Goal: Task Accomplishment & Management: Complete application form

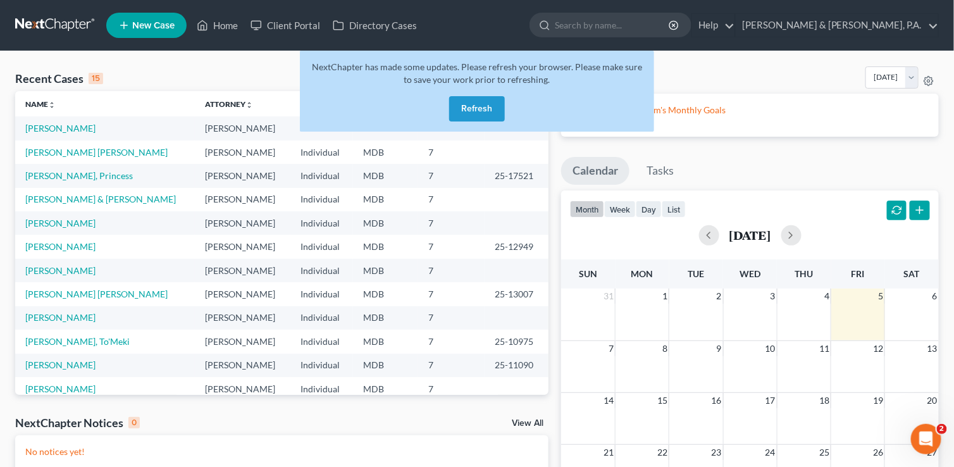
click at [471, 108] on button "Refresh" at bounding box center [477, 108] width 56 height 25
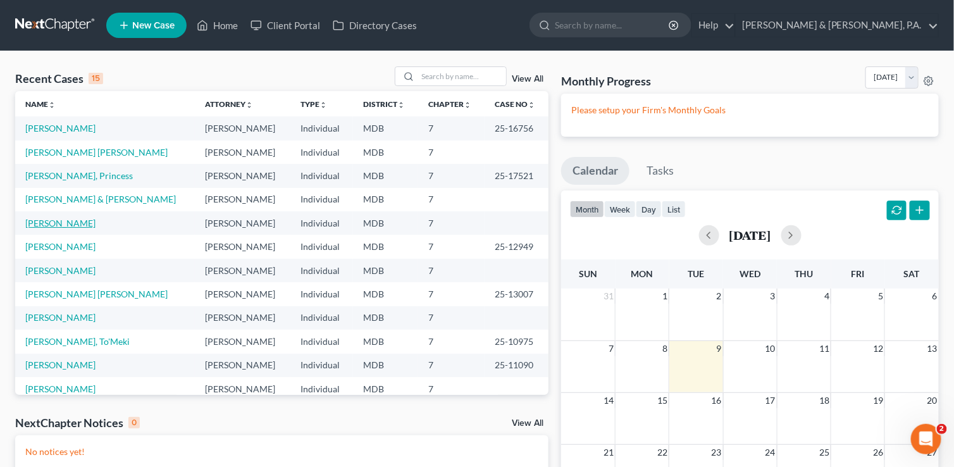
click at [66, 224] on link "[PERSON_NAME]" at bounding box center [60, 223] width 70 height 11
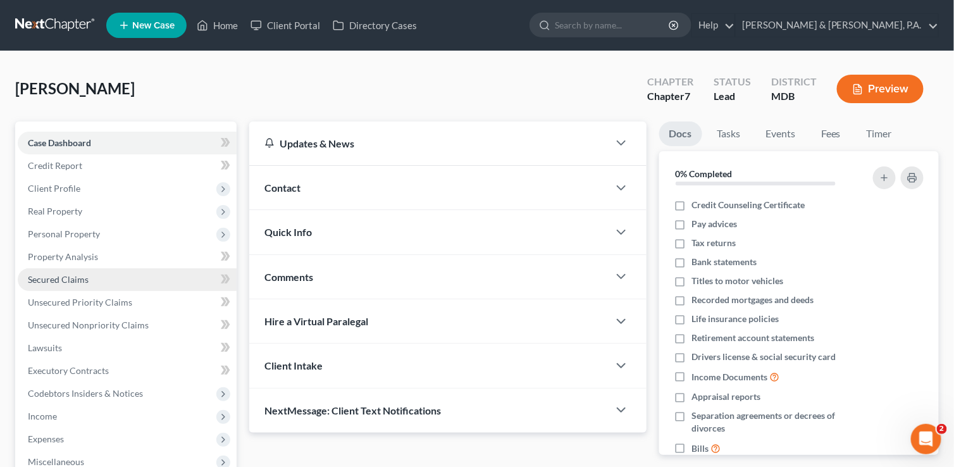
click at [64, 279] on span "Secured Claims" at bounding box center [58, 279] width 61 height 11
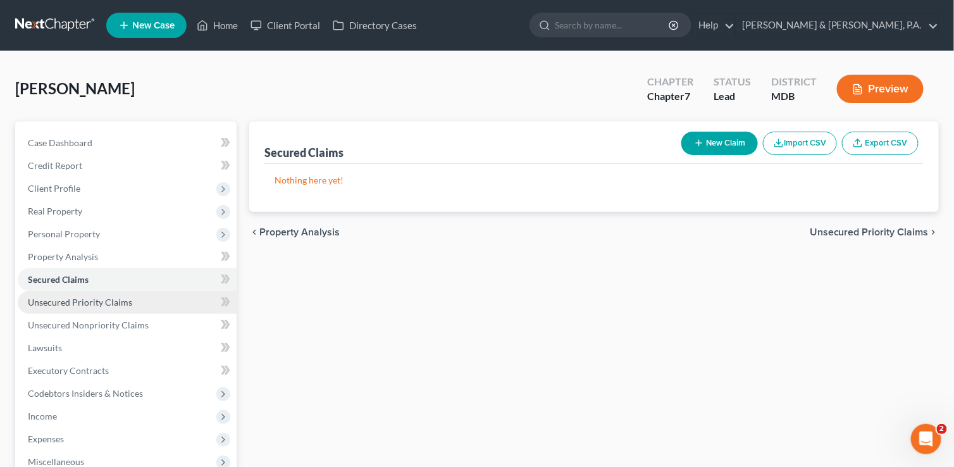
click at [63, 306] on span "Unsecured Priority Claims" at bounding box center [80, 302] width 104 height 11
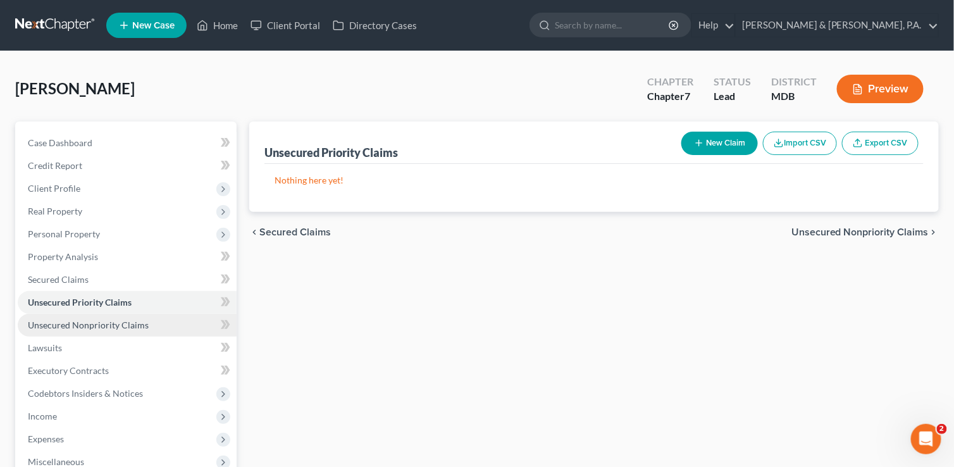
click at [61, 330] on link "Unsecured Nonpriority Claims" at bounding box center [127, 325] width 219 height 23
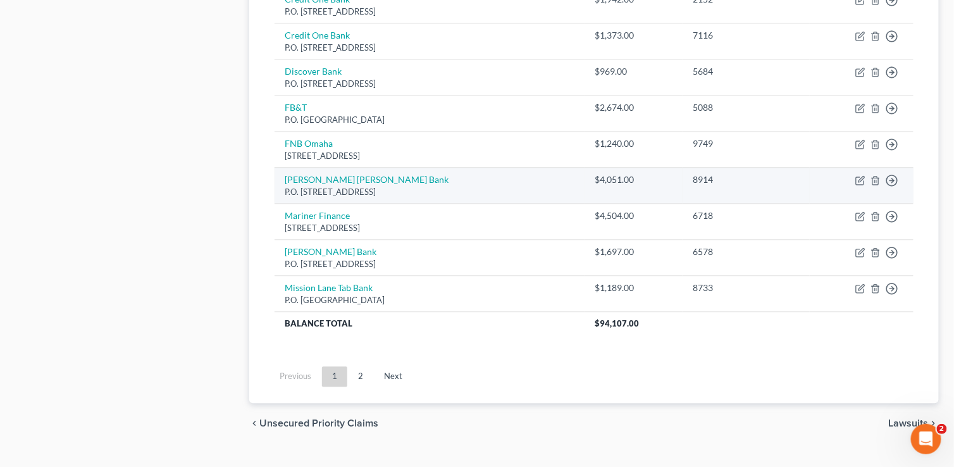
scroll to position [984, 0]
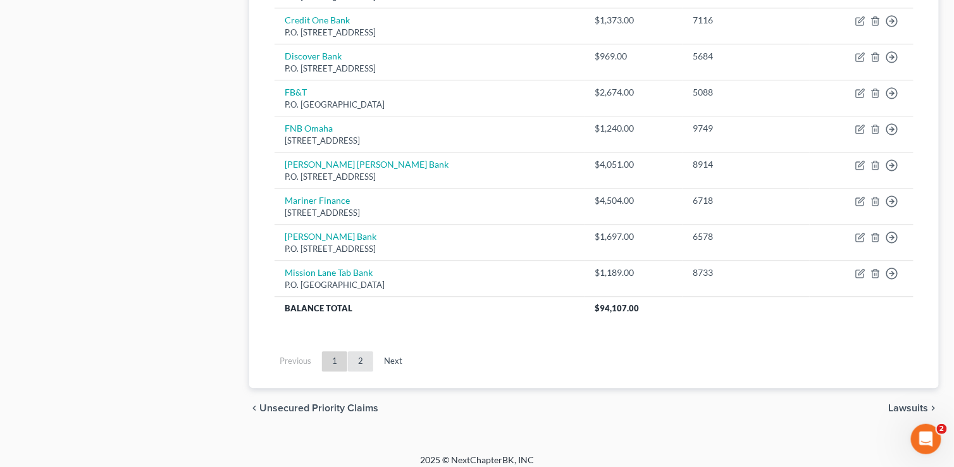
click at [361, 354] on link "2" at bounding box center [360, 361] width 25 height 20
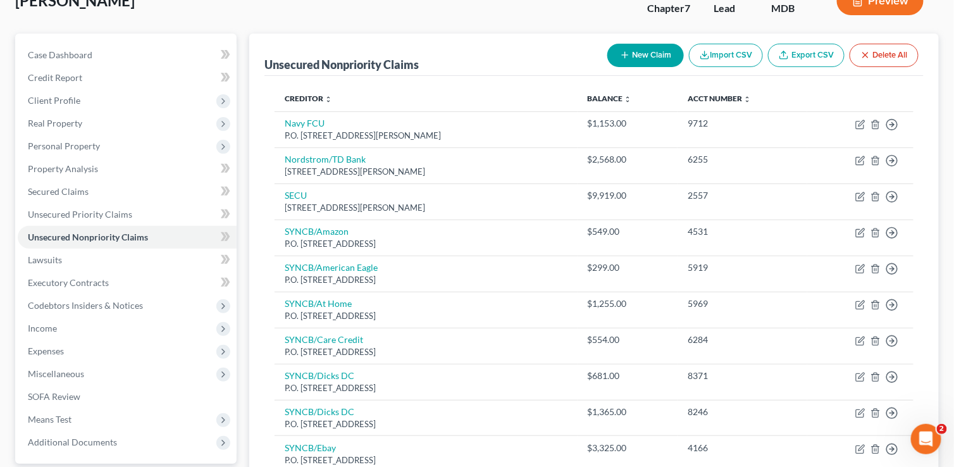
scroll to position [82, 0]
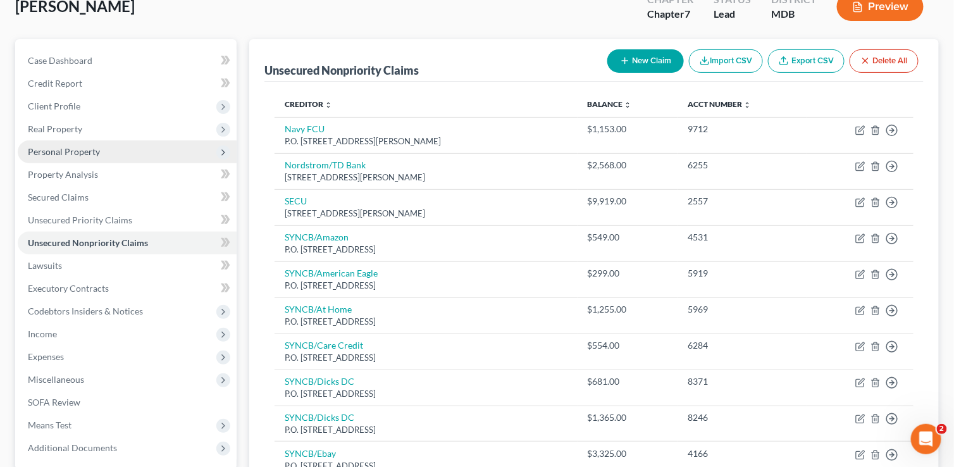
click at [62, 152] on span "Personal Property" at bounding box center [64, 151] width 72 height 11
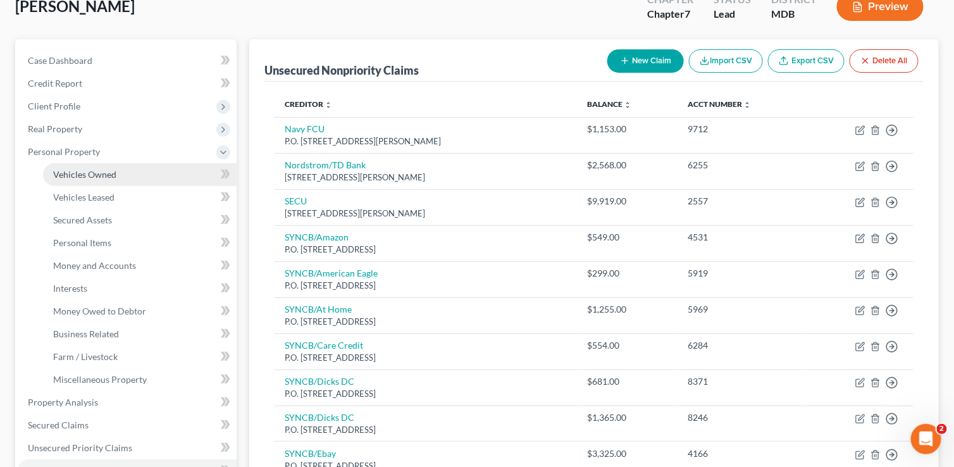
click at [66, 171] on span "Vehicles Owned" at bounding box center [84, 174] width 63 height 11
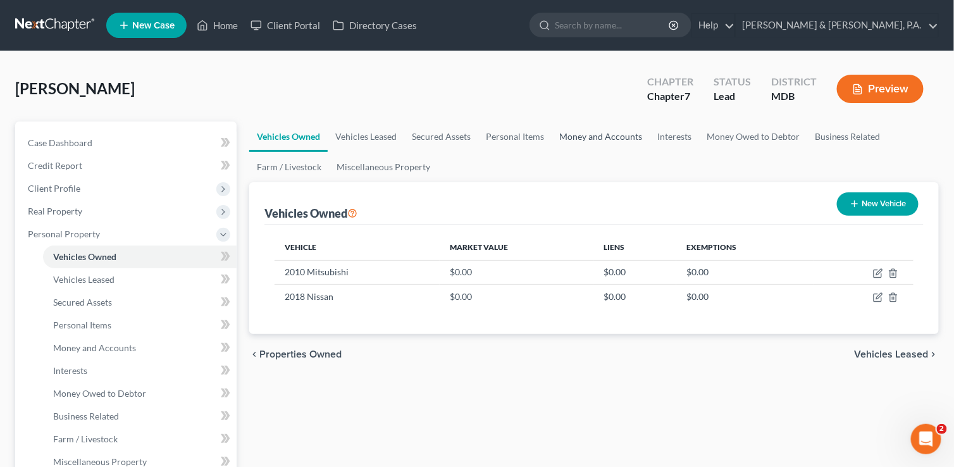
click at [597, 134] on link "Money and Accounts" at bounding box center [601, 136] width 98 height 30
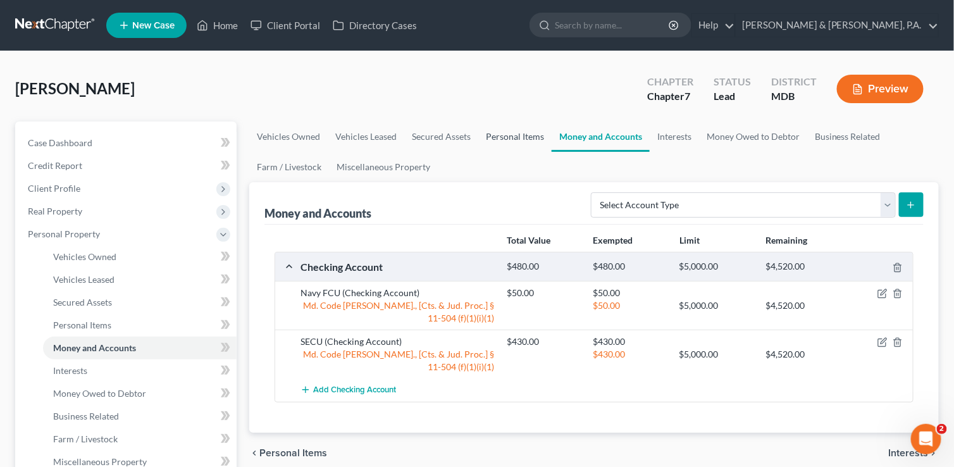
click at [509, 142] on link "Personal Items" at bounding box center [514, 136] width 73 height 30
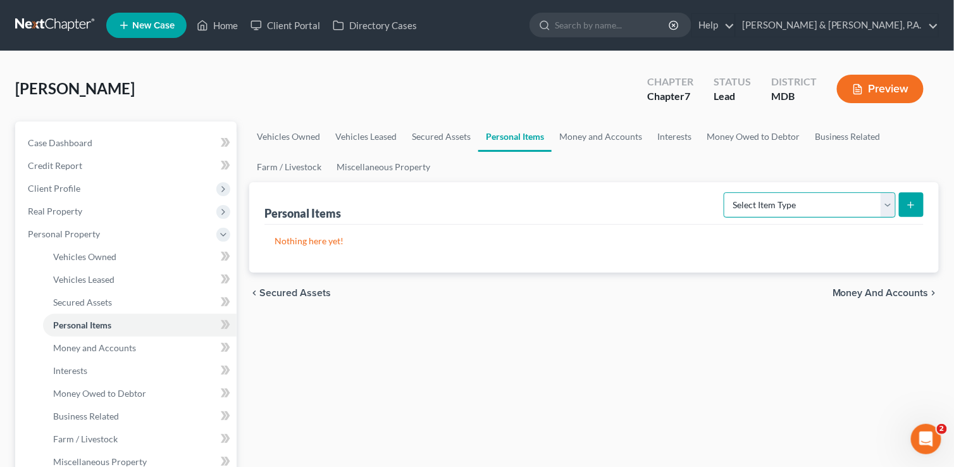
click at [889, 206] on select "Select Item Type Clothing (A/B: 11) Collectibles Of Value (A/B: 8) Electronics …" at bounding box center [810, 204] width 172 height 25
click at [886, 206] on select "Select Item Type Clothing (A/B: 11) Collectibles Of Value (A/B: 8) Electronics …" at bounding box center [810, 204] width 172 height 25
click at [684, 136] on link "Interests" at bounding box center [674, 136] width 49 height 30
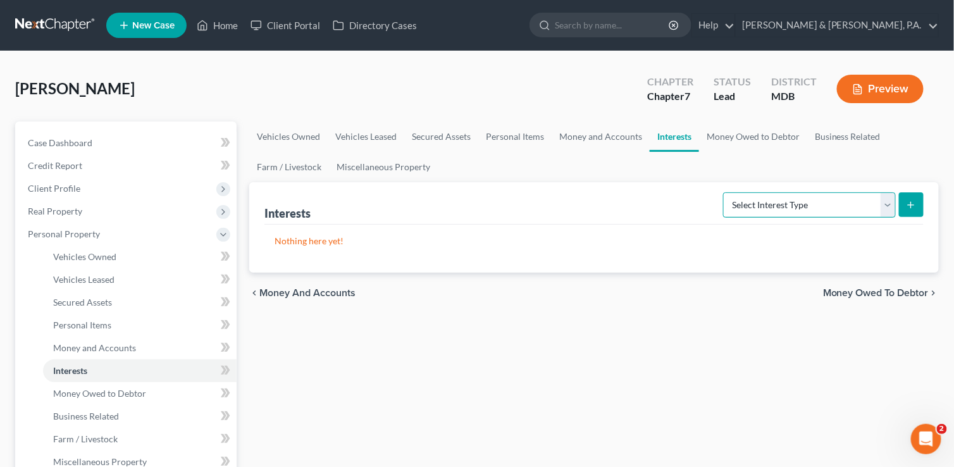
click at [891, 208] on select "Select Interest Type 401K (A/B: 21) Annuity (A/B: 23) Bond (A/B: 18) Education …" at bounding box center [809, 204] width 173 height 25
click at [735, 135] on link "Money Owed to Debtor" at bounding box center [753, 136] width 108 height 30
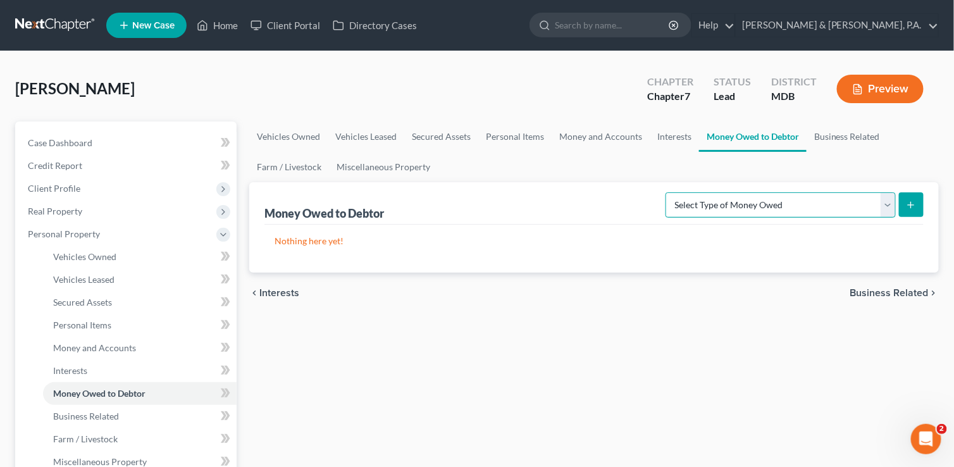
click at [883, 208] on select "Select Type of Money Owed Accounts Receivable (A/B: 38) Alimony (A/B: 29) Child…" at bounding box center [781, 204] width 230 height 25
click at [844, 138] on link "Business Related" at bounding box center [847, 136] width 81 height 30
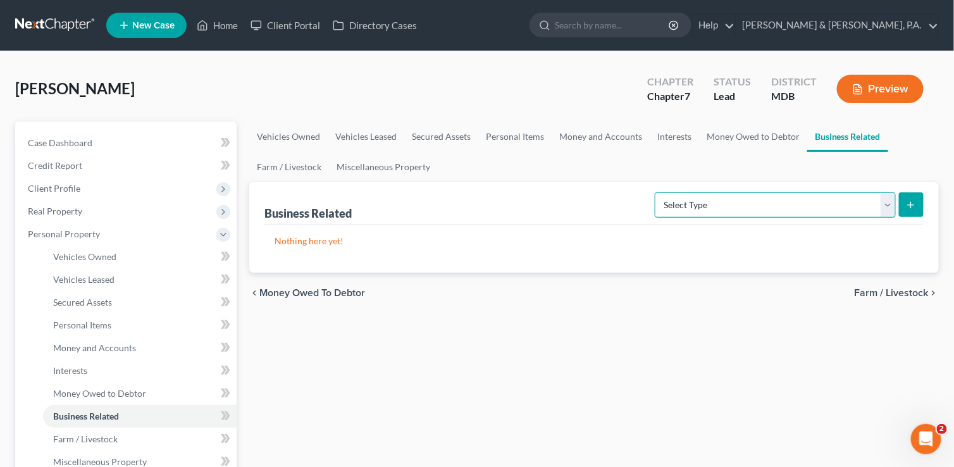
click at [891, 207] on select "Select Type Customer Lists (A/B: 43) Franchises (A/B: 27) Inventory (A/B: 41) L…" at bounding box center [775, 204] width 241 height 25
click at [747, 135] on link "Money Owed to Debtor" at bounding box center [753, 136] width 108 height 30
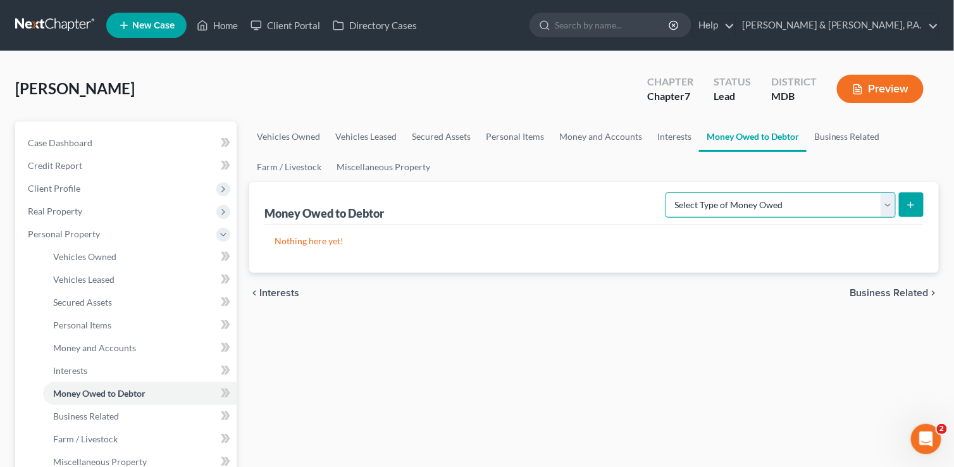
click at [888, 196] on select "Select Type of Money Owed Accounts Receivable (A/B: 38) Alimony (A/B: 29) Child…" at bounding box center [781, 204] width 230 height 25
click at [890, 209] on select "Select Type of Money Owed Accounts Receivable (A/B: 38) Alimony (A/B: 29) Child…" at bounding box center [781, 204] width 230 height 25
click at [669, 137] on link "Interests" at bounding box center [674, 136] width 49 height 30
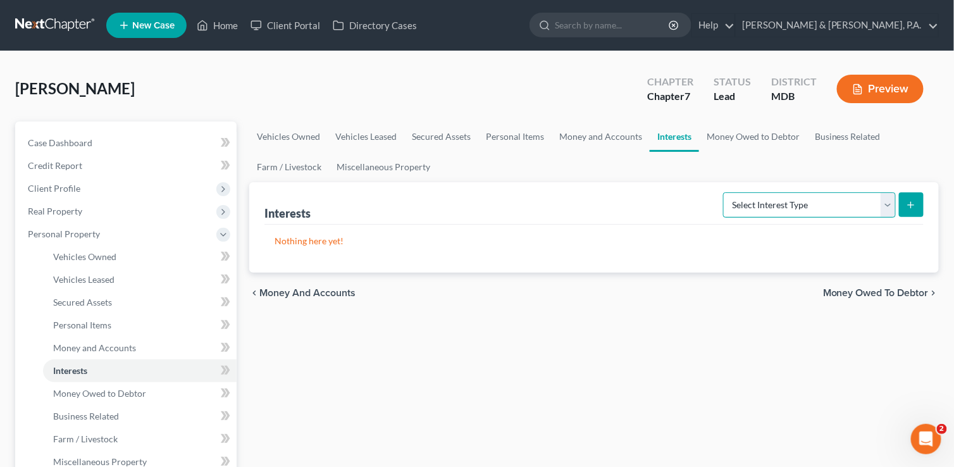
click at [884, 201] on select "Select Interest Type 401K (A/B: 21) Annuity (A/B: 23) Bond (A/B: 18) Education …" at bounding box center [809, 204] width 173 height 25
click at [679, 203] on div "Interests Select Interest Type 401K (A/B: 21) Annuity (A/B: 23) Bond (A/B: 18) …" at bounding box center [593, 203] width 659 height 42
click at [583, 136] on link "Money and Accounts" at bounding box center [601, 136] width 98 height 30
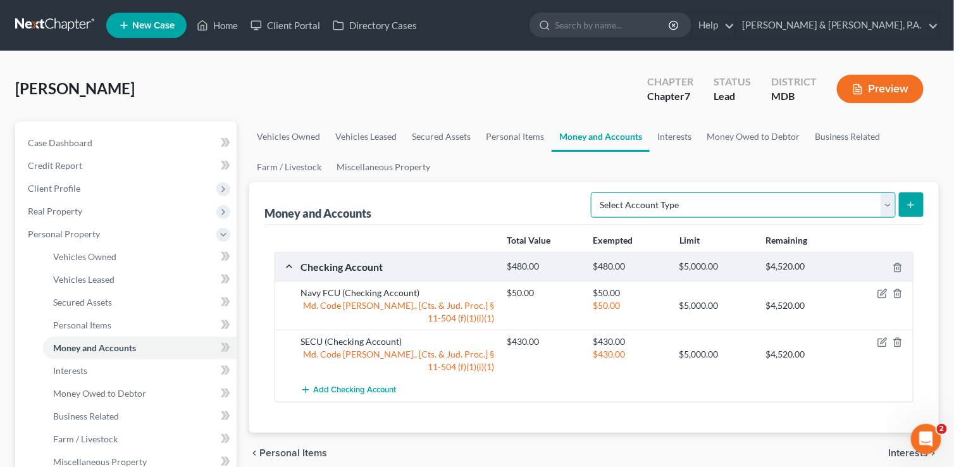
click at [886, 202] on select "Select Account Type Brokerage (A/B: 18, SOFA: 20) Cash on Hand (A/B: 16) Certif…" at bounding box center [743, 204] width 305 height 25
select select "security_deposits"
click at [595, 192] on select "Select Account Type Brokerage (A/B: 18, SOFA: 20) Cash on Hand (A/B: 16) Certif…" at bounding box center [743, 204] width 305 height 25
click at [917, 202] on button "submit" at bounding box center [911, 204] width 25 height 25
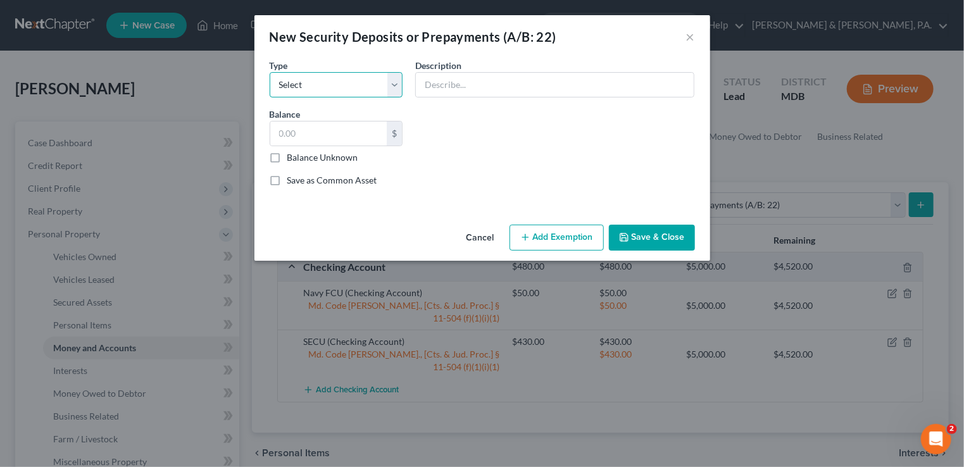
click at [396, 85] on select "Select Electric Gas Heating Oil Security Deposit On Rental Unit Prepaid Rent Te…" at bounding box center [336, 84] width 133 height 25
select select "3"
click at [270, 72] on select "Select Electric Gas Heating Oil Security Deposit On Rental Unit Prepaid Rent Te…" at bounding box center [336, 84] width 133 height 25
click at [335, 146] on div "$ Balance Unknown" at bounding box center [336, 142] width 133 height 43
click at [278, 136] on input "text" at bounding box center [328, 133] width 117 height 24
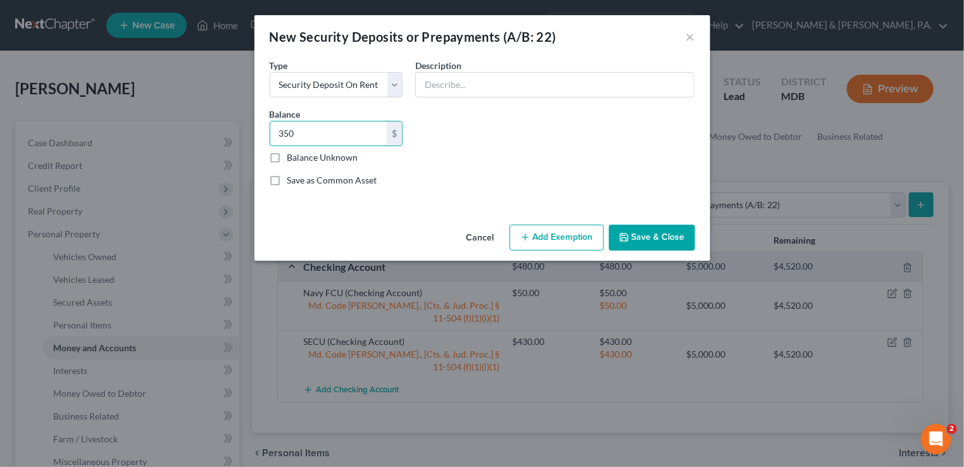
type input "350"
click at [545, 237] on button "Add Exemption" at bounding box center [556, 238] width 94 height 27
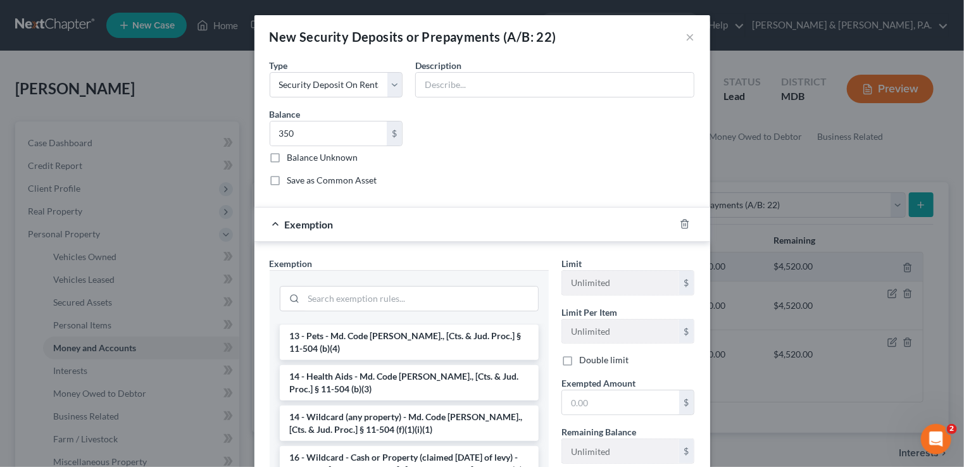
scroll to position [190, 0]
click at [437, 412] on li "14 - Wildcard (any property) - Md. Code [PERSON_NAME]., [Cts. & Jud. Proc.] § 1…" at bounding box center [409, 422] width 259 height 35
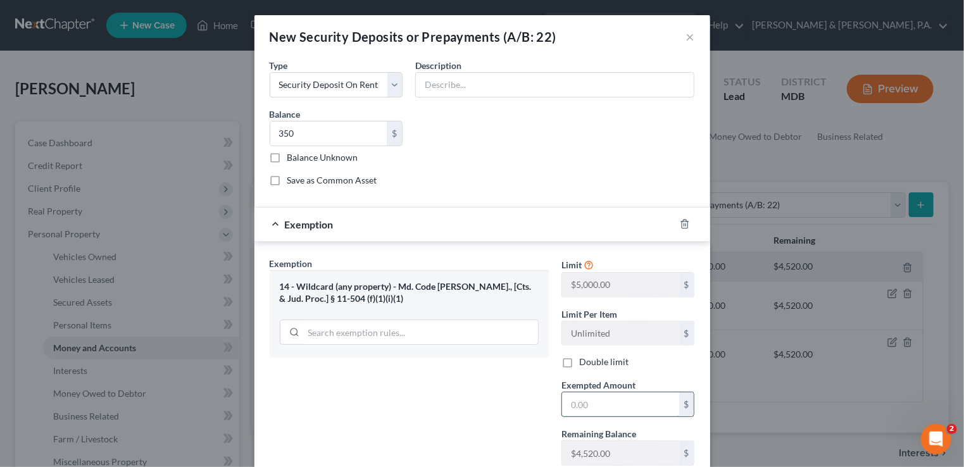
click at [582, 402] on input "text" at bounding box center [620, 404] width 117 height 24
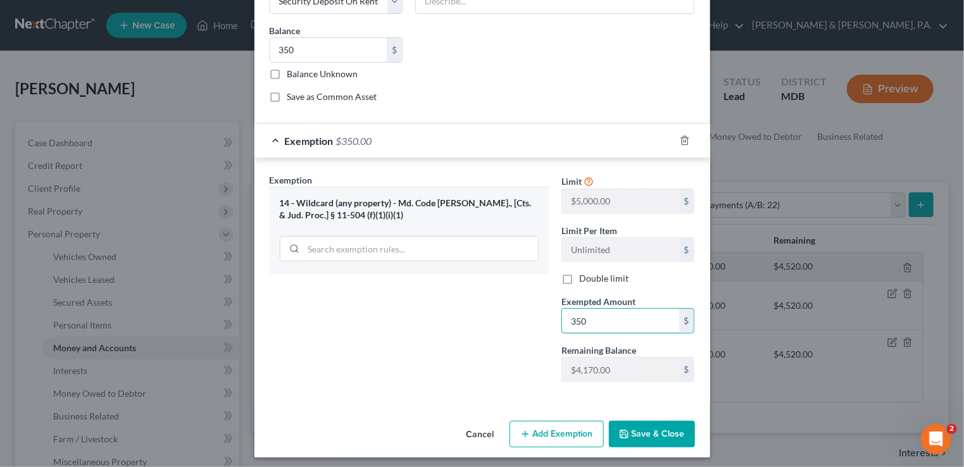
scroll to position [85, 0]
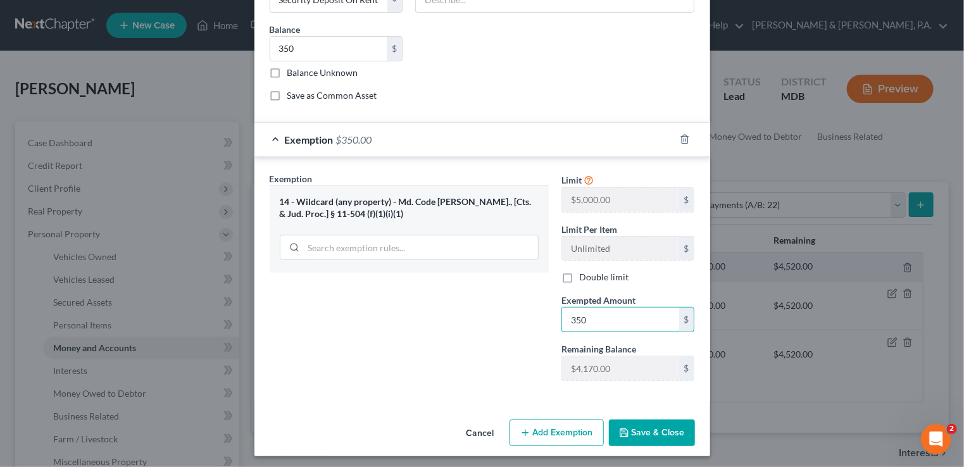
type input "350"
click at [642, 433] on button "Save & Close" at bounding box center [652, 432] width 86 height 27
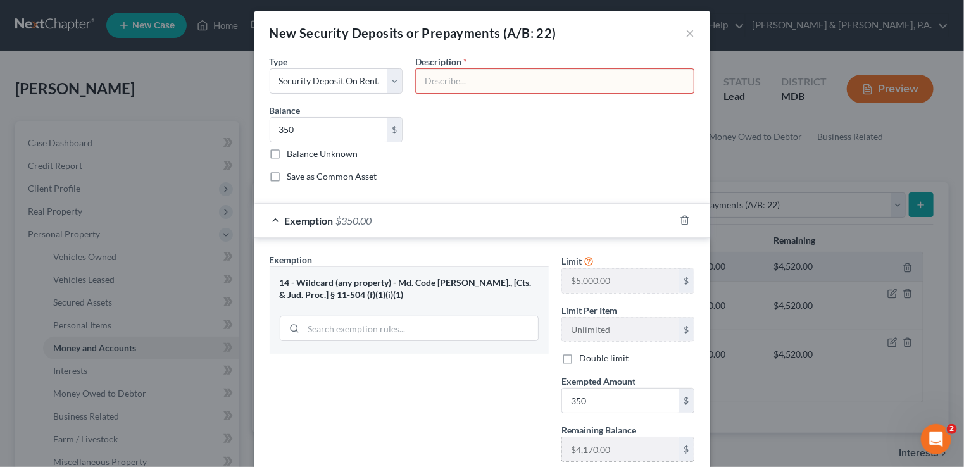
scroll to position [0, 0]
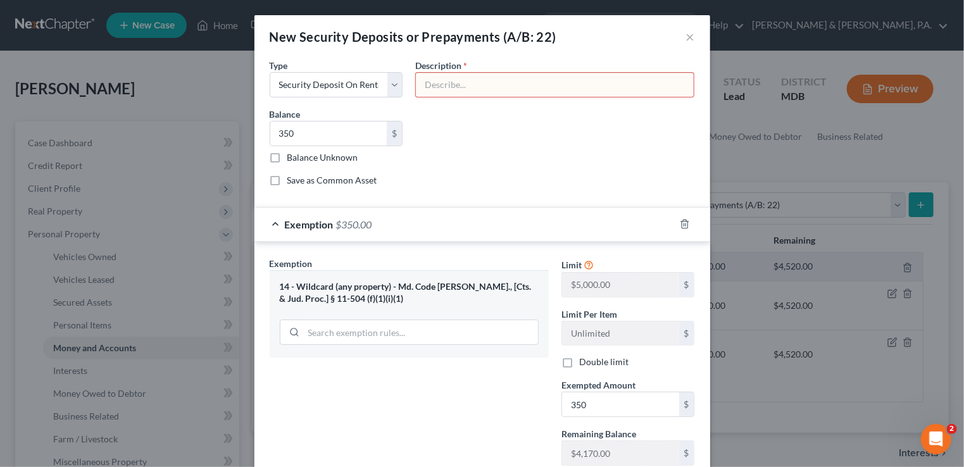
click at [487, 82] on input "text" at bounding box center [555, 85] width 278 height 24
type input "S"
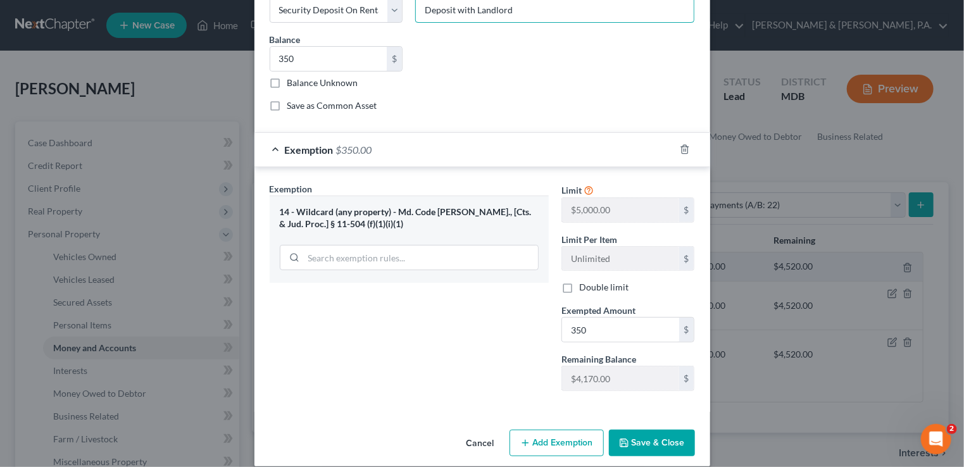
scroll to position [85, 0]
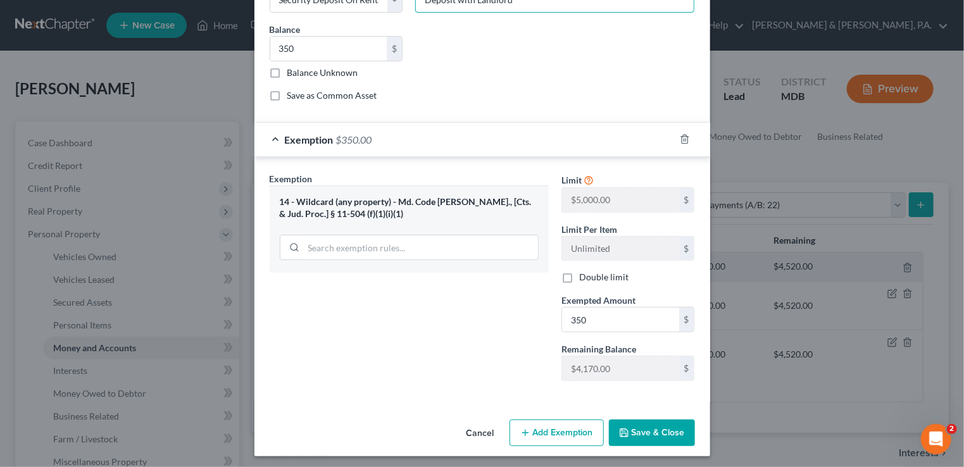
type input "Deposit with Landlord"
click at [638, 428] on button "Save & Close" at bounding box center [652, 432] width 86 height 27
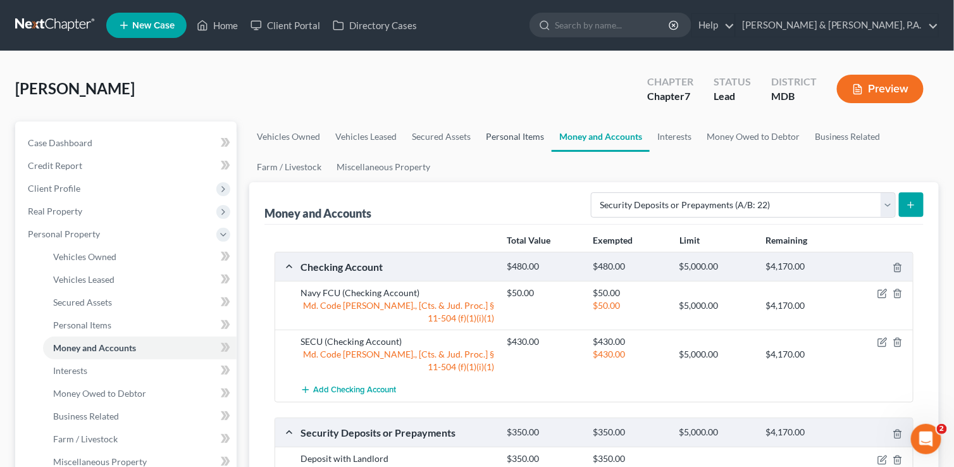
click at [514, 128] on link "Personal Items" at bounding box center [514, 136] width 73 height 30
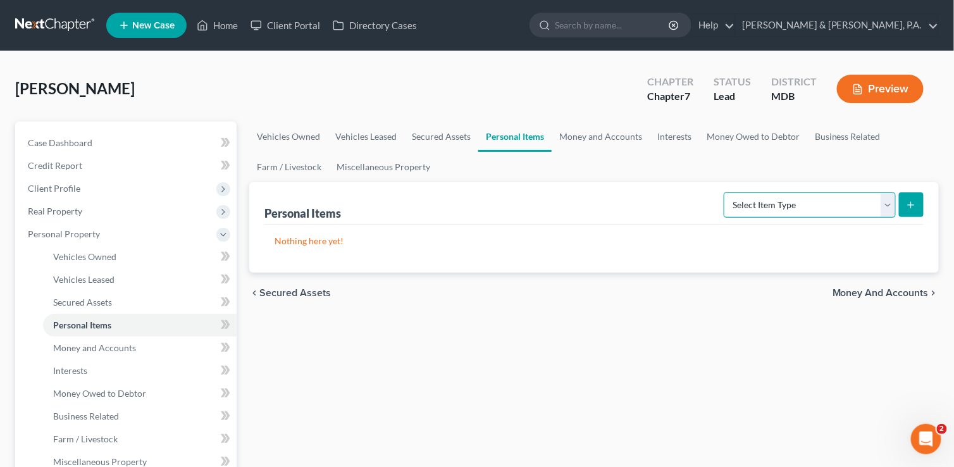
click at [891, 203] on select "Select Item Type Clothing (A/B: 11) Collectibles Of Value (A/B: 8) Electronics …" at bounding box center [810, 204] width 172 height 25
select select "clothing"
click at [726, 192] on select "Select Item Type Clothing (A/B: 11) Collectibles Of Value (A/B: 8) Electronics …" at bounding box center [810, 204] width 172 height 25
click at [912, 203] on icon "submit" at bounding box center [911, 205] width 10 height 10
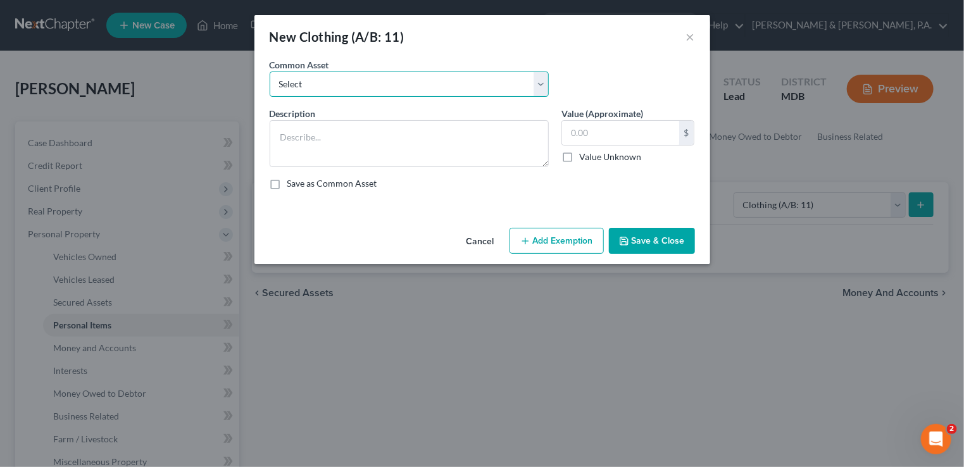
click at [323, 90] on select "Select Women's clothing & footware Men's clothing & footware" at bounding box center [409, 83] width 279 height 25
select select "0"
click at [270, 71] on select "Select Women's clothing & footware Men's clothing & footware" at bounding box center [409, 83] width 279 height 25
type textarea "Women's clothing & footware"
type input "250.00"
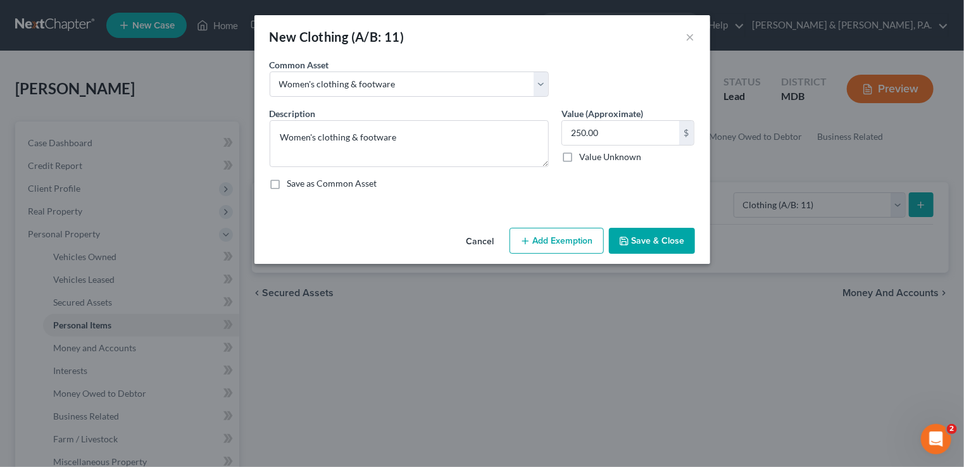
click at [548, 240] on button "Add Exemption" at bounding box center [556, 241] width 94 height 27
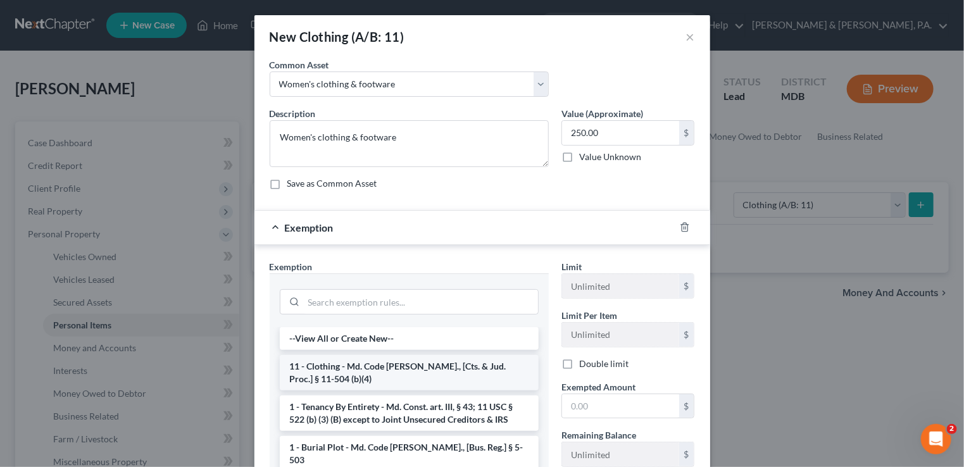
click at [459, 365] on li "11 - Clothing - Md. Code [PERSON_NAME]., [Cts. & Jud. Proc.] § 11-504 (b)(4)" at bounding box center [409, 372] width 259 height 35
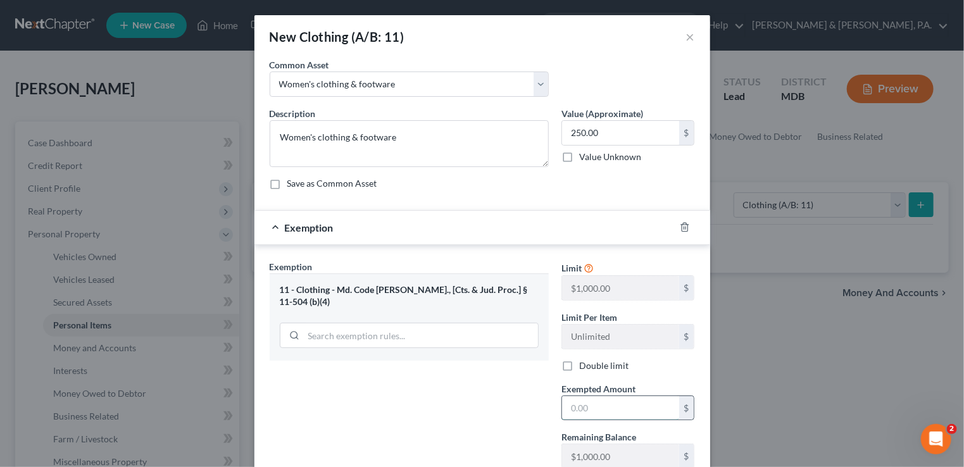
click at [580, 414] on input "text" at bounding box center [620, 408] width 117 height 24
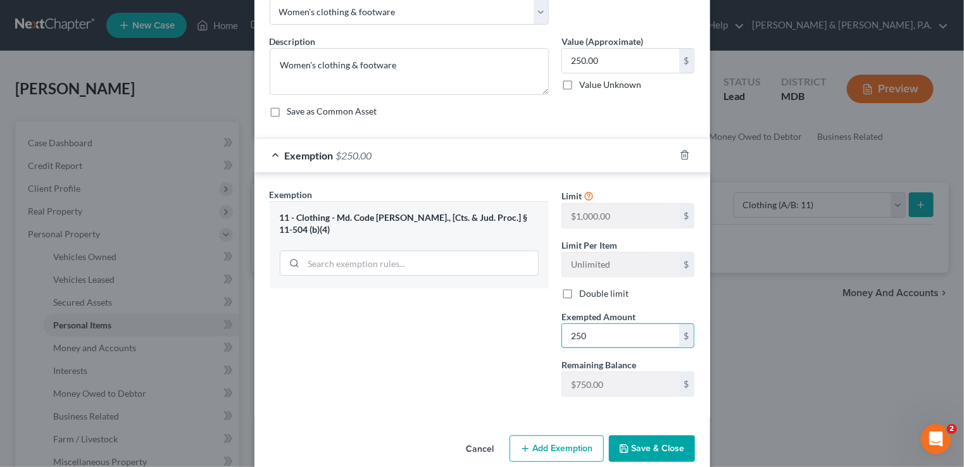
scroll to position [88, 0]
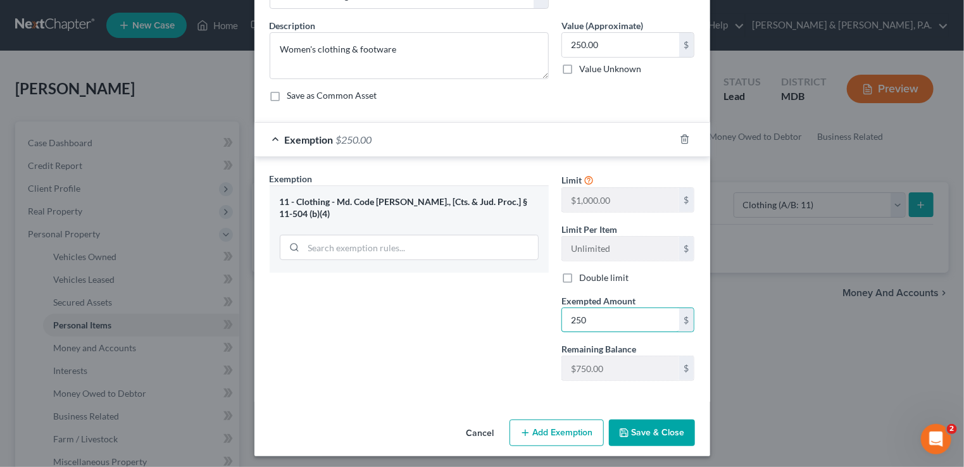
type input "250"
click at [652, 432] on button "Save & Close" at bounding box center [652, 432] width 86 height 27
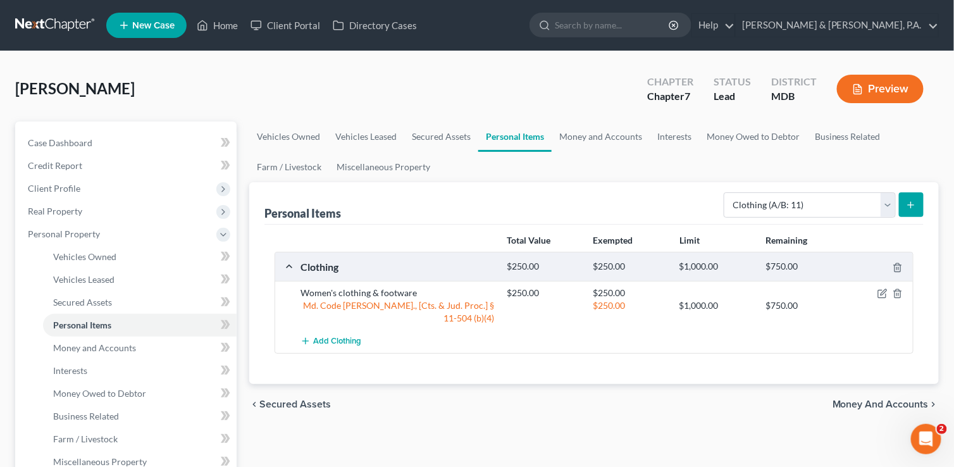
click at [910, 209] on button "submit" at bounding box center [911, 204] width 25 height 25
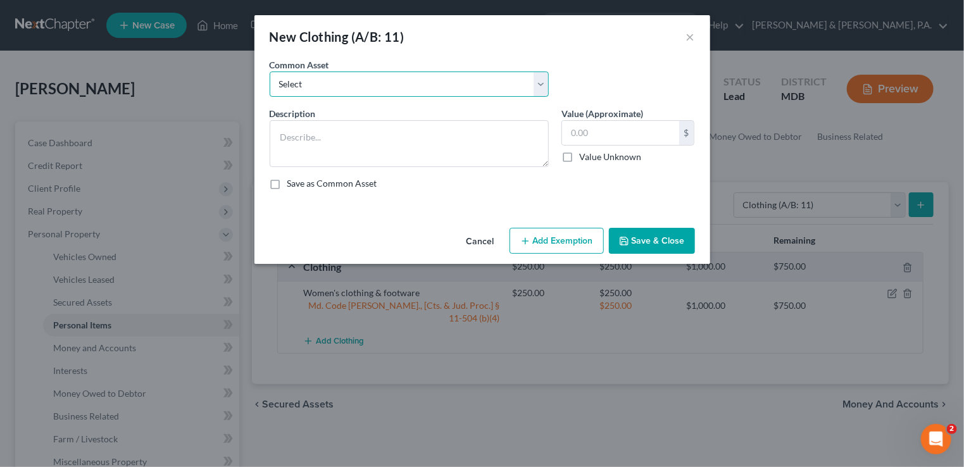
click at [543, 80] on select "Select Women's clothing & footware Men's clothing & footware" at bounding box center [409, 83] width 279 height 25
click at [690, 39] on button "×" at bounding box center [690, 36] width 9 height 15
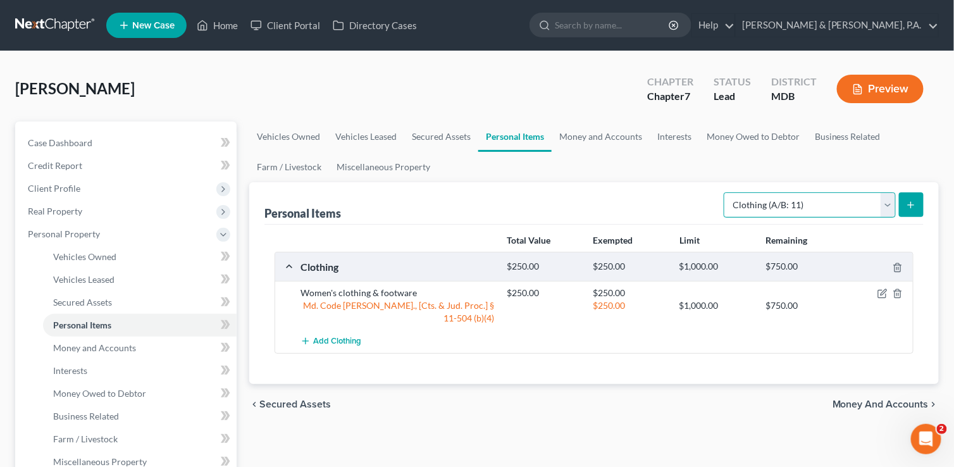
click at [890, 205] on select "Select Item Type Clothing (A/B: 11) Collectibles Of Value (A/B: 8) Electronics …" at bounding box center [810, 204] width 172 height 25
select select "household_goods"
click at [726, 192] on select "Select Item Type Clothing (A/B: 11) Collectibles Of Value (A/B: 8) Electronics …" at bounding box center [810, 204] width 172 height 25
click at [911, 202] on icon "submit" at bounding box center [911, 205] width 10 height 10
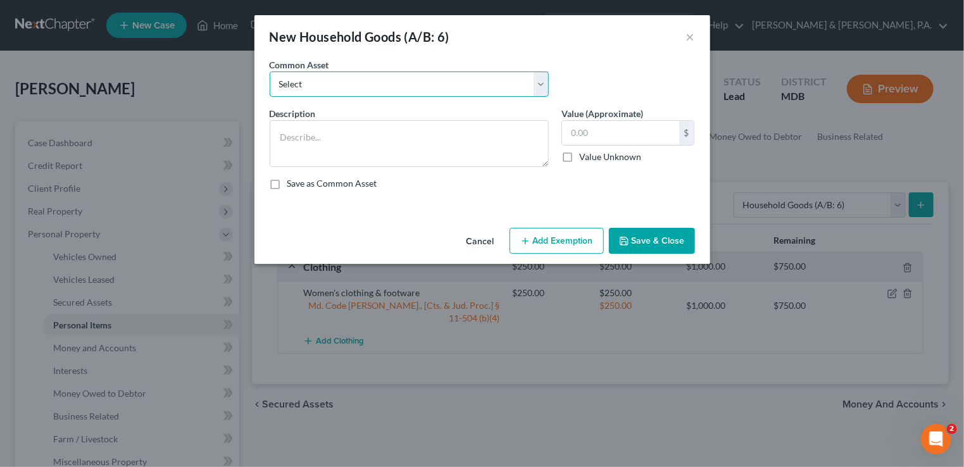
click at [540, 82] on select "Select Livingroom furnishings Kitchenware & appliances Household electronics (T…" at bounding box center [409, 83] width 279 height 25
select select "3"
click at [270, 71] on select "Select Livingroom furnishings Kitchenware & appliances Household electronics (T…" at bounding box center [409, 83] width 279 height 25
type textarea "Bedroom furnishings"
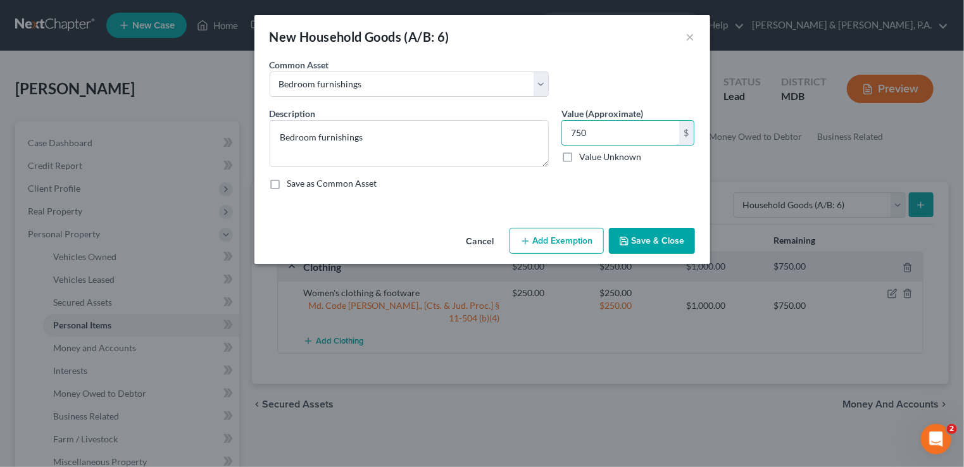
type input "750"
click at [568, 241] on button "Add Exemption" at bounding box center [556, 241] width 94 height 27
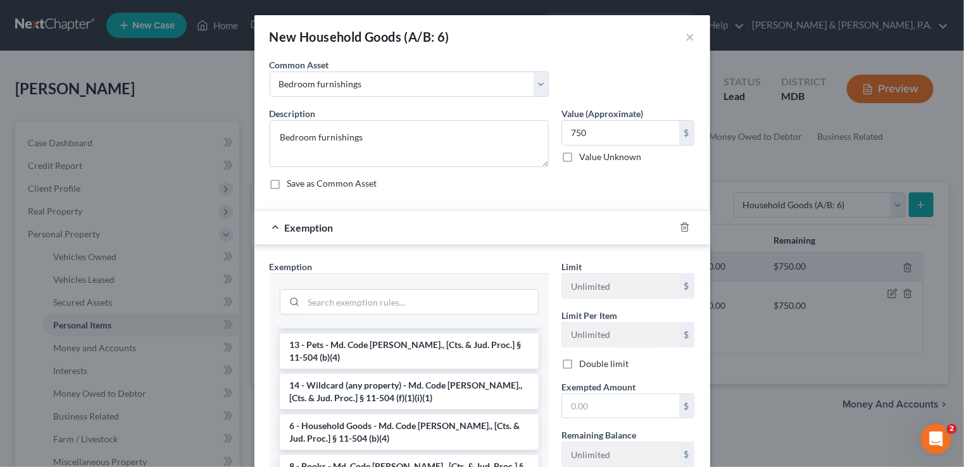
scroll to position [63, 0]
click at [390, 433] on li "6 - Household Goods - Md. Code [PERSON_NAME]., [Cts. & Jud. Proc.] § 11-504 (b)…" at bounding box center [409, 430] width 259 height 35
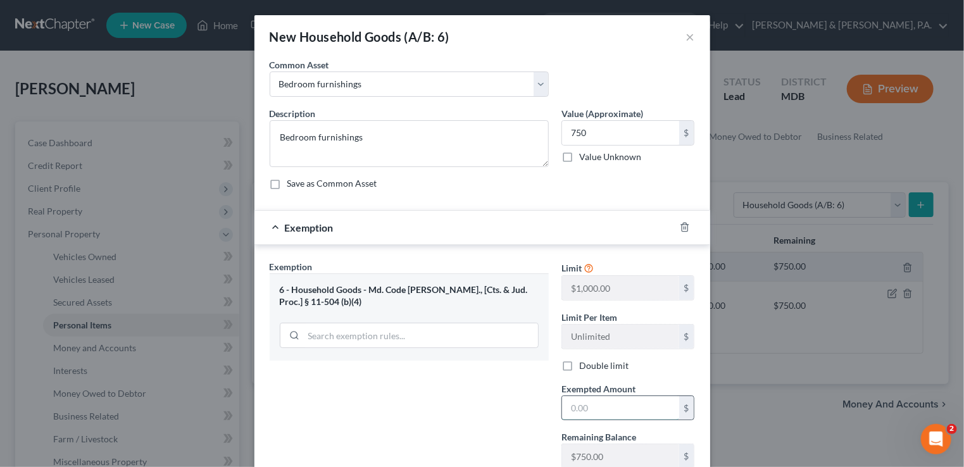
click at [580, 408] on input "text" at bounding box center [620, 408] width 117 height 24
type input "4"
type input "750"
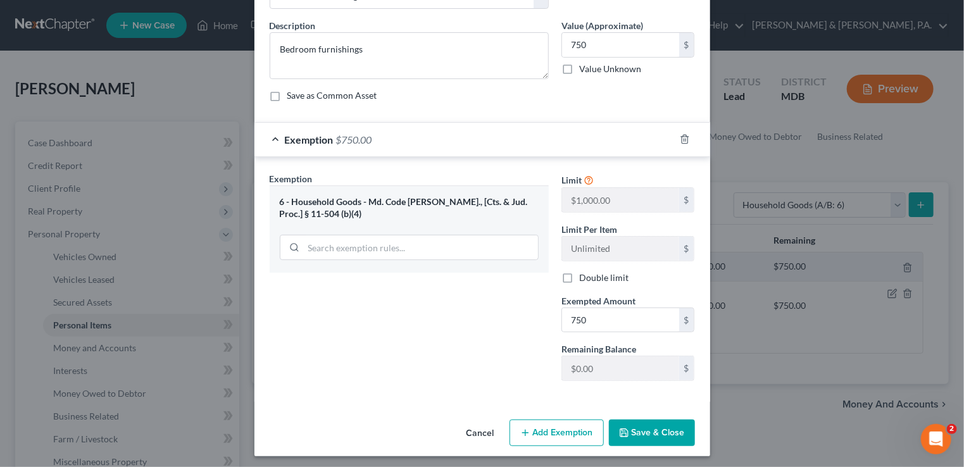
click at [680, 431] on button "Save & Close" at bounding box center [652, 432] width 86 height 27
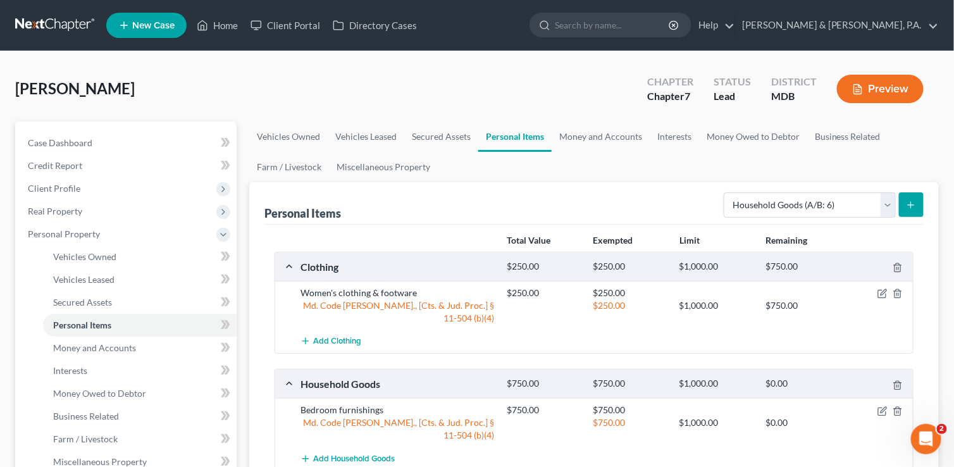
click at [911, 204] on line "submit" at bounding box center [911, 205] width 0 height 6
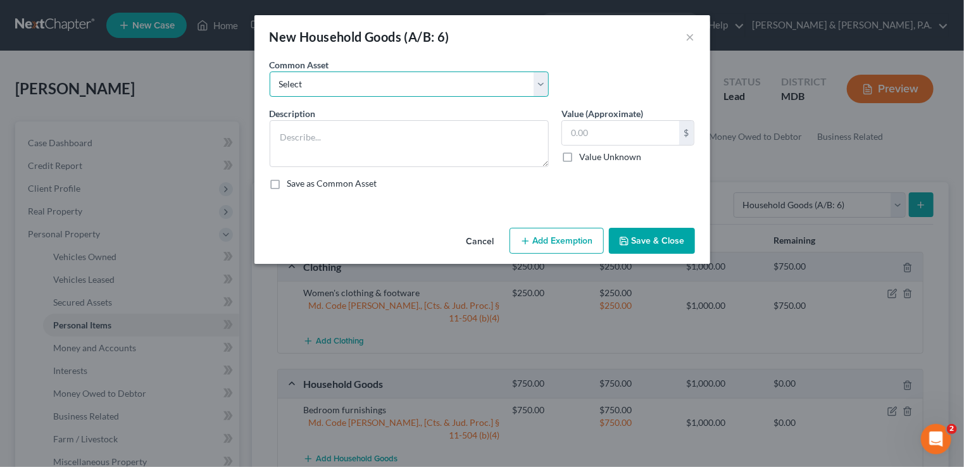
click at [542, 84] on select "Select Livingroom furnishings Kitchenware & appliances Household electronics (T…" at bounding box center [409, 83] width 279 height 25
select select "0"
click at [270, 71] on select "Select Livingroom furnishings Kitchenware & appliances Household electronics (T…" at bounding box center [409, 83] width 279 height 25
type textarea "Livingroom furnishings"
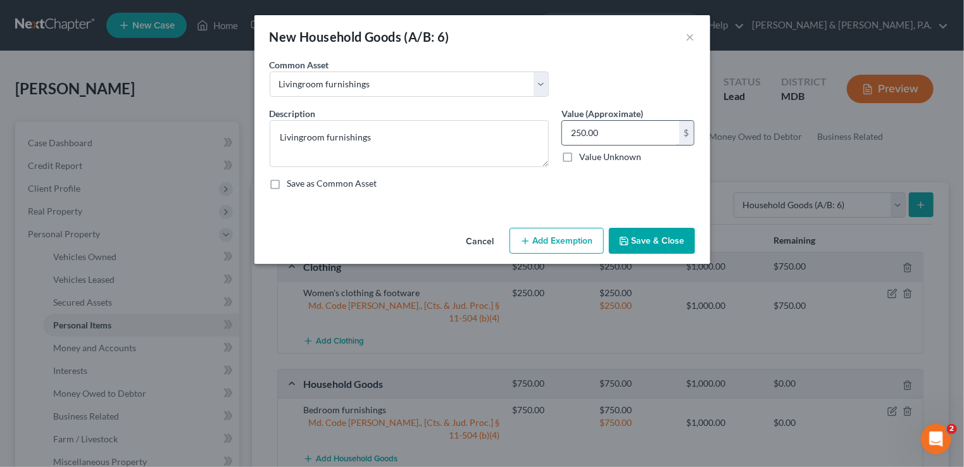
click at [574, 129] on input "250.00" at bounding box center [620, 133] width 117 height 24
type input "350"
click at [561, 243] on button "Add Exemption" at bounding box center [556, 241] width 94 height 27
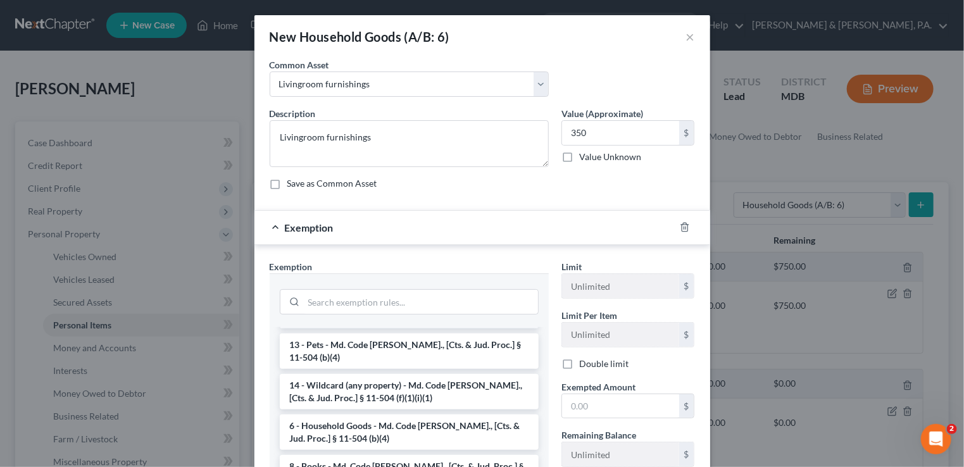
scroll to position [63, 0]
click at [404, 387] on li "14 - Wildcard (any property) - Md. Code [PERSON_NAME]., [Cts. & Jud. Proc.] § 1…" at bounding box center [409, 390] width 259 height 35
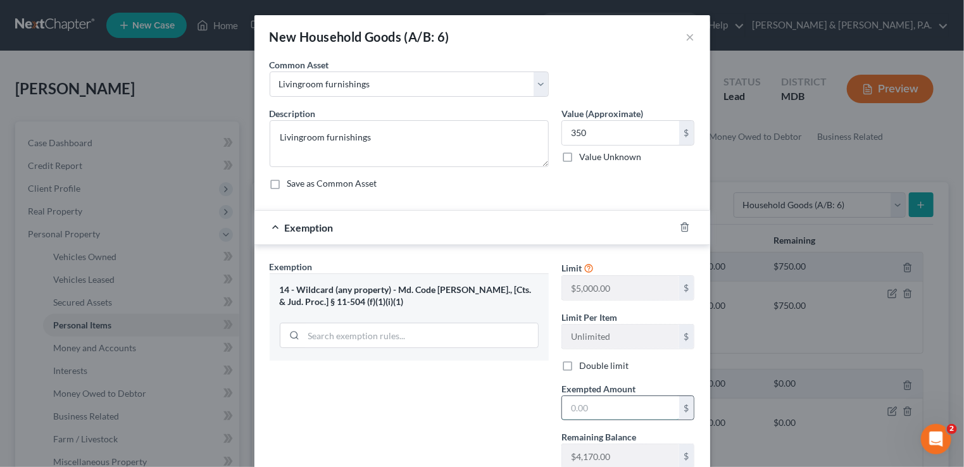
click at [566, 400] on input "text" at bounding box center [620, 408] width 117 height 24
type input "350"
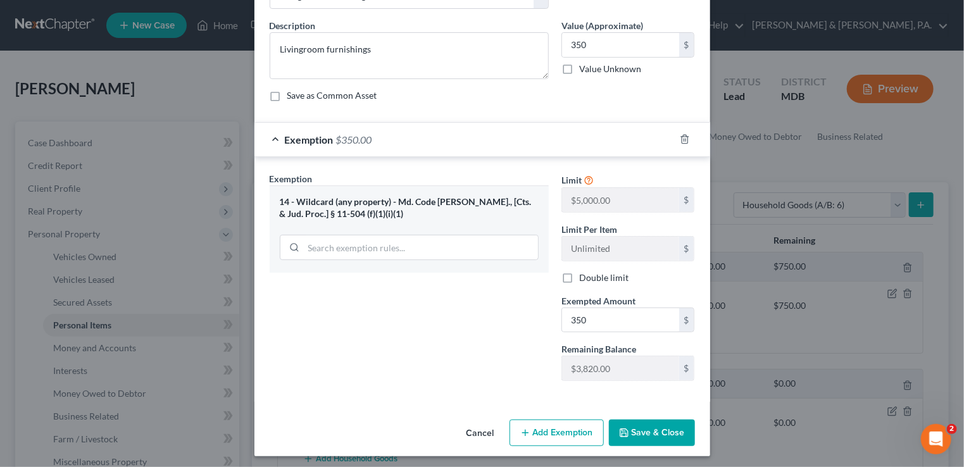
click at [640, 428] on button "Save & Close" at bounding box center [652, 432] width 86 height 27
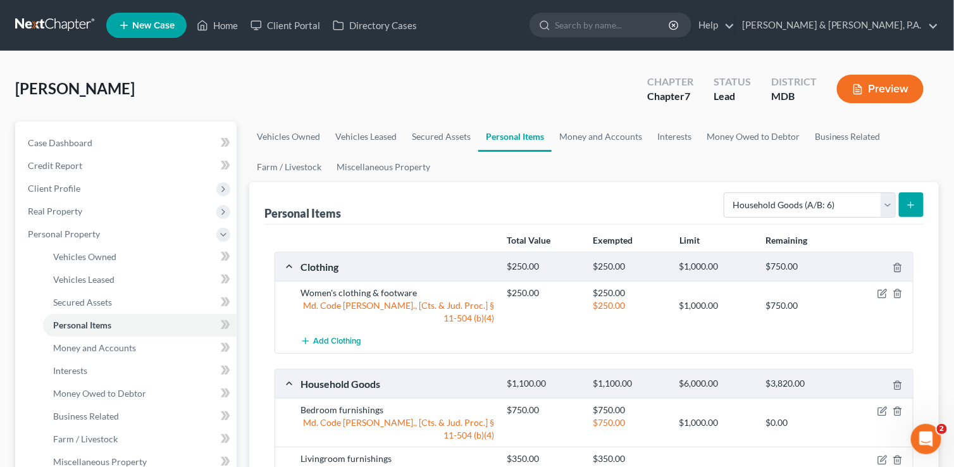
click at [912, 205] on icon "submit" at bounding box center [911, 205] width 10 height 10
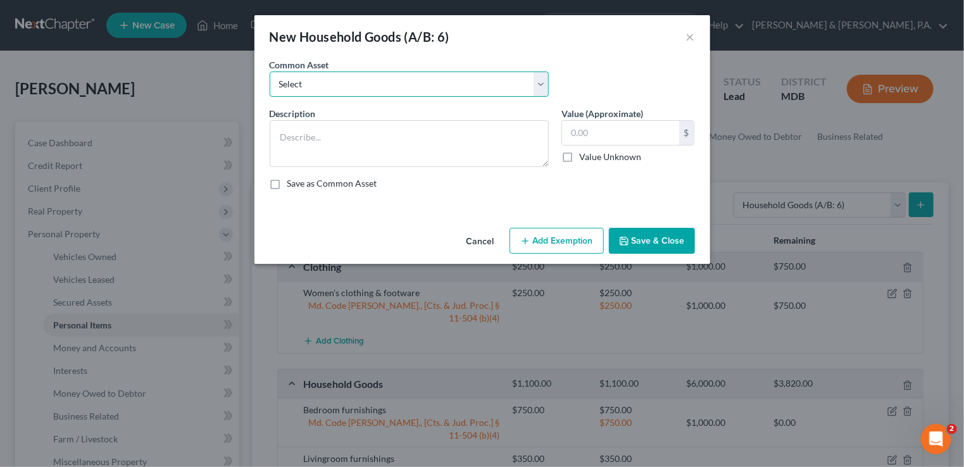
click at [542, 84] on select "Select Livingroom furnishings Kitchenware & appliances Household electronics (T…" at bounding box center [409, 83] width 279 height 25
select select "1"
click at [270, 71] on select "Select Livingroom furnishings Kitchenware & appliances Household electronics (T…" at bounding box center [409, 83] width 279 height 25
type textarea "Kitchenware & appliances"
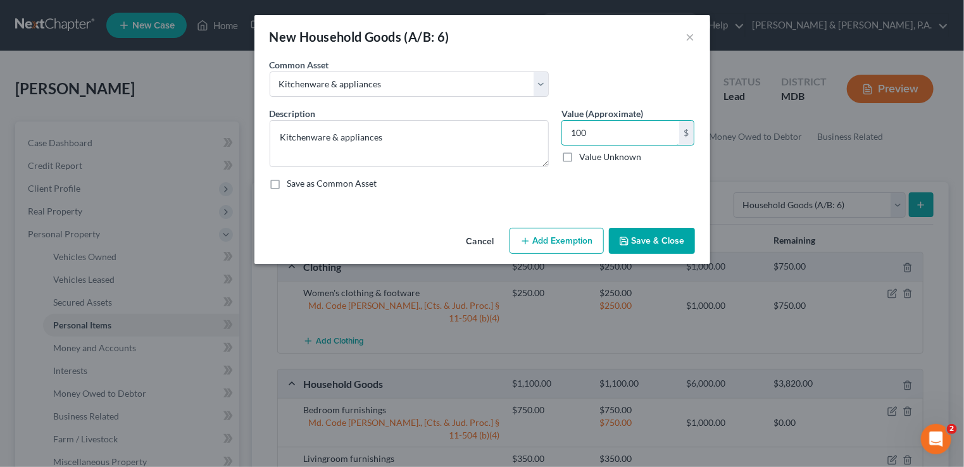
type input "100"
click at [540, 243] on button "Add Exemption" at bounding box center [556, 241] width 94 height 27
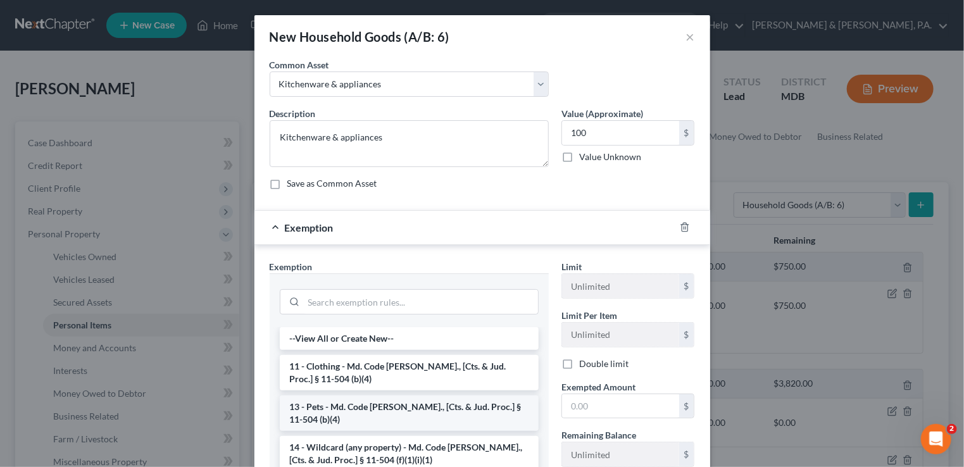
scroll to position [63, 0]
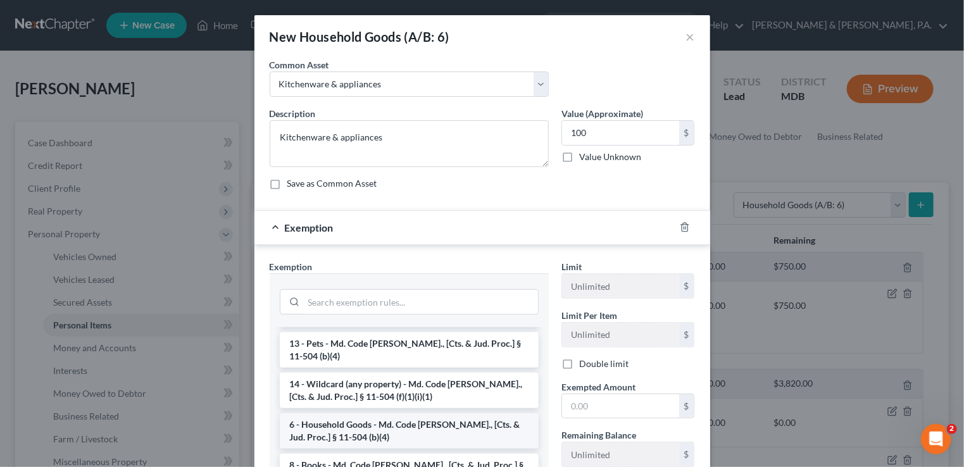
click at [388, 425] on li "6 - Household Goods - Md. Code [PERSON_NAME]., [Cts. & Jud. Proc.] § 11-504 (b)…" at bounding box center [409, 430] width 259 height 35
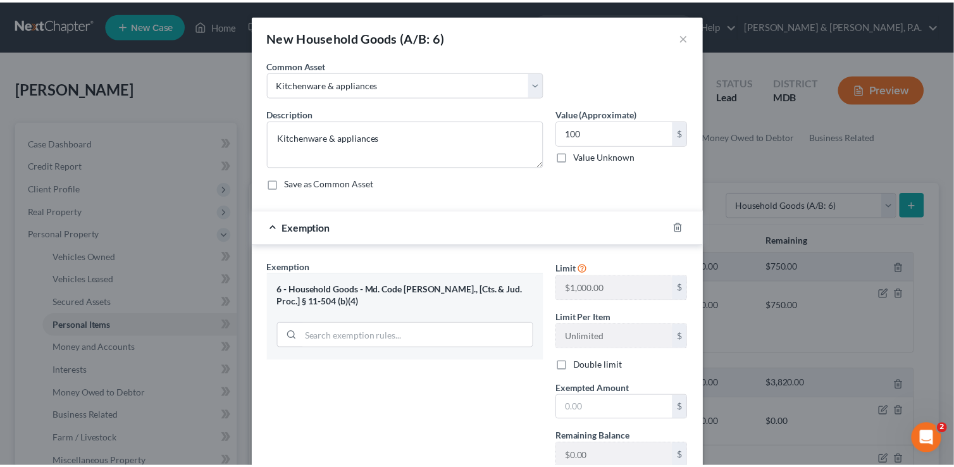
scroll to position [88, 0]
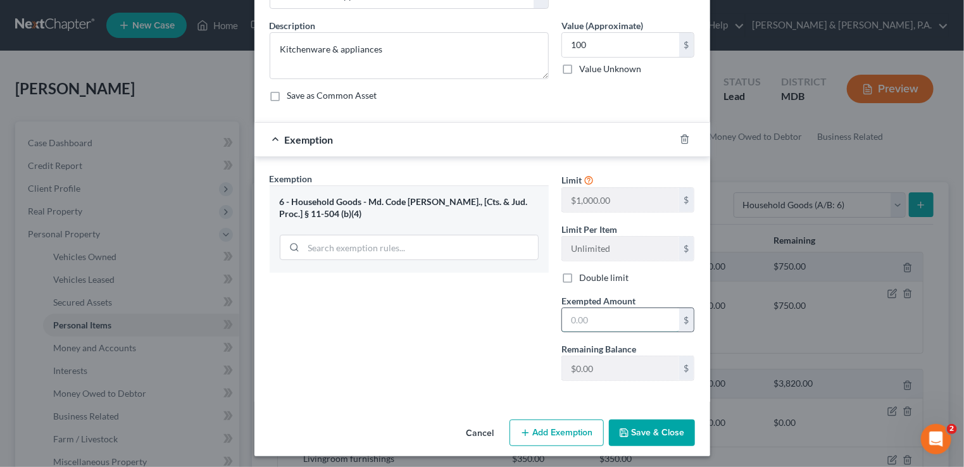
click at [567, 313] on input "text" at bounding box center [620, 320] width 117 height 24
type input "100"
click at [642, 434] on button "Save & Close" at bounding box center [652, 432] width 86 height 27
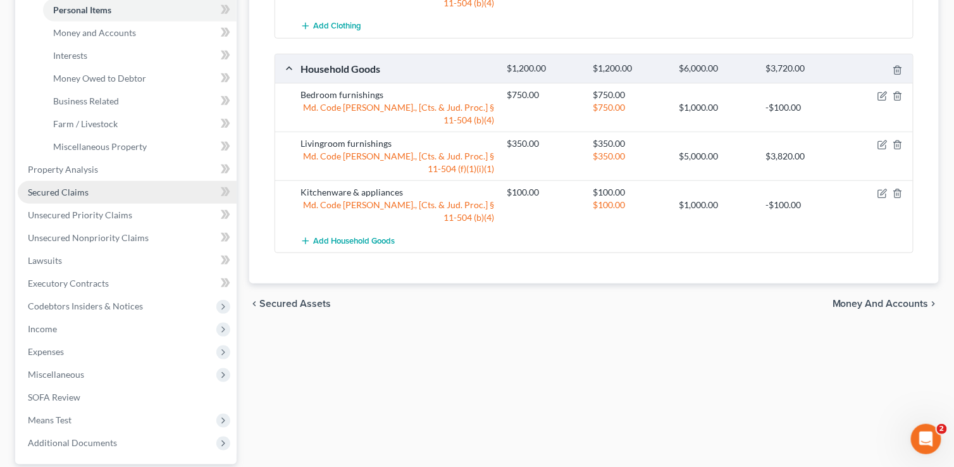
scroll to position [316, 0]
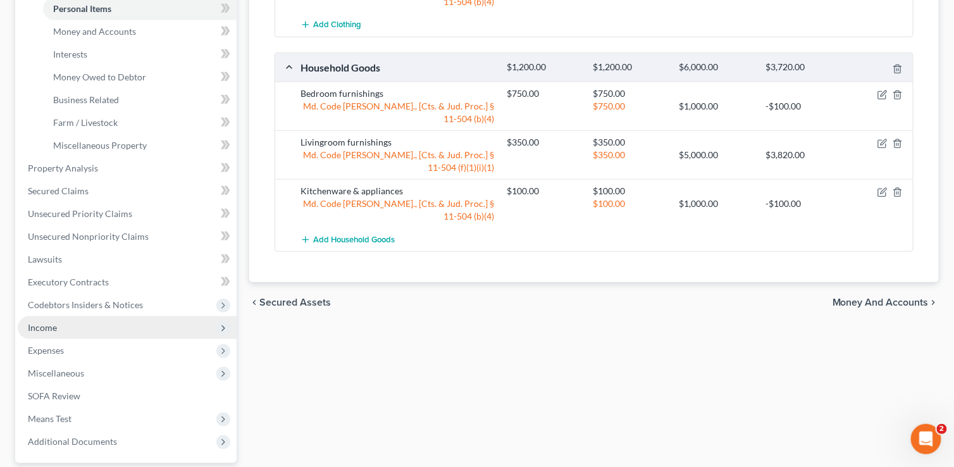
click at [67, 327] on span "Income" at bounding box center [127, 327] width 219 height 23
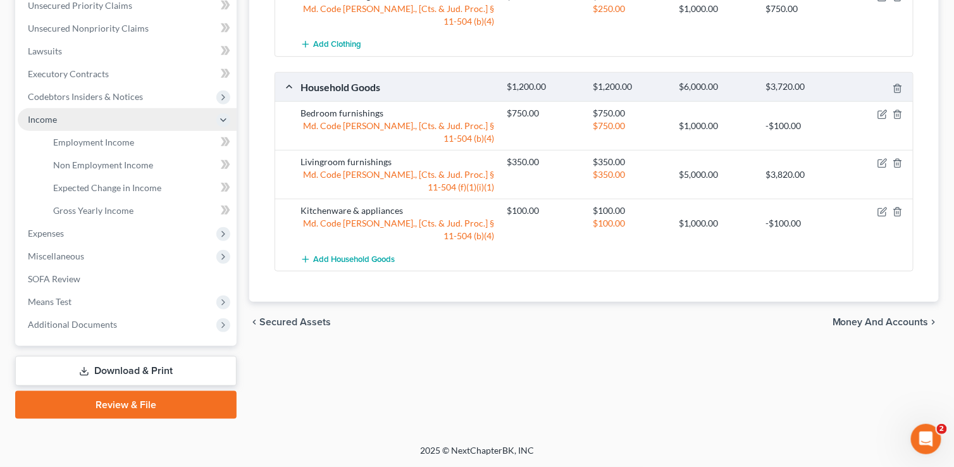
scroll to position [295, 0]
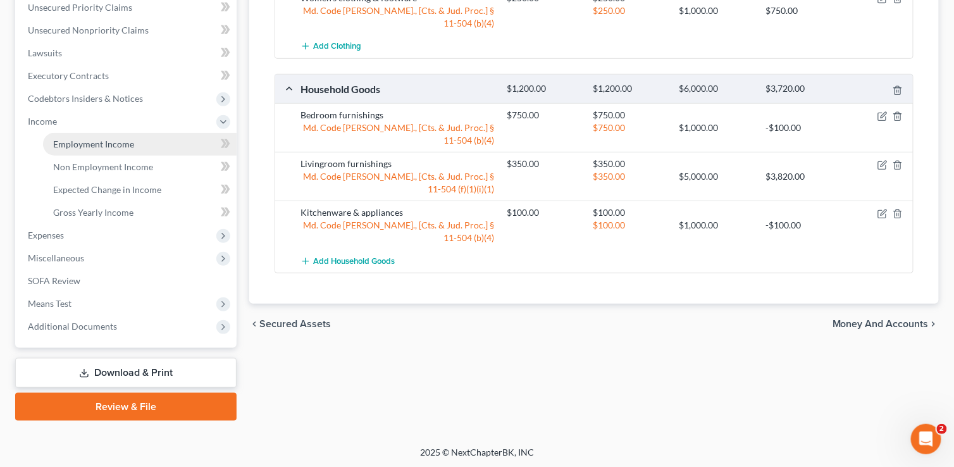
click at [109, 146] on span "Employment Income" at bounding box center [93, 144] width 81 height 11
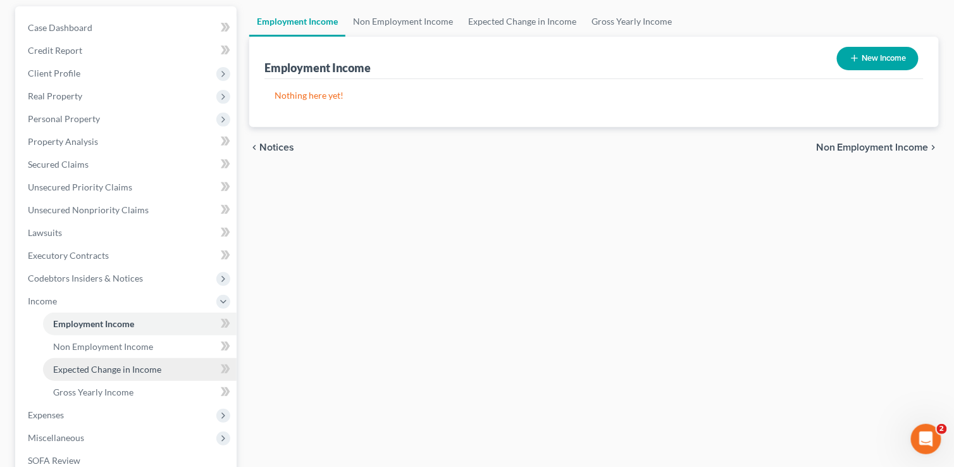
scroll to position [127, 0]
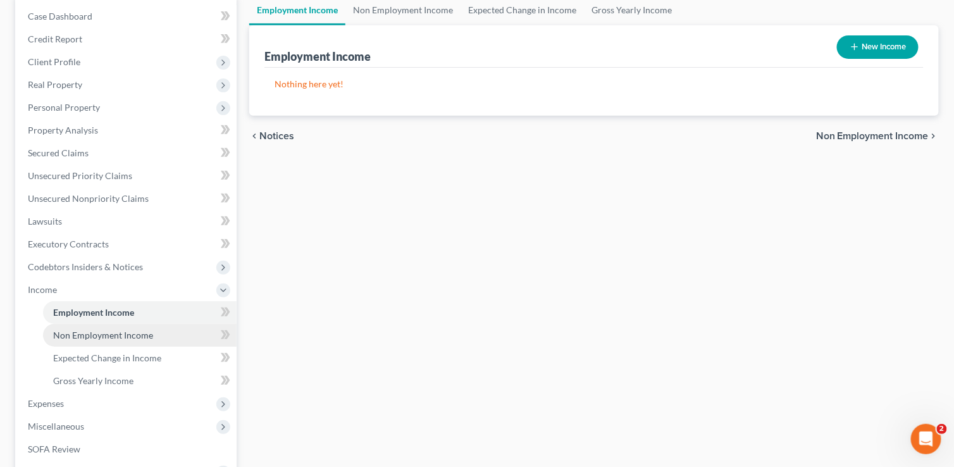
click at [101, 337] on span "Non Employment Income" at bounding box center [103, 335] width 100 height 11
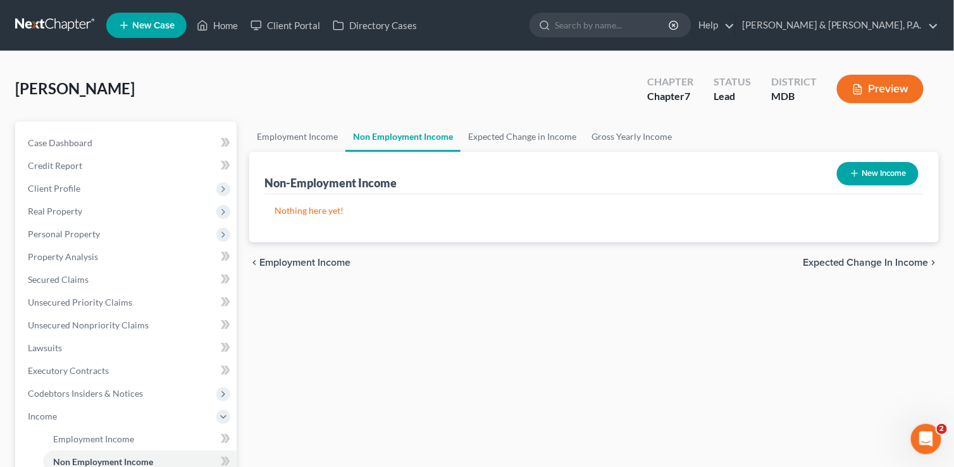
click at [892, 170] on button "New Income" at bounding box center [878, 173] width 82 height 23
select select "0"
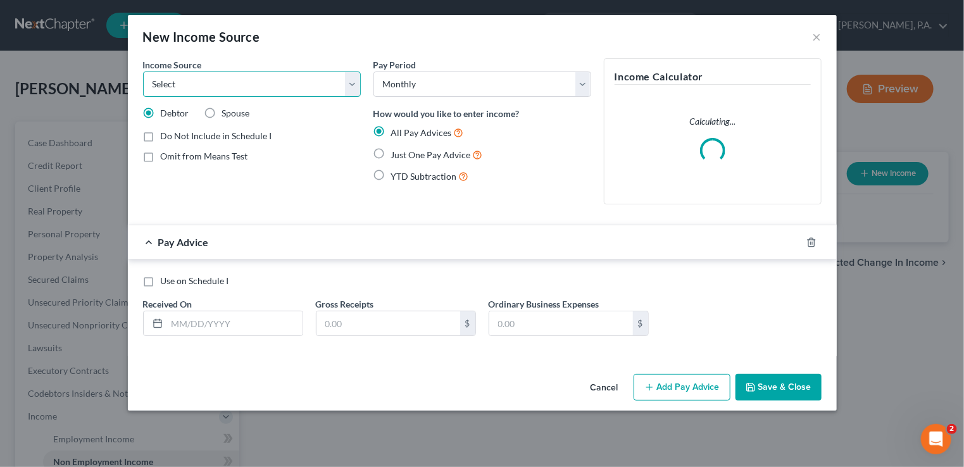
click at [350, 79] on select "Select Unemployment Disability (from employer) Pension Retirement Social Securi…" at bounding box center [252, 83] width 218 height 25
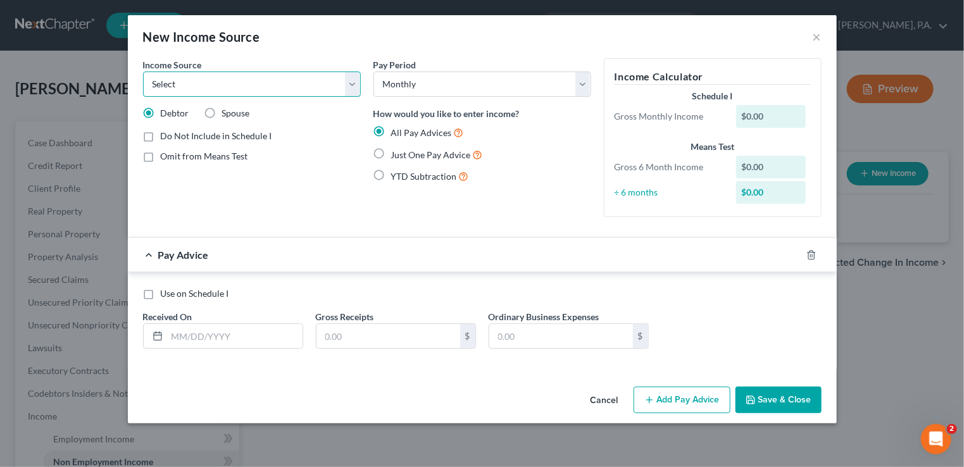
select select "4"
click at [143, 71] on select "Select Unemployment Disability (from employer) Pension Retirement Social Securi…" at bounding box center [252, 83] width 218 height 25
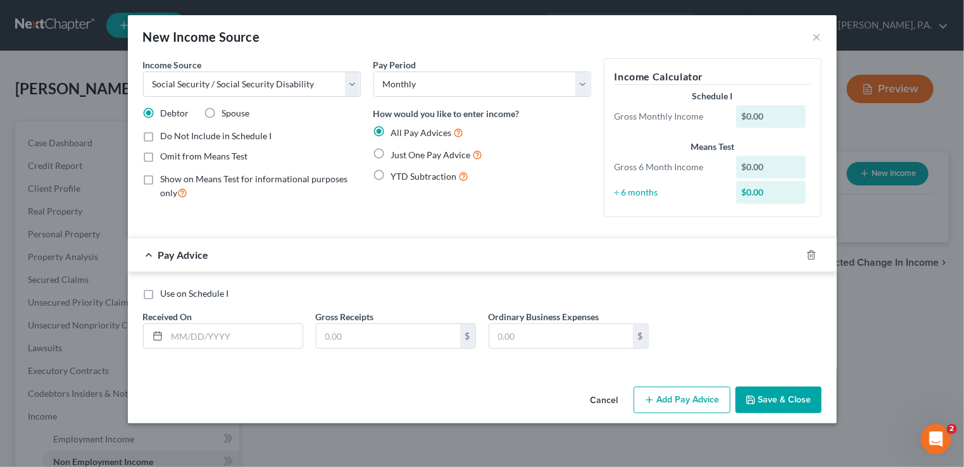
click at [391, 152] on label "Just One Pay Advice" at bounding box center [437, 154] width 92 height 15
click at [396, 152] on input "Just One Pay Advice" at bounding box center [400, 151] width 8 height 8
radio input "true"
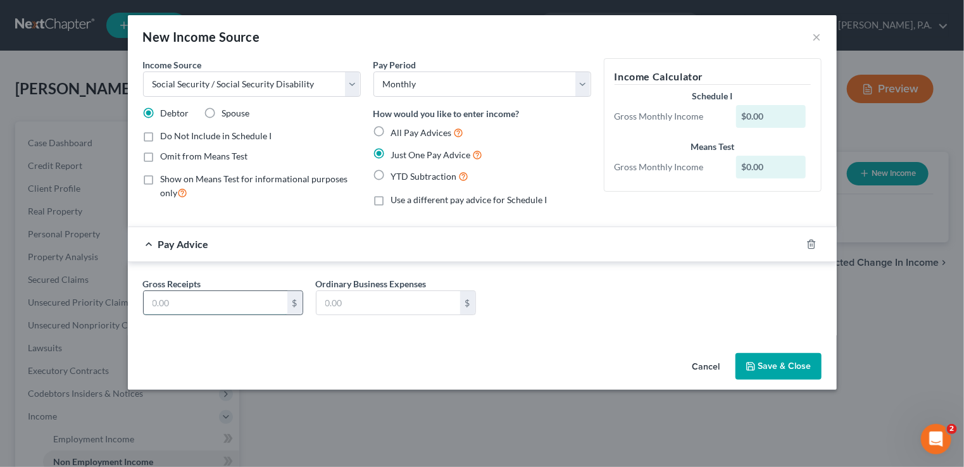
click at [151, 299] on input "text" at bounding box center [216, 303] width 144 height 24
type input "1,568"
click at [764, 359] on button "Save & Close" at bounding box center [778, 366] width 86 height 27
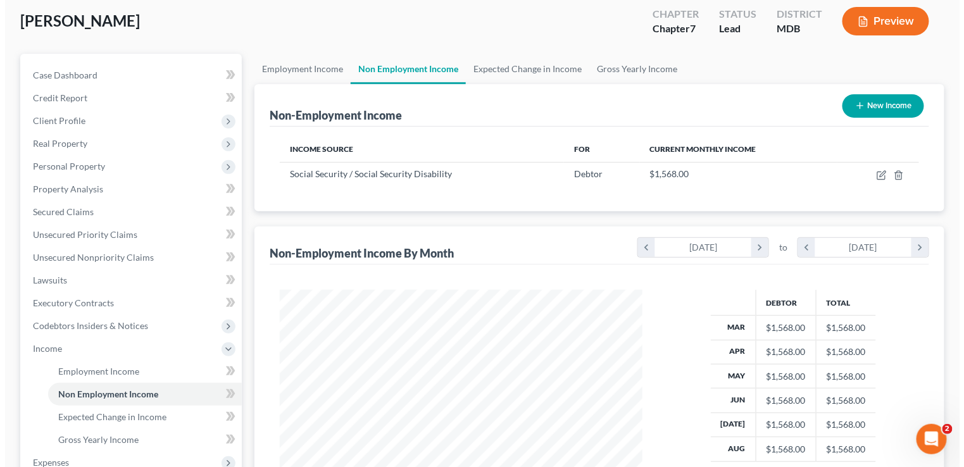
scroll to position [63, 0]
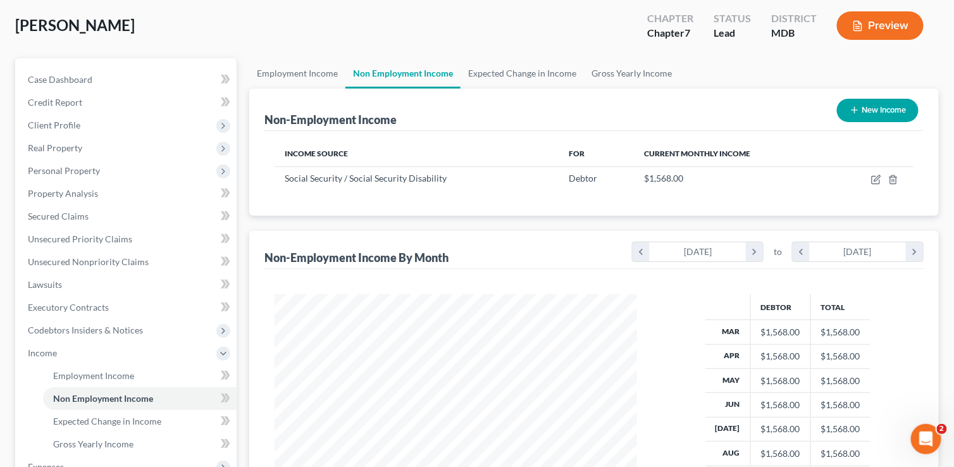
click at [863, 108] on button "New Income" at bounding box center [878, 110] width 82 height 23
select select "0"
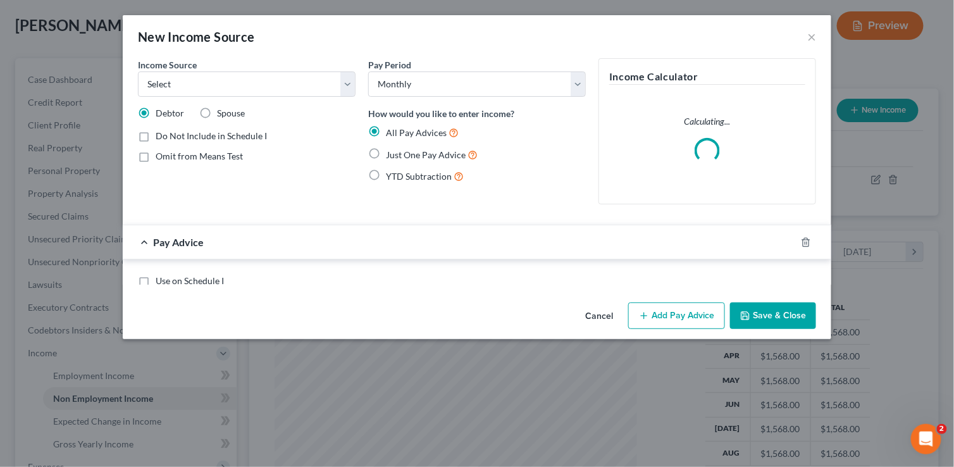
scroll to position [225, 391]
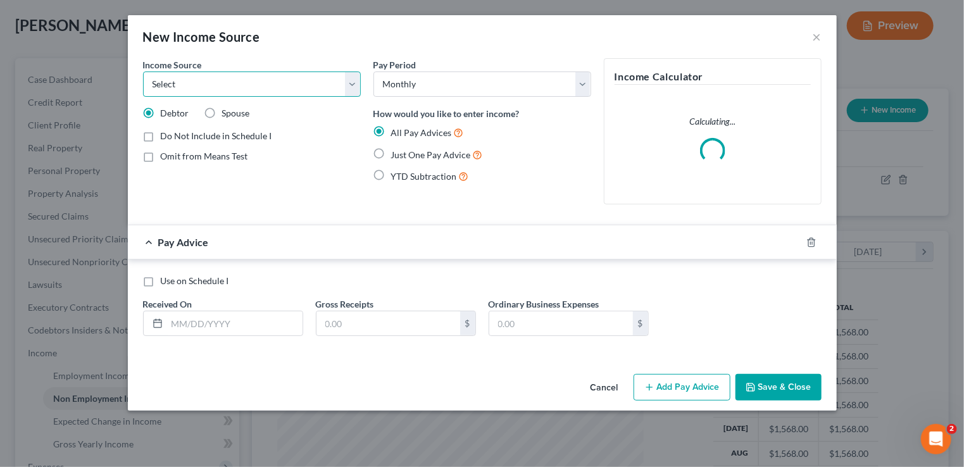
click at [352, 84] on select "Select Unemployment Disability (from employer) Pension Retirement Social Securi…" at bounding box center [252, 83] width 218 height 25
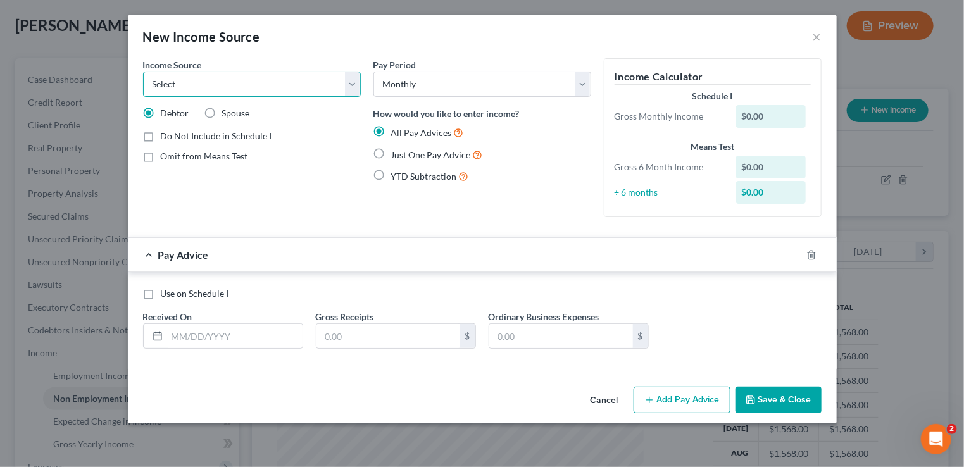
select select "13"
click at [143, 71] on select "Select Unemployment Disability (from employer) Pension Retirement Social Securi…" at bounding box center [252, 83] width 218 height 25
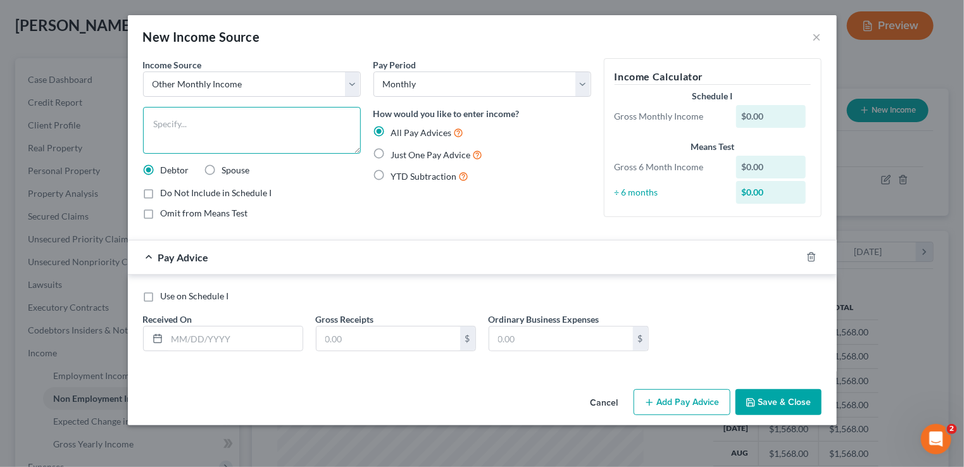
click at [168, 118] on textarea at bounding box center [252, 130] width 218 height 47
type textarea "Social Security for children"
click at [391, 154] on label "Just One Pay Advice" at bounding box center [437, 154] width 92 height 15
click at [396, 154] on input "Just One Pay Advice" at bounding box center [400, 151] width 8 height 8
radio input "true"
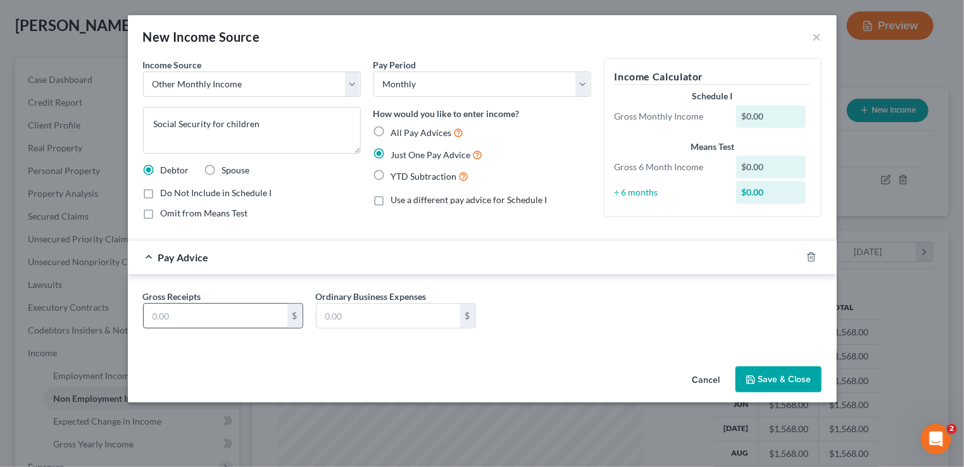
click at [201, 318] on input "text" at bounding box center [216, 316] width 144 height 24
type input "1,627"
click at [769, 375] on button "Save & Close" at bounding box center [778, 379] width 86 height 27
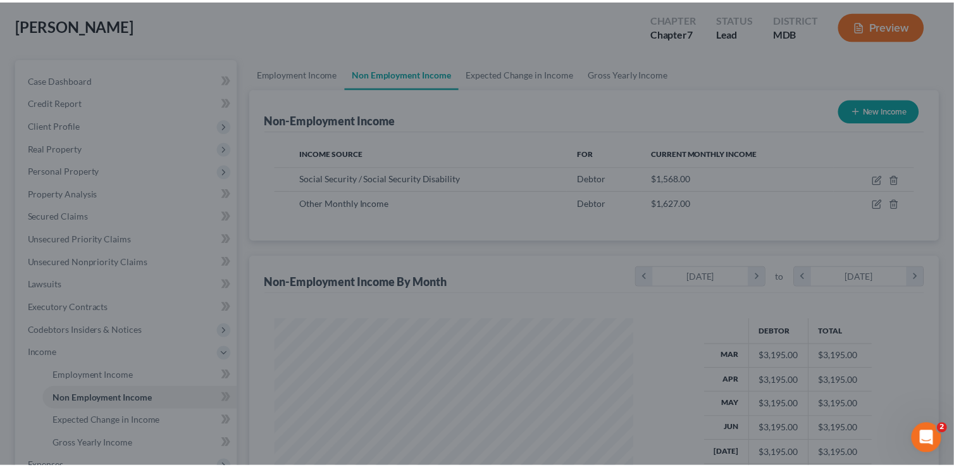
scroll to position [632475, 632312]
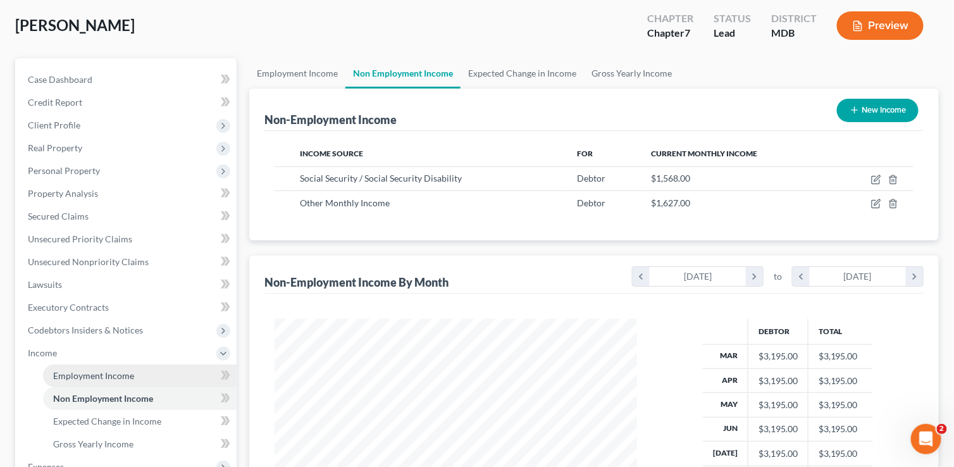
click at [101, 379] on span "Employment Income" at bounding box center [93, 375] width 81 height 11
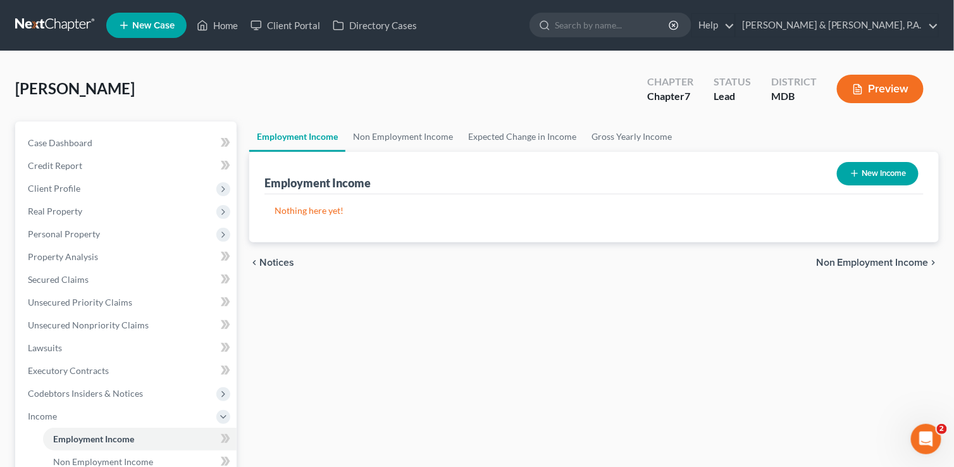
click at [878, 178] on button "New Income" at bounding box center [878, 173] width 82 height 23
select select "0"
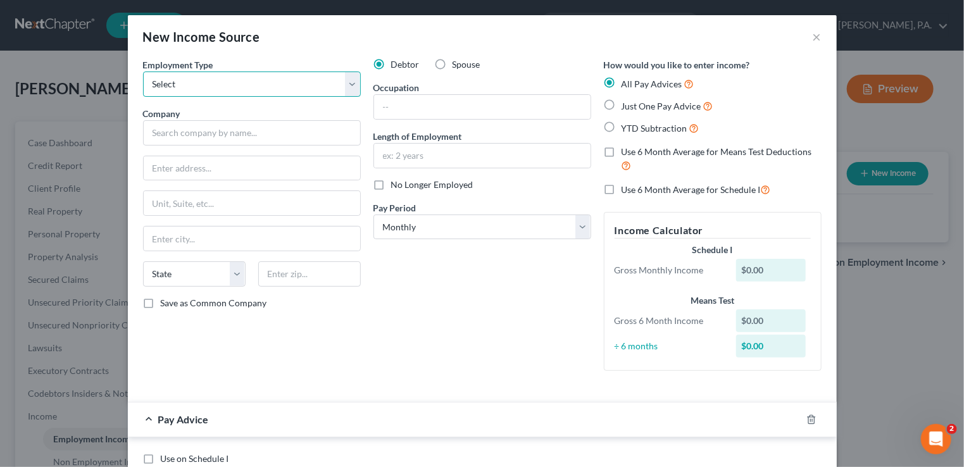
click at [348, 90] on select "Select Full or [DEMOGRAPHIC_DATA] Employment Self Employment" at bounding box center [252, 83] width 218 height 25
select select "0"
click at [143, 71] on select "Select Full or [DEMOGRAPHIC_DATA] Employment Self Employment" at bounding box center [252, 83] width 218 height 25
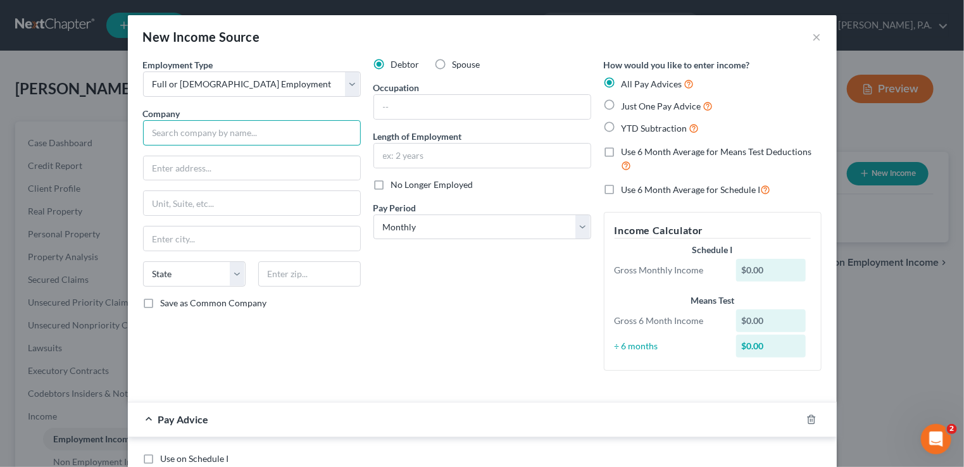
click at [261, 132] on input "text" at bounding box center [252, 132] width 218 height 25
type input "Lowes Home Centers, LLC"
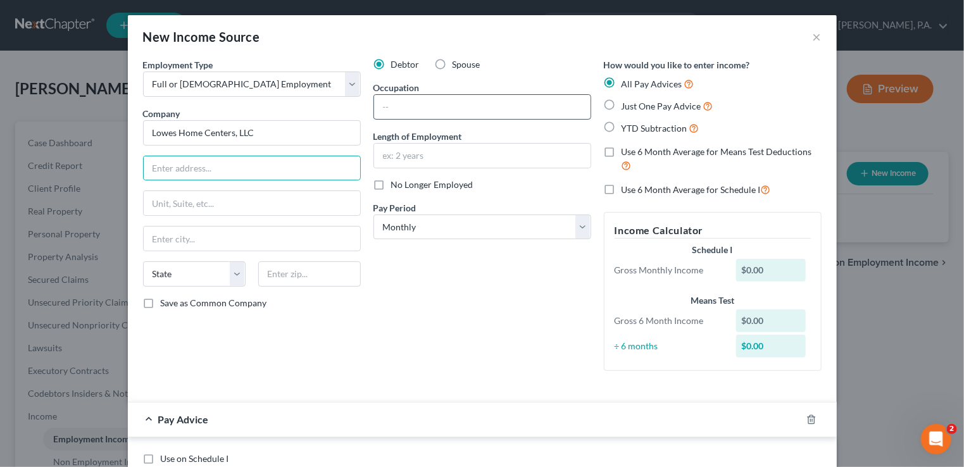
click at [403, 111] on input "text" at bounding box center [482, 107] width 216 height 24
type input "cashier"
click at [409, 160] on input "text" at bounding box center [482, 156] width 216 height 24
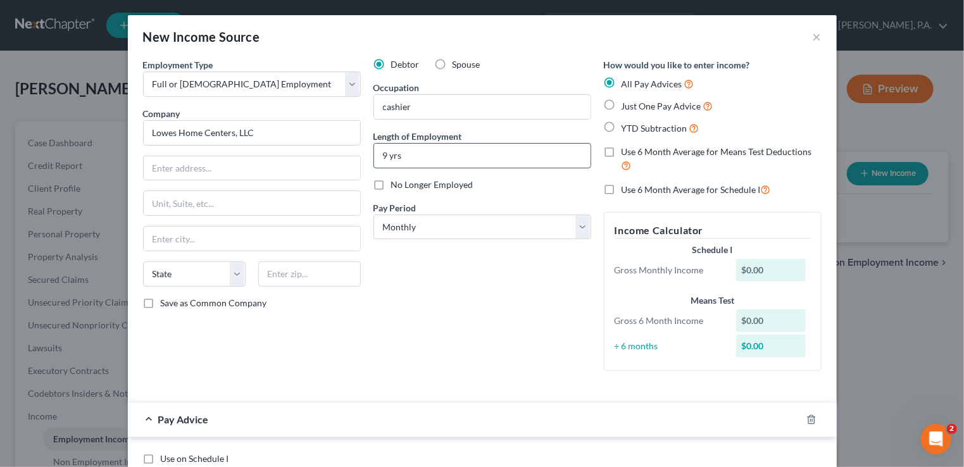
type input "9 yrs"
click at [576, 227] on select "Select Monthly Twice Monthly Every Other Week Weekly" at bounding box center [482, 226] width 218 height 25
select select "2"
click at [373, 214] on select "Select Monthly Twice Monthly Every Other Week Weekly" at bounding box center [482, 226] width 218 height 25
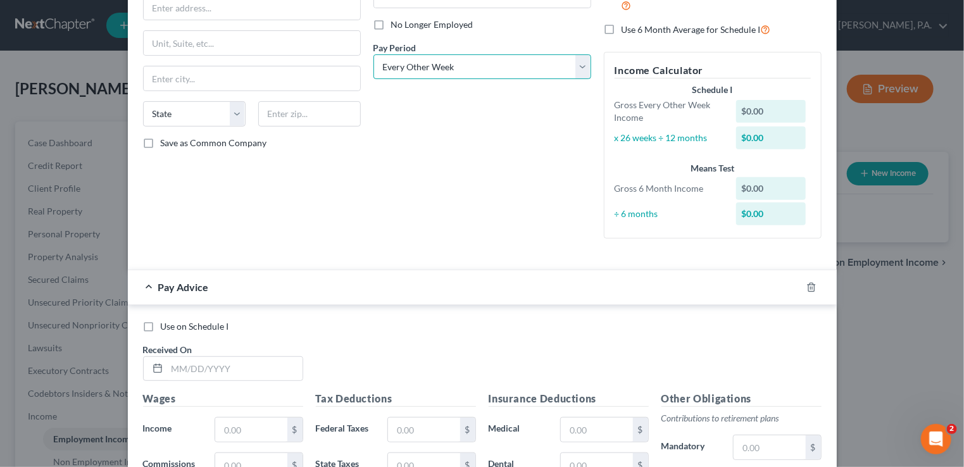
scroll to position [190, 0]
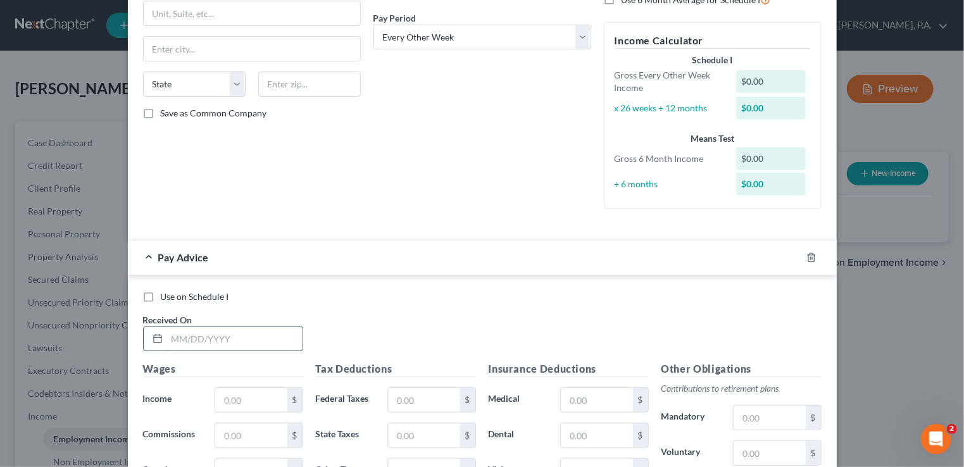
click at [173, 333] on input "text" at bounding box center [234, 339] width 135 height 24
type input "[DATE]"
click at [225, 406] on input "text" at bounding box center [250, 400] width 71 height 24
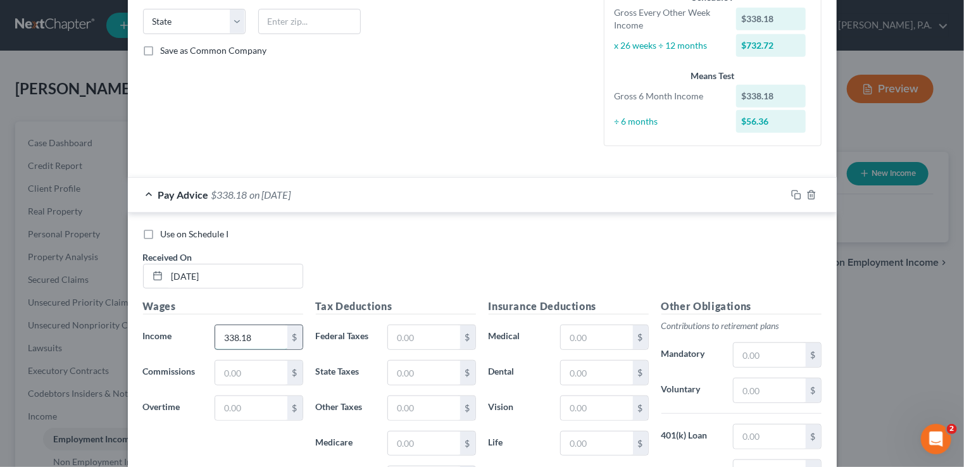
scroll to position [253, 0]
type input "338.18"
click at [398, 331] on input "text" at bounding box center [423, 337] width 71 height 24
type input "0.00"
click at [397, 369] on input "text" at bounding box center [423, 372] width 71 height 24
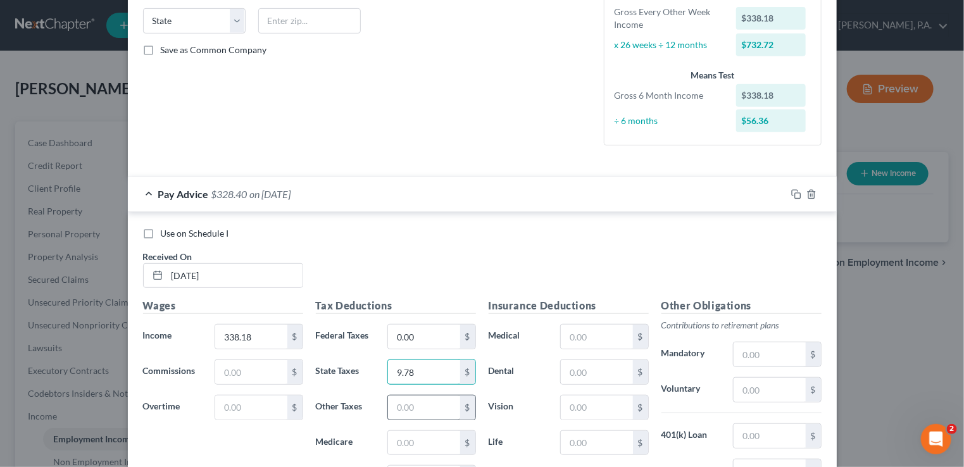
type input "9.78"
click at [396, 409] on input "text" at bounding box center [423, 407] width 71 height 24
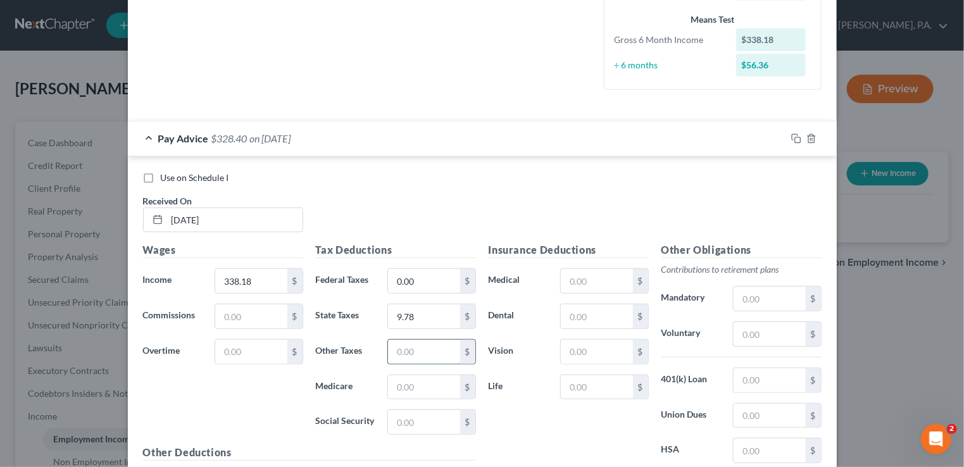
scroll to position [316, 0]
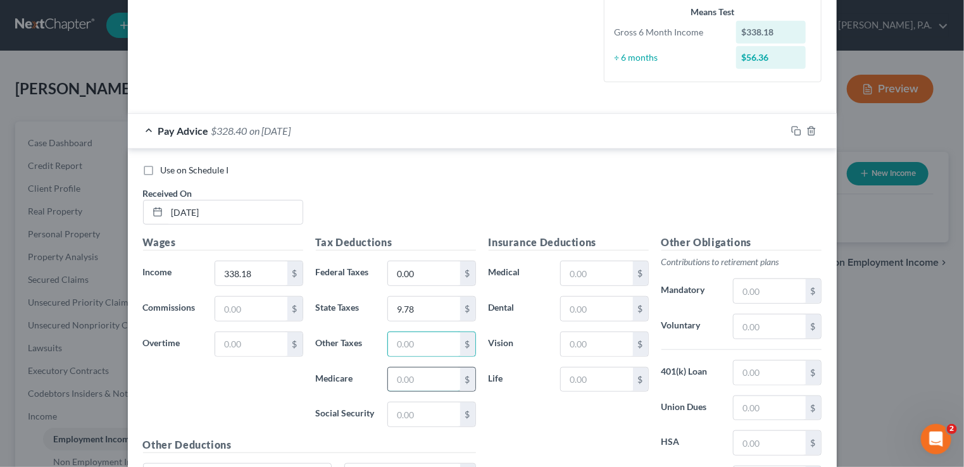
click at [394, 375] on input "text" at bounding box center [423, 380] width 71 height 24
type input "4.60"
click at [396, 412] on input "text" at bounding box center [423, 414] width 71 height 24
type input "19.68"
click at [568, 306] on input "text" at bounding box center [596, 309] width 71 height 24
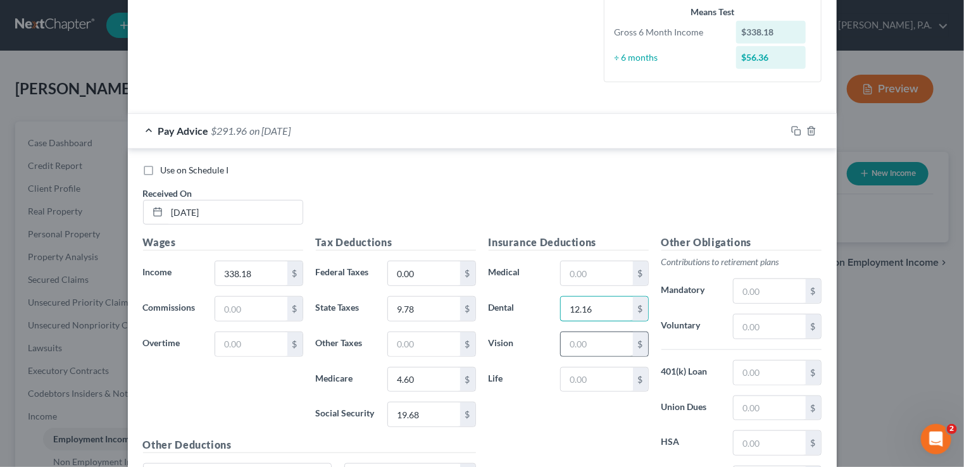
type input "12.16"
click at [564, 340] on input "text" at bounding box center [596, 344] width 71 height 24
type input "8.80"
click at [606, 382] on input "text" at bounding box center [596, 380] width 71 height 24
type input "4"
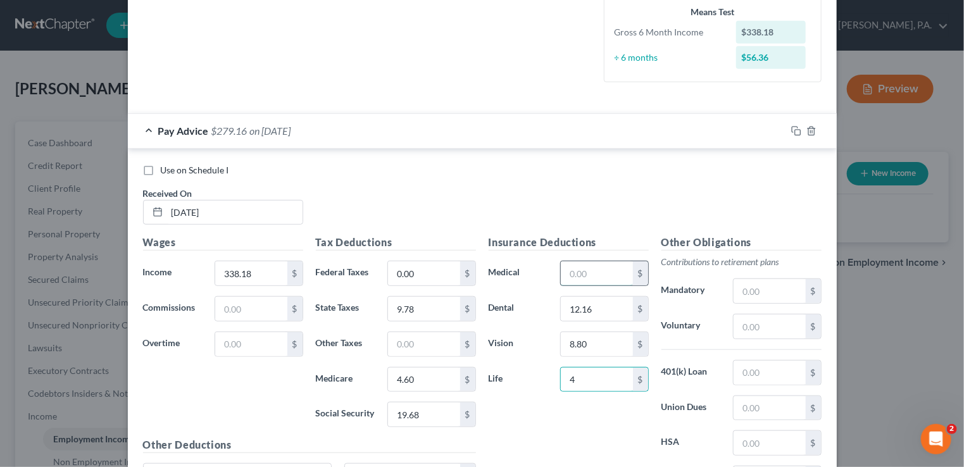
click at [564, 273] on input "text" at bounding box center [596, 273] width 71 height 24
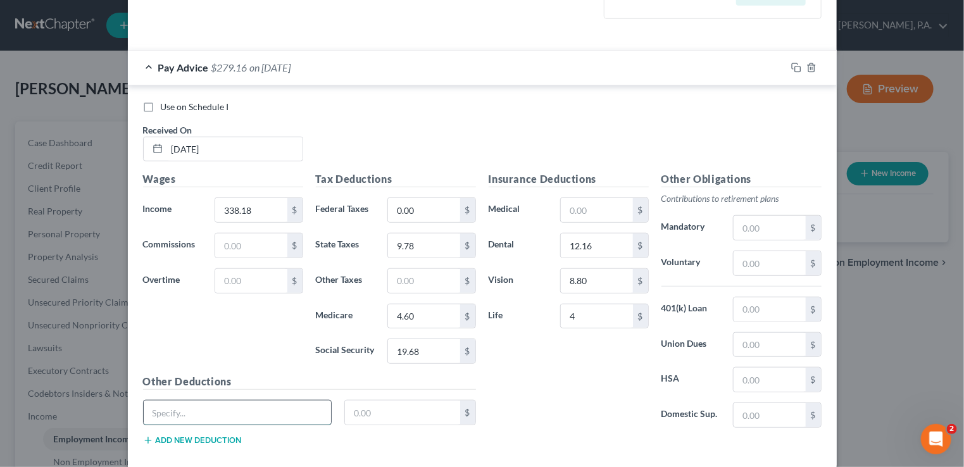
click at [165, 406] on input "text" at bounding box center [238, 412] width 188 height 24
click at [350, 411] on input "text" at bounding box center [402, 412] width 115 height 24
type input "1.88"
click at [197, 406] on input "text" at bounding box center [238, 412] width 188 height 24
type input "accident"
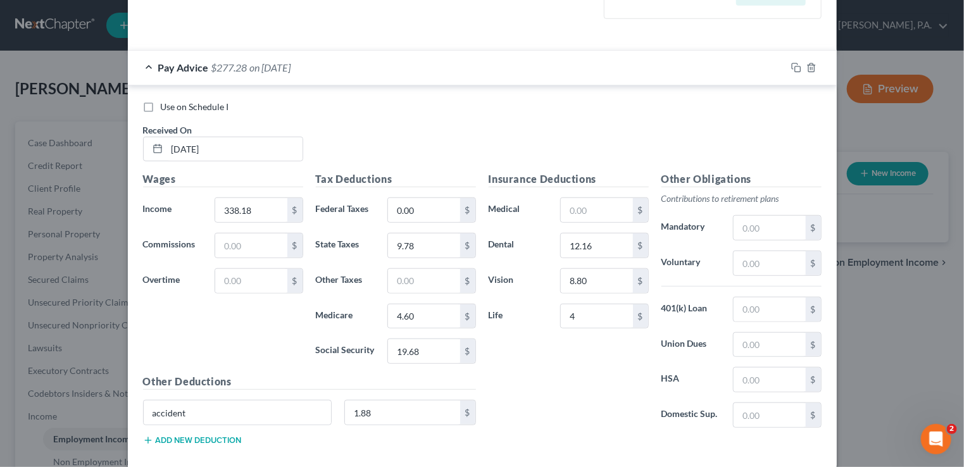
click at [165, 435] on button "Add new deduction" at bounding box center [192, 440] width 99 height 10
click at [162, 445] on input "text" at bounding box center [238, 448] width 188 height 24
type input "disability"
type input "3.83"
click at [583, 311] on input "4" at bounding box center [596, 316] width 71 height 24
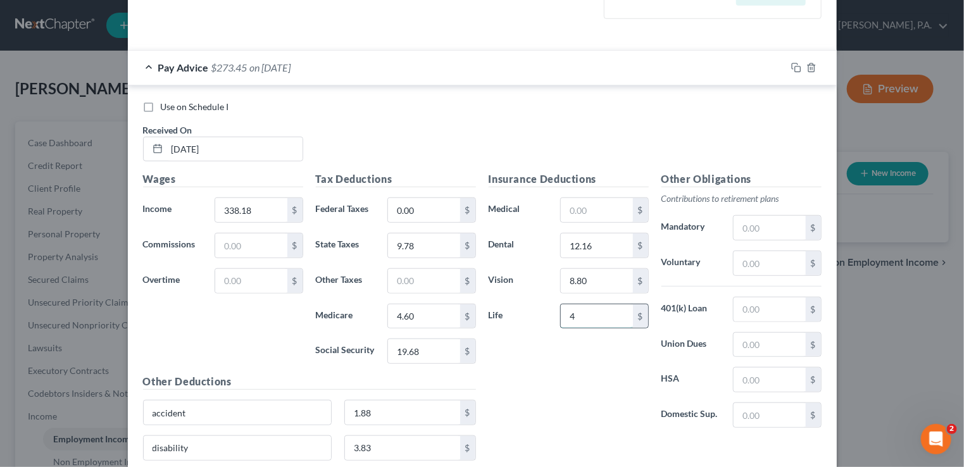
click at [583, 311] on input "4" at bounding box center [596, 316] width 71 height 24
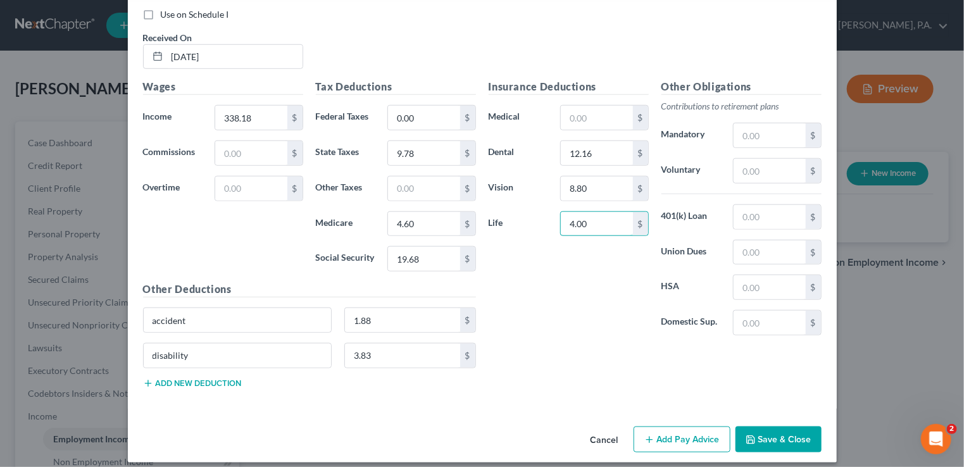
scroll to position [476, 0]
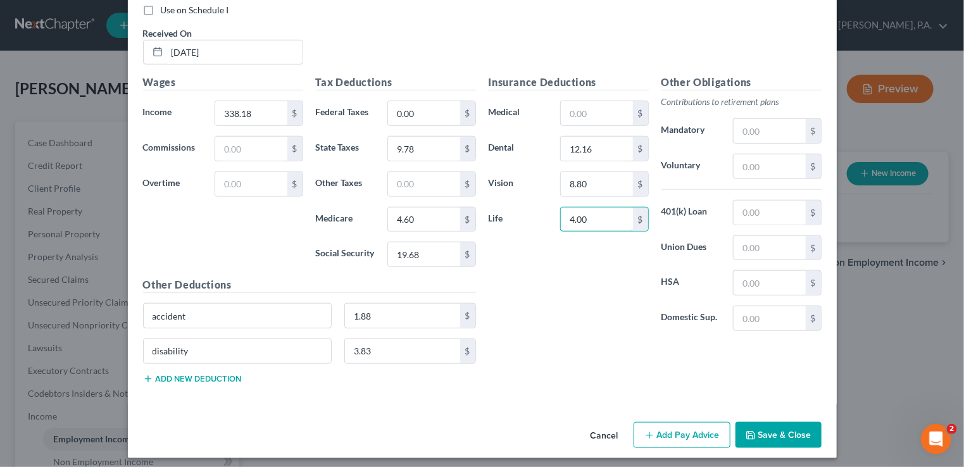
type input "4.00"
click at [167, 376] on button "Add new deduction" at bounding box center [192, 379] width 99 height 10
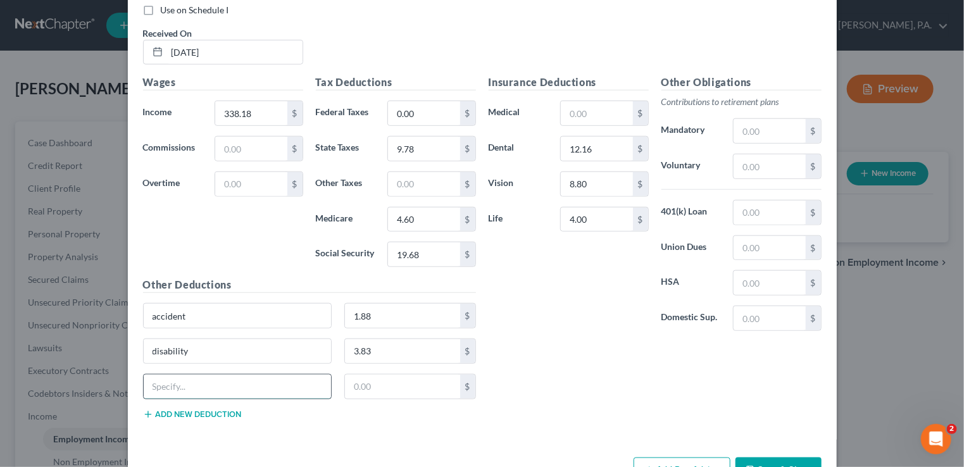
click at [166, 381] on input "text" at bounding box center [238, 387] width 188 height 24
type input "fixed indemnity"
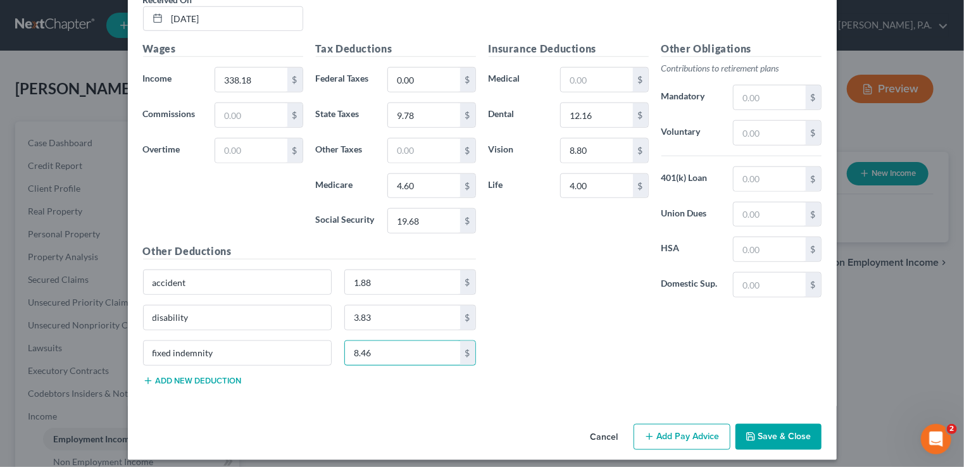
scroll to position [511, 0]
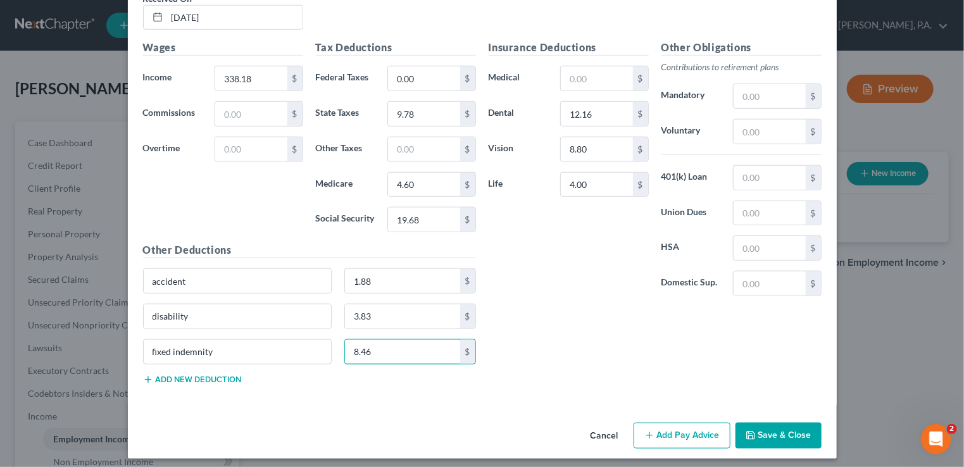
type input "8.46"
click at [685, 426] on button "Add Pay Advice" at bounding box center [681, 436] width 97 height 27
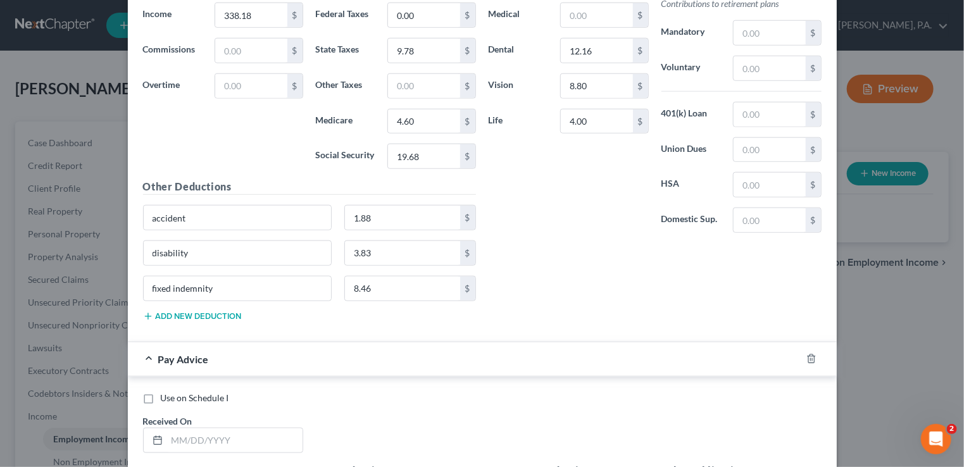
scroll to position [638, 0]
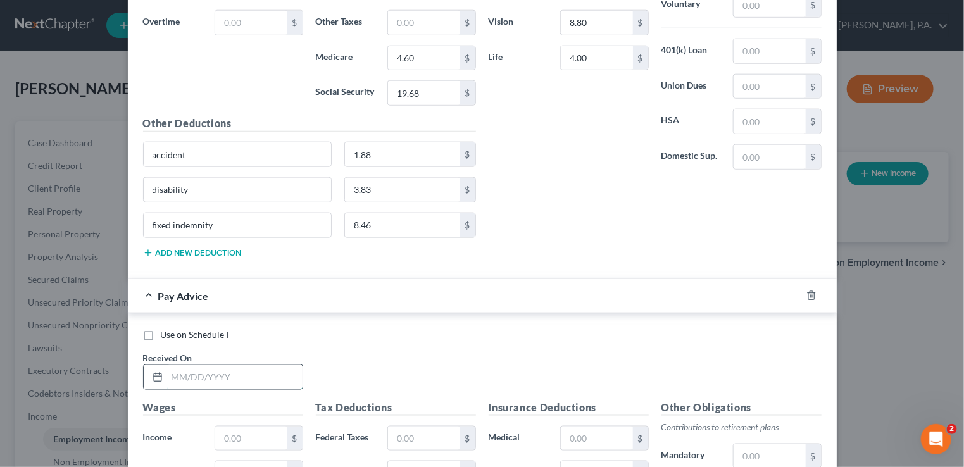
click at [174, 368] on input "text" at bounding box center [234, 377] width 135 height 24
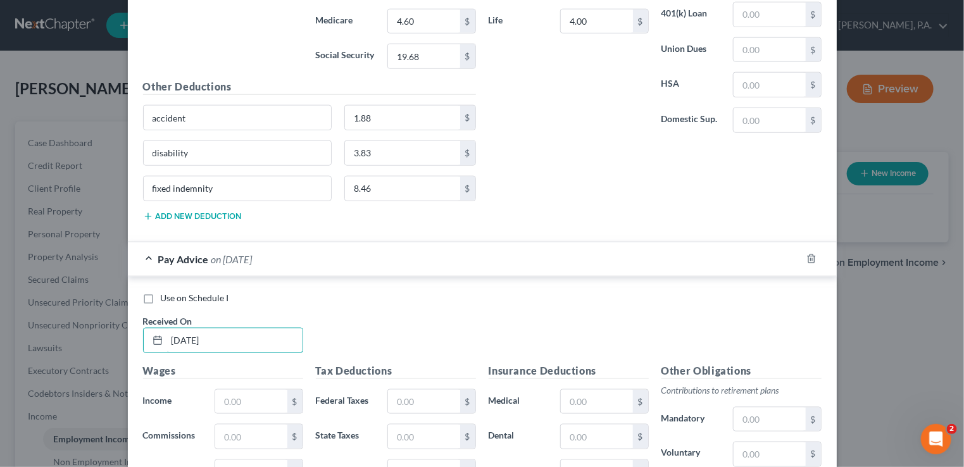
scroll to position [764, 0]
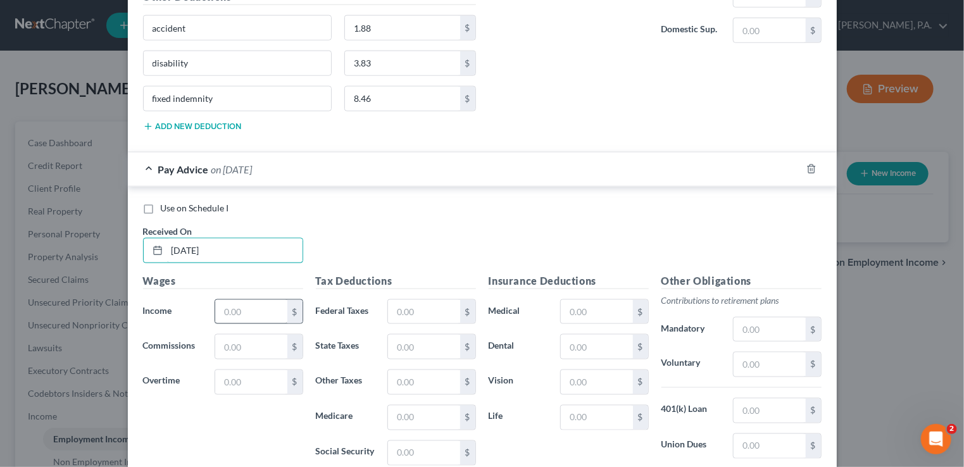
type input "[DATE]"
click at [216, 302] on input "text" at bounding box center [250, 312] width 71 height 24
type input "424.92"
click at [256, 337] on input "text" at bounding box center [250, 347] width 71 height 24
click at [391, 304] on input "text" at bounding box center [423, 312] width 71 height 24
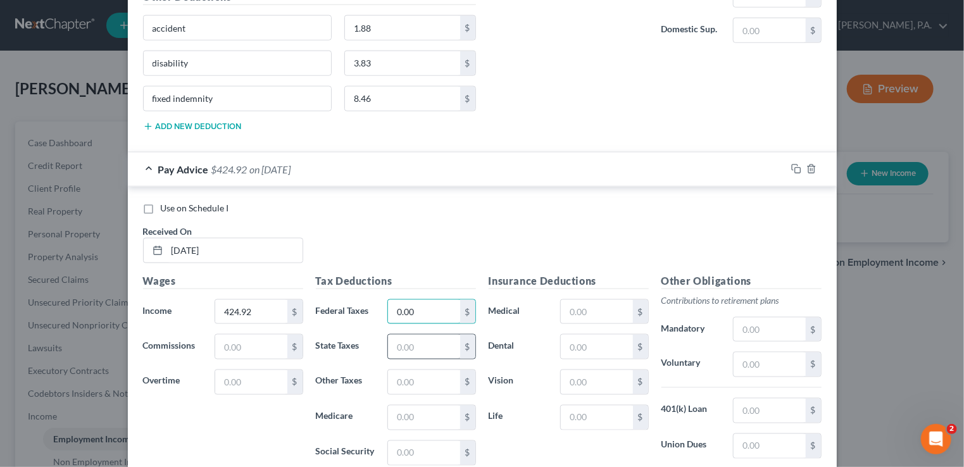
type input "0.00"
click at [388, 336] on input "text" at bounding box center [423, 347] width 71 height 24
type input "16.67"
click at [400, 407] on input "text" at bounding box center [423, 418] width 71 height 24
type input "5.86"
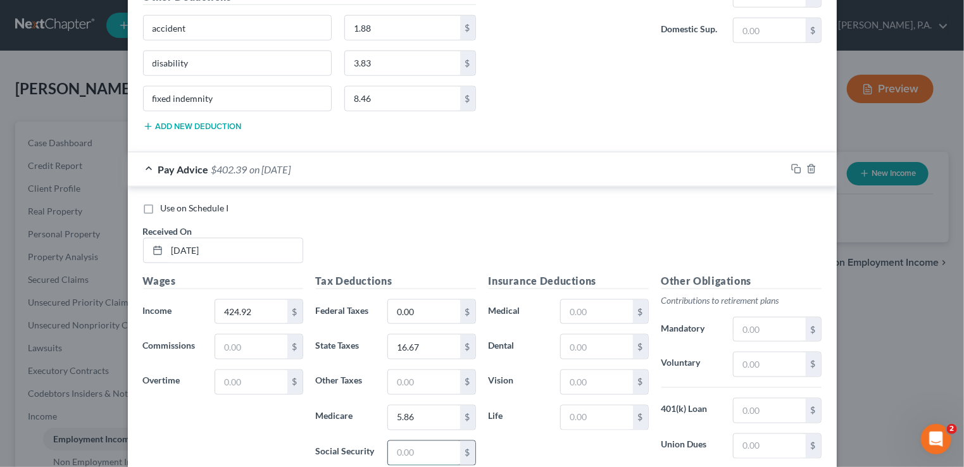
click at [390, 449] on input "text" at bounding box center [423, 453] width 71 height 24
type input "25.05"
click at [601, 305] on input "text" at bounding box center [596, 312] width 71 height 24
click at [564, 337] on input "text" at bounding box center [596, 347] width 71 height 24
type input "12.16"
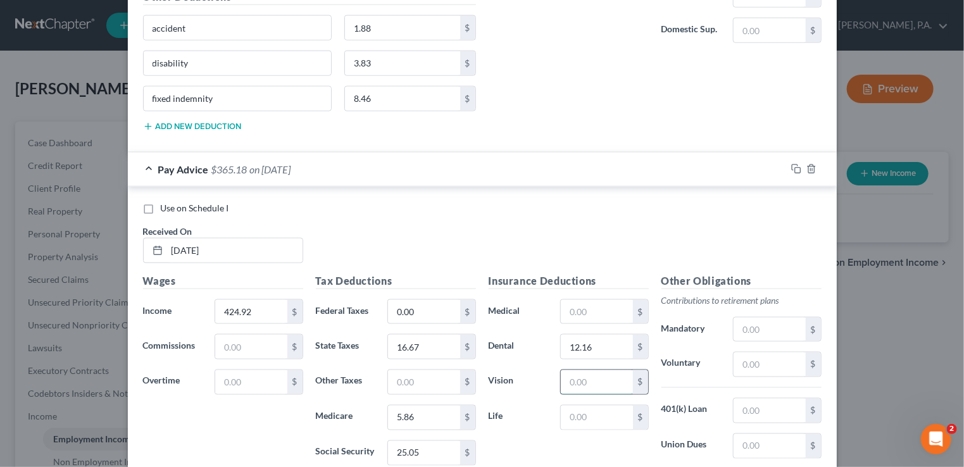
click at [564, 373] on input "text" at bounding box center [596, 382] width 71 height 24
type input "8.80"
click at [561, 409] on input "text" at bounding box center [596, 418] width 71 height 24
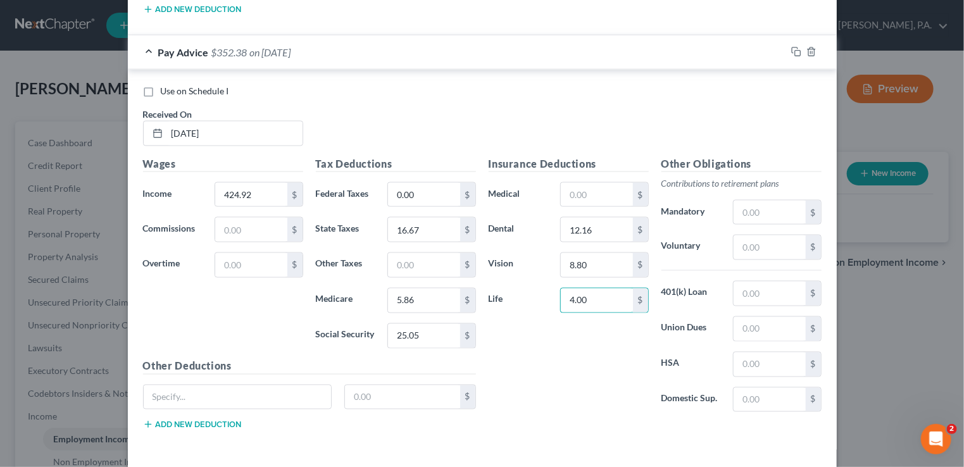
scroll to position [891, 0]
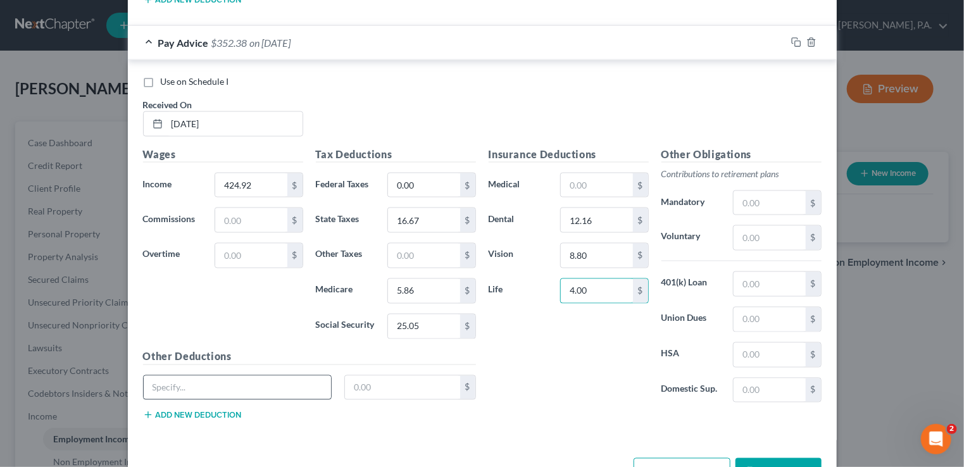
type input "4.00"
click at [218, 376] on input "text" at bounding box center [238, 388] width 188 height 24
type input "accident"
type input "1.88"
click at [191, 410] on button "Add new deduction" at bounding box center [192, 415] width 99 height 10
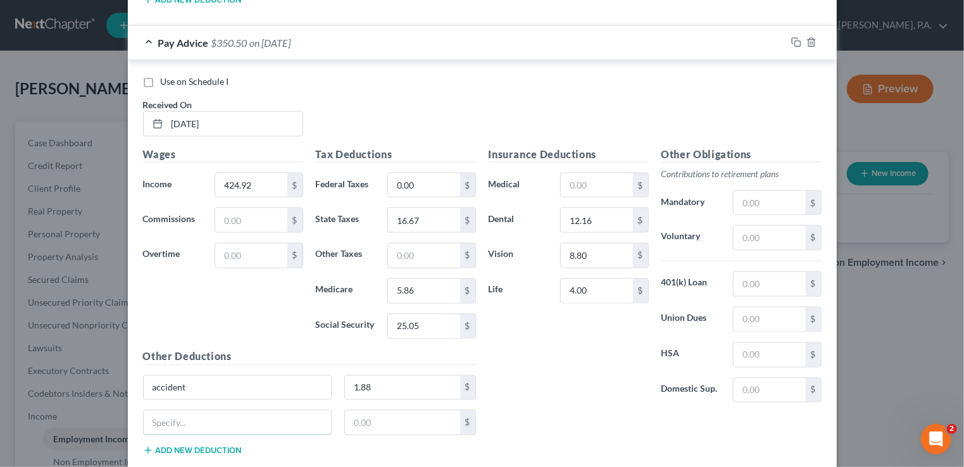
click at [191, 411] on input "text" at bounding box center [238, 423] width 188 height 24
type input "disability"
type input "3.93"
click at [220, 445] on button "Add new deduction" at bounding box center [192, 450] width 99 height 10
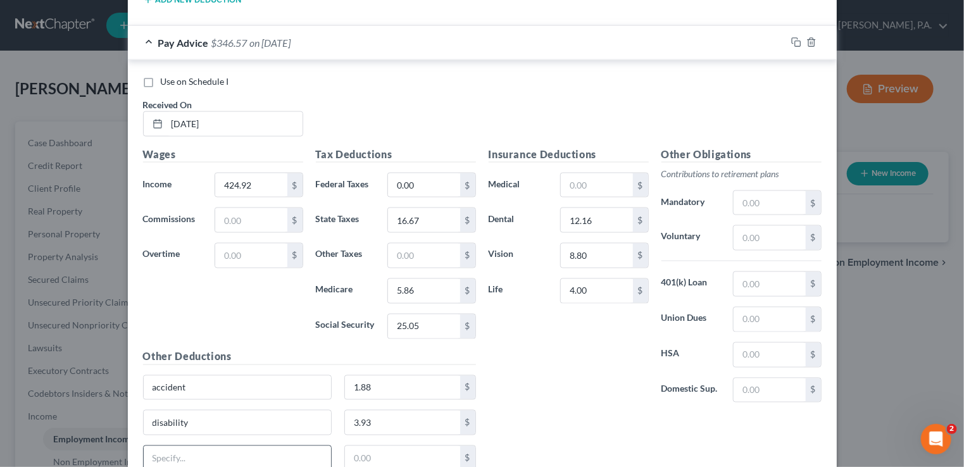
click at [213, 446] on input "text" at bounding box center [238, 458] width 188 height 24
type input "fixed indemnity"
type input "8.46"
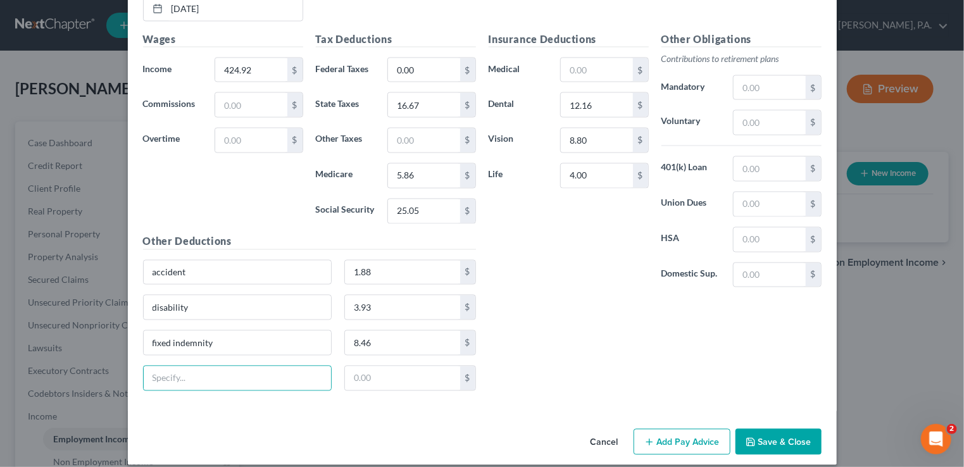
click at [666, 429] on button "Add Pay Advice" at bounding box center [681, 442] width 97 height 27
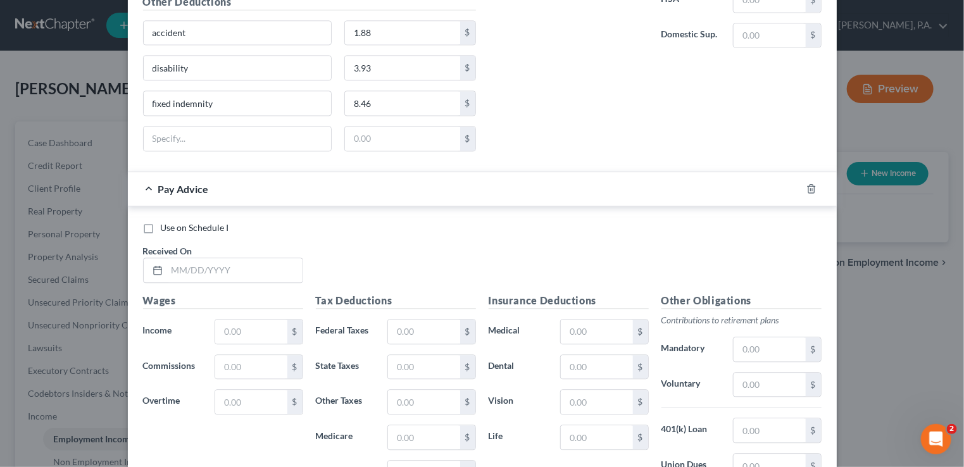
scroll to position [1259, 0]
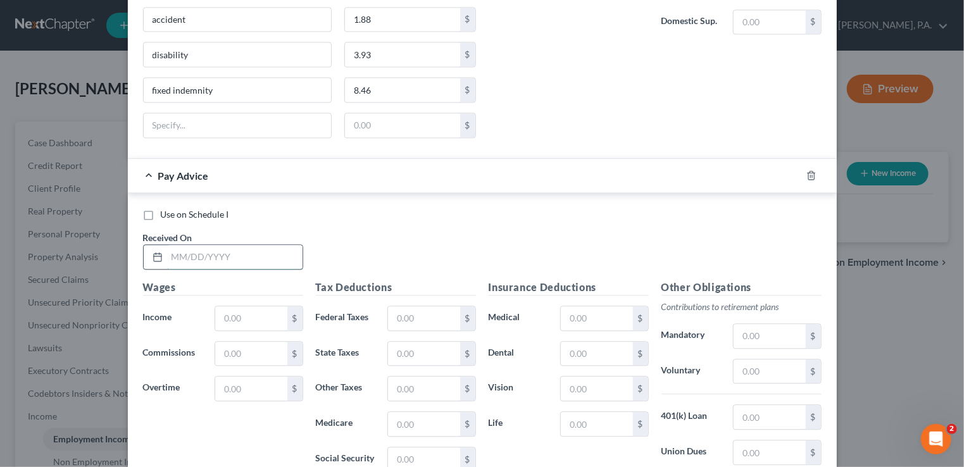
click at [167, 245] on input "text" at bounding box center [234, 257] width 135 height 24
type input "[DATE]"
click at [223, 306] on input "text" at bounding box center [250, 318] width 71 height 24
type input "703.93"
click at [228, 342] on input "text" at bounding box center [250, 354] width 71 height 24
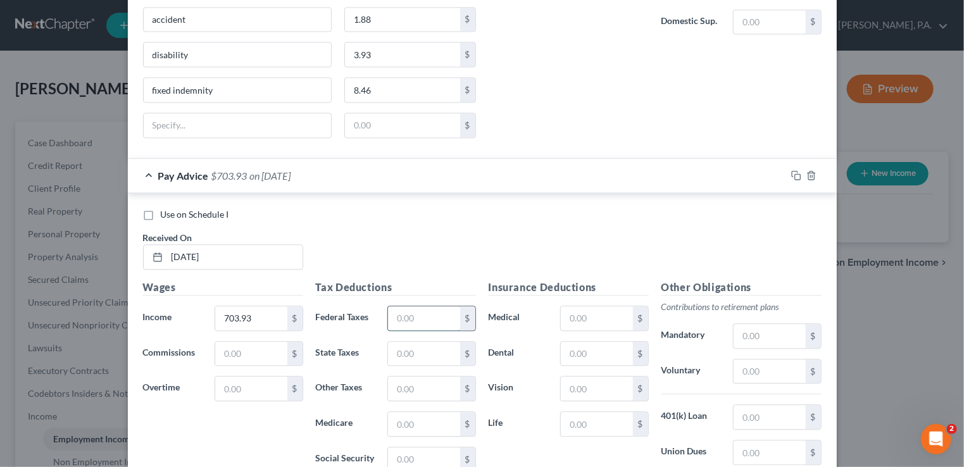
click at [392, 306] on input "text" at bounding box center [423, 318] width 71 height 24
type input "56.25"
click at [395, 342] on input "text" at bounding box center [423, 354] width 71 height 24
type input "36.37"
click at [396, 376] on input "text" at bounding box center [423, 388] width 71 height 24
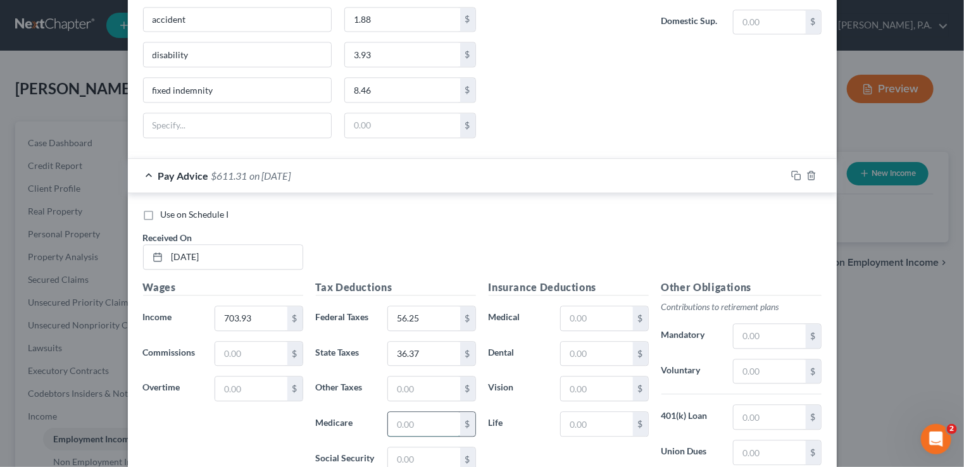
click at [396, 412] on input "text" at bounding box center [423, 424] width 71 height 24
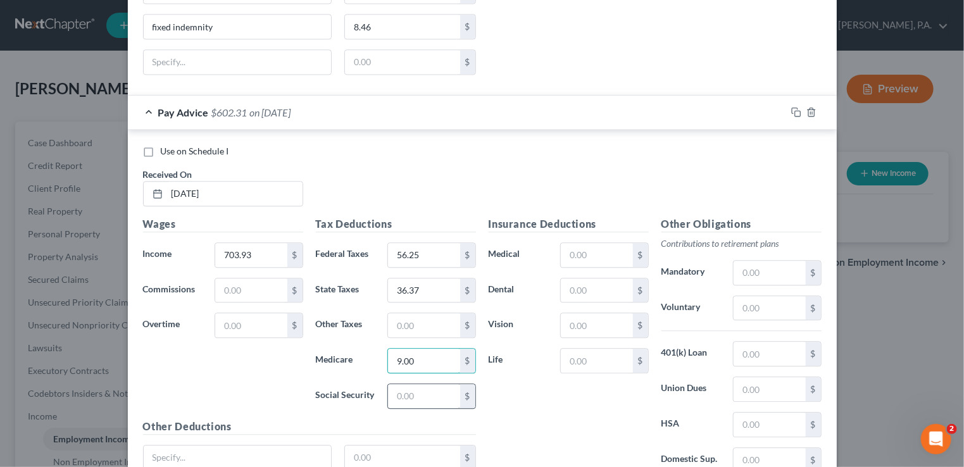
type input "9.00"
click at [394, 384] on input "text" at bounding box center [423, 396] width 71 height 24
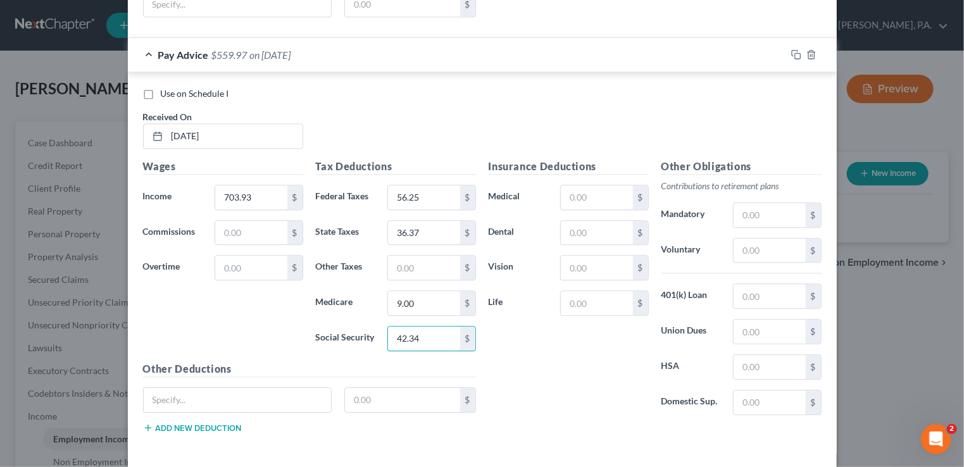
scroll to position [1386, 0]
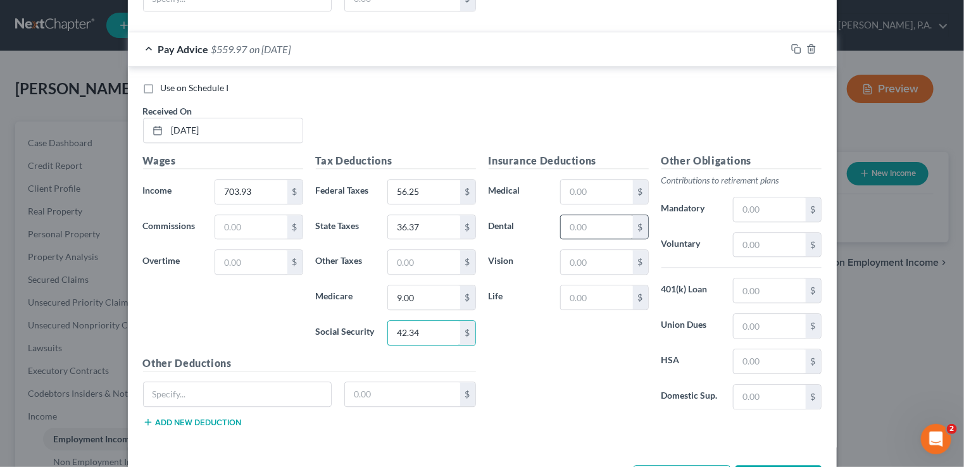
type input "42.34"
click at [573, 215] on input "text" at bounding box center [596, 227] width 71 height 24
type input "12.16"
click at [561, 250] on input "text" at bounding box center [596, 262] width 71 height 24
type input "8.80"
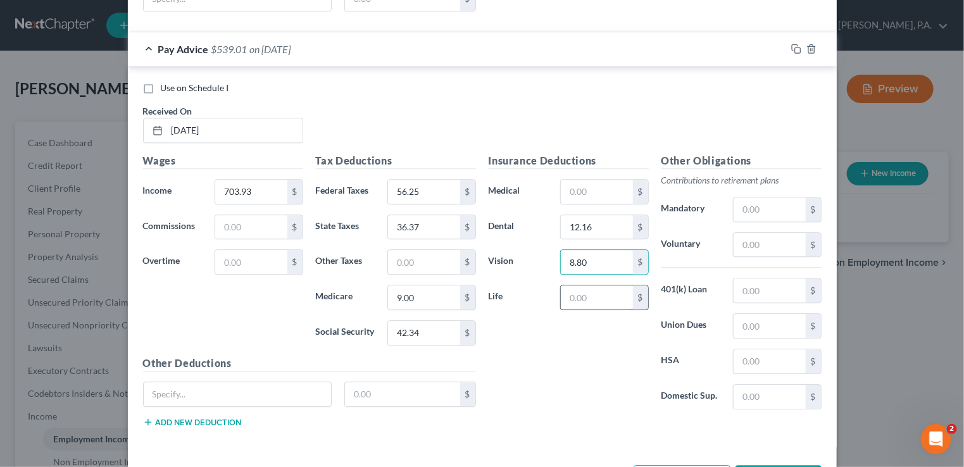
click at [563, 285] on input "text" at bounding box center [596, 297] width 71 height 24
type input "4.00"
click at [276, 382] on input "text" at bounding box center [238, 394] width 188 height 24
click at [223, 417] on button "Add new deduction" at bounding box center [192, 422] width 99 height 10
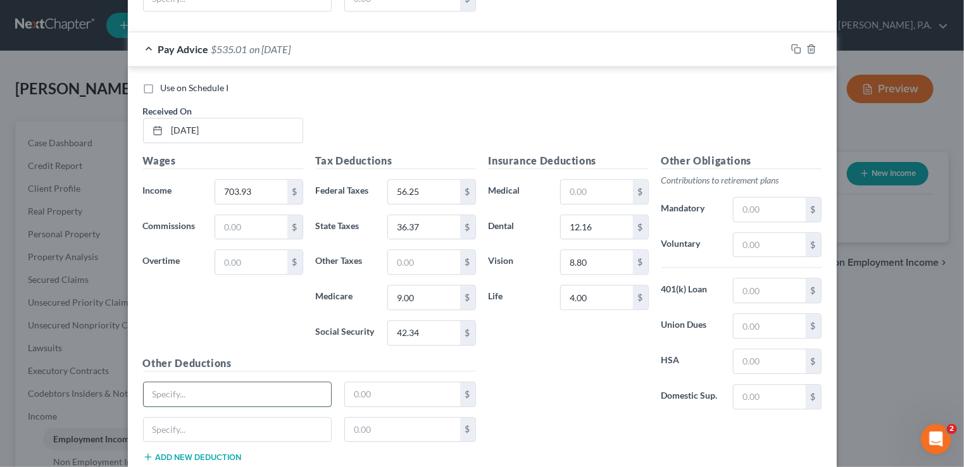
click at [203, 382] on input "text" at bounding box center [238, 394] width 188 height 24
type input "accident"
type input "1.88"
type input "disability"
type input "3.93"
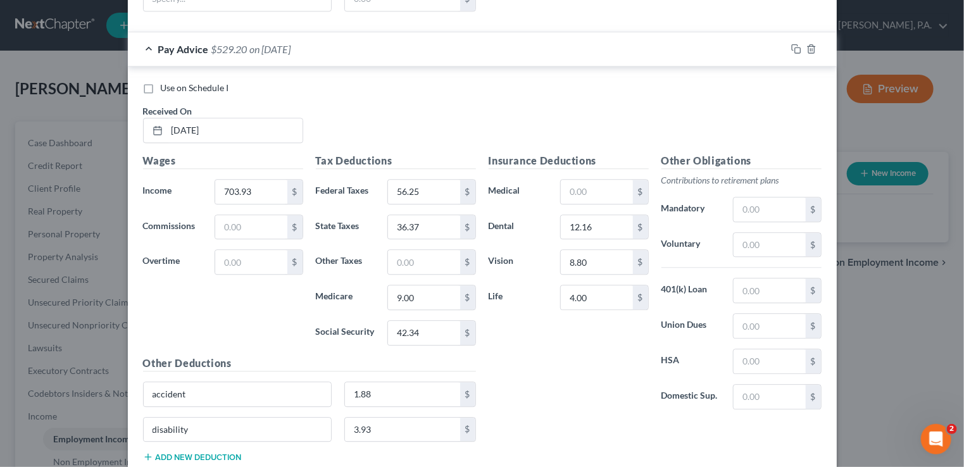
click at [179, 452] on button "Add new deduction" at bounding box center [192, 457] width 99 height 10
click at [177, 452] on input "text" at bounding box center [238, 464] width 188 height 24
type input "indemnty"
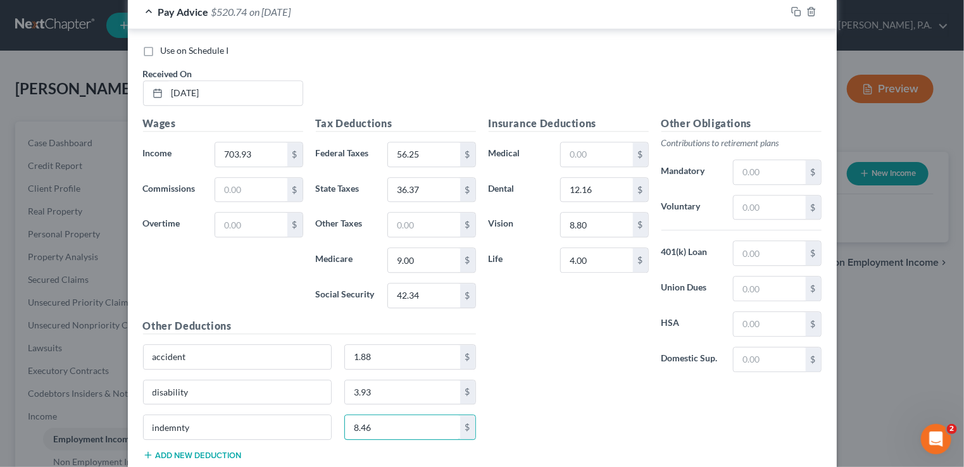
scroll to position [1486, 0]
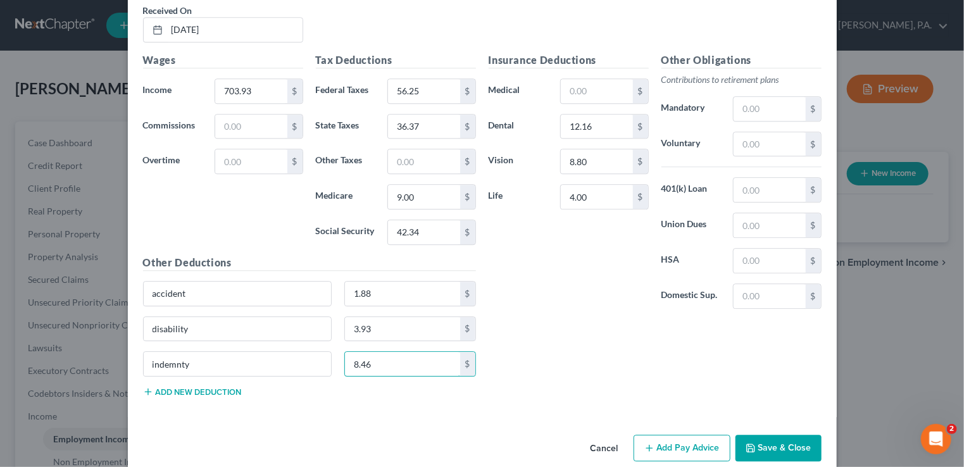
type input "8.46"
click at [673, 435] on button "Add Pay Advice" at bounding box center [681, 448] width 97 height 27
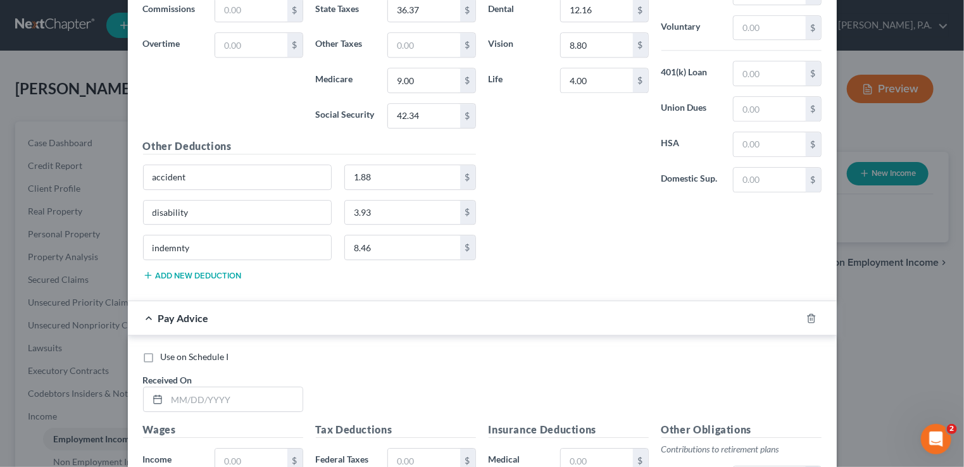
scroll to position [1613, 0]
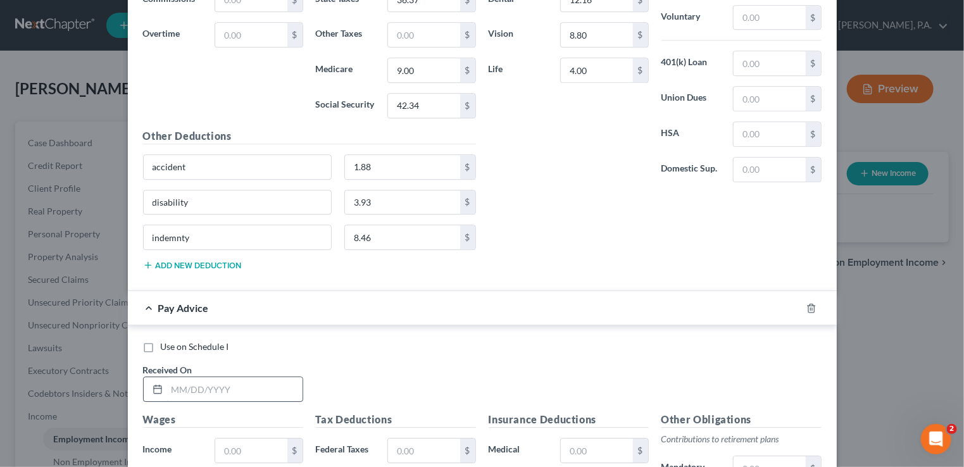
click at [170, 377] on input "text" at bounding box center [234, 389] width 135 height 24
type input "[DATE]"
click at [216, 438] on input "text" at bounding box center [250, 450] width 71 height 24
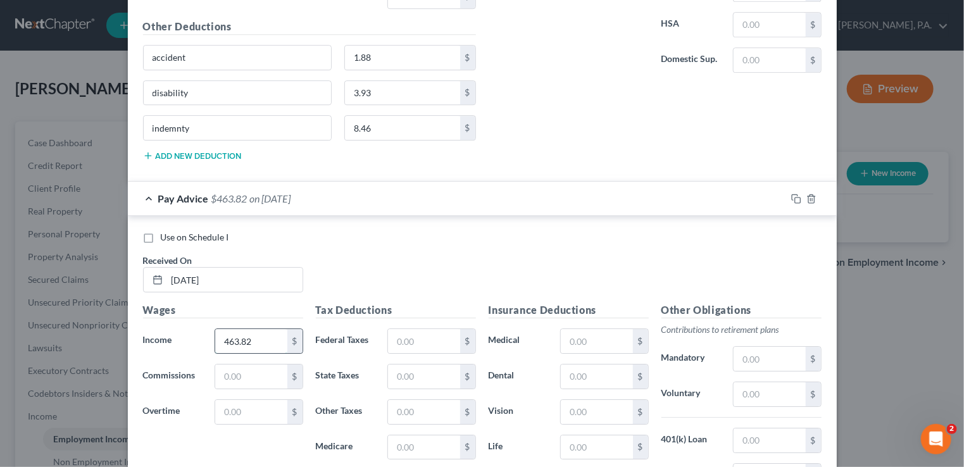
scroll to position [1739, 0]
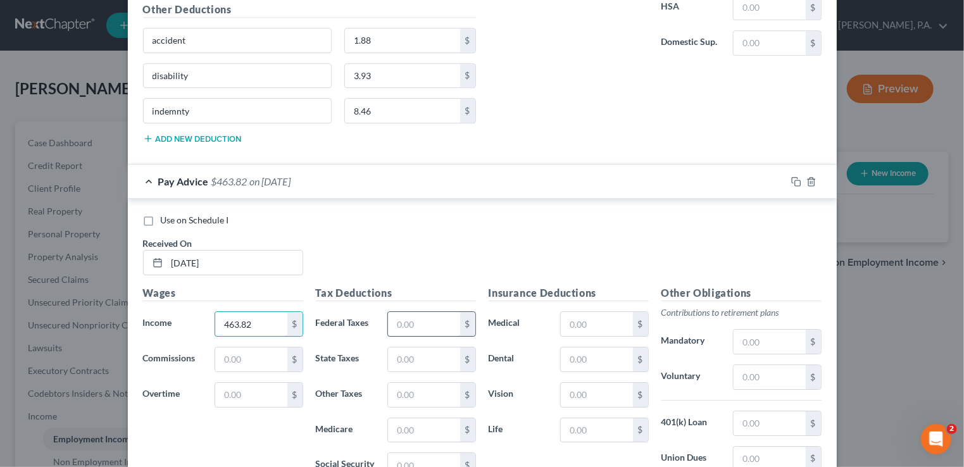
type input "463.82"
click at [394, 312] on input "text" at bounding box center [423, 324] width 71 height 24
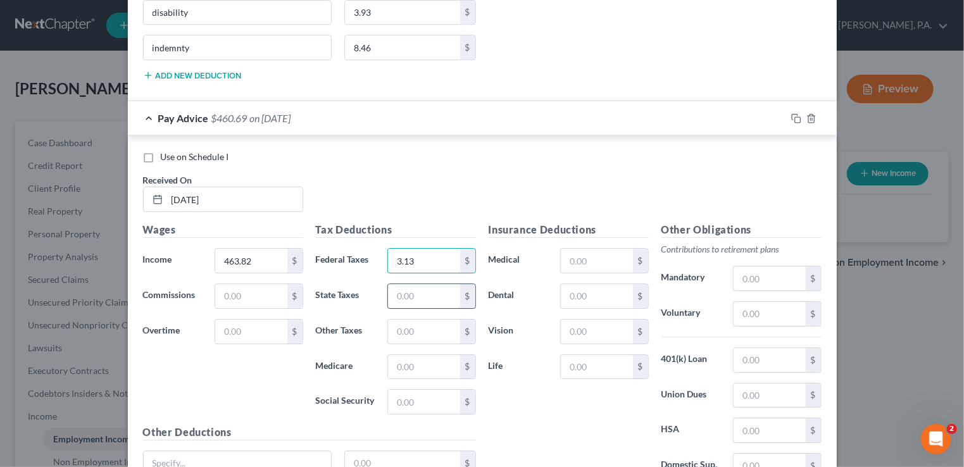
type input "3.13"
click at [390, 284] on input "text" at bounding box center [423, 296] width 71 height 24
type input "19.77"
click at [388, 320] on input "text" at bounding box center [423, 332] width 71 height 24
click at [389, 355] on input "text" at bounding box center [423, 367] width 71 height 24
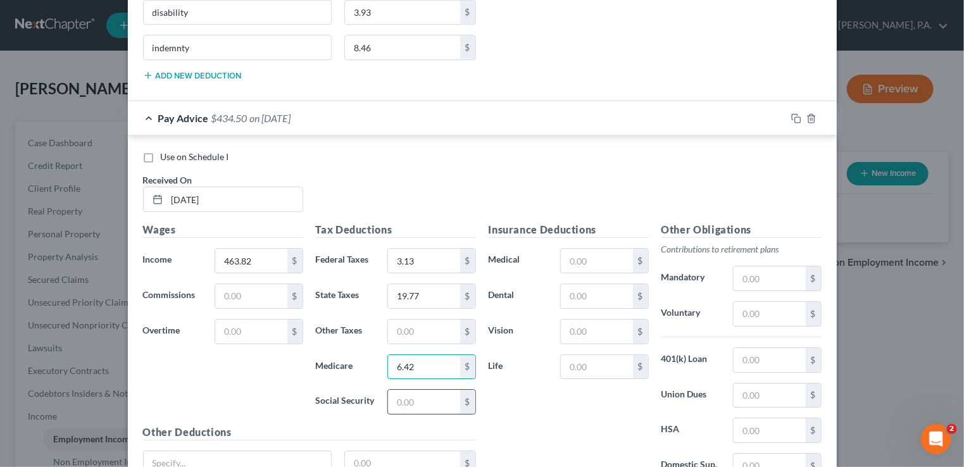
type input "6.42"
click at [388, 390] on input "text" at bounding box center [423, 402] width 71 height 24
type input "27.46"
click at [304, 451] on input "text" at bounding box center [238, 463] width 188 height 24
click at [566, 284] on input "text" at bounding box center [596, 296] width 71 height 24
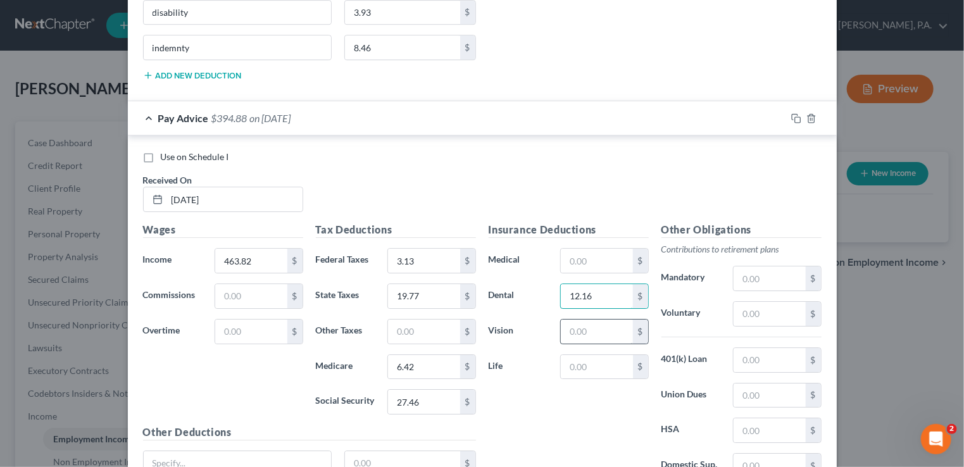
type input "12.16"
click at [568, 320] on input "text" at bounding box center [596, 332] width 71 height 24
type input "8.80"
click at [561, 355] on input "text" at bounding box center [596, 367] width 71 height 24
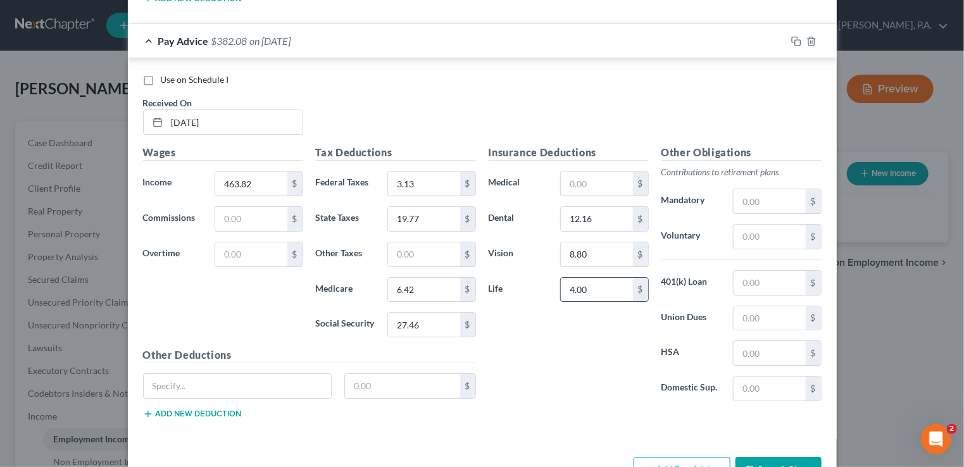
scroll to position [1897, 0]
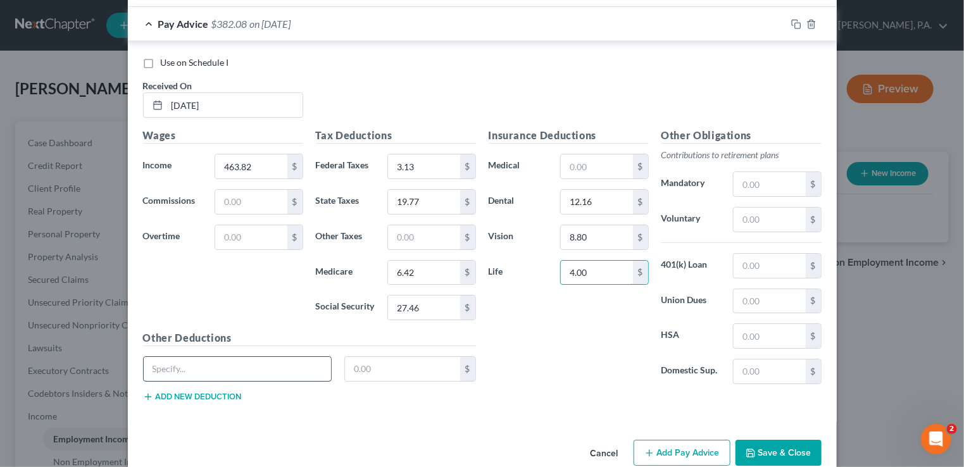
type input "4.00"
click at [252, 357] on input "text" at bounding box center [238, 369] width 188 height 24
type input "accident"
type input "1.88"
click at [229, 392] on button "Add new deduction" at bounding box center [192, 397] width 99 height 10
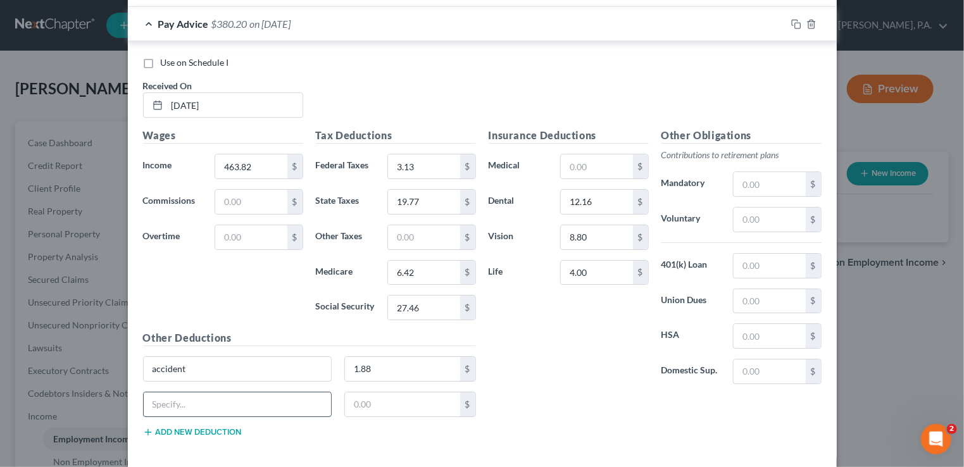
click at [165, 392] on input "text" at bounding box center [238, 404] width 188 height 24
type input "indemnity"
type input "8.46"
click at [158, 427] on button "Add new deduction" at bounding box center [192, 432] width 99 height 10
click at [165, 428] on input "text" at bounding box center [238, 440] width 188 height 24
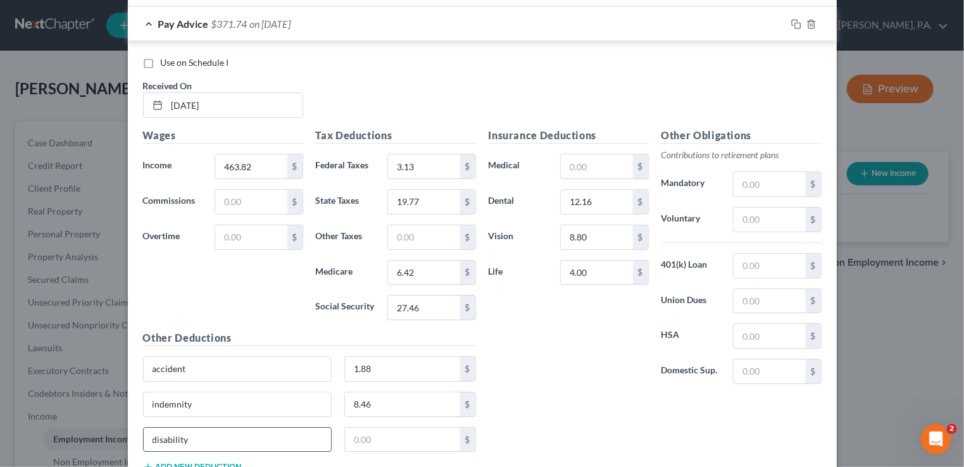
type input "disability"
type input "3.93"
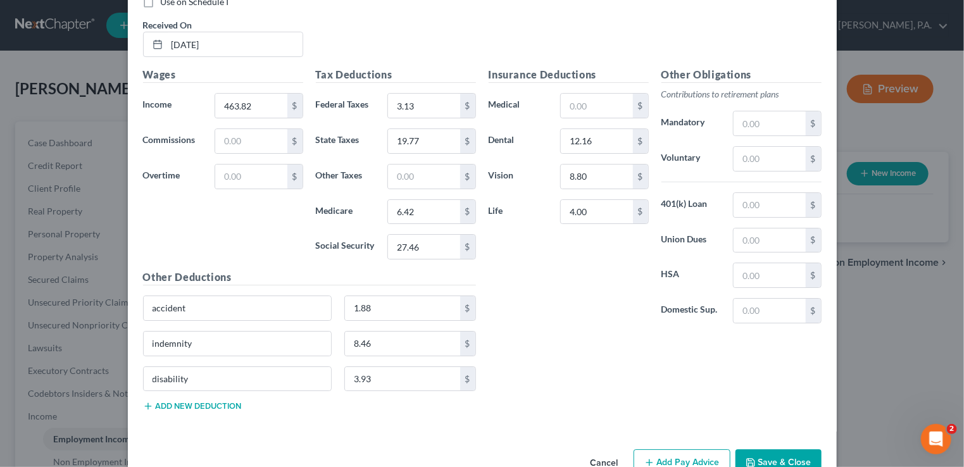
scroll to position [1966, 0]
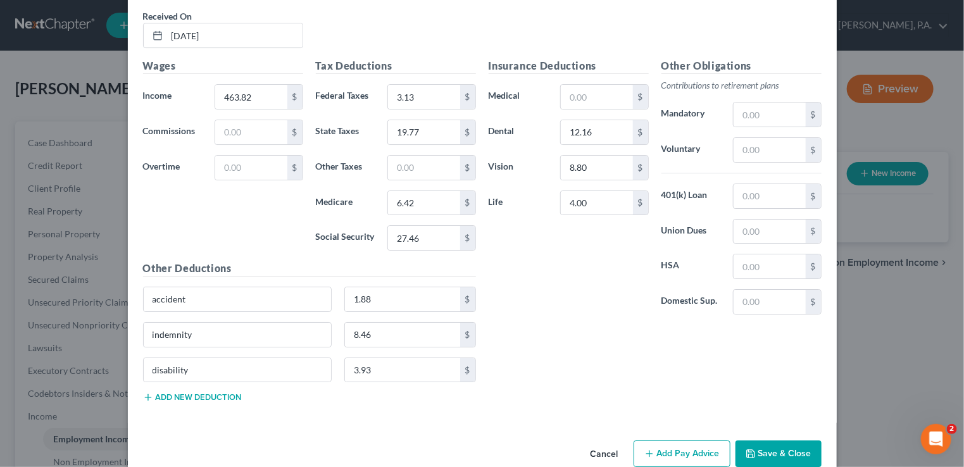
click at [692, 440] on button "Add Pay Advice" at bounding box center [681, 453] width 97 height 27
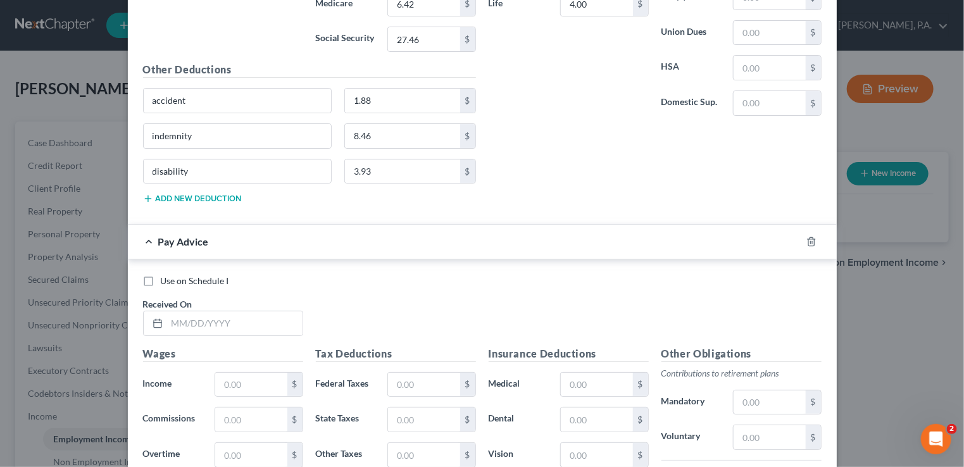
scroll to position [2220, 0]
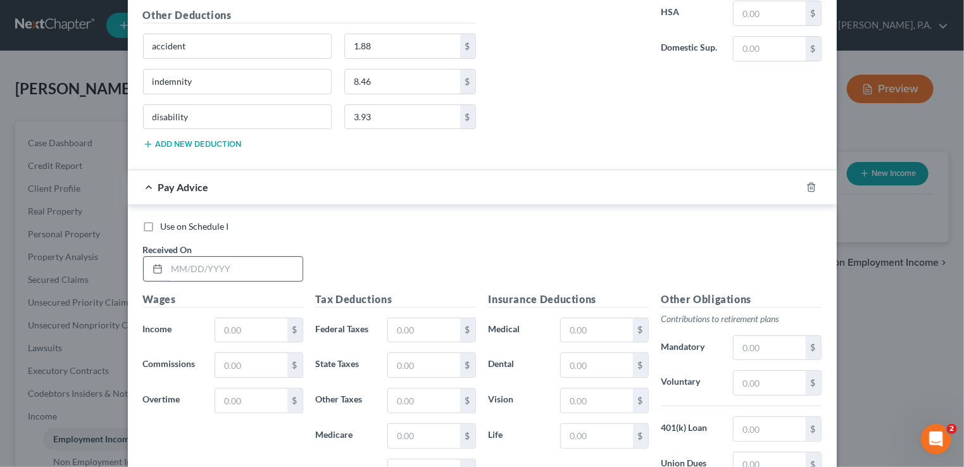
click at [167, 257] on input "text" at bounding box center [234, 269] width 135 height 24
type input "[DATE]"
click at [218, 318] on input "text" at bounding box center [250, 330] width 71 height 24
type input "529.87"
click at [393, 318] on input "text" at bounding box center [423, 330] width 71 height 24
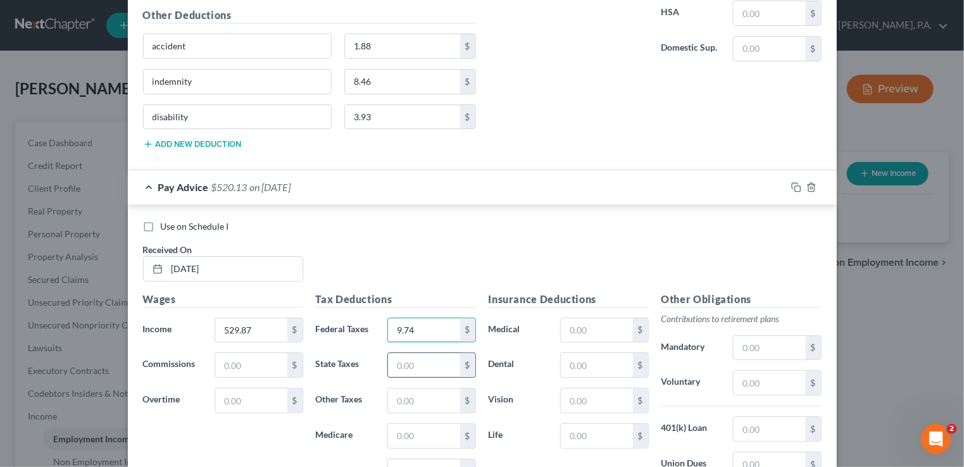
type input "9.74"
click at [395, 353] on input "text" at bounding box center [423, 365] width 71 height 24
type input "24.61"
click at [400, 424] on input "text" at bounding box center [423, 436] width 71 height 24
type input "7.38"
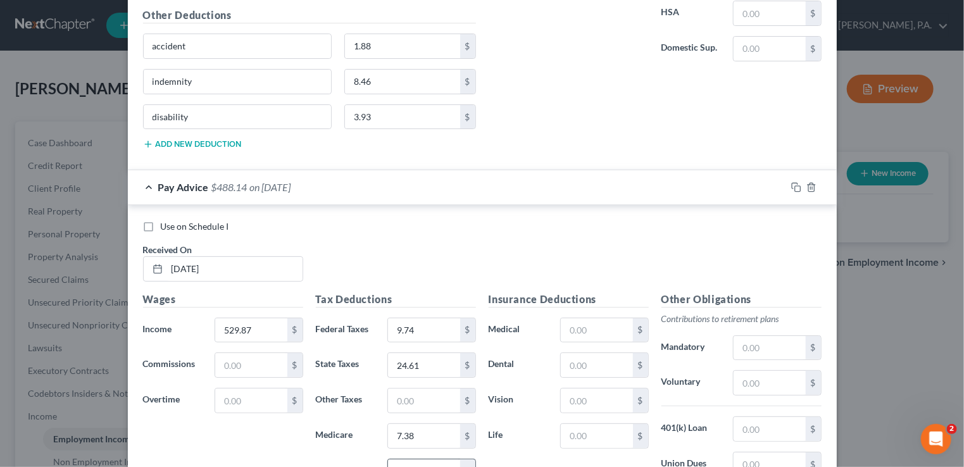
click at [395, 459] on input "text" at bounding box center [423, 471] width 71 height 24
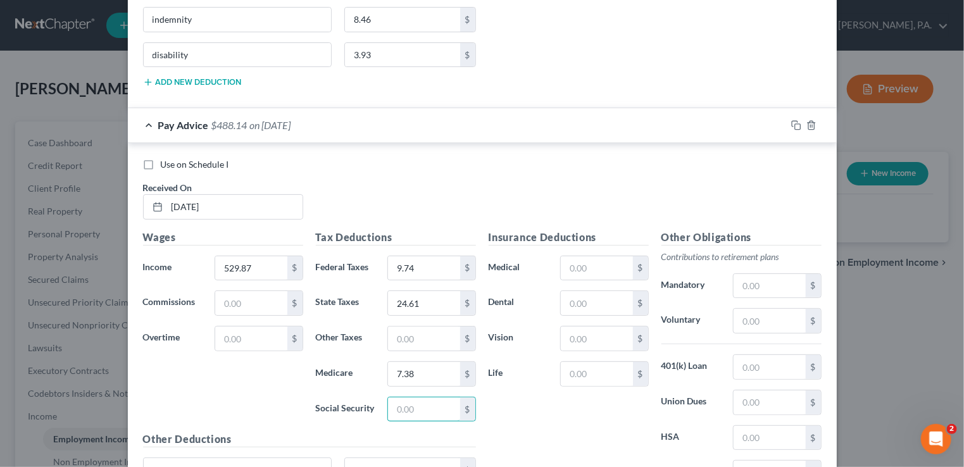
scroll to position [2283, 0]
type input "31.56"
click at [565, 290] on input "text" at bounding box center [596, 302] width 71 height 24
type input "12.16"
click at [568, 325] on input "text" at bounding box center [596, 337] width 71 height 24
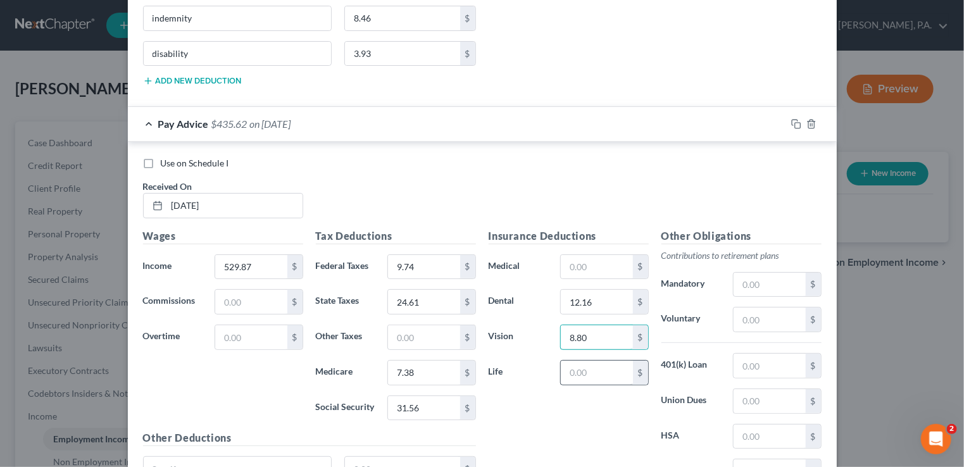
type input "8.80"
click at [564, 361] on input "text" at bounding box center [596, 373] width 71 height 24
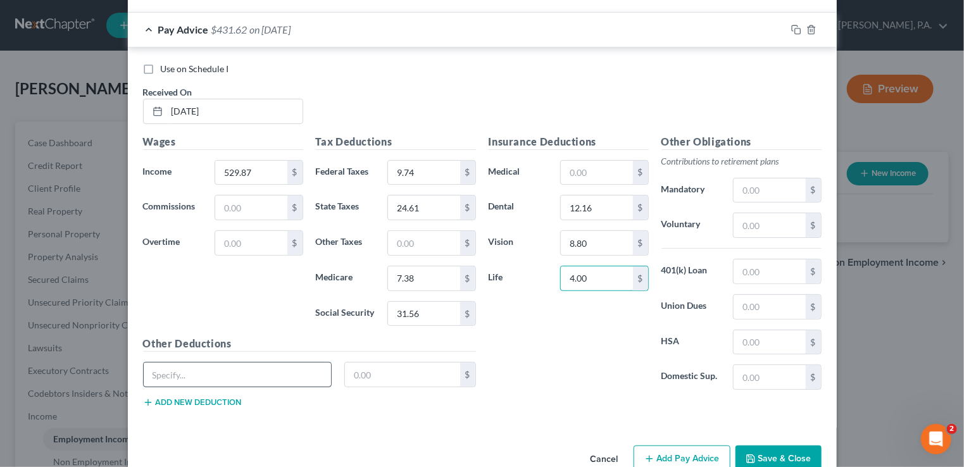
type input "4.00"
click at [221, 363] on input "text" at bounding box center [238, 375] width 188 height 24
type input "accident"
type input "1.88"
click at [173, 397] on button "Add new deduction" at bounding box center [192, 402] width 99 height 10
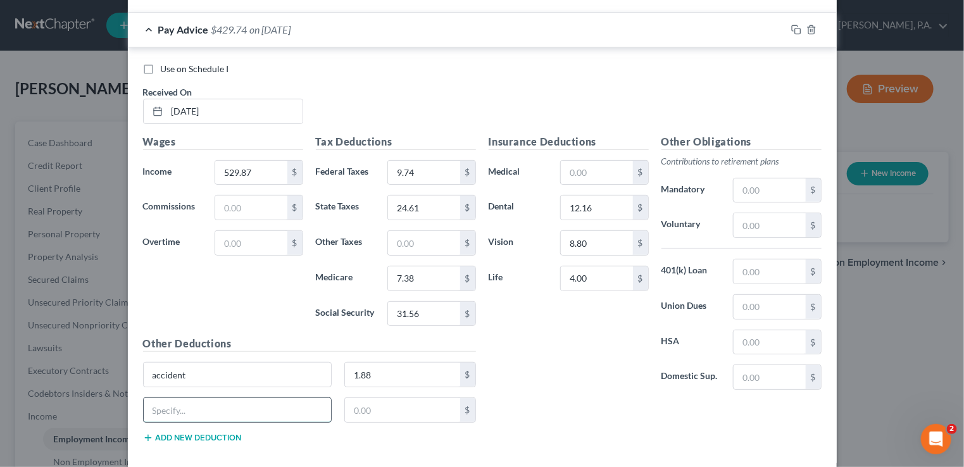
click at [147, 398] on input "text" at bounding box center [238, 410] width 188 height 24
type input "indemnity"
type input "8.46"
click at [162, 433] on button "Add new deduction" at bounding box center [192, 438] width 99 height 10
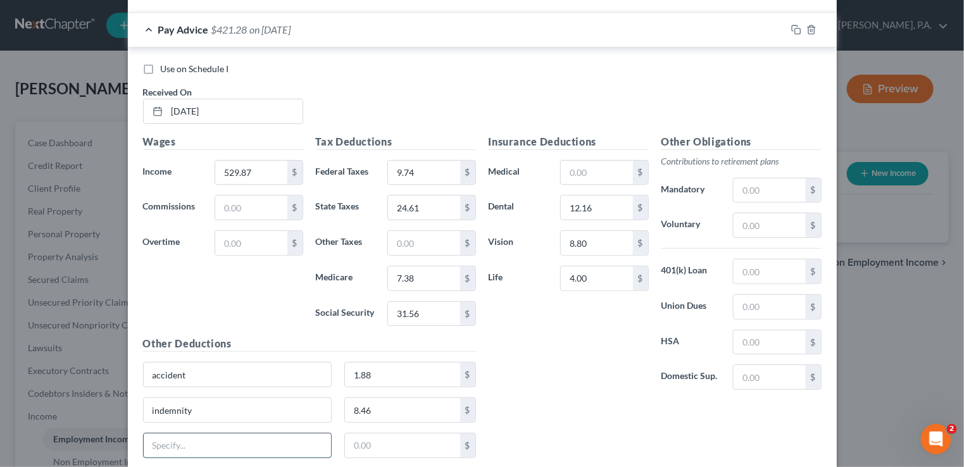
click at [167, 433] on input "text" at bounding box center [238, 445] width 188 height 24
type input "disability"
type input "3.93"
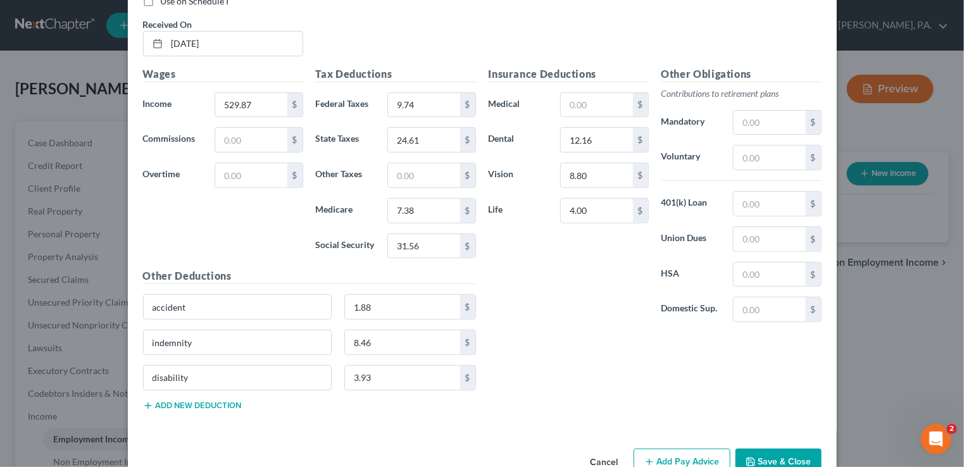
scroll to position [2446, 0]
click at [671, 447] on button "Add Pay Advice" at bounding box center [681, 460] width 97 height 27
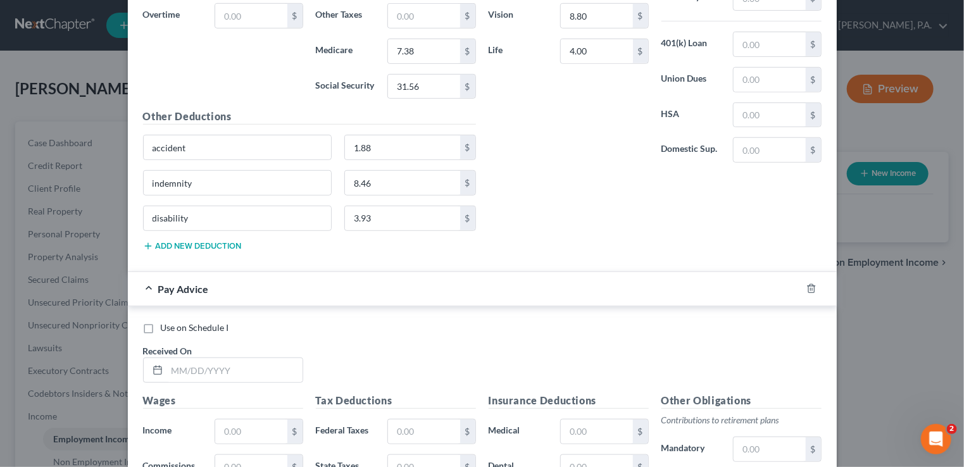
scroll to position [2699, 0]
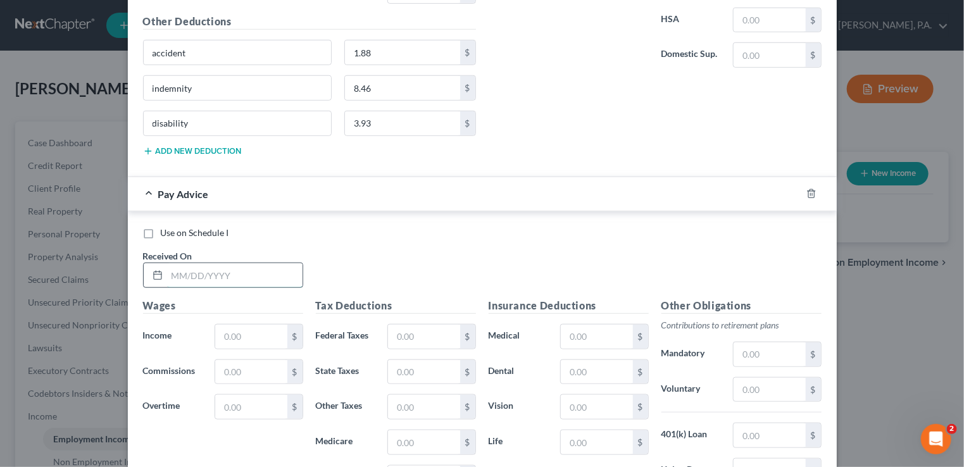
click at [171, 263] on input "text" at bounding box center [234, 275] width 135 height 24
type input "[DATE]"
click at [215, 325] on input "text" at bounding box center [250, 337] width 71 height 24
type input "359.21"
click at [388, 325] on input "text" at bounding box center [423, 337] width 71 height 24
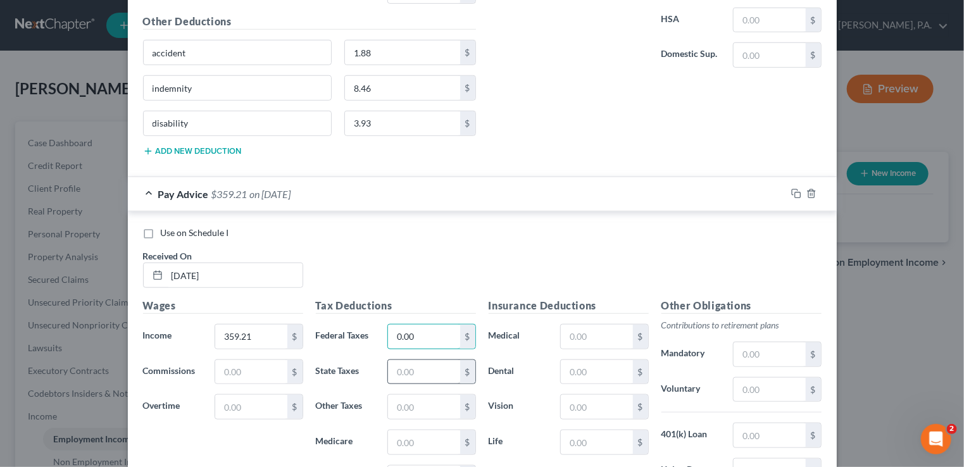
type input "0.00"
click at [390, 360] on input "text" at bounding box center [423, 372] width 71 height 24
type input "11.45"
click at [390, 430] on input "text" at bounding box center [423, 442] width 71 height 24
type input "4.91"
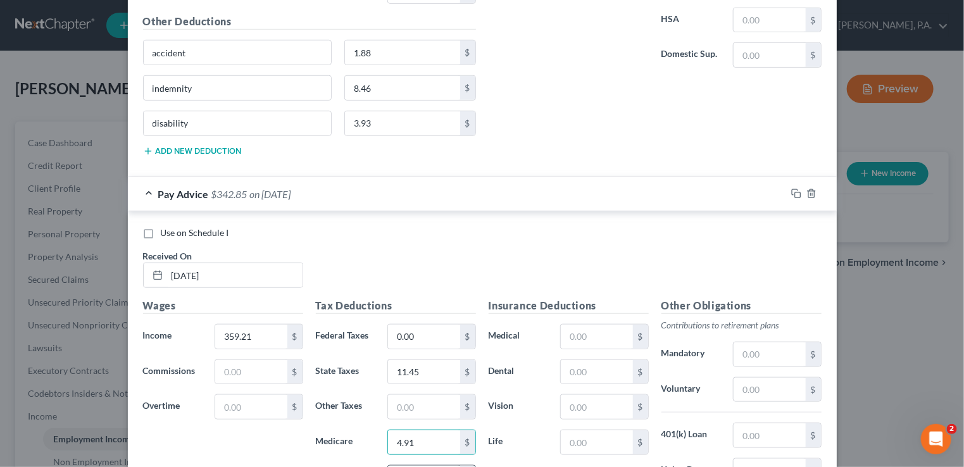
type input "20.97"
click at [567, 360] on input "text" at bounding box center [596, 372] width 71 height 24
type input "12.16"
click at [562, 395] on input "text" at bounding box center [596, 407] width 71 height 24
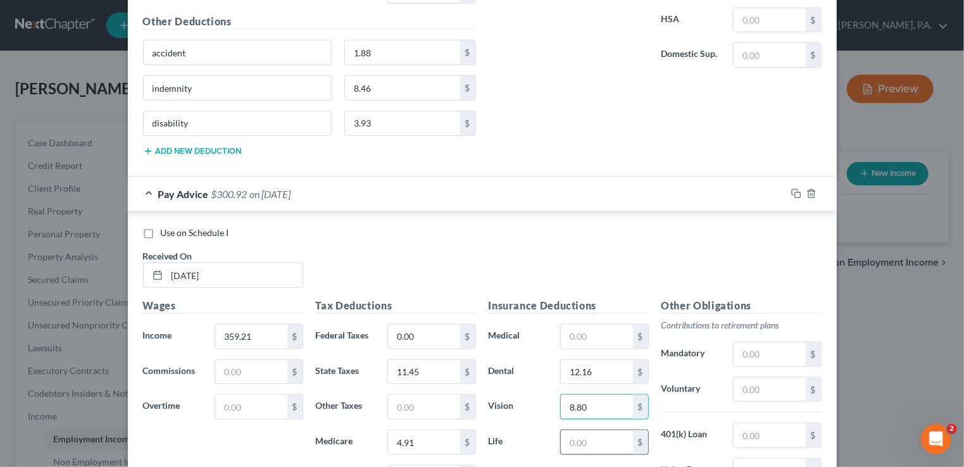
type input "8.80"
click at [566, 430] on input "text" at bounding box center [596, 442] width 71 height 24
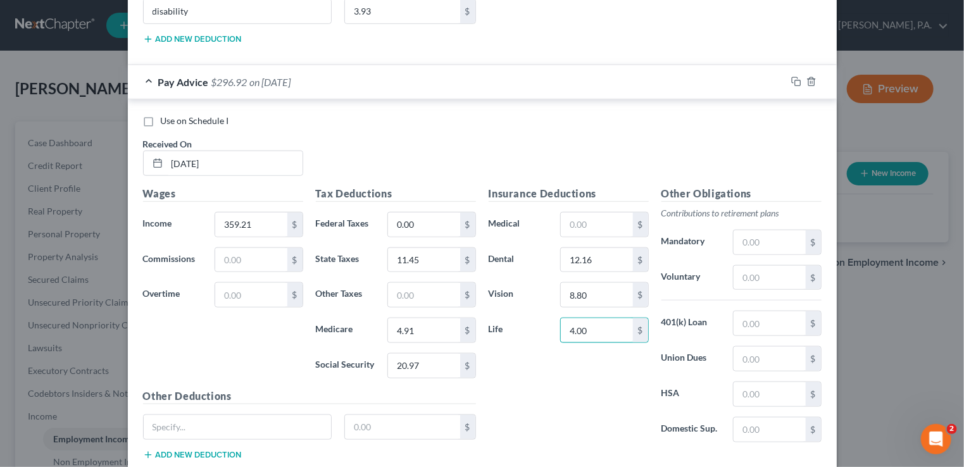
scroll to position [2826, 0]
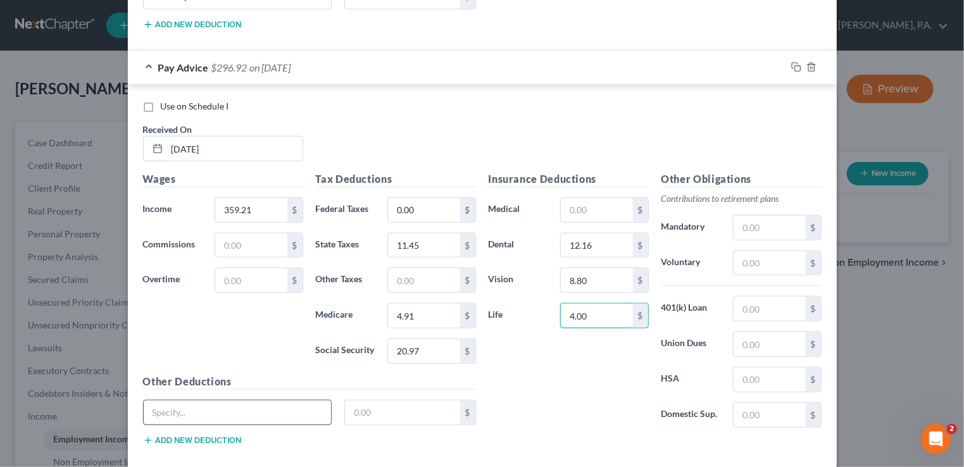
type input "4.00"
click at [221, 400] on input "text" at bounding box center [238, 412] width 188 height 24
type input "accident"
type input "1.88"
click at [204, 435] on button "Add new deduction" at bounding box center [192, 440] width 99 height 10
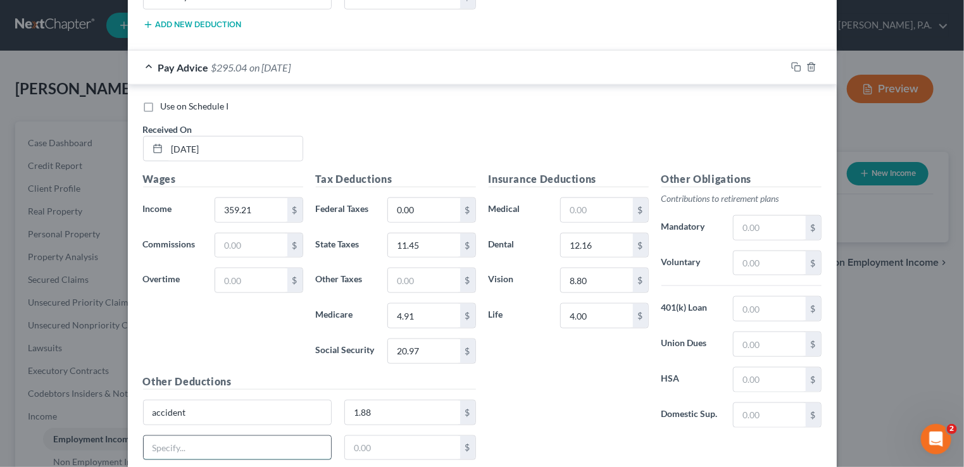
click at [171, 436] on input "text" at bounding box center [238, 448] width 188 height 24
type input "indemnity"
type input "8.48"
click at [173, 466] on button "Add new deduction" at bounding box center [192, 475] width 99 height 10
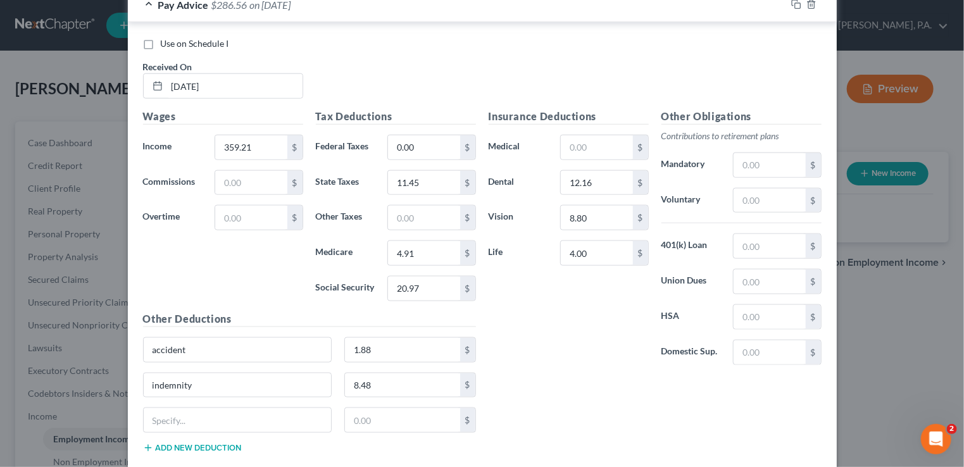
scroll to position [2889, 0]
click at [178, 407] on input "text" at bounding box center [238, 419] width 188 height 24
type input "disability"
type input "3.93"
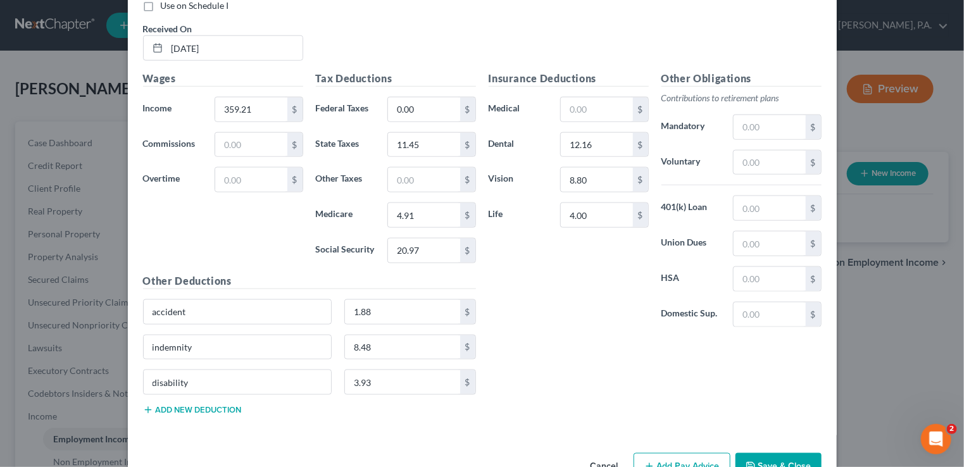
scroll to position [2927, 0]
click at [659, 452] on button "Add Pay Advice" at bounding box center [681, 465] width 97 height 27
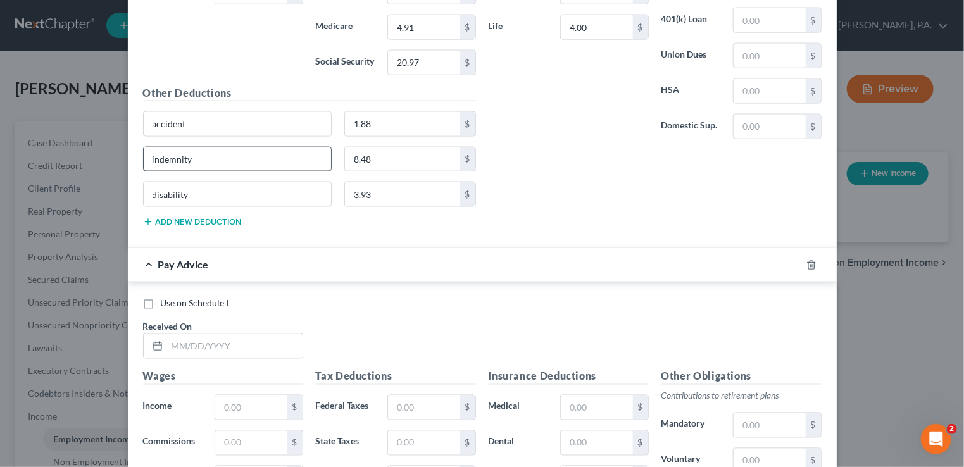
scroll to position [3117, 0]
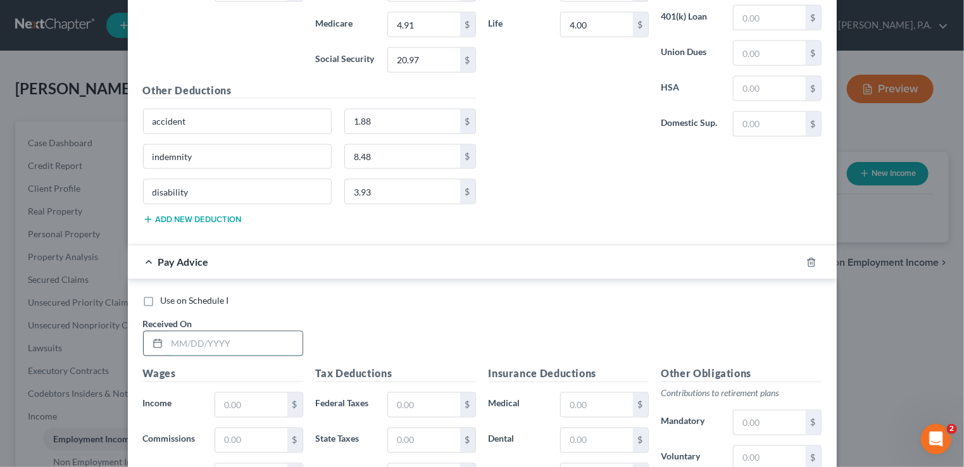
click at [167, 332] on input "text" at bounding box center [234, 344] width 135 height 24
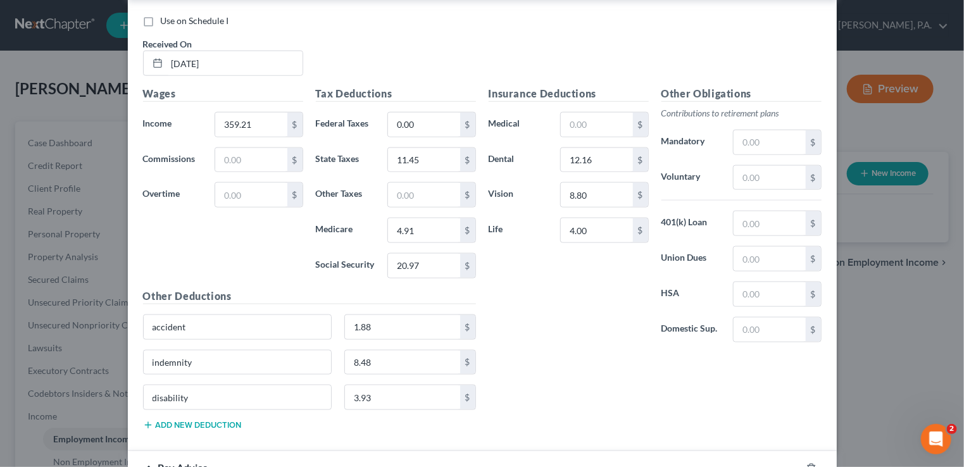
scroll to position [2864, 0]
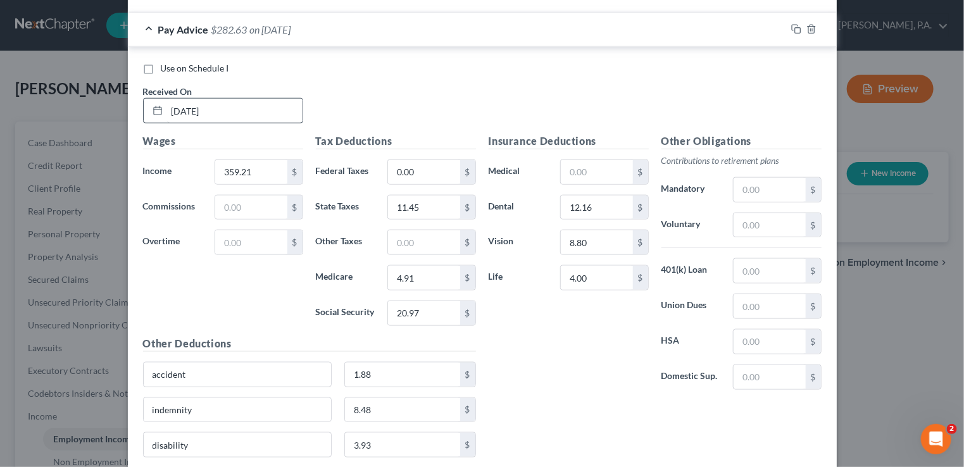
type input "04/22"
click at [176, 99] on input "[DATE]" at bounding box center [234, 111] width 135 height 24
click at [191, 99] on input "[DATE]" at bounding box center [234, 111] width 135 height 24
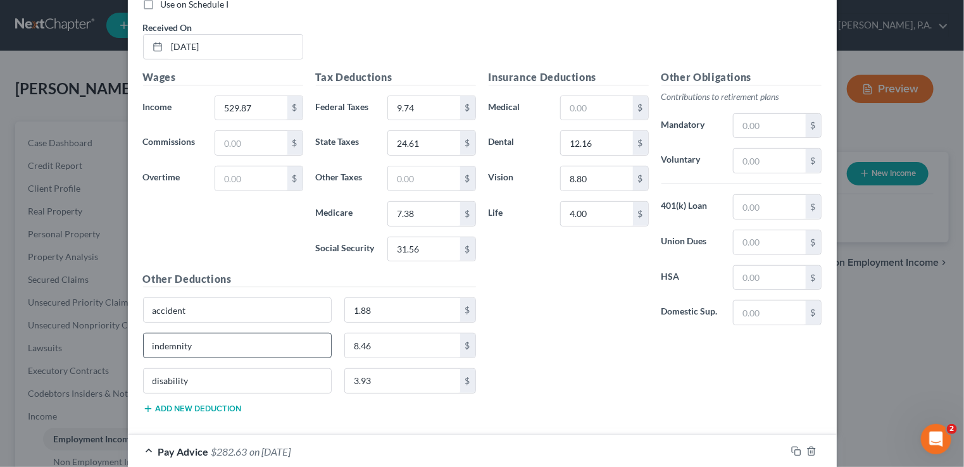
scroll to position [2421, 0]
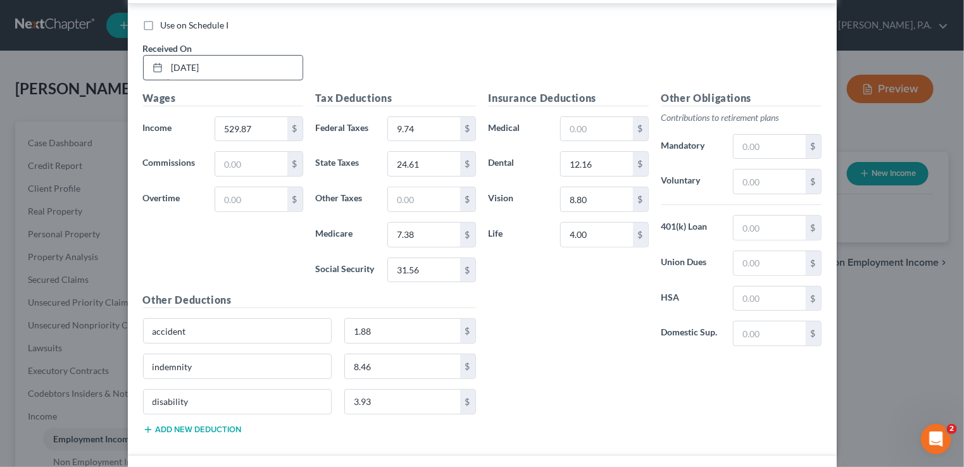
type input "[DATE]"
click at [190, 56] on input "[DATE]" at bounding box center [234, 68] width 135 height 24
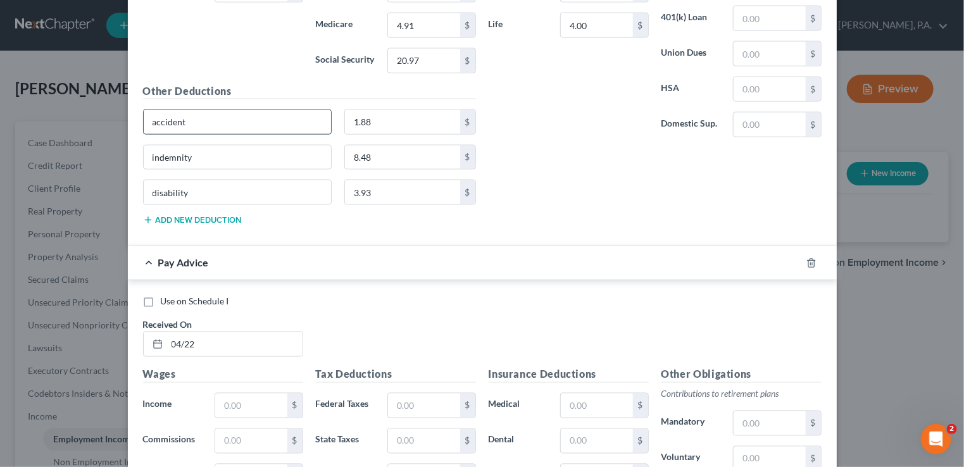
scroll to position [3117, 0]
type input "[DATE]"
click at [209, 332] on input "04/22" at bounding box center [234, 344] width 135 height 24
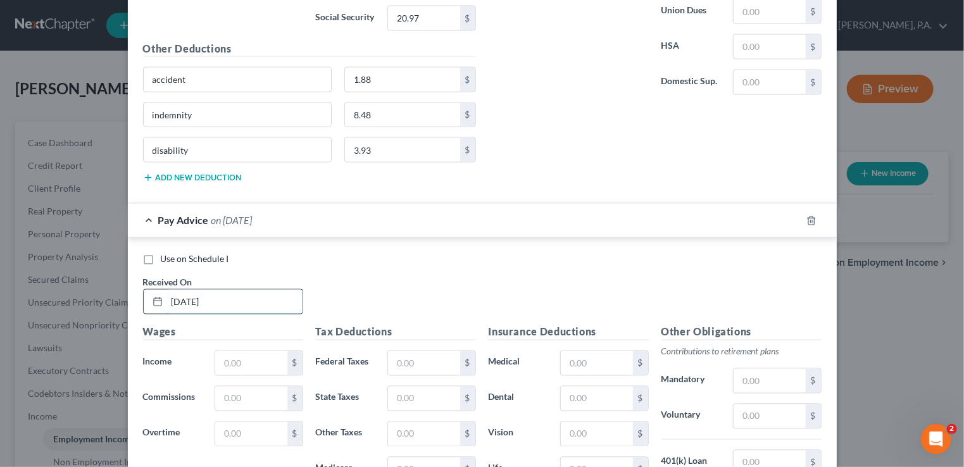
scroll to position [3243, 0]
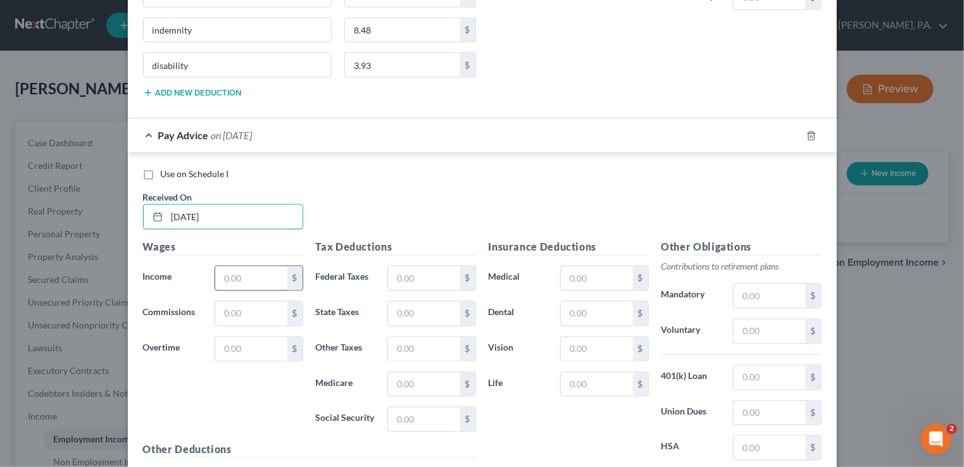
type input "[DATE]"
click at [219, 266] on input "text" at bounding box center [250, 278] width 71 height 24
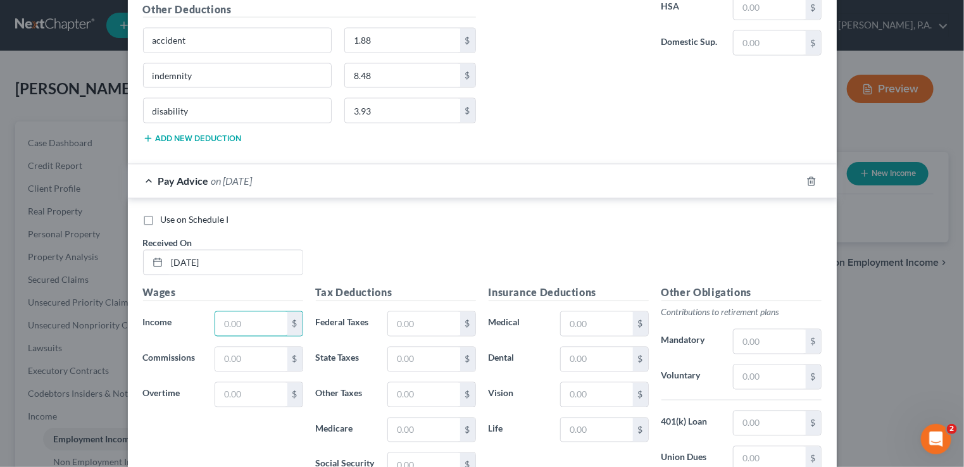
scroll to position [3180, 0]
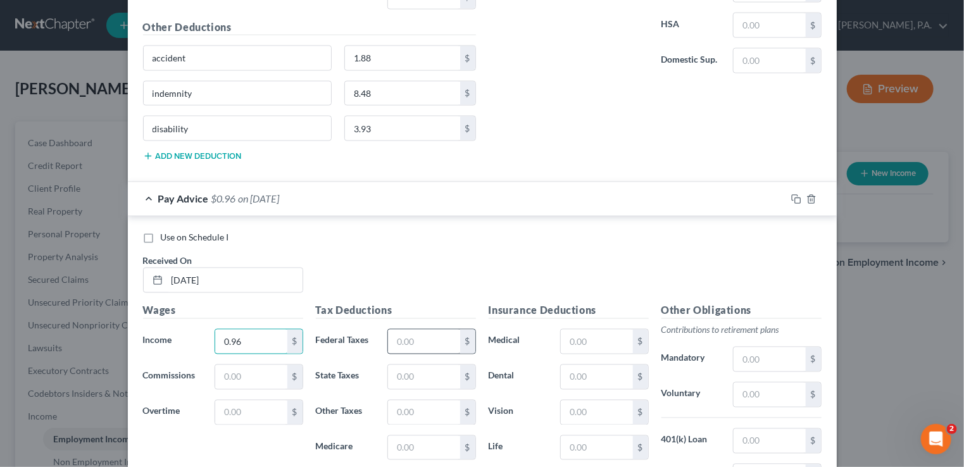
type input "0.96"
click at [390, 330] on input "text" at bounding box center [423, 342] width 71 height 24
click at [394, 436] on input "text" at bounding box center [423, 448] width 71 height 24
type input "0.01"
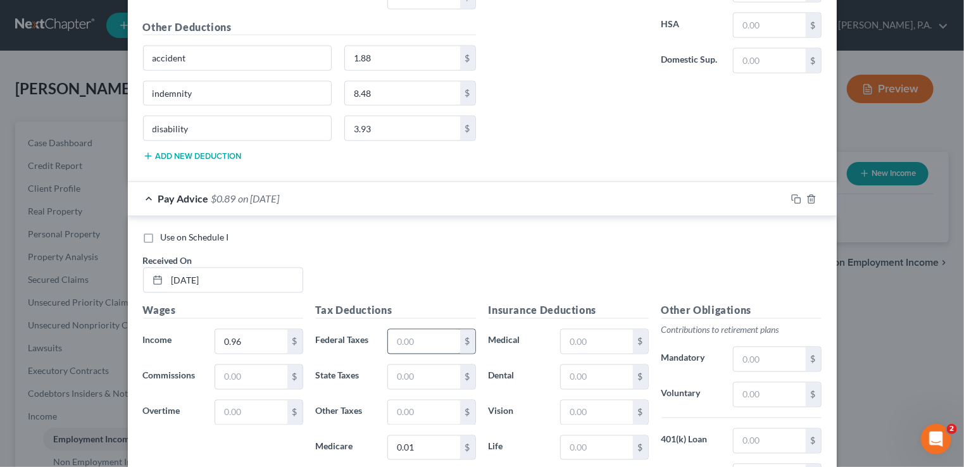
type input "0.06"
click at [397, 330] on input "text" at bounding box center [423, 342] width 71 height 24
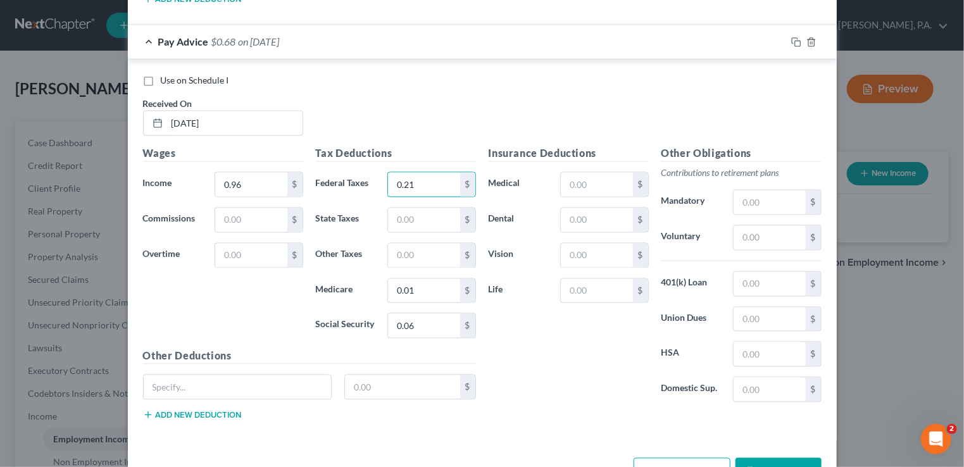
scroll to position [3337, 0]
type input "0.21"
click at [699, 457] on button "Add Pay Advice" at bounding box center [681, 470] width 97 height 27
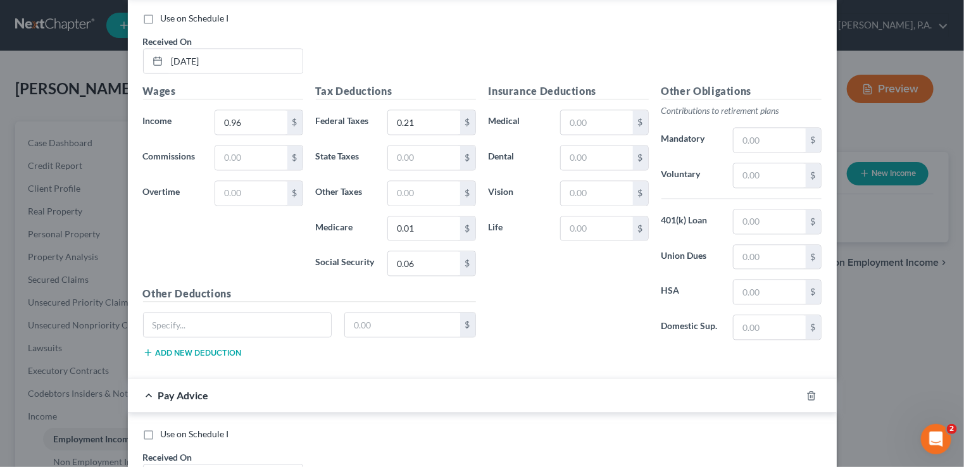
scroll to position [3401, 0]
click at [167, 463] on input "text" at bounding box center [234, 475] width 135 height 24
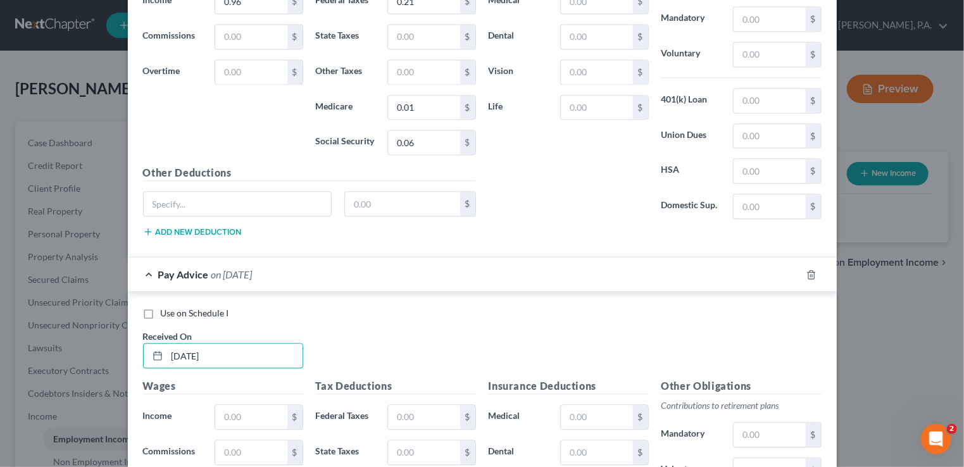
scroll to position [3591, 0]
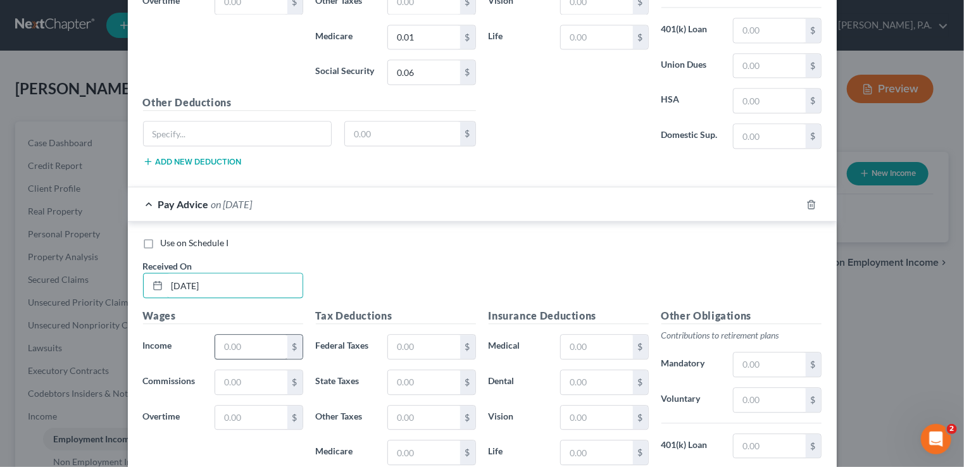
type input "[DATE]"
click at [220, 335] on input "text" at bounding box center [250, 347] width 71 height 24
type input "490.95"
click at [390, 335] on input "text" at bounding box center [423, 347] width 71 height 24
type input "5.65"
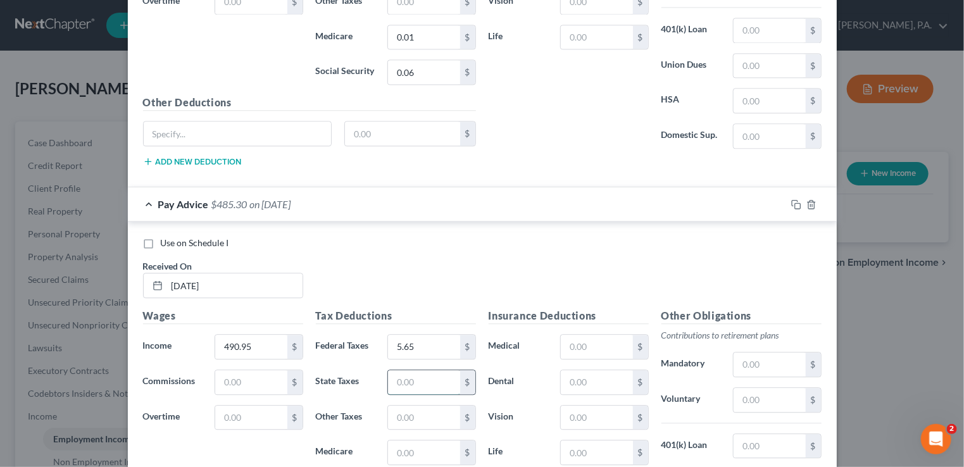
click at [390, 370] on input "text" at bounding box center [423, 382] width 71 height 24
type input "6.81"
click at [392, 440] on input "text" at bounding box center [423, 452] width 71 height 24
type input "6.81"
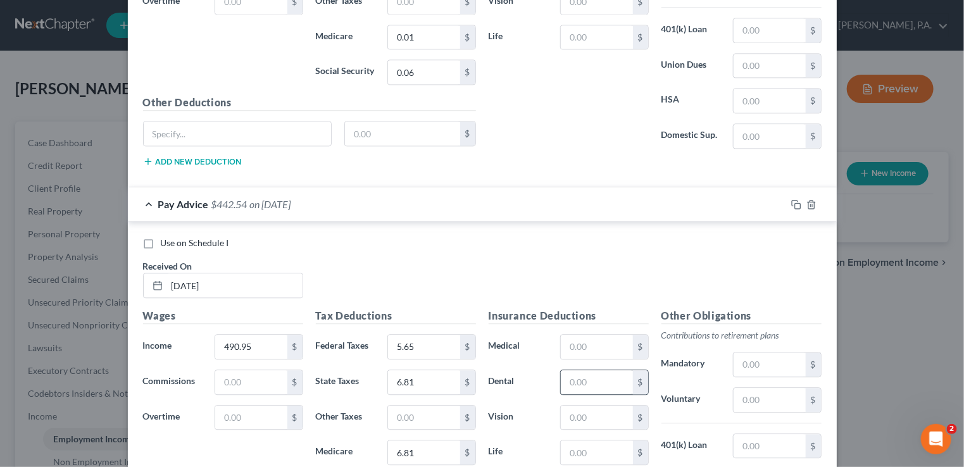
type input "29.14"
click at [562, 370] on input "text" at bounding box center [596, 382] width 71 height 24
type input "12.16"
click at [564, 406] on input "text" at bounding box center [596, 418] width 71 height 24
type input "8.80"
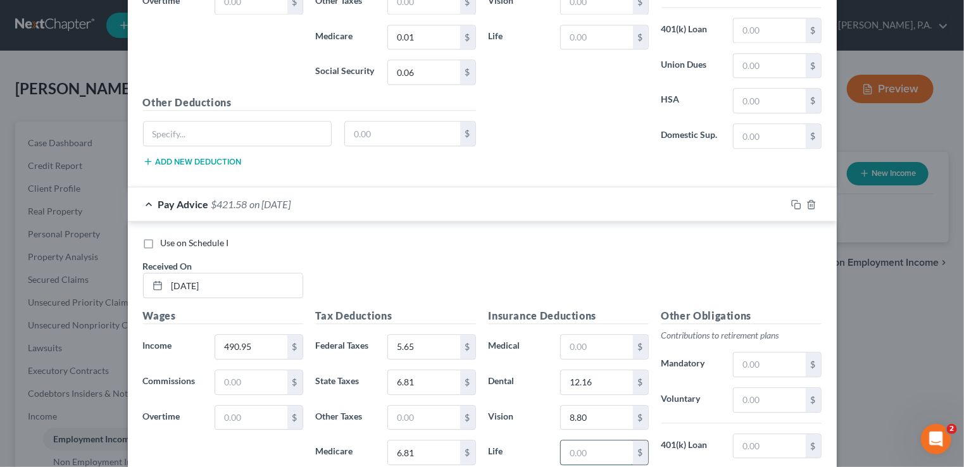
click at [565, 440] on input "text" at bounding box center [596, 452] width 71 height 24
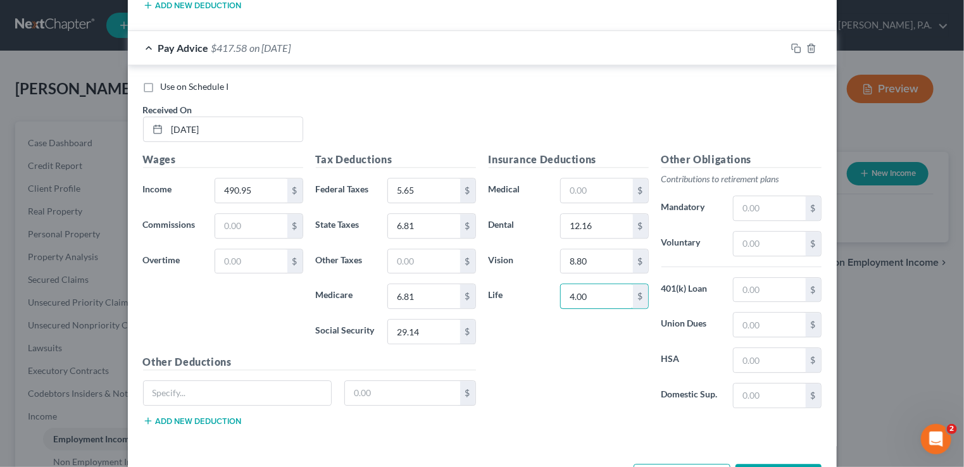
scroll to position [3748, 0]
type input "4.00"
click at [209, 380] on input "text" at bounding box center [238, 392] width 188 height 24
type input "accident"
type input "1.88"
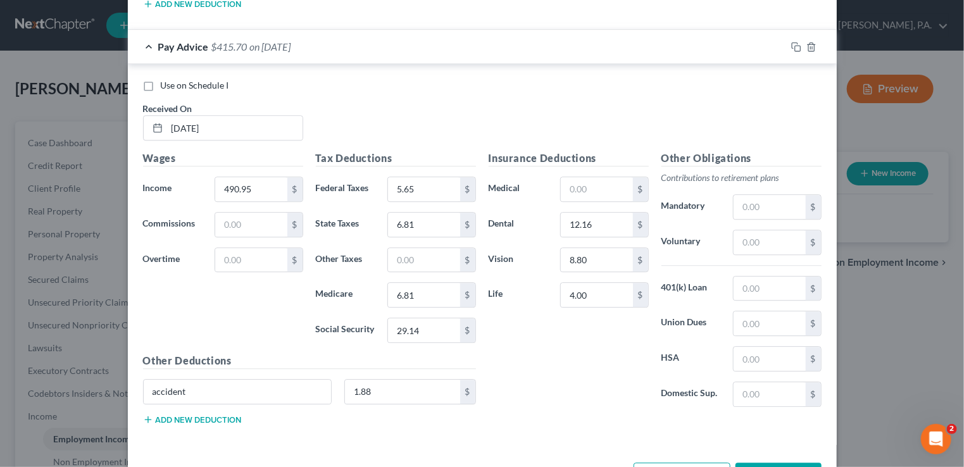
click at [187, 414] on button "Add new deduction" at bounding box center [192, 419] width 99 height 10
click at [187, 415] on input "text" at bounding box center [238, 427] width 188 height 24
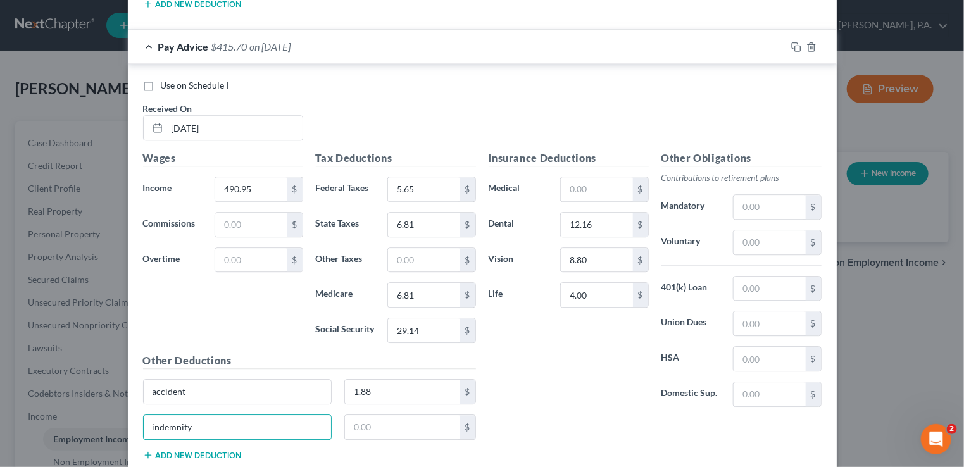
type input "indemnity"
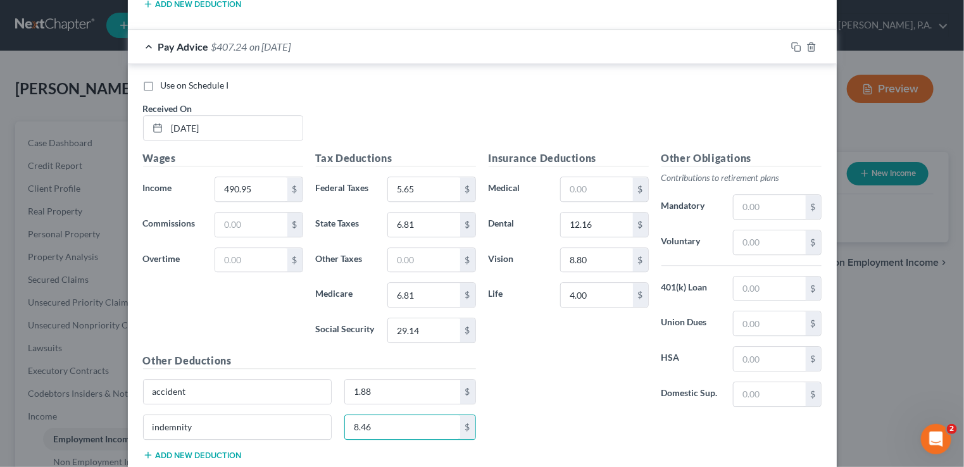
type input "8.46"
click at [172, 450] on button "Add new deduction" at bounding box center [192, 455] width 99 height 10
click at [172, 450] on input "text" at bounding box center [238, 462] width 188 height 24
type input "disability"
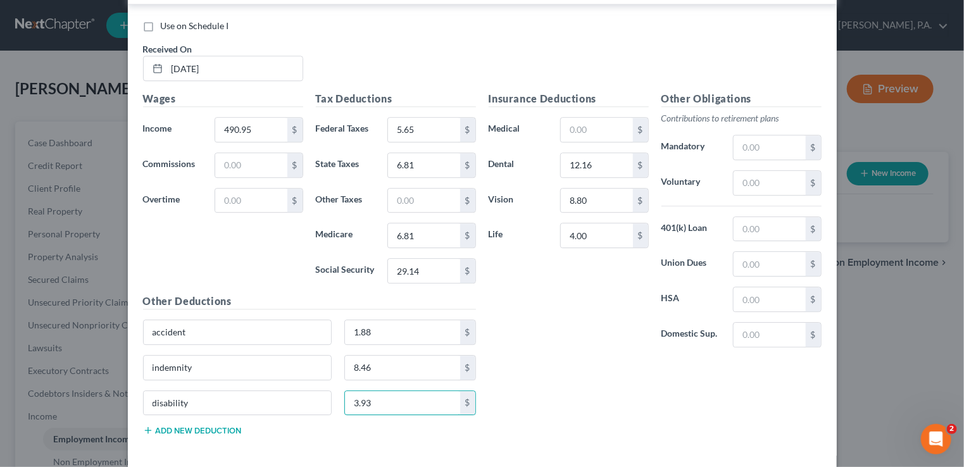
scroll to position [3818, 0]
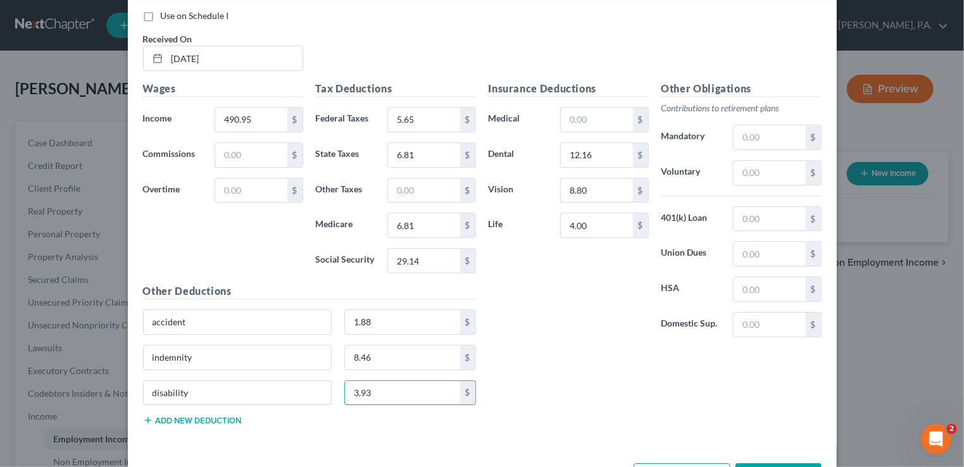
type input "3.93"
click at [686, 463] on button "Add Pay Advice" at bounding box center [681, 476] width 97 height 27
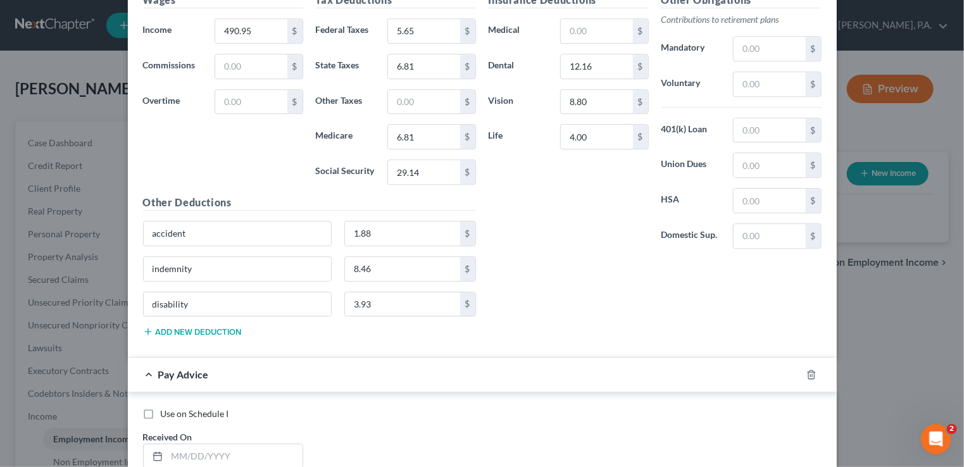
scroll to position [3944, 0]
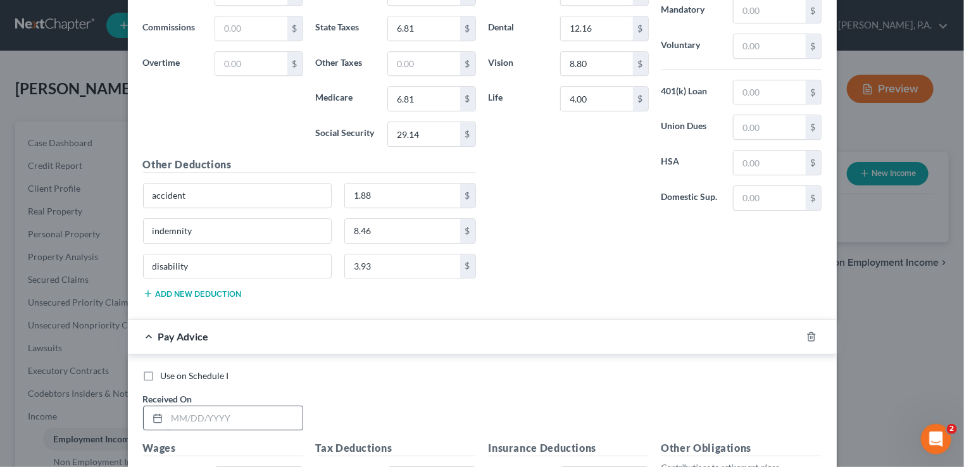
click at [170, 406] on input "text" at bounding box center [234, 418] width 135 height 24
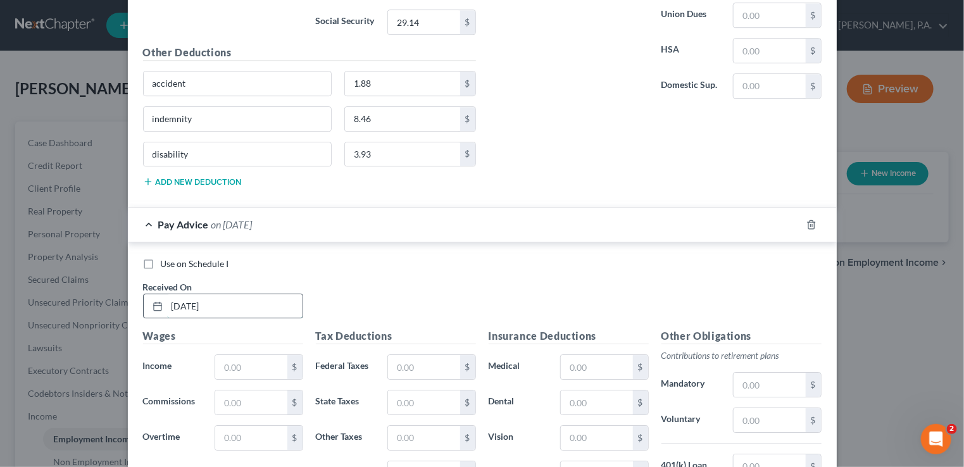
scroll to position [4071, 0]
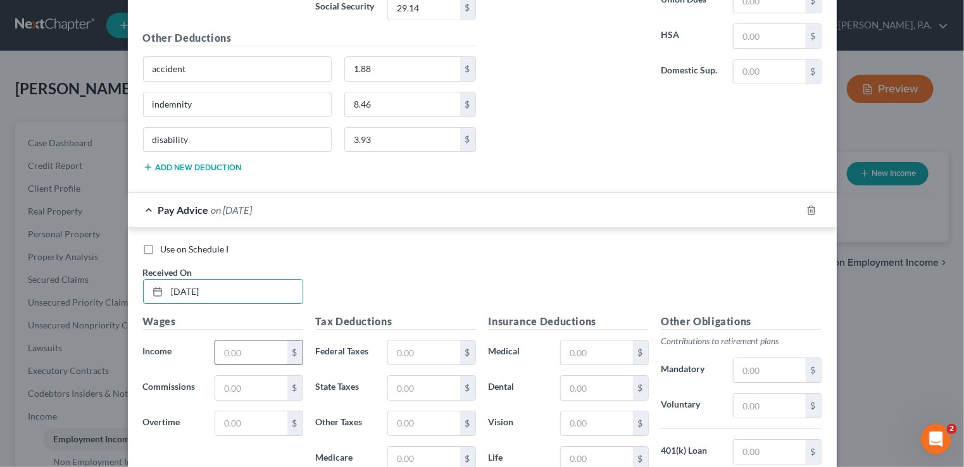
type input "[DATE]"
click at [221, 340] on input "text" at bounding box center [250, 352] width 71 height 24
type input "250.75"
click at [388, 340] on input "text" at bounding box center [423, 352] width 71 height 24
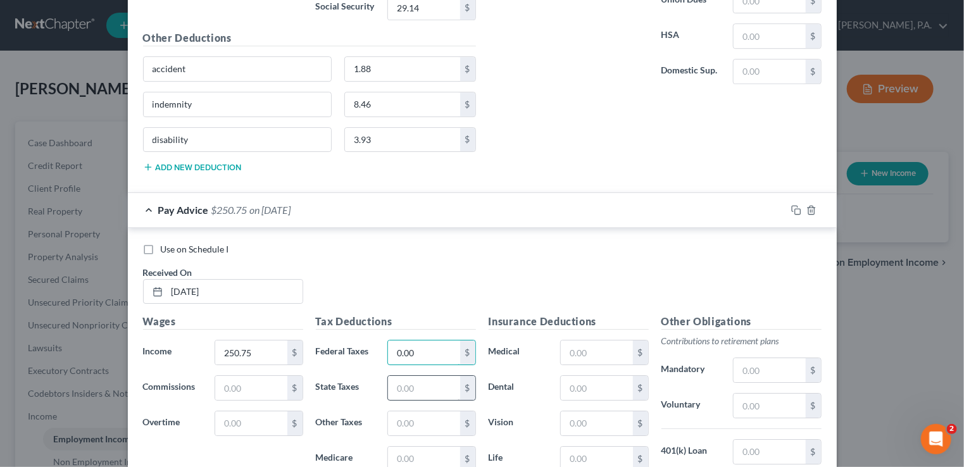
type input "0.00"
click at [388, 376] on input "text" at bounding box center [423, 388] width 71 height 24
type input "2.83"
click at [390, 447] on input "text" at bounding box center [423, 459] width 71 height 24
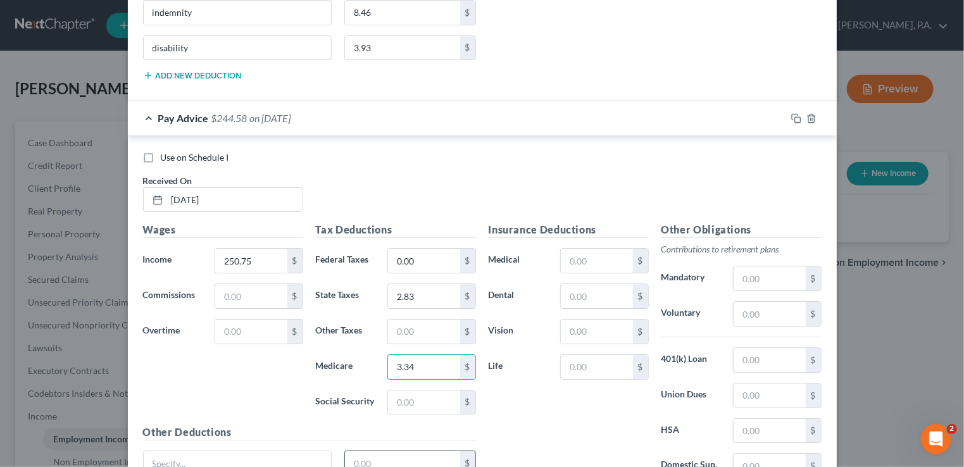
scroll to position [4197, 0]
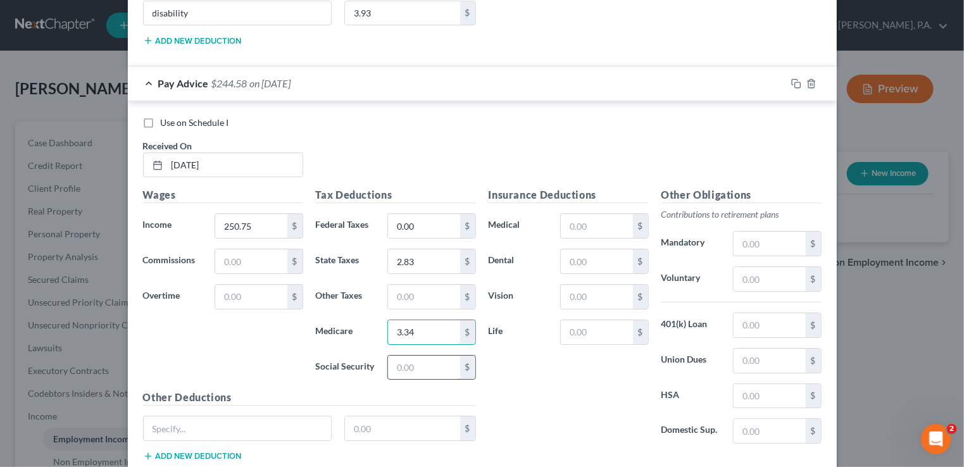
type input "3.34"
click at [391, 356] on input "text" at bounding box center [423, 368] width 71 height 24
type input "14.25"
click at [569, 249] on input "text" at bounding box center [596, 261] width 71 height 24
type input "12.16"
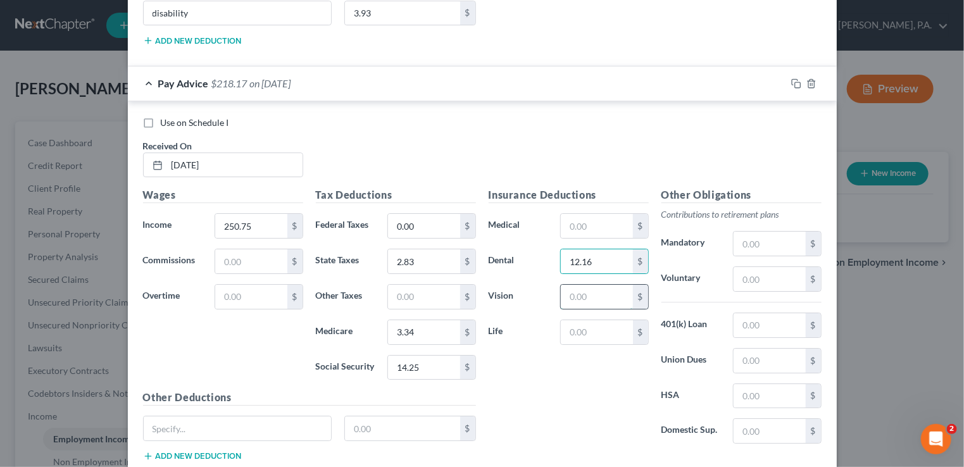
click at [564, 285] on input "text" at bounding box center [596, 297] width 71 height 24
type input "8.80"
click at [561, 320] on input "text" at bounding box center [596, 332] width 71 height 24
type input "4.00"
click at [242, 416] on input "text" at bounding box center [238, 428] width 188 height 24
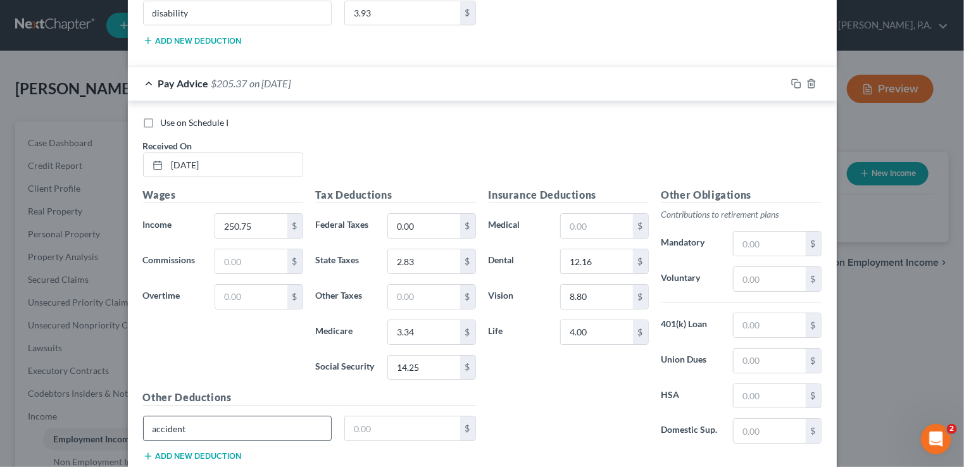
type input "accident"
type input "1.88"
click at [219, 451] on button "Add new deduction" at bounding box center [192, 456] width 99 height 10
click at [152, 452] on input "text" at bounding box center [238, 464] width 188 height 24
type input "indemnity"
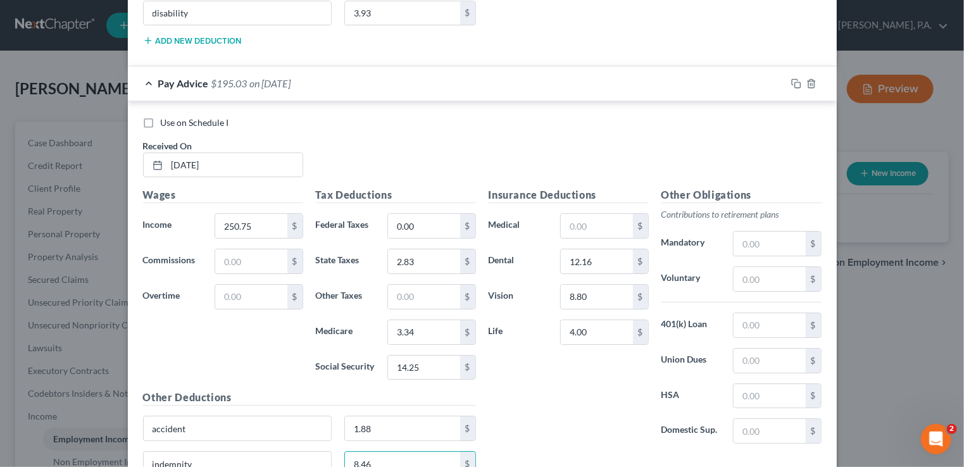
type input "8.46"
type input "disability"
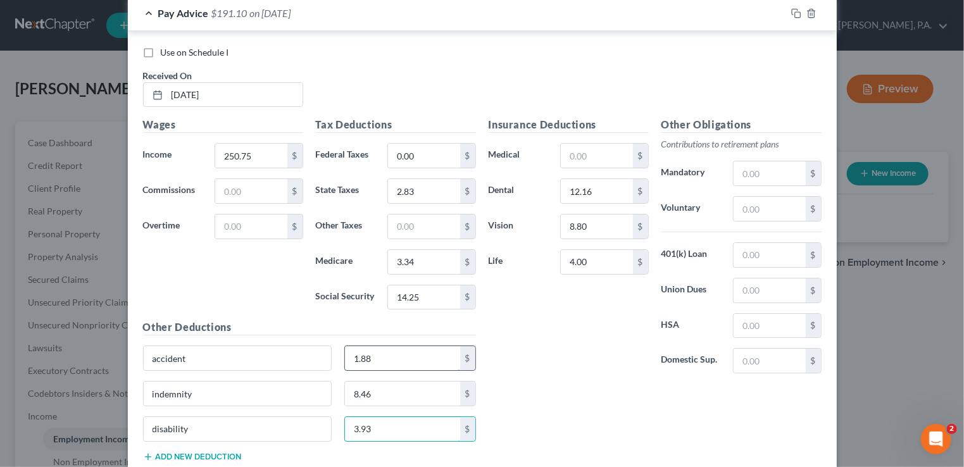
scroll to position [4298, 0]
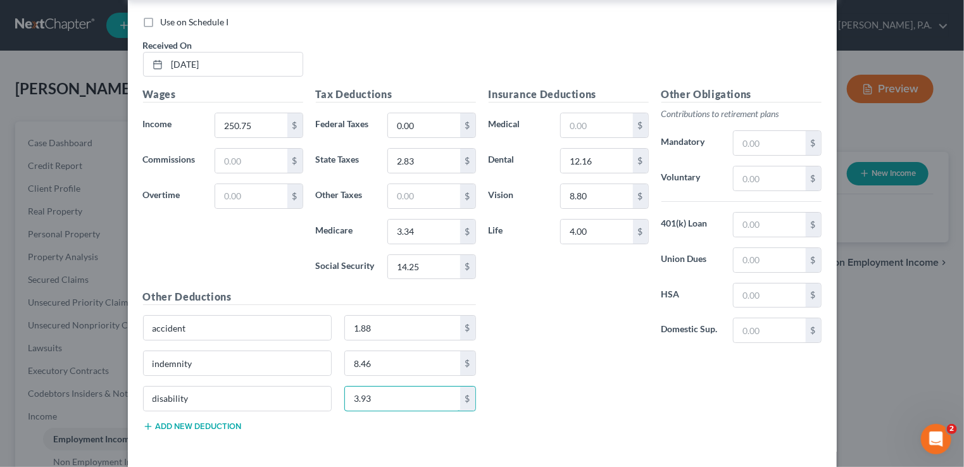
type input "3.93"
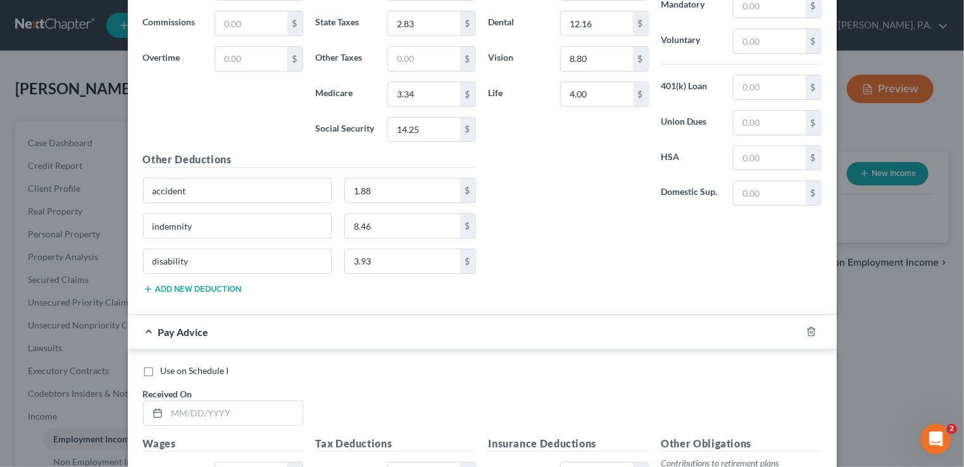
scroll to position [4488, 0]
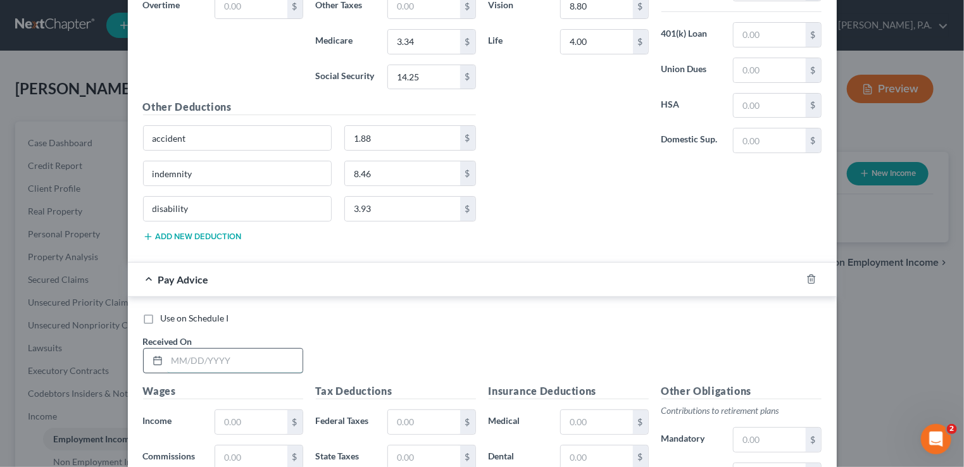
click at [168, 349] on input "text" at bounding box center [234, 361] width 135 height 24
type input "[DATE]"
click at [215, 410] on input "text" at bounding box center [250, 422] width 71 height 24
type input "332.33"
click at [390, 410] on input "text" at bounding box center [423, 422] width 71 height 24
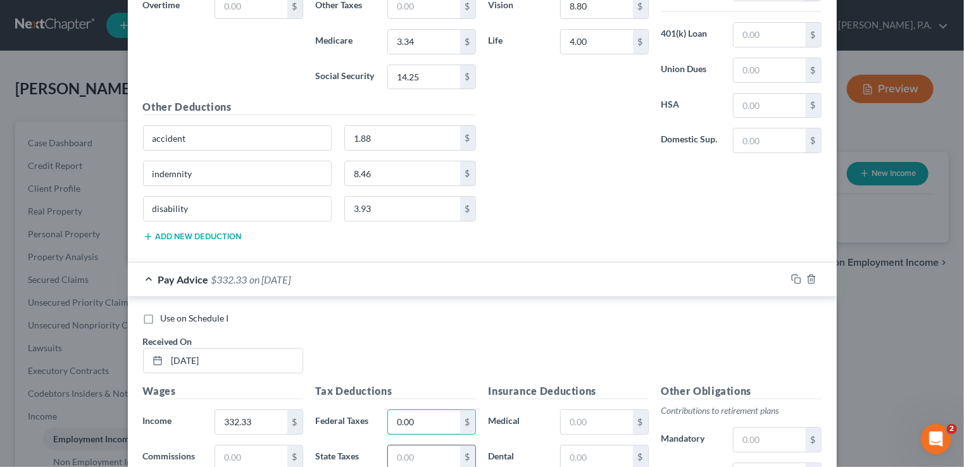
type input "0.00"
click at [392, 445] on input "text" at bounding box center [423, 457] width 71 height 24
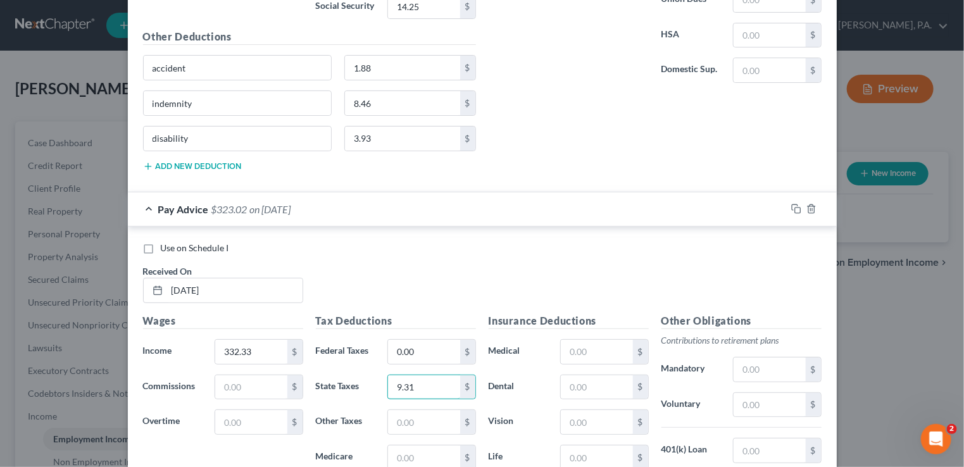
scroll to position [4614, 0]
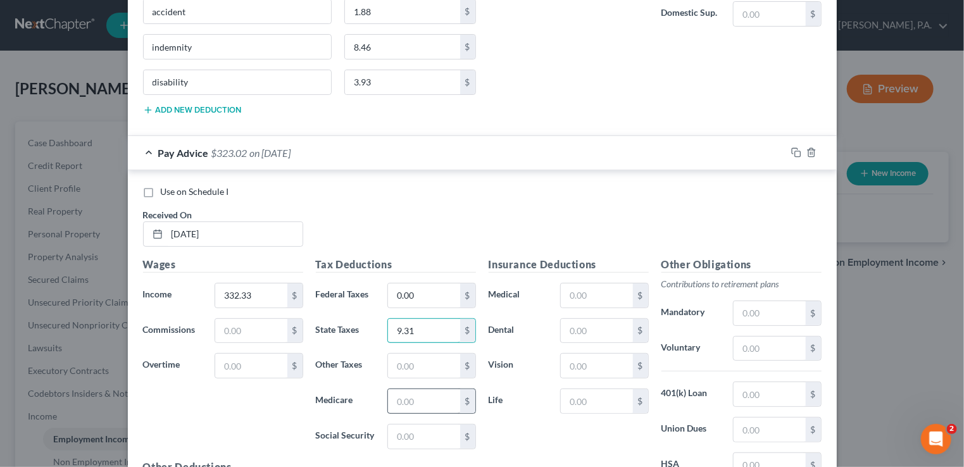
type input "9.31"
click at [388, 389] on input "text" at bounding box center [423, 401] width 71 height 24
type input "4.51"
click at [388, 425] on input "text" at bounding box center [423, 437] width 71 height 24
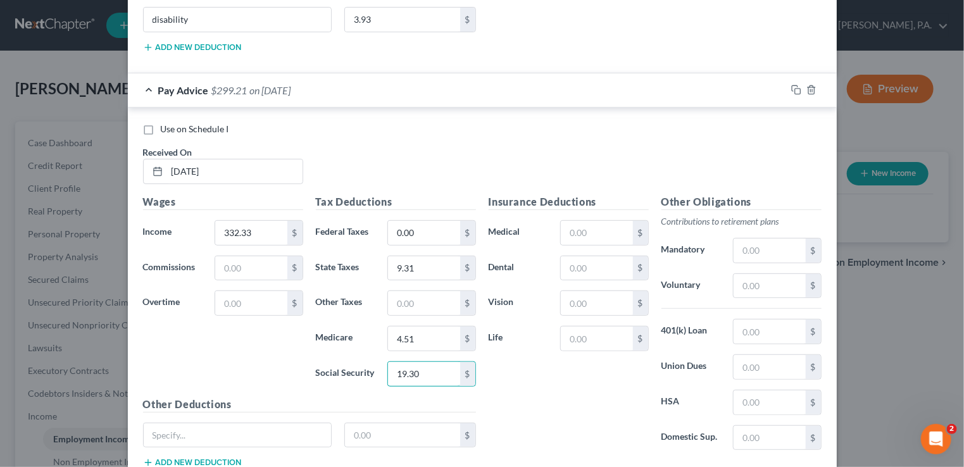
scroll to position [4678, 0]
type input "19.30"
click at [562, 326] on input "text" at bounding box center [596, 338] width 71 height 24
type input "4.00"
click at [562, 256] on input "text" at bounding box center [596, 268] width 71 height 24
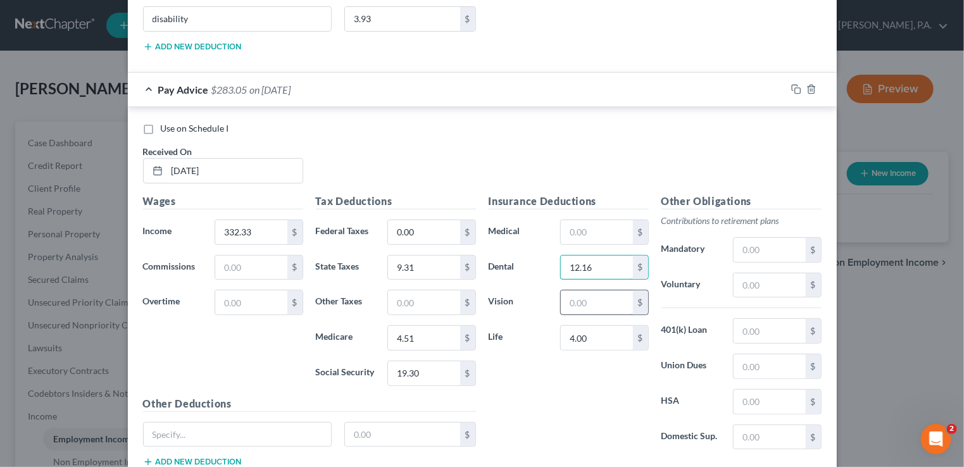
type input "12.16"
click at [562, 290] on input "text" at bounding box center [596, 302] width 71 height 24
type input "8.80"
click at [231, 423] on input "text" at bounding box center [238, 435] width 188 height 24
type input "accident"
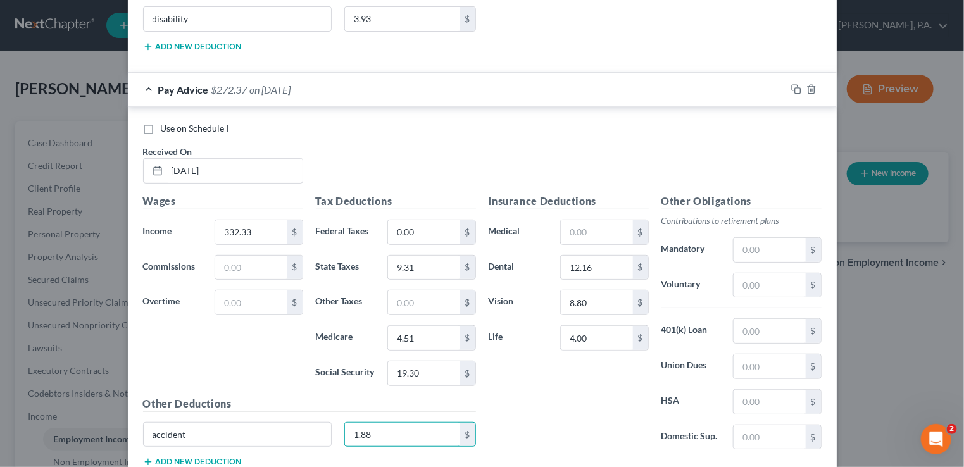
type input "1.88"
click at [193, 457] on button "Add new deduction" at bounding box center [192, 462] width 99 height 10
click at [193, 457] on input "text" at bounding box center [238, 469] width 188 height 24
type input "indemnity"
type input "8.46"
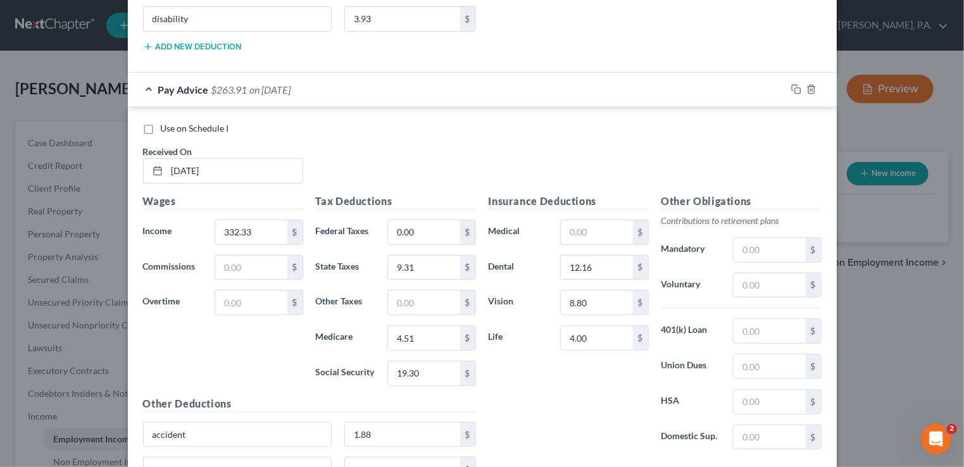
type input "disability"
type input "3.93"
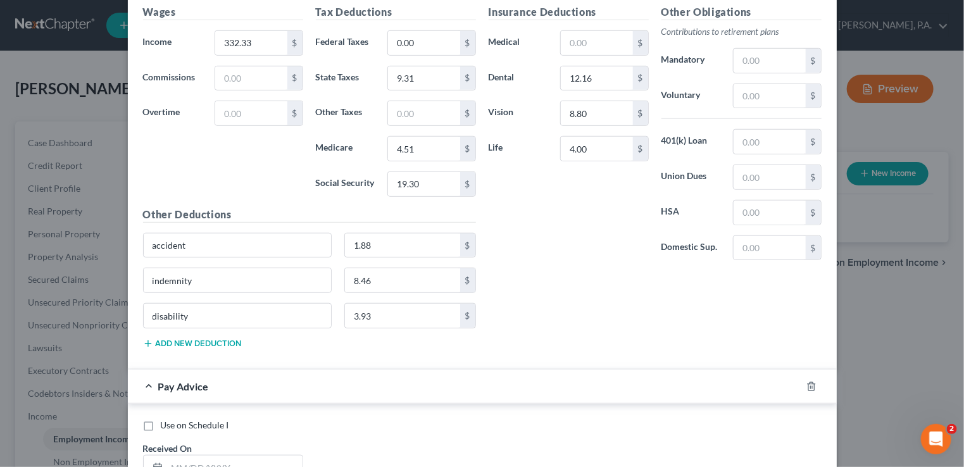
scroll to position [4968, 0]
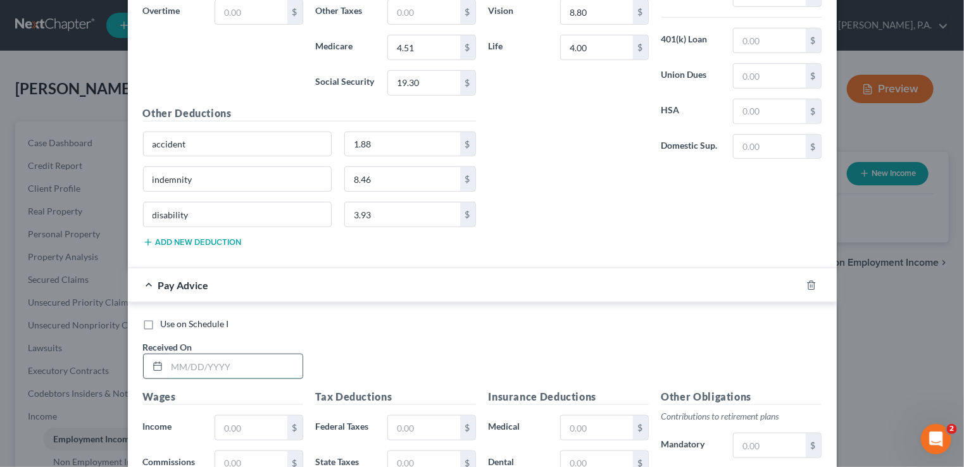
click at [170, 354] on input "text" at bounding box center [234, 366] width 135 height 24
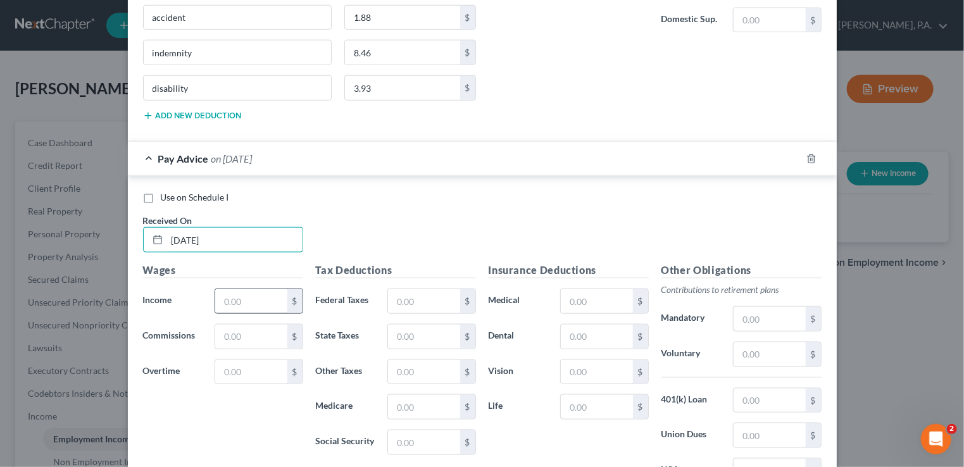
type input "[DATE]"
click at [215, 289] on input "text" at bounding box center [250, 301] width 71 height 24
type input "418.34"
click at [231, 325] on input "text" at bounding box center [250, 337] width 71 height 24
click at [388, 289] on input "text" at bounding box center [423, 301] width 71 height 24
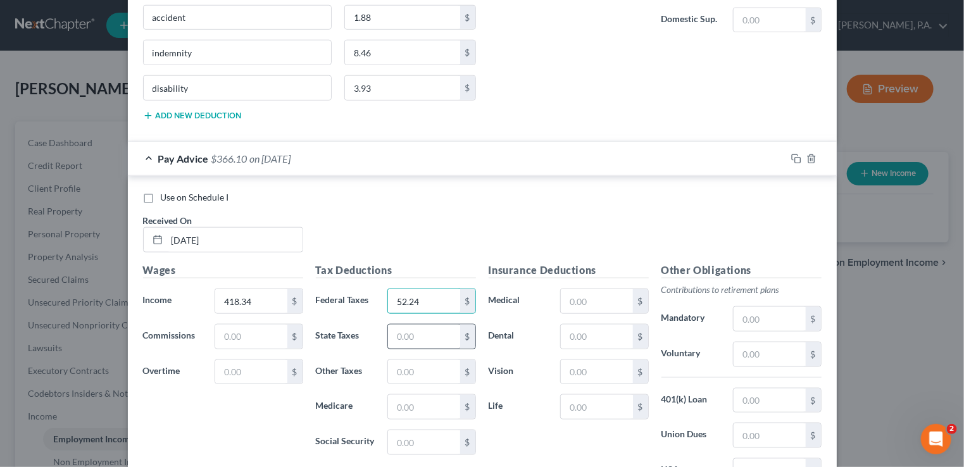
type input "52.24"
click at [392, 325] on input "text" at bounding box center [423, 337] width 71 height 24
click at [389, 395] on input "text" at bounding box center [423, 407] width 71 height 24
click at [392, 430] on input "text" at bounding box center [423, 442] width 71 height 24
click at [563, 325] on input "text" at bounding box center [596, 337] width 71 height 24
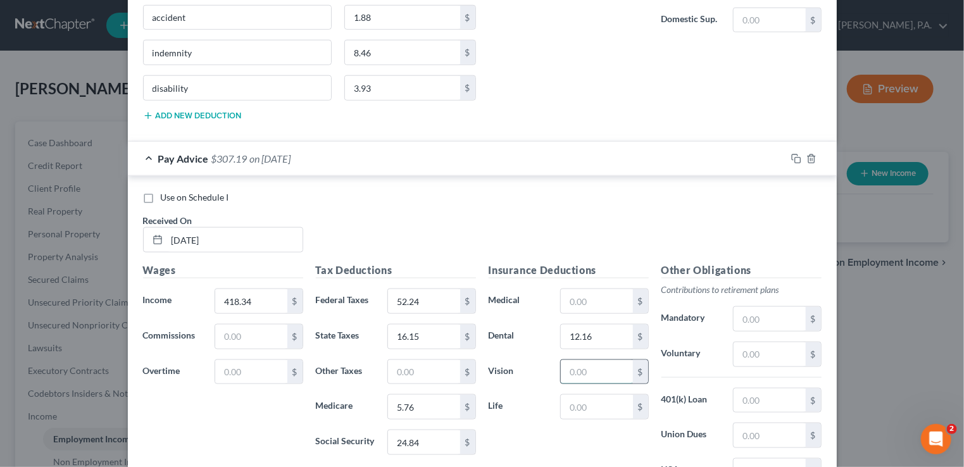
click at [567, 360] on input "text" at bounding box center [596, 372] width 71 height 24
click at [568, 395] on input "text" at bounding box center [596, 407] width 71 height 24
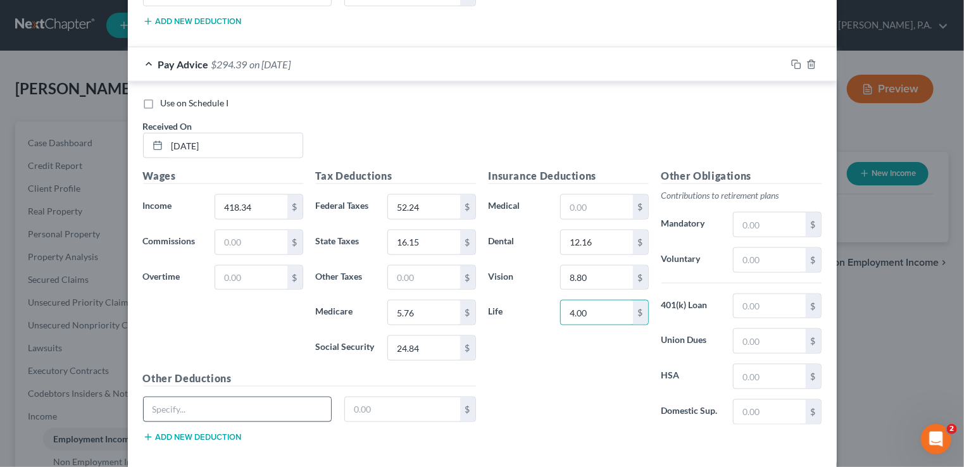
click at [168, 397] on input "text" at bounding box center [238, 409] width 188 height 24
click at [158, 432] on button "Add new deduction" at bounding box center [192, 437] width 99 height 10
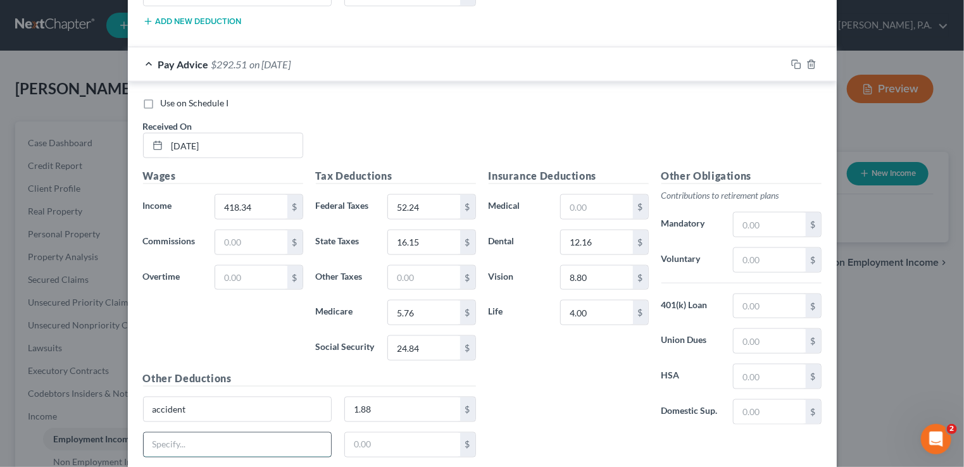
click at [170, 433] on input "text" at bounding box center [238, 445] width 188 height 24
click at [177, 466] on button "Add new deduction" at bounding box center [192, 473] width 99 height 10
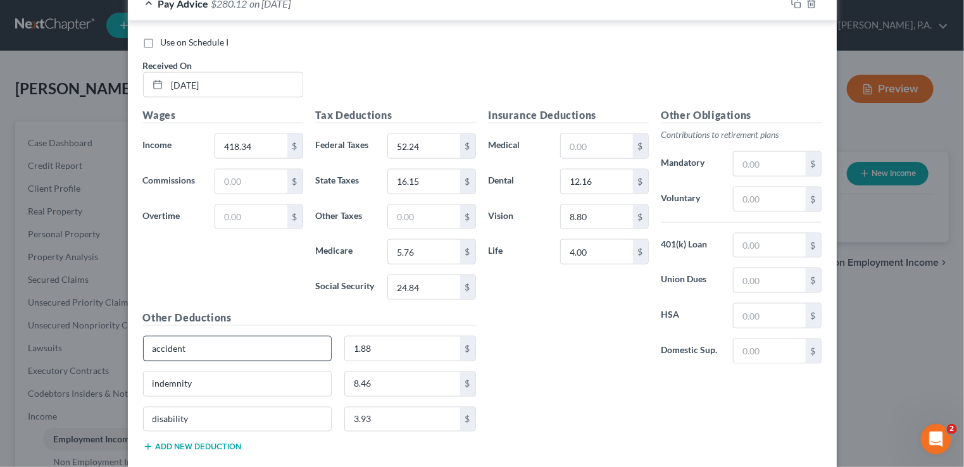
scroll to position [5258, 0]
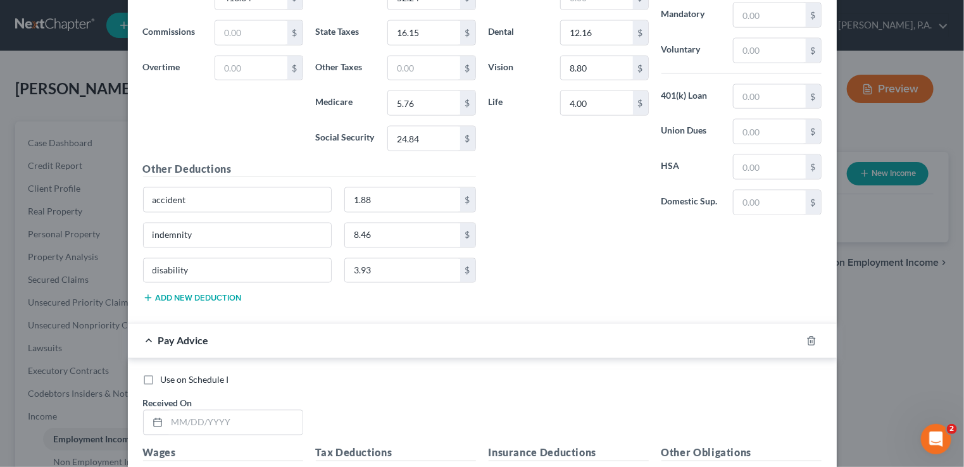
scroll to position [5448, 0]
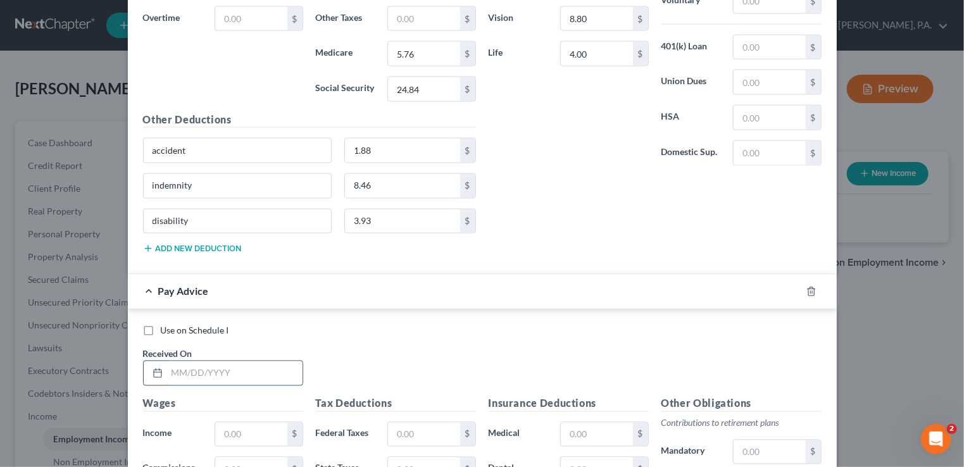
click at [171, 361] on input "text" at bounding box center [234, 373] width 135 height 24
click at [216, 423] on input "text" at bounding box center [250, 435] width 71 height 24
click at [392, 423] on input "text" at bounding box center [423, 435] width 71 height 24
click at [388, 457] on input "text" at bounding box center [423, 469] width 71 height 24
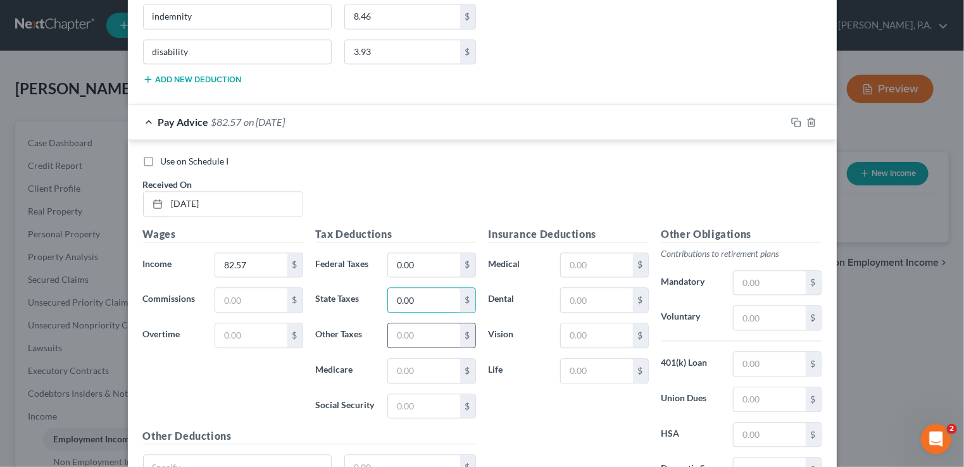
scroll to position [5637, 0]
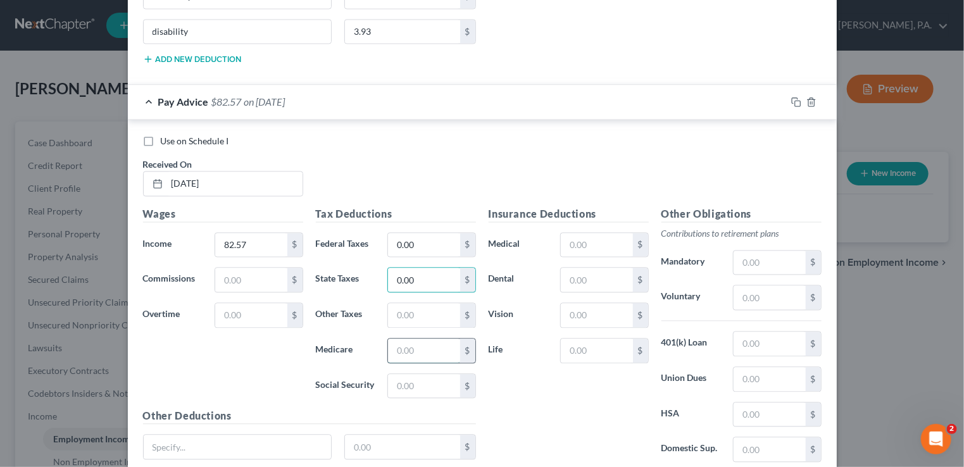
click at [391, 338] on input "text" at bounding box center [423, 350] width 71 height 24
click at [391, 374] on input "text" at bounding box center [423, 386] width 71 height 24
click at [566, 268] on input "text" at bounding box center [596, 280] width 71 height 24
click at [561, 303] on input "text" at bounding box center [596, 315] width 71 height 24
click at [565, 338] on input "text" at bounding box center [596, 350] width 71 height 24
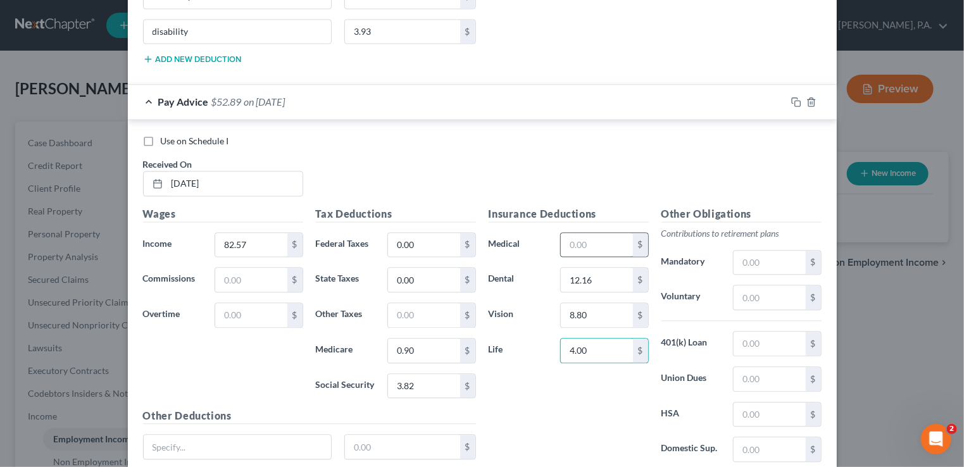
click at [573, 233] on input "text" at bounding box center [596, 245] width 71 height 24
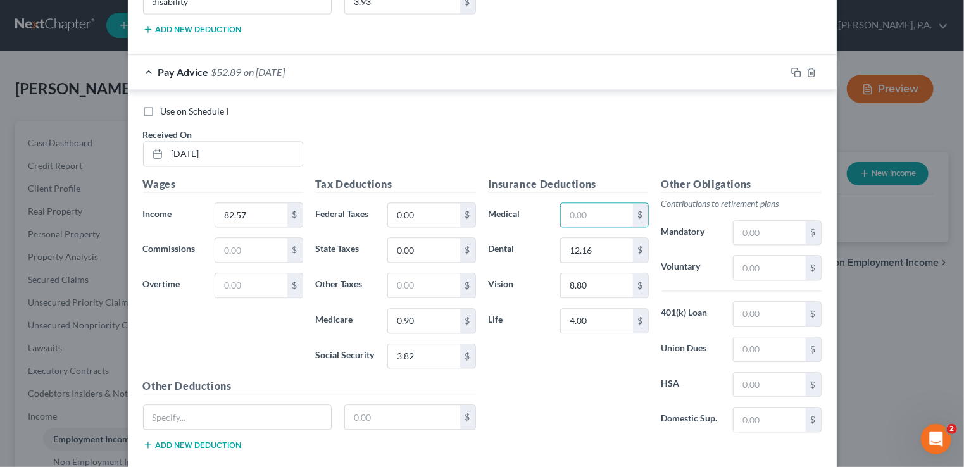
scroll to position [5669, 0]
click at [271, 403] on input "text" at bounding box center [238, 415] width 188 height 24
click at [223, 438] on button "Add new deduction" at bounding box center [192, 443] width 99 height 10
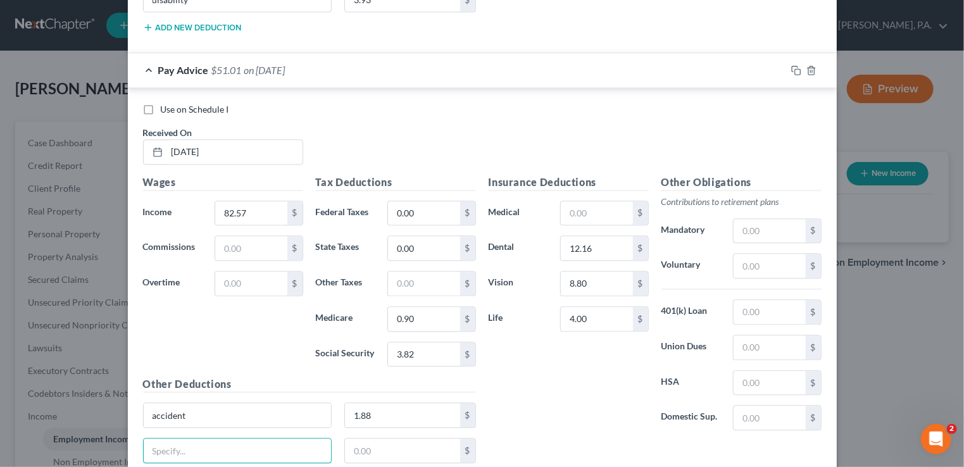
click at [223, 438] on input "text" at bounding box center [238, 450] width 188 height 24
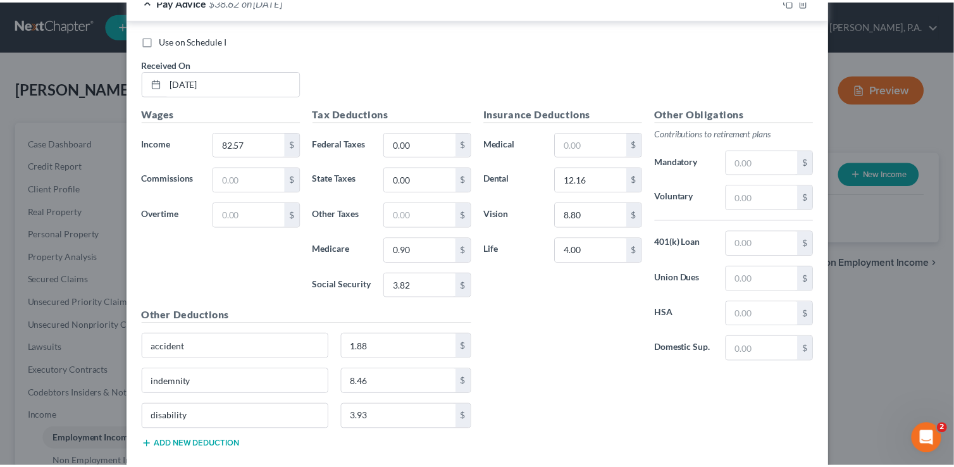
scroll to position [5739, 0]
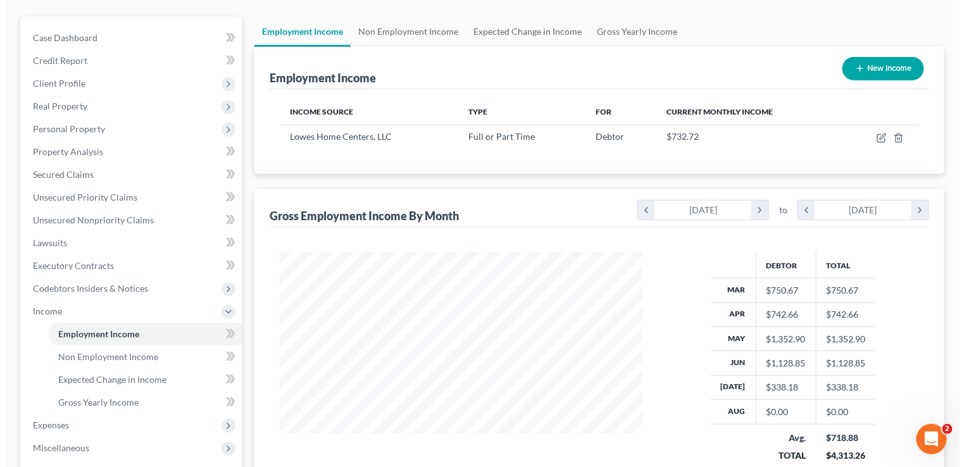
scroll to position [105, 0]
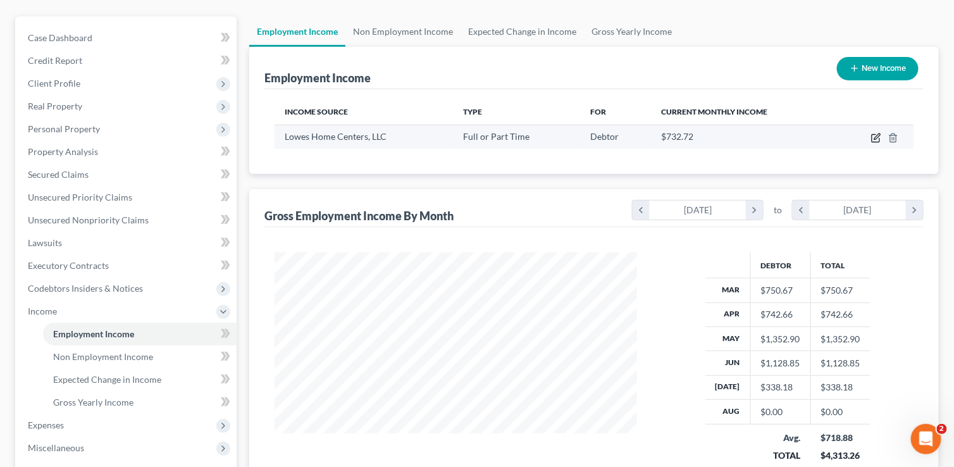
click at [878, 135] on icon "button" at bounding box center [877, 136] width 6 height 6
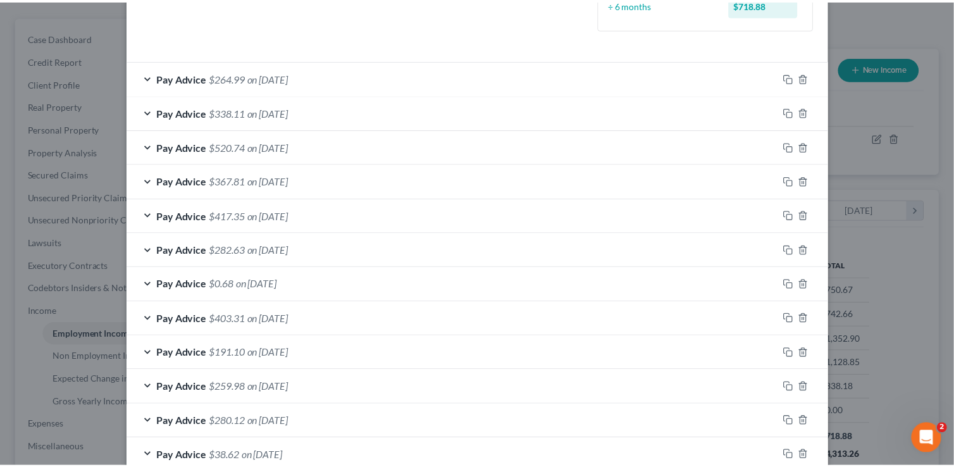
scroll to position [440, 0]
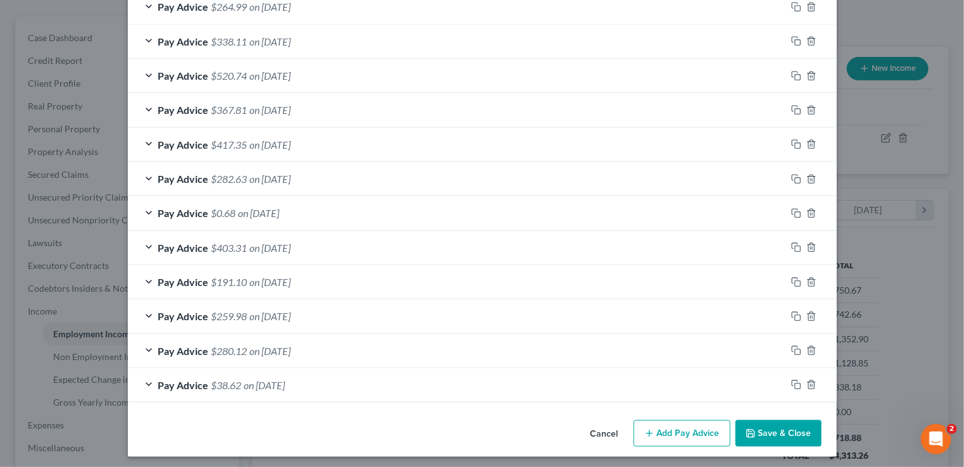
click at [783, 427] on button "Save & Close" at bounding box center [778, 433] width 86 height 27
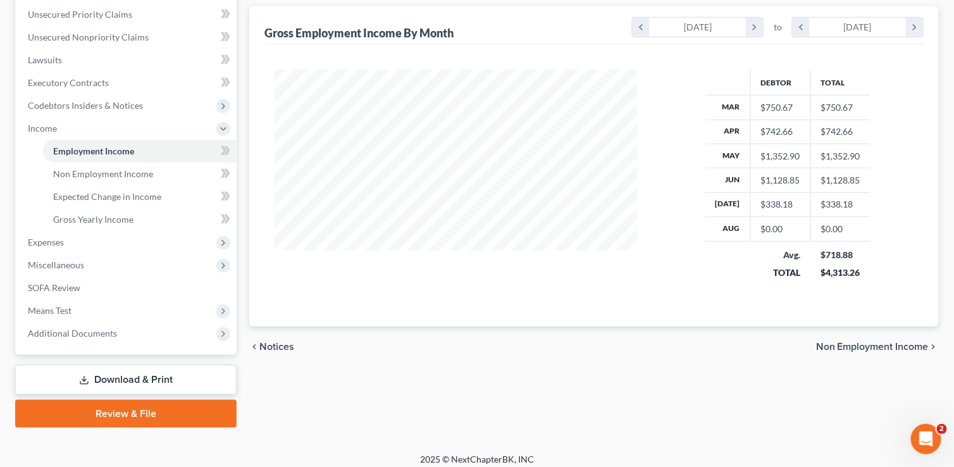
scroll to position [295, 0]
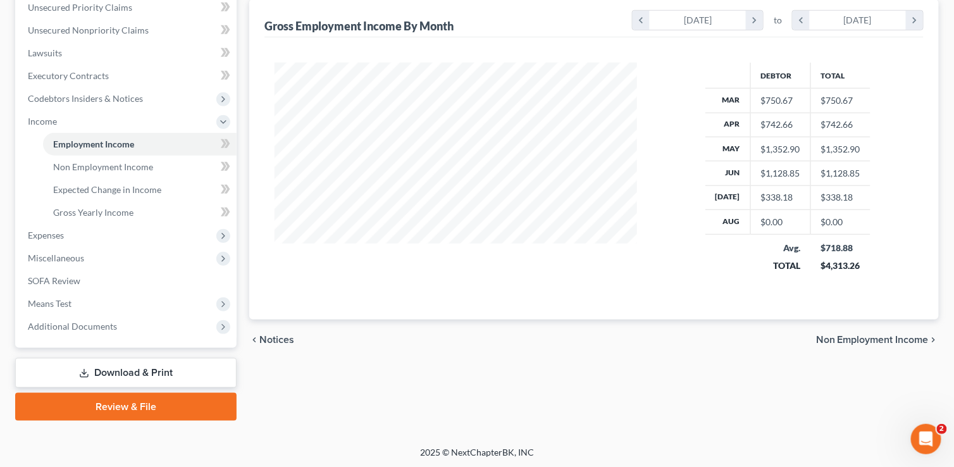
click at [871, 335] on span "Non Employment Income" at bounding box center [872, 340] width 113 height 10
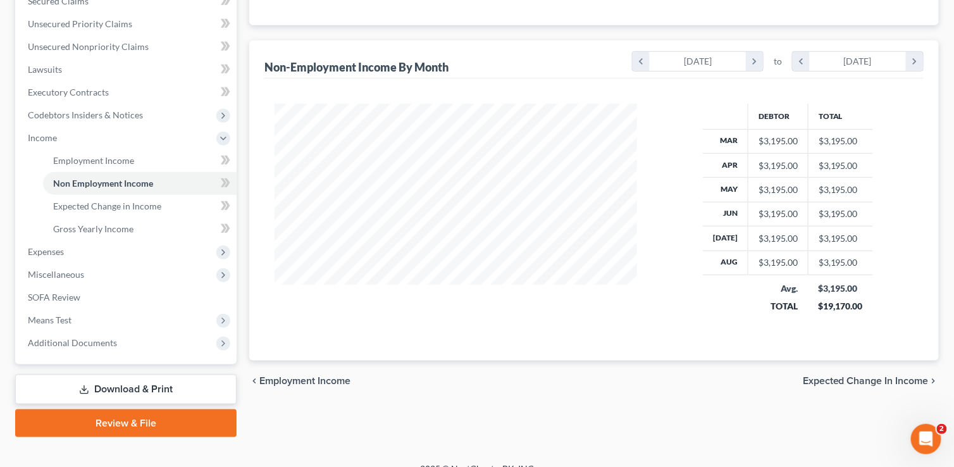
scroll to position [295, 0]
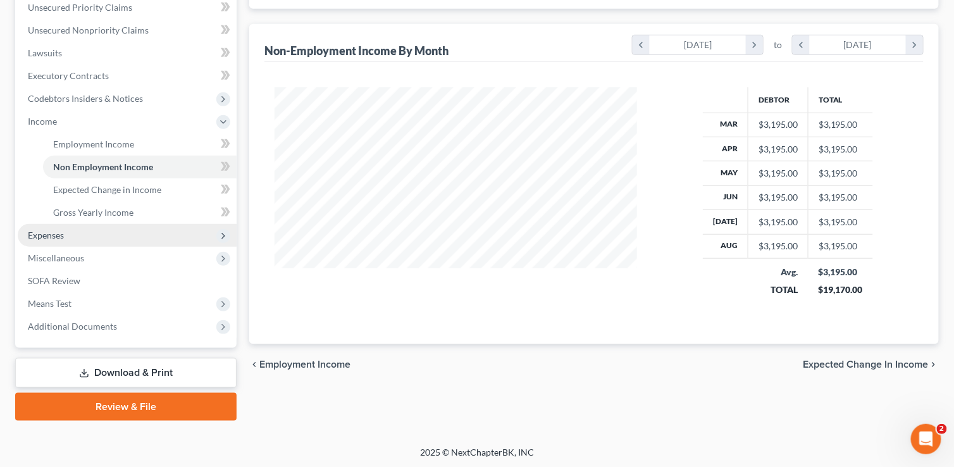
click at [94, 233] on span "Expenses" at bounding box center [127, 235] width 219 height 23
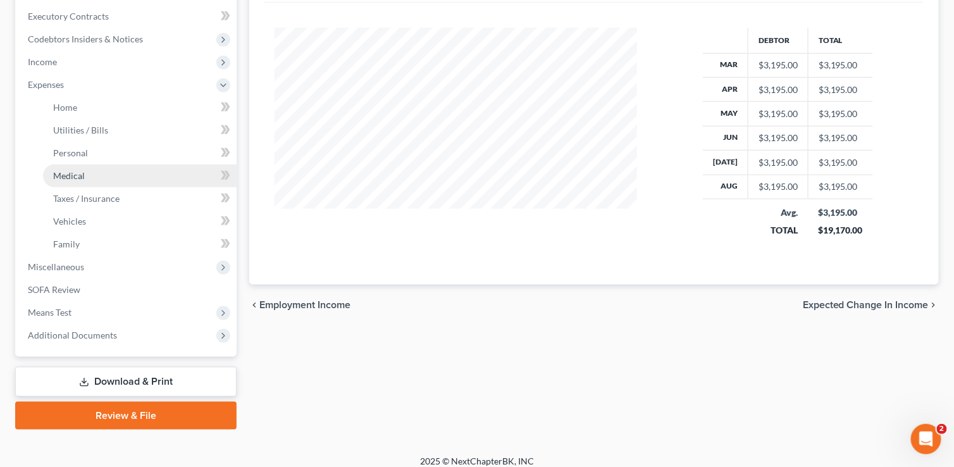
scroll to position [363, 0]
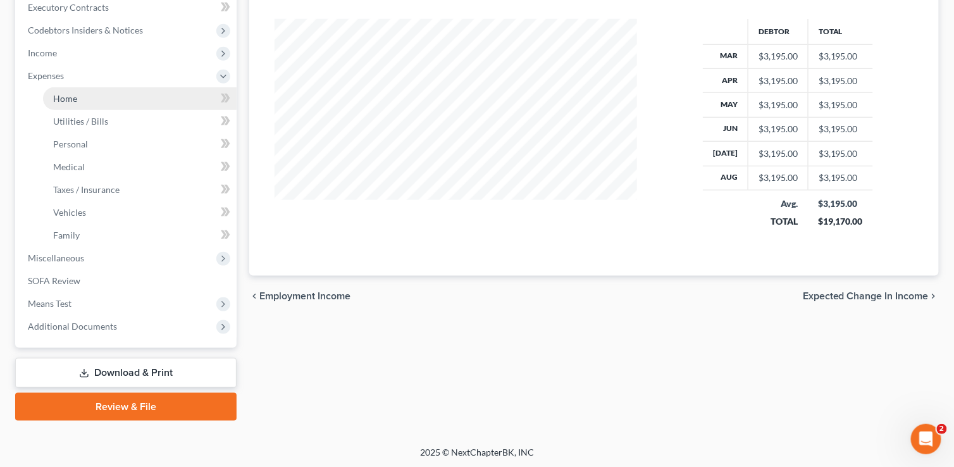
click at [121, 101] on link "Home" at bounding box center [140, 98] width 194 height 23
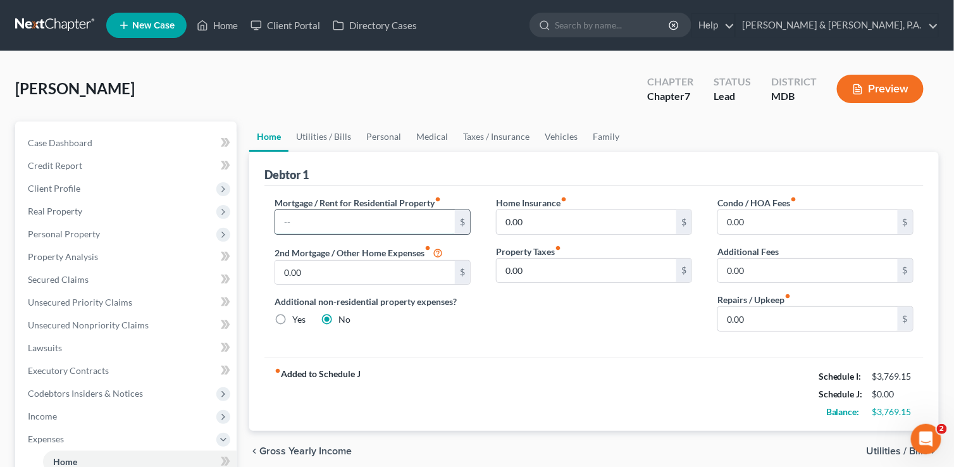
click at [380, 225] on input "text" at bounding box center [365, 222] width 180 height 24
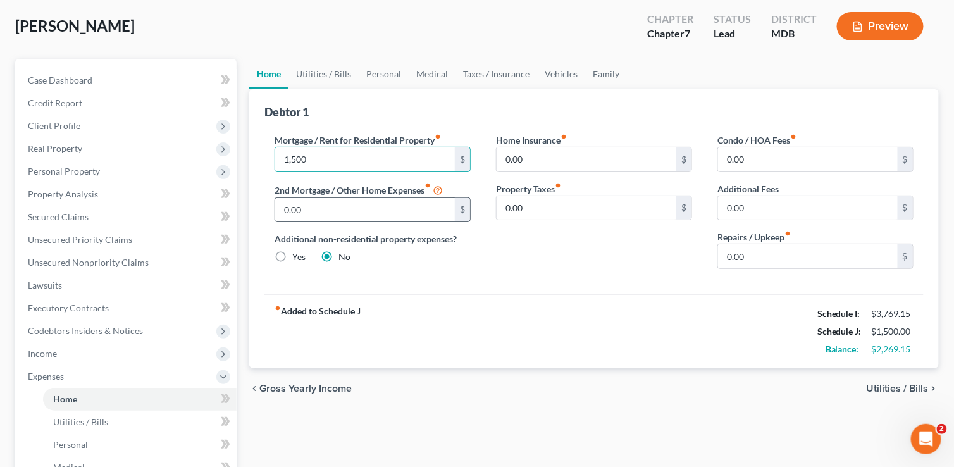
scroll to position [63, 0]
click at [878, 384] on span "Utilities / Bills" at bounding box center [898, 388] width 62 height 10
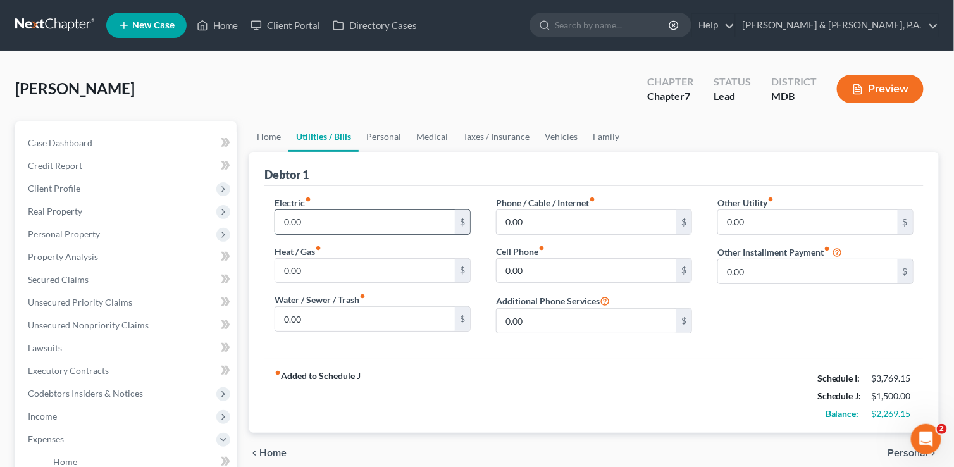
click at [284, 222] on input "0.00" at bounding box center [365, 222] width 180 height 24
click at [357, 271] on input "0.00" at bounding box center [365, 271] width 180 height 24
click at [335, 314] on input "0.00" at bounding box center [365, 319] width 180 height 24
click at [552, 268] on input "0.00" at bounding box center [587, 271] width 180 height 24
click at [551, 220] on input "0.00" at bounding box center [587, 222] width 180 height 24
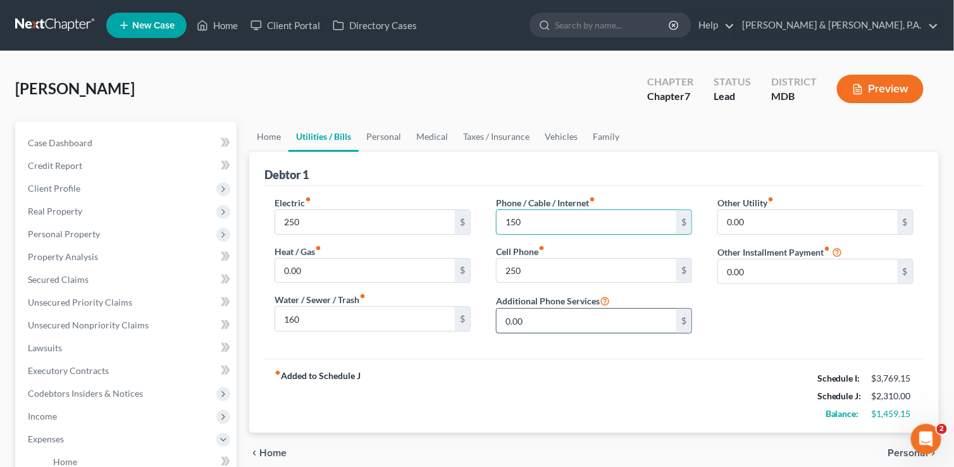
click at [591, 320] on input "0.00" at bounding box center [587, 321] width 180 height 24
click at [272, 452] on span "Home" at bounding box center [272, 453] width 27 height 10
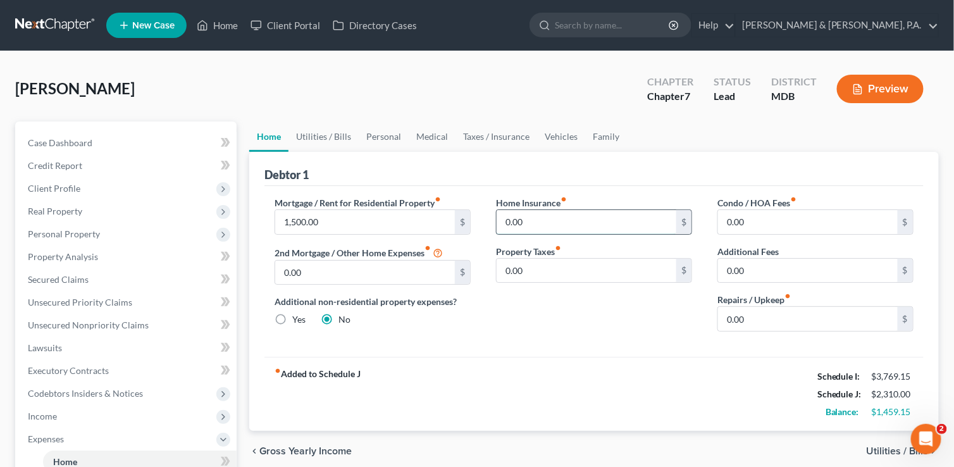
click at [500, 220] on input "0.00" at bounding box center [587, 222] width 180 height 24
click at [550, 273] on input "0.00" at bounding box center [587, 271] width 180 height 24
click at [762, 320] on input "0.00" at bounding box center [808, 319] width 180 height 24
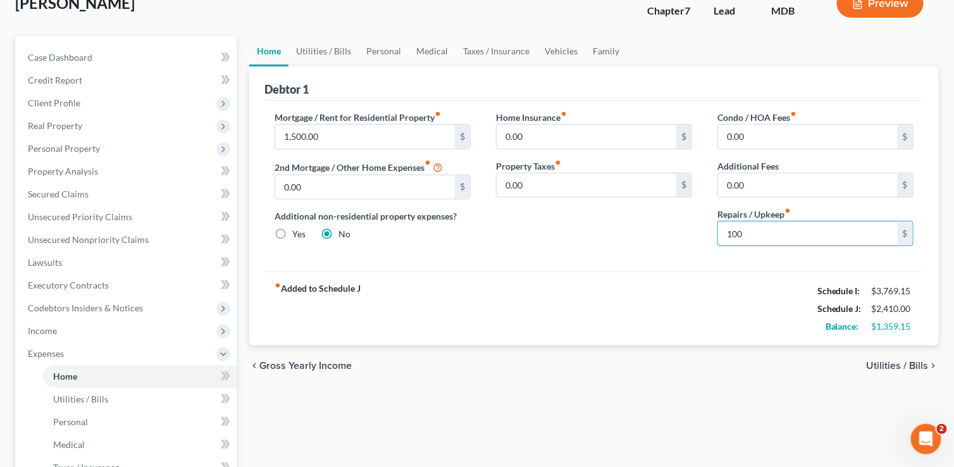
scroll to position [127, 0]
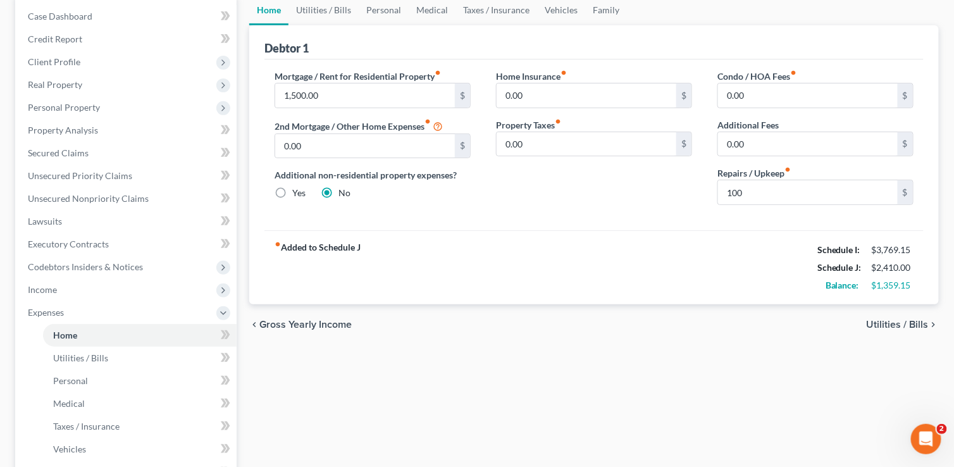
click at [903, 320] on span "Utilities / Bills" at bounding box center [898, 325] width 62 height 10
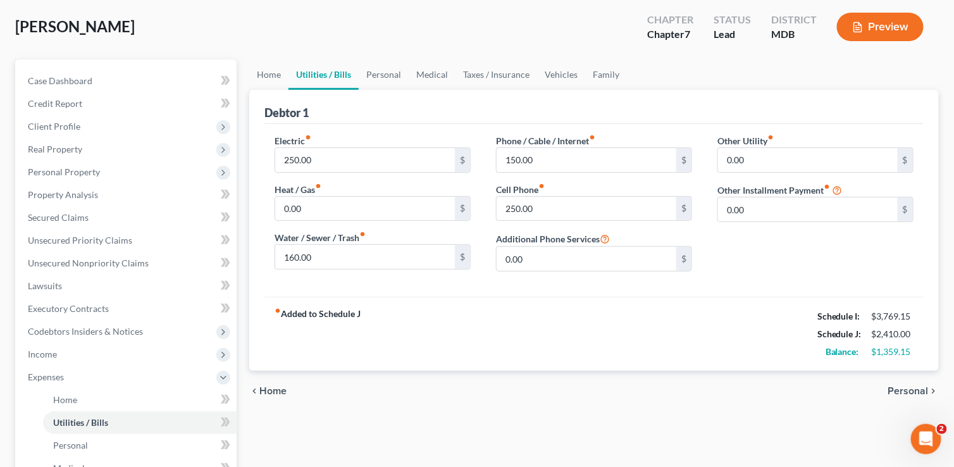
scroll to position [63, 0]
click at [903, 385] on span "Personal" at bounding box center [908, 390] width 40 height 10
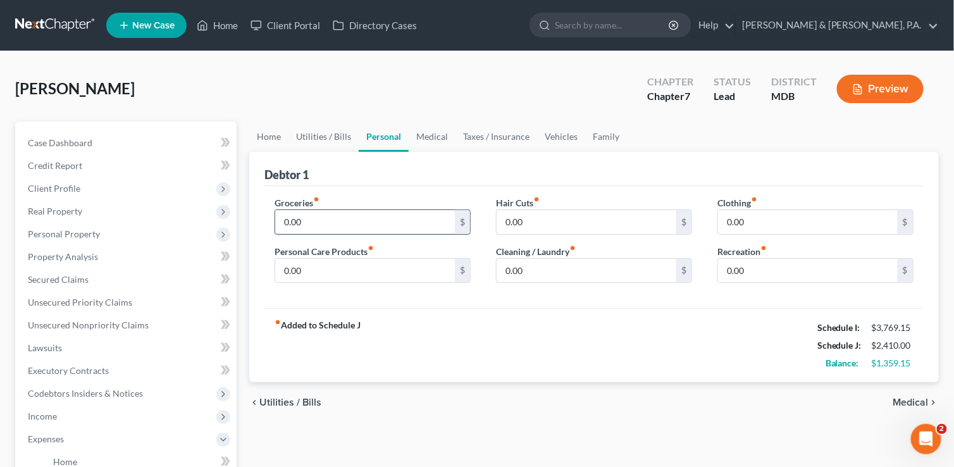
click at [315, 220] on input "0.00" at bounding box center [365, 222] width 180 height 24
click at [309, 276] on input "0.00" at bounding box center [365, 271] width 180 height 24
click at [516, 219] on input "0.00" at bounding box center [587, 222] width 180 height 24
click at [507, 269] on input "0.00" at bounding box center [587, 271] width 180 height 24
click at [727, 220] on input "0.00" at bounding box center [808, 222] width 180 height 24
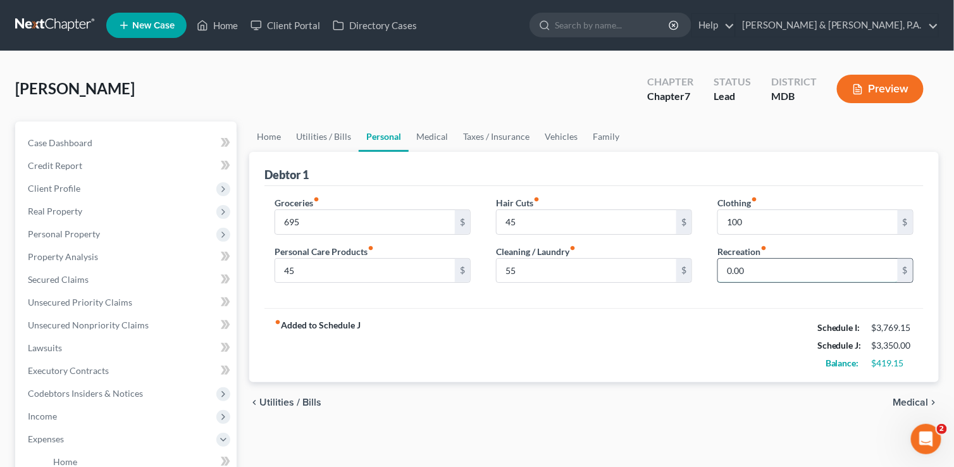
click at [730, 271] on input "0.00" at bounding box center [808, 271] width 180 height 24
click at [749, 218] on input "100" at bounding box center [808, 222] width 180 height 24
click at [747, 268] on input "0.00" at bounding box center [808, 271] width 180 height 24
click at [755, 218] on input "200" at bounding box center [808, 222] width 180 height 24
click at [729, 268] on input "0.00" at bounding box center [808, 271] width 180 height 24
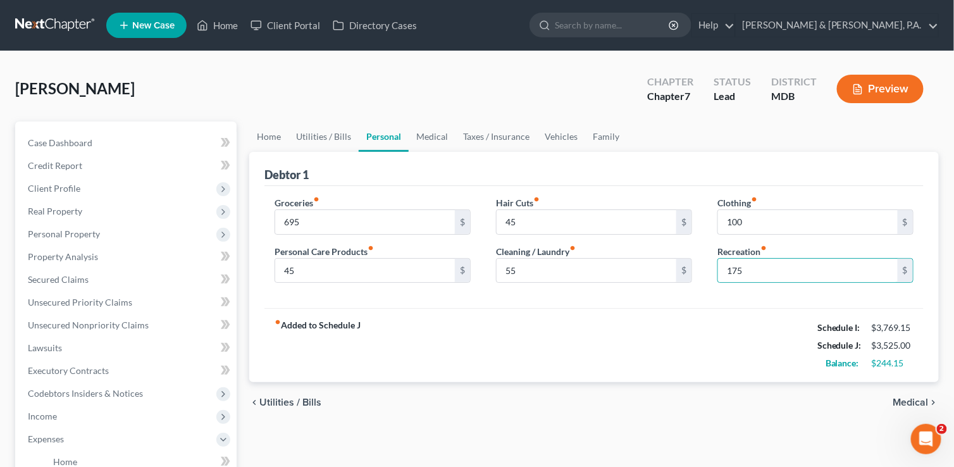
click at [717, 296] on div "Groceries fiber_manual_record 695 $ Personal Care Products fiber_manual_record …" at bounding box center [593, 247] width 659 height 123
click at [913, 399] on span "Medical" at bounding box center [910, 402] width 35 height 10
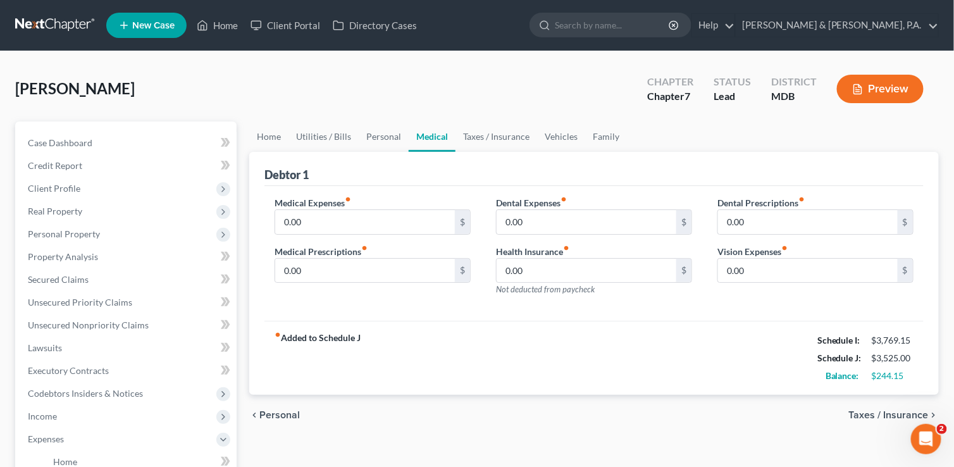
click at [289, 413] on span "Personal" at bounding box center [279, 415] width 40 height 10
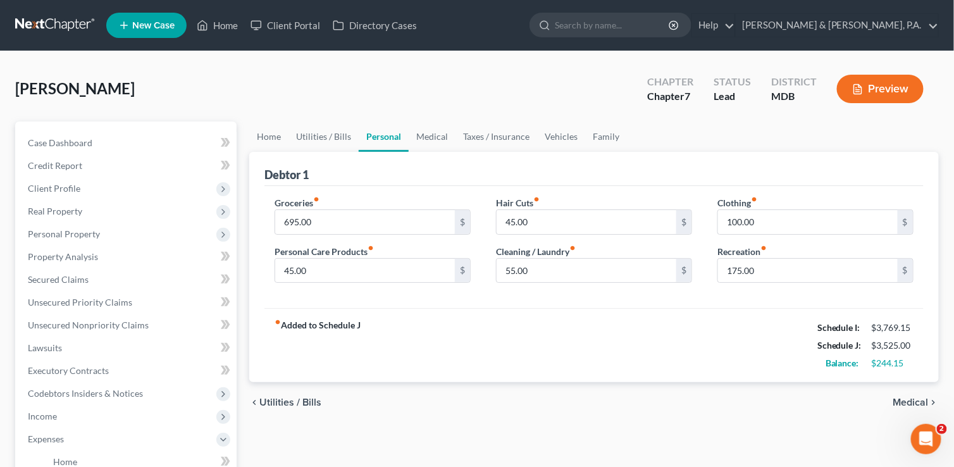
click at [287, 398] on span "Utilities / Bills" at bounding box center [290, 402] width 62 height 10
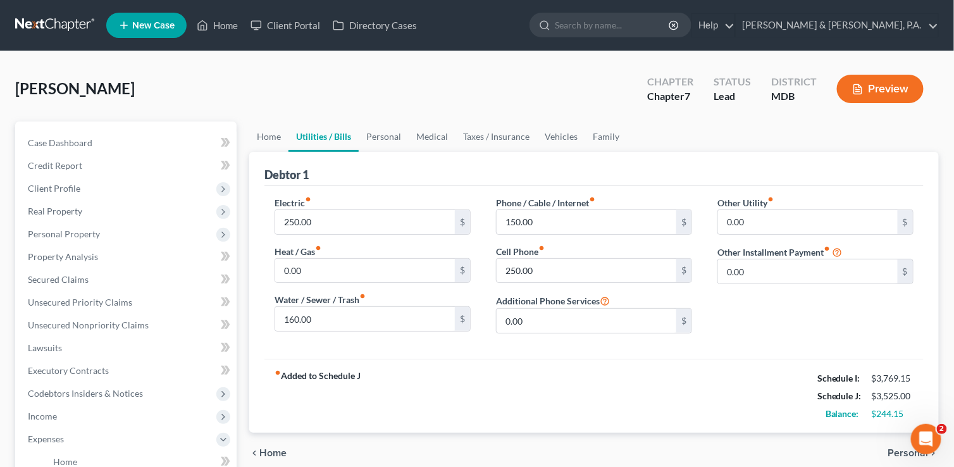
click at [272, 450] on span "Home" at bounding box center [272, 453] width 27 height 10
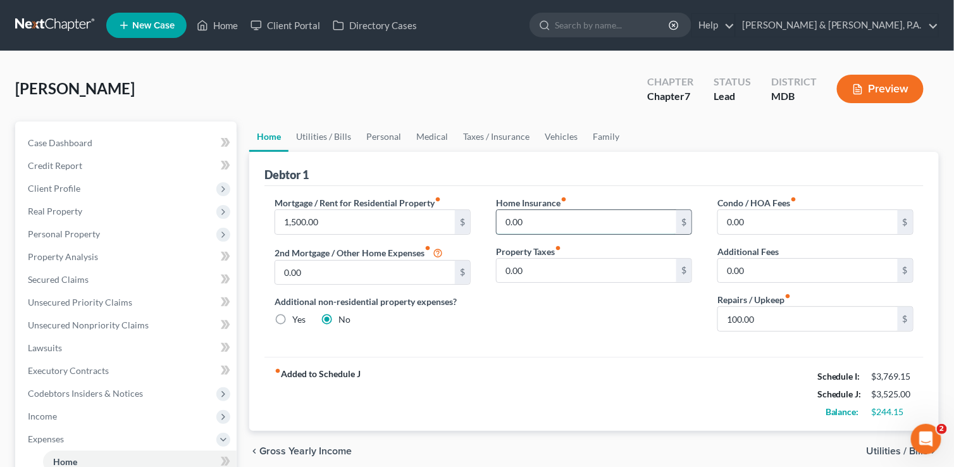
click at [556, 225] on input "0.00" at bounding box center [587, 222] width 180 height 24
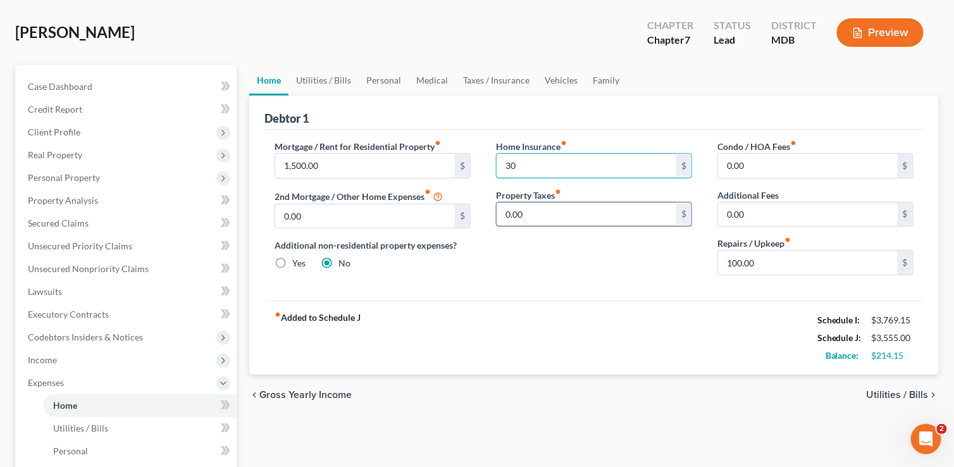
scroll to position [63, 0]
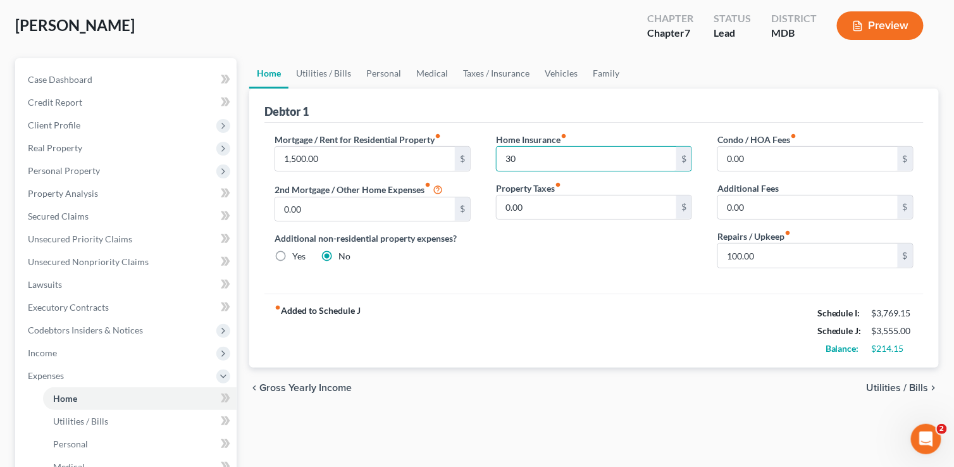
click at [894, 383] on span "Utilities / Bills" at bounding box center [898, 388] width 62 height 10
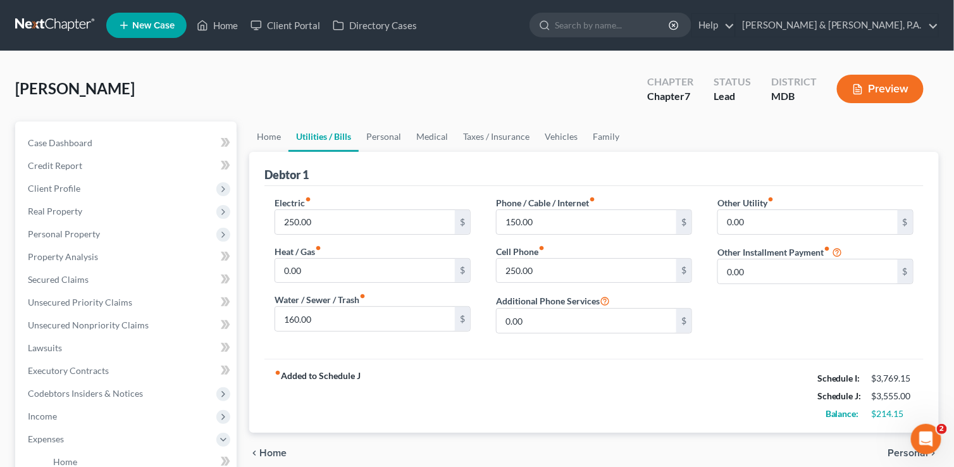
scroll to position [127, 0]
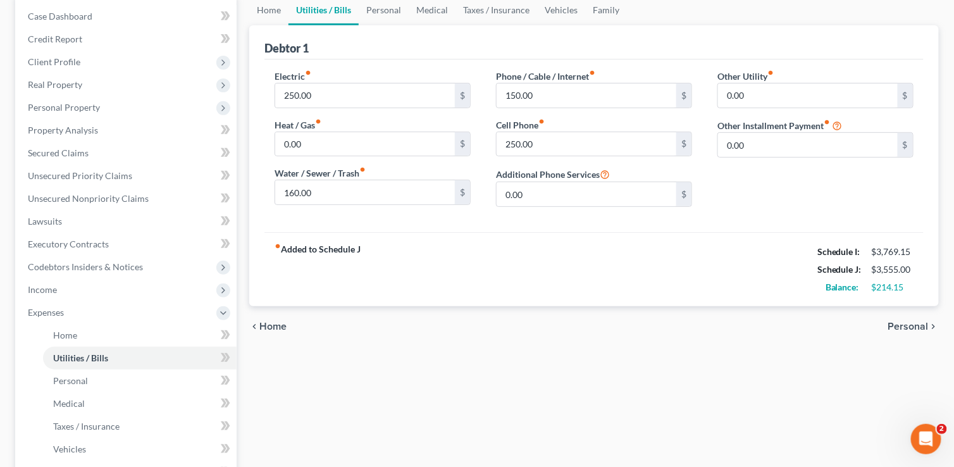
click at [903, 327] on span "Personal" at bounding box center [908, 326] width 40 height 10
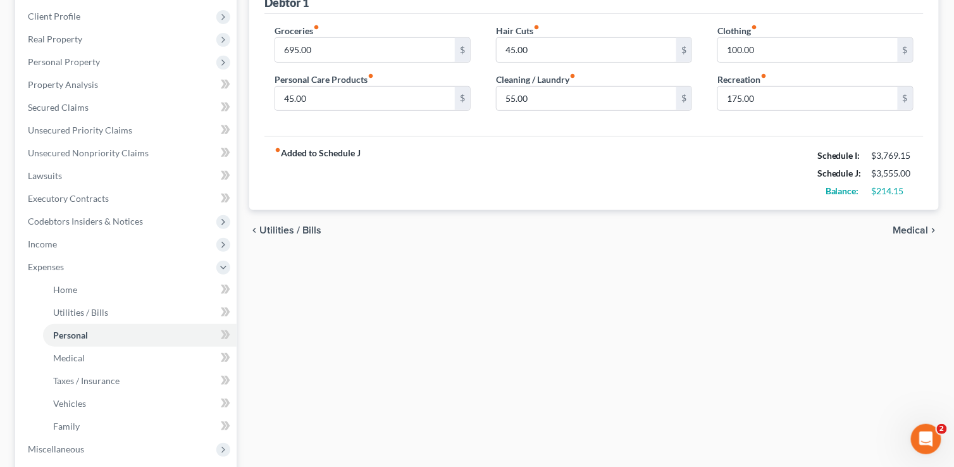
scroll to position [253, 0]
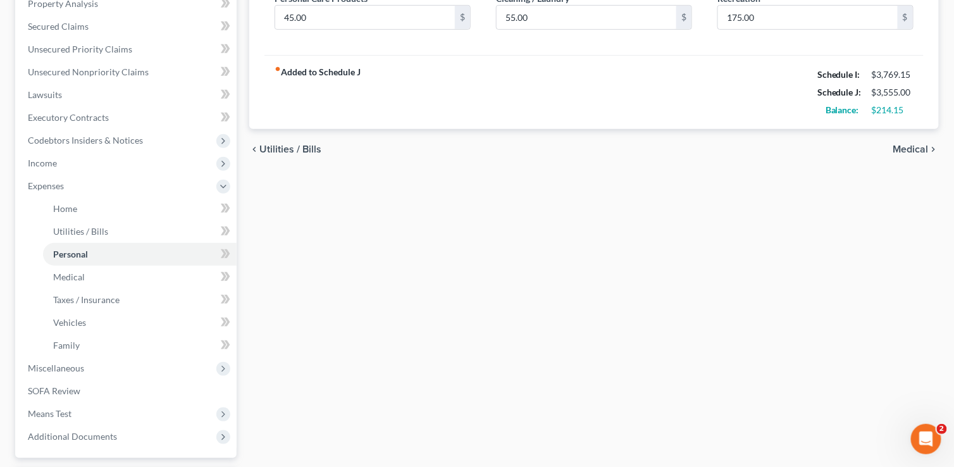
click at [910, 147] on span "Medical" at bounding box center [910, 149] width 35 height 10
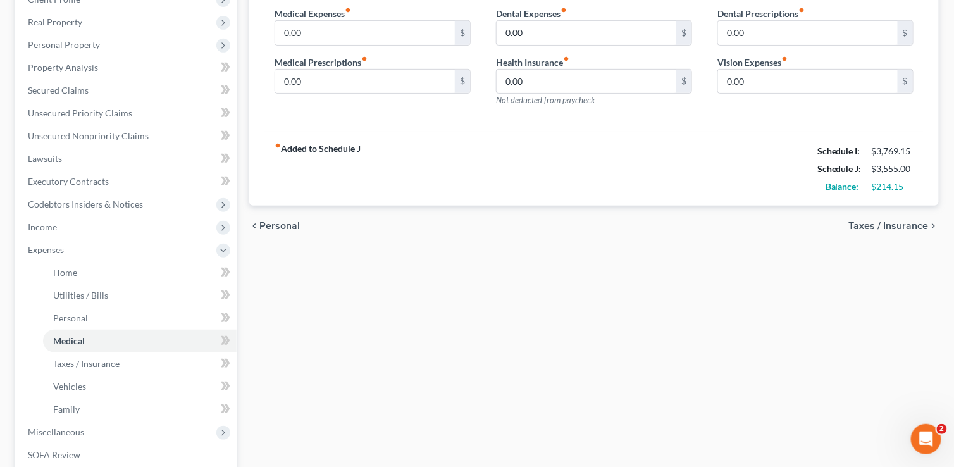
scroll to position [190, 0]
click at [867, 222] on span "Taxes / Insurance" at bounding box center [889, 225] width 80 height 10
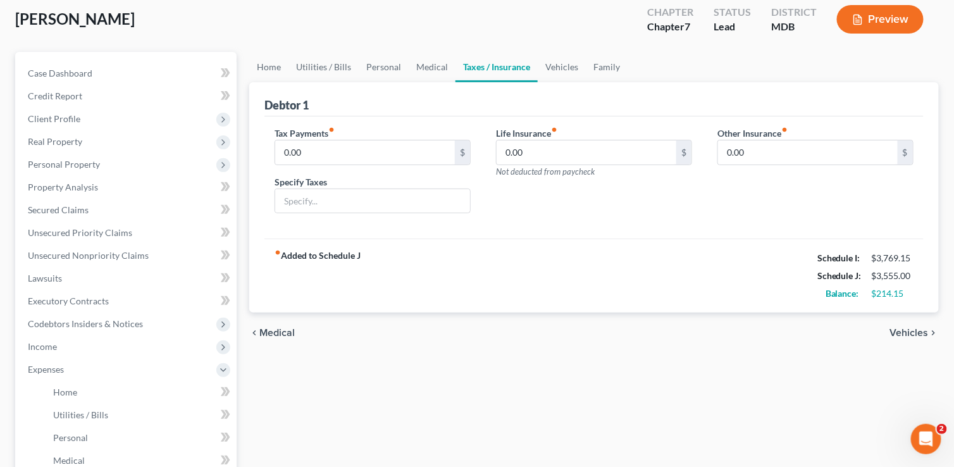
scroll to position [127, 0]
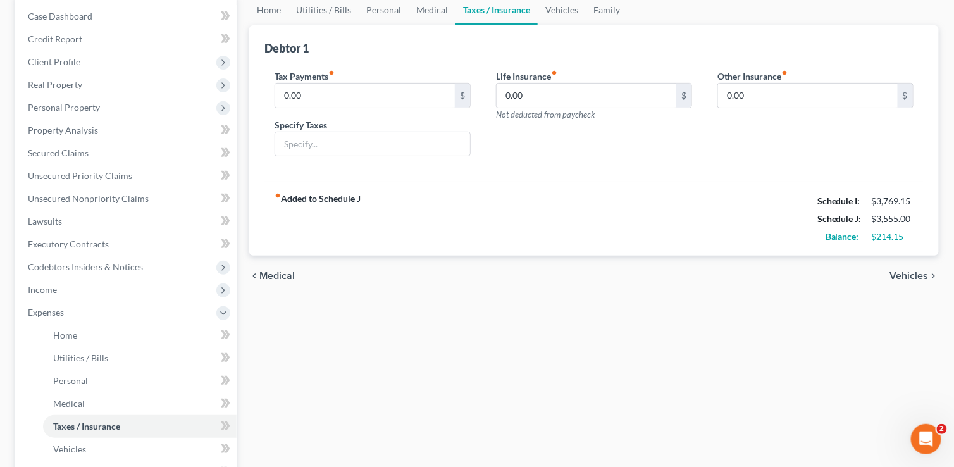
click at [910, 274] on span "Vehicles" at bounding box center [909, 276] width 39 height 10
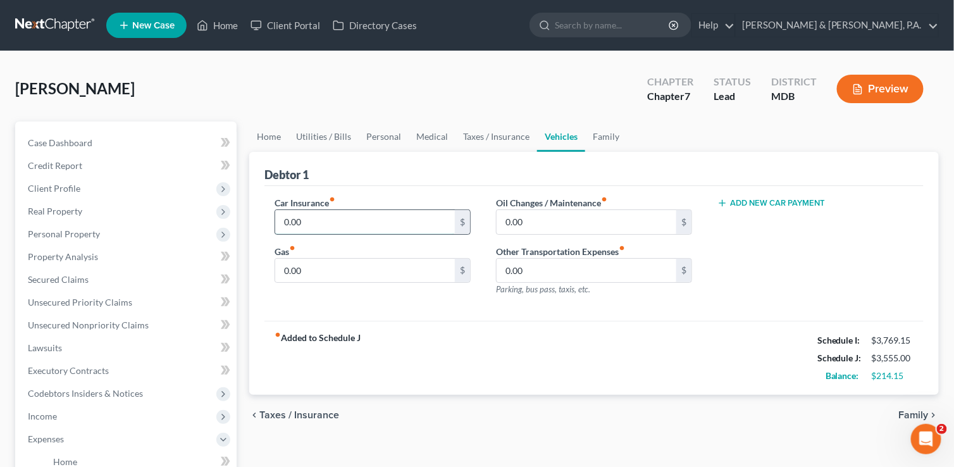
click at [286, 220] on input "0.00" at bounding box center [365, 222] width 180 height 24
click at [363, 273] on input "0.00" at bounding box center [365, 271] width 180 height 24
click at [763, 202] on button "Add New Car Payment" at bounding box center [771, 203] width 108 height 10
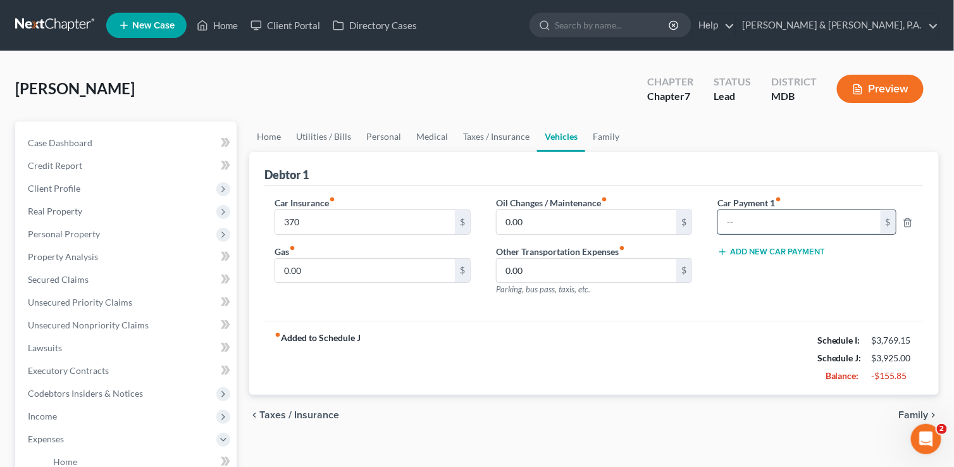
click at [757, 220] on input "text" at bounding box center [799, 222] width 163 height 24
click at [322, 413] on span "Taxes / Insurance" at bounding box center [299, 415] width 80 height 10
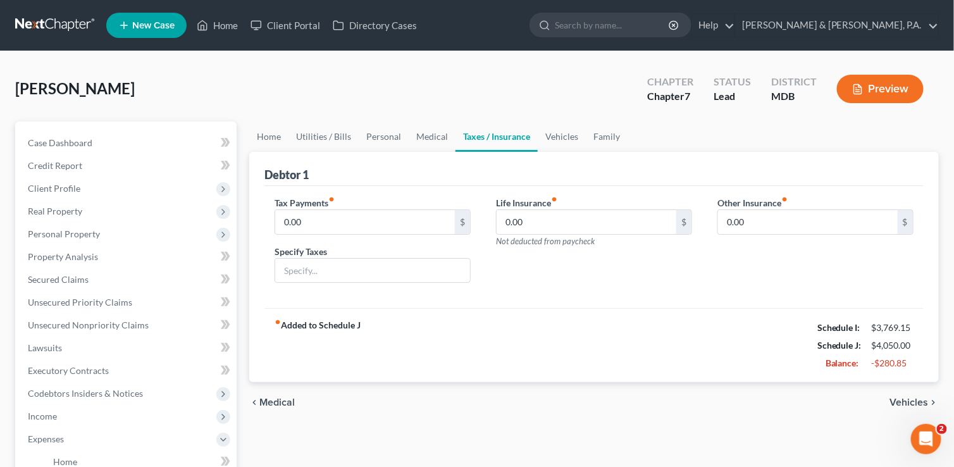
click at [322, 413] on div "chevron_left Medical Vehicles chevron_right" at bounding box center [594, 402] width 690 height 40
click at [264, 398] on span "Medical" at bounding box center [276, 402] width 35 height 10
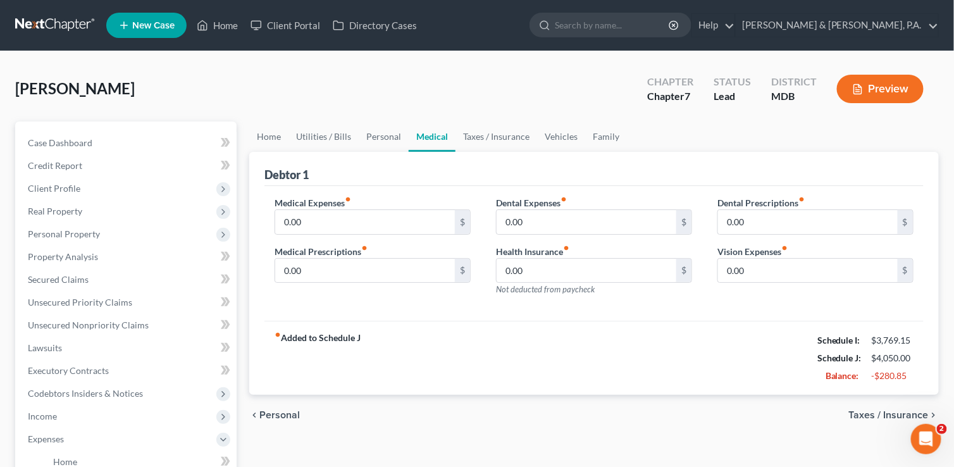
click at [264, 398] on div "chevron_left Personal Taxes / Insurance chevron_right" at bounding box center [594, 415] width 690 height 40
click at [278, 411] on span "Personal" at bounding box center [279, 415] width 40 height 10
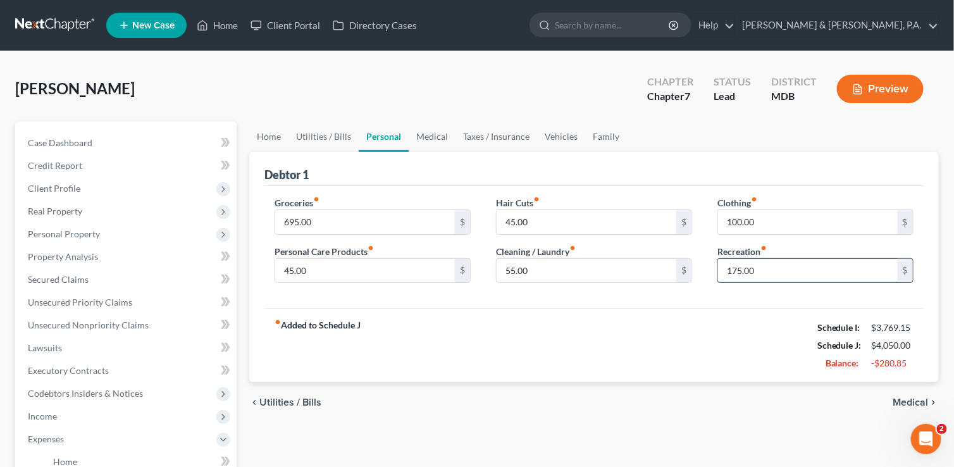
click at [770, 268] on input "175.00" at bounding box center [808, 271] width 180 height 24
click at [621, 265] on input "55.00" at bounding box center [587, 271] width 180 height 24
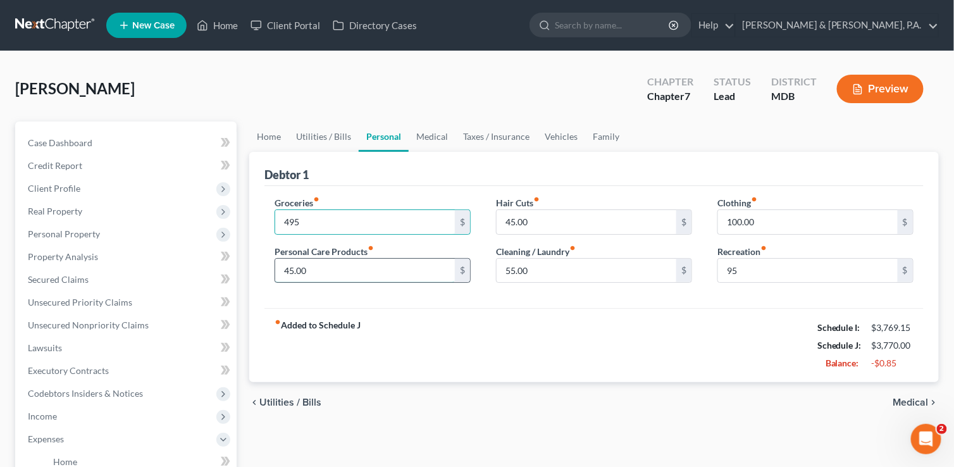
click at [394, 273] on input "45.00" at bounding box center [365, 271] width 180 height 24
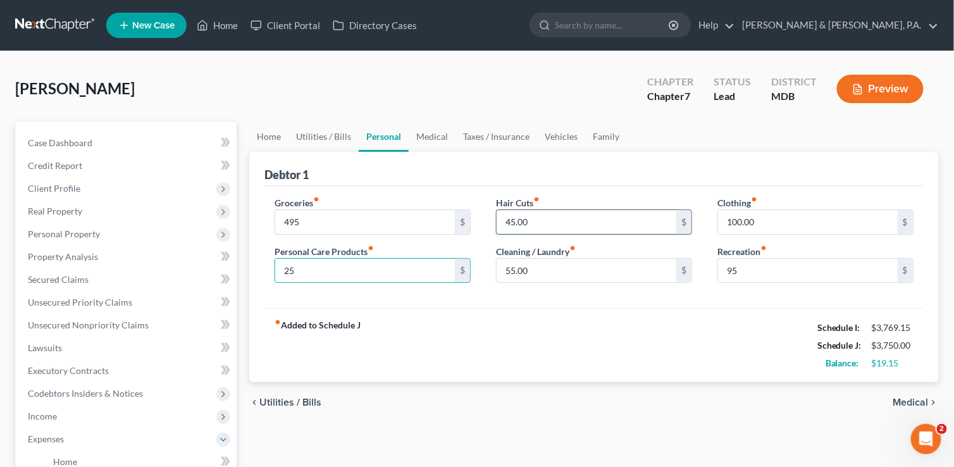
click at [549, 210] on input "45.00" at bounding box center [587, 222] width 180 height 24
click at [790, 217] on input "100.00" at bounding box center [808, 222] width 180 height 24
click at [816, 270] on input "95" at bounding box center [808, 271] width 180 height 24
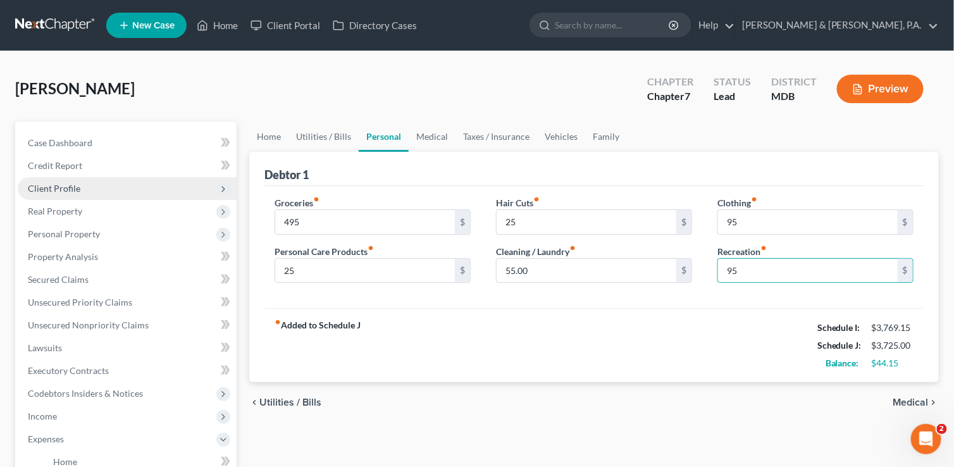
click at [84, 190] on span "Client Profile" at bounding box center [127, 188] width 219 height 23
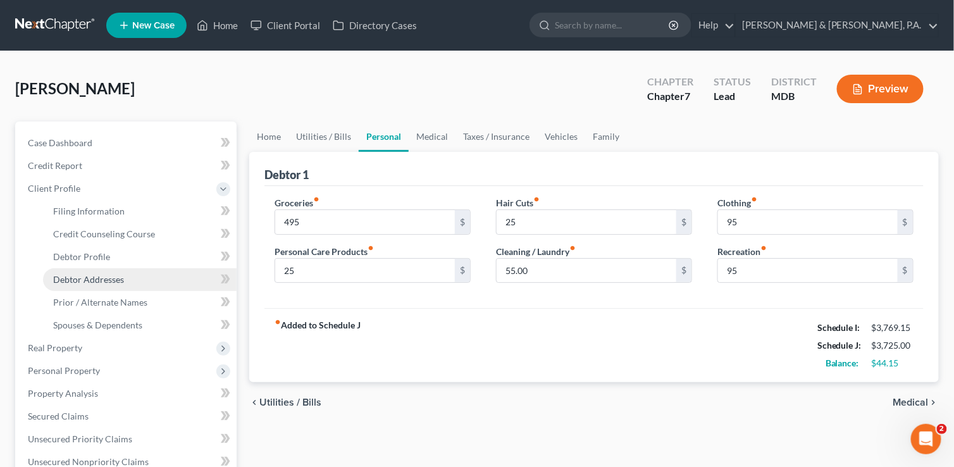
click at [96, 276] on span "Debtor Addresses" at bounding box center [88, 279] width 71 height 11
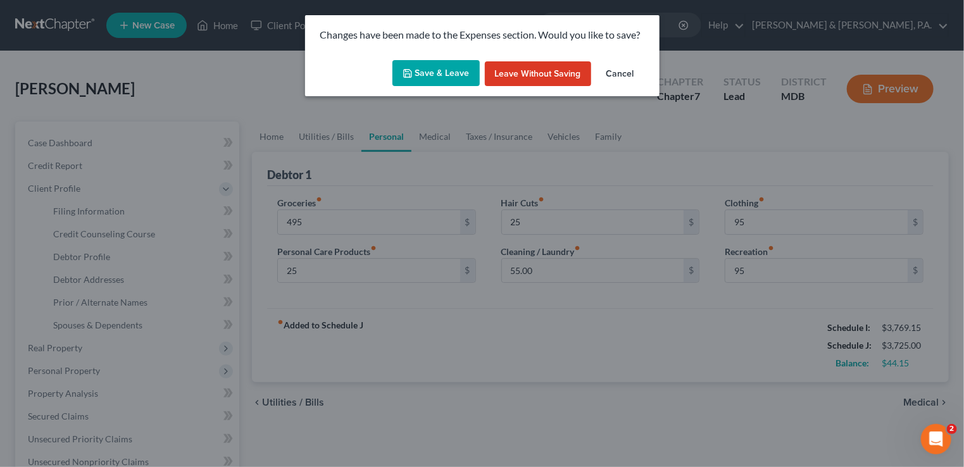
click at [439, 72] on button "Save & Leave" at bounding box center [435, 73] width 87 height 27
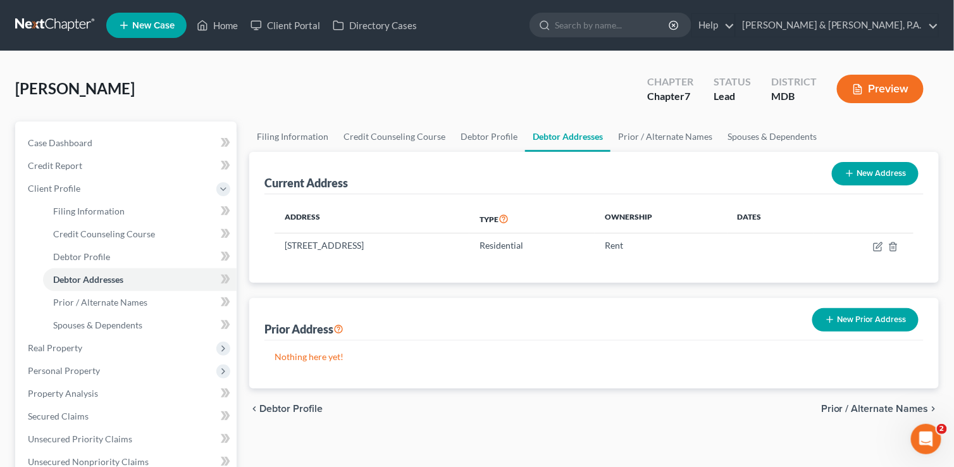
click at [863, 320] on button "New Prior Address" at bounding box center [865, 319] width 106 height 23
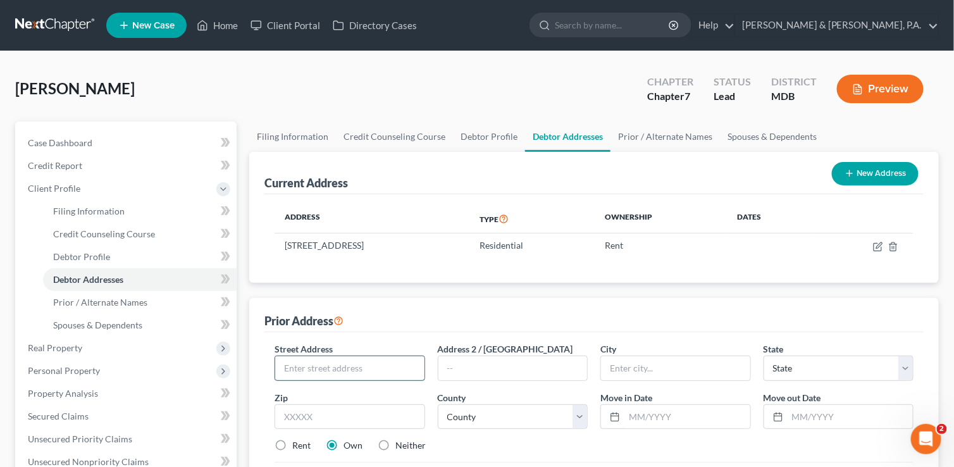
click at [324, 368] on input "text" at bounding box center [349, 368] width 149 height 24
click at [907, 365] on select "State [US_STATE] AK AR AZ CA CO CT DE DC [GEOGRAPHIC_DATA] [GEOGRAPHIC_DATA] GU…" at bounding box center [839, 368] width 151 height 25
click at [764, 356] on select "State [US_STATE] AK AR AZ CA CO CT DE DC [GEOGRAPHIC_DATA] [GEOGRAPHIC_DATA] GU…" at bounding box center [839, 368] width 151 height 25
click at [343, 411] on input "text" at bounding box center [350, 416] width 151 height 25
click at [636, 418] on input "text" at bounding box center [687, 417] width 126 height 24
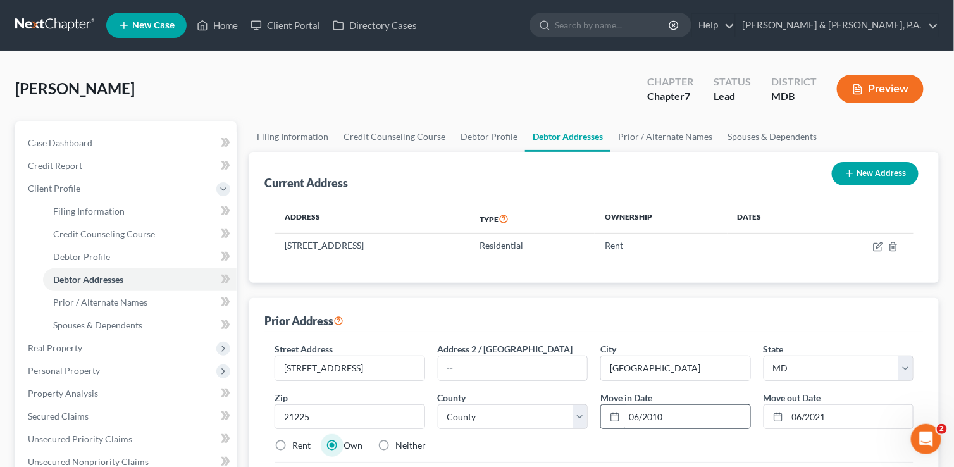
scroll to position [63, 0]
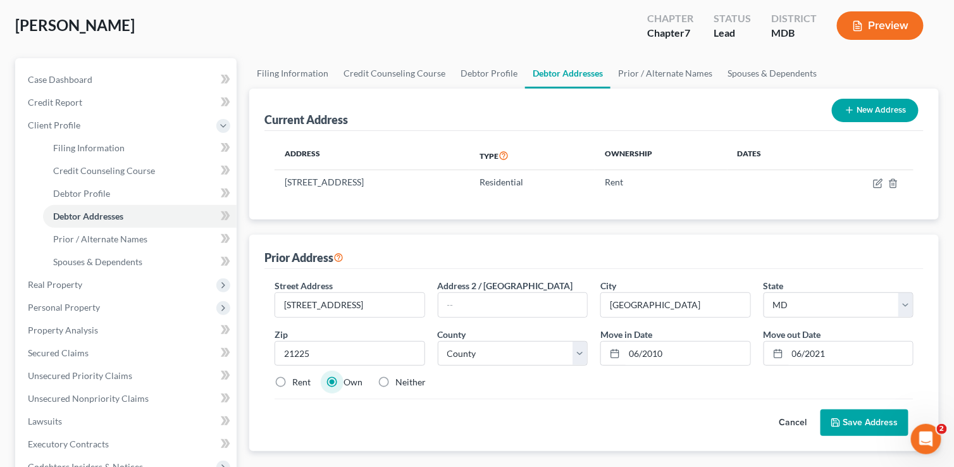
click at [292, 377] on label "Rent" at bounding box center [301, 382] width 18 height 13
click at [297, 377] on input "Rent" at bounding box center [301, 380] width 8 height 8
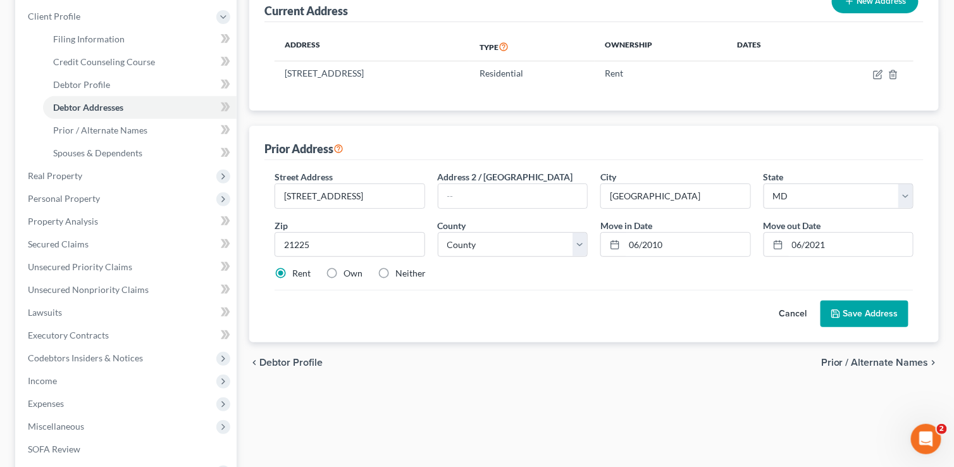
scroll to position [190, 0]
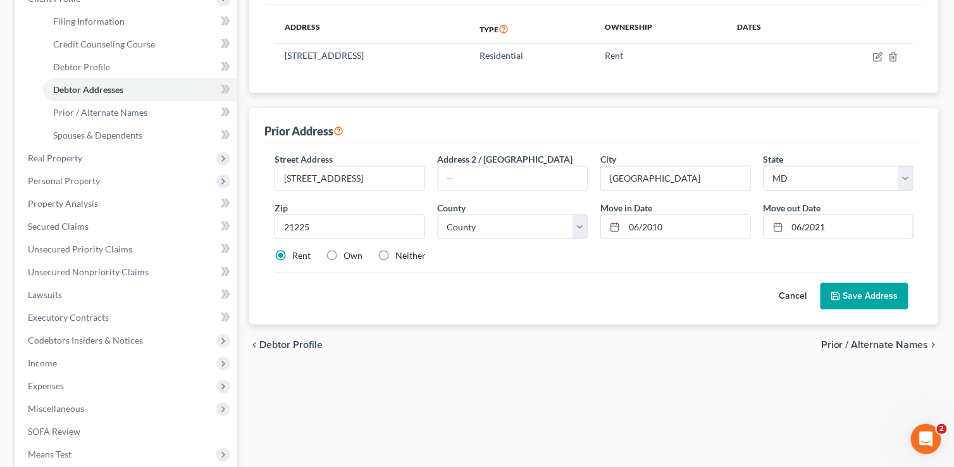
click at [868, 293] on button "Save Address" at bounding box center [865, 296] width 88 height 27
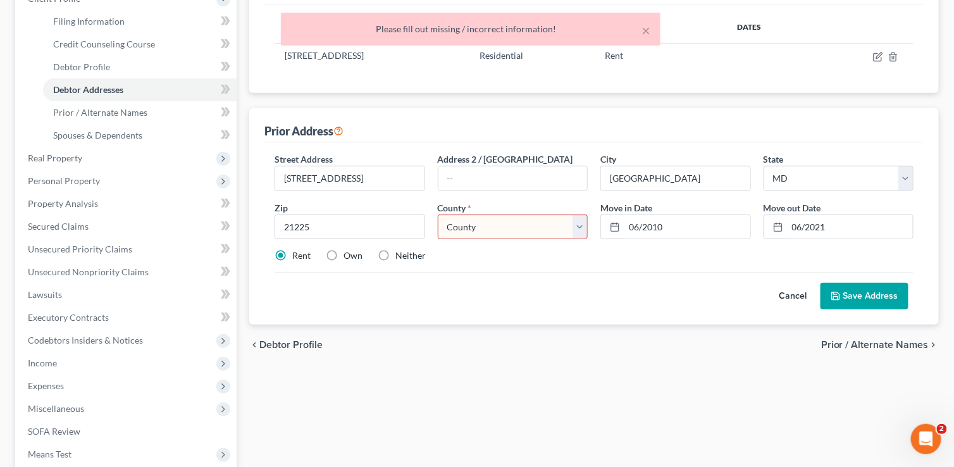
click at [585, 221] on select "County [GEOGRAPHIC_DATA] [GEOGRAPHIC_DATA] [GEOGRAPHIC_DATA] [GEOGRAPHIC_DATA] …" at bounding box center [513, 226] width 151 height 25
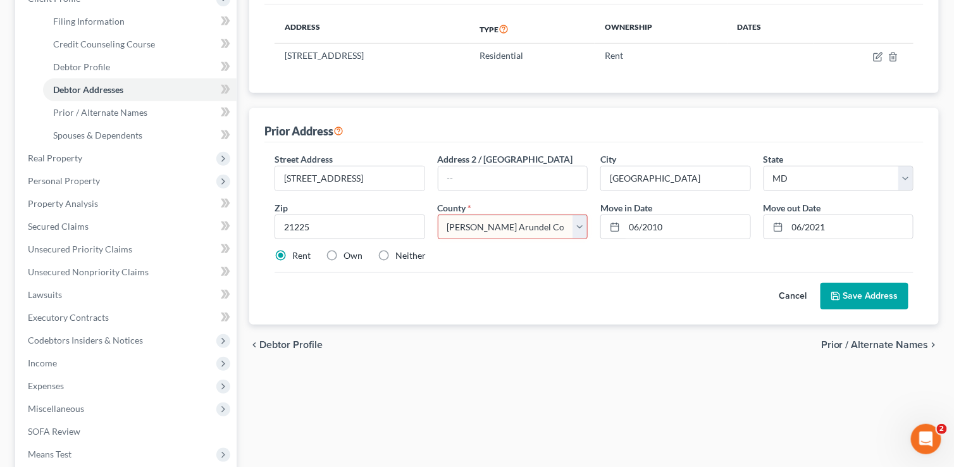
click at [438, 214] on select "County [GEOGRAPHIC_DATA] [GEOGRAPHIC_DATA] [GEOGRAPHIC_DATA] [GEOGRAPHIC_DATA] …" at bounding box center [513, 226] width 151 height 25
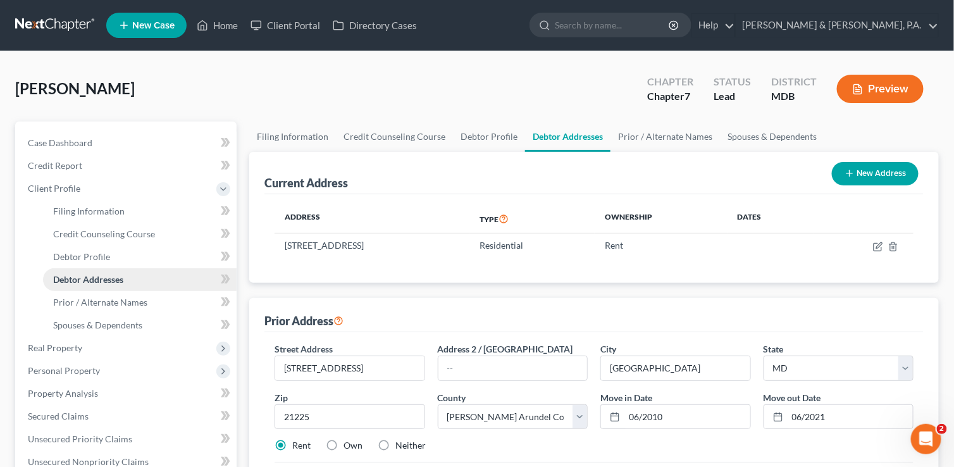
scroll to position [63, 0]
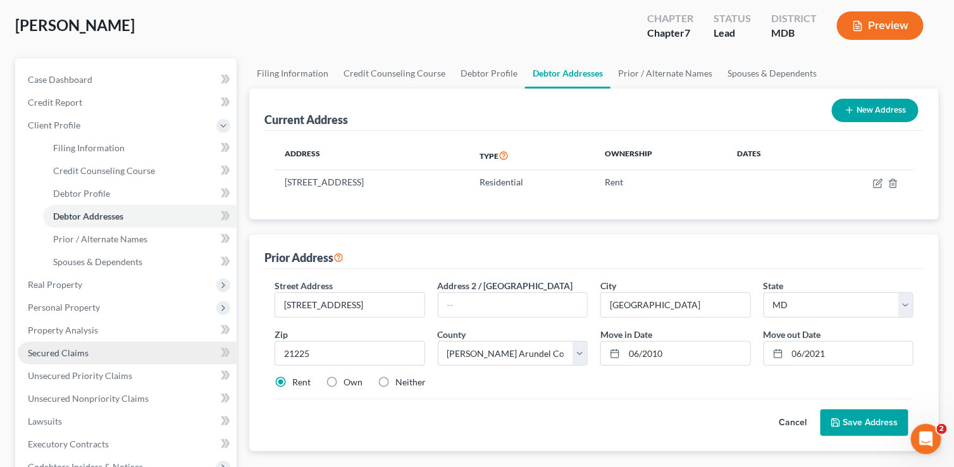
click at [76, 350] on span "Secured Claims" at bounding box center [58, 352] width 61 height 11
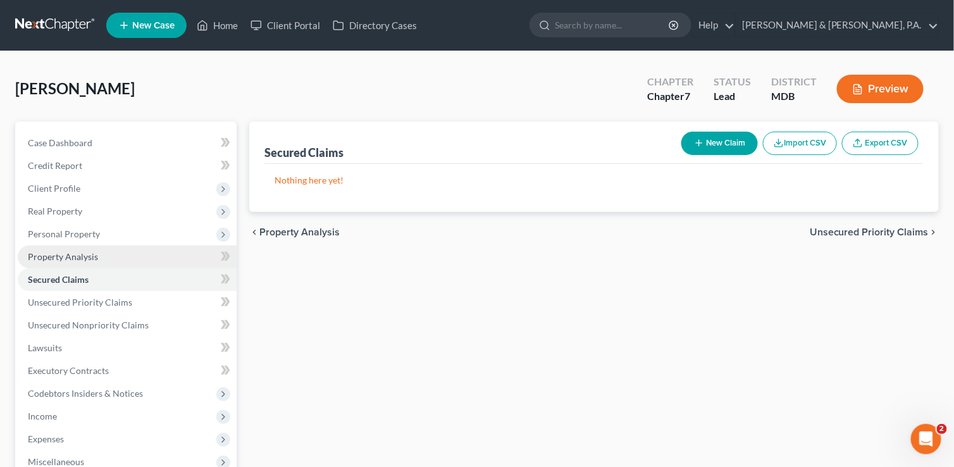
click at [82, 260] on span "Property Analysis" at bounding box center [63, 256] width 70 height 11
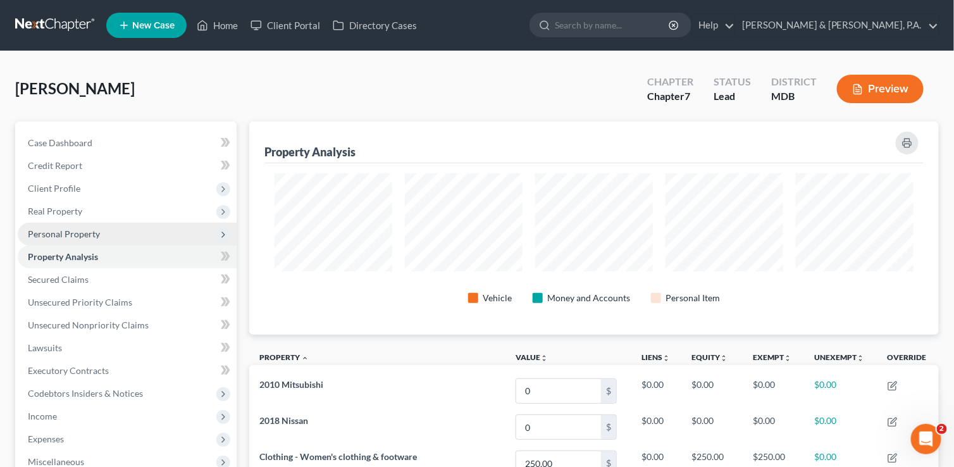
click at [100, 239] on span "Personal Property" at bounding box center [127, 234] width 219 height 23
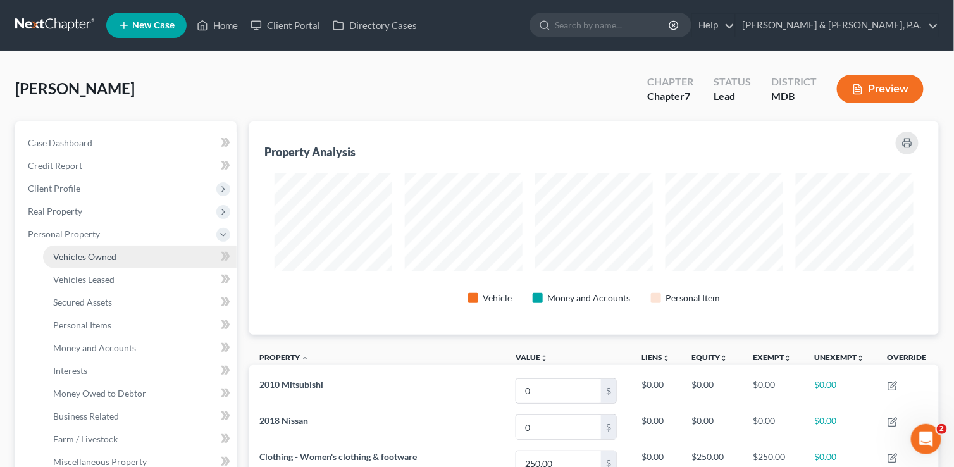
click at [101, 258] on span "Vehicles Owned" at bounding box center [84, 256] width 63 height 11
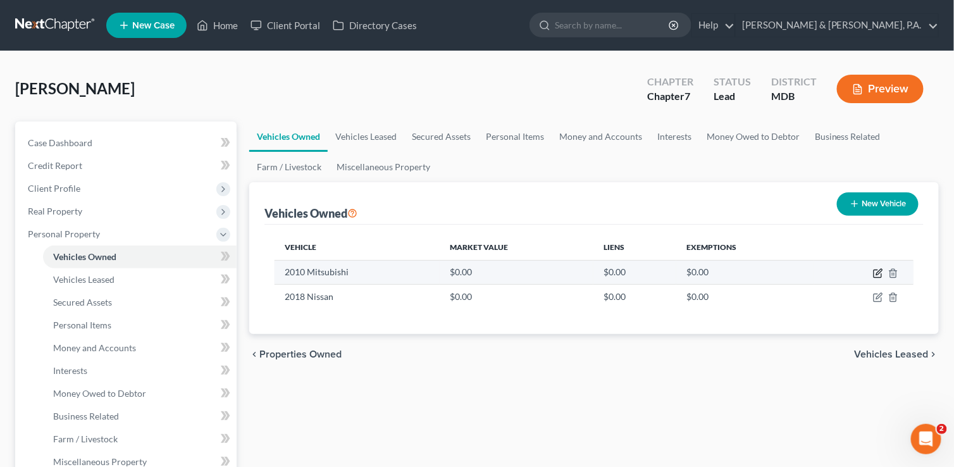
click at [878, 273] on icon "button" at bounding box center [879, 272] width 6 height 6
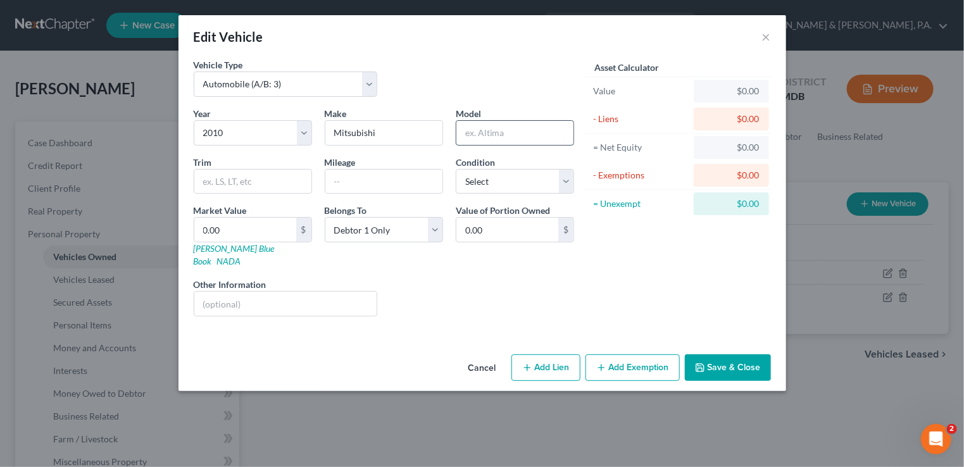
click at [474, 130] on input "text" at bounding box center [514, 133] width 117 height 24
click at [297, 230] on div "$" at bounding box center [303, 230] width 15 height 24
click at [200, 226] on input "0.00" at bounding box center [245, 230] width 102 height 24
click at [563, 181] on select "Select Excellent Very Good Good Fair Poor" at bounding box center [515, 181] width 118 height 25
click at [456, 169] on select "Select Excellent Very Good Good Fair Poor" at bounding box center [515, 181] width 118 height 25
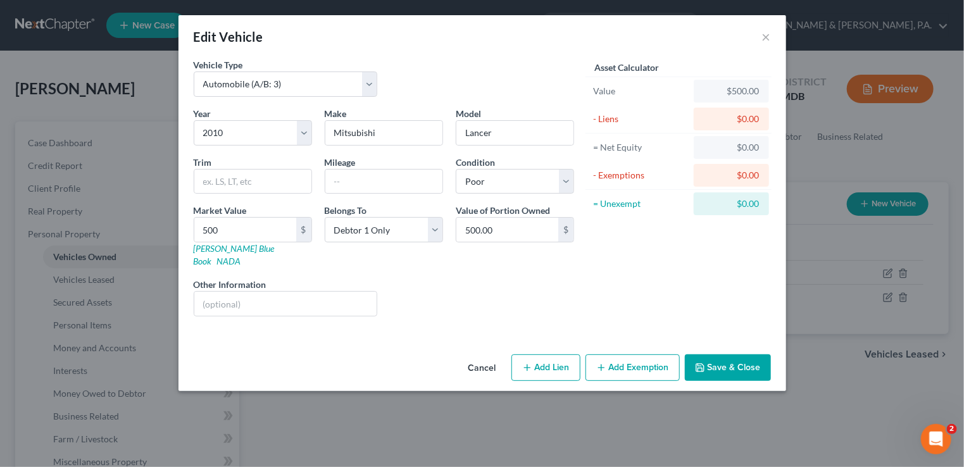
click at [717, 354] on button "Save & Close" at bounding box center [728, 367] width 86 height 27
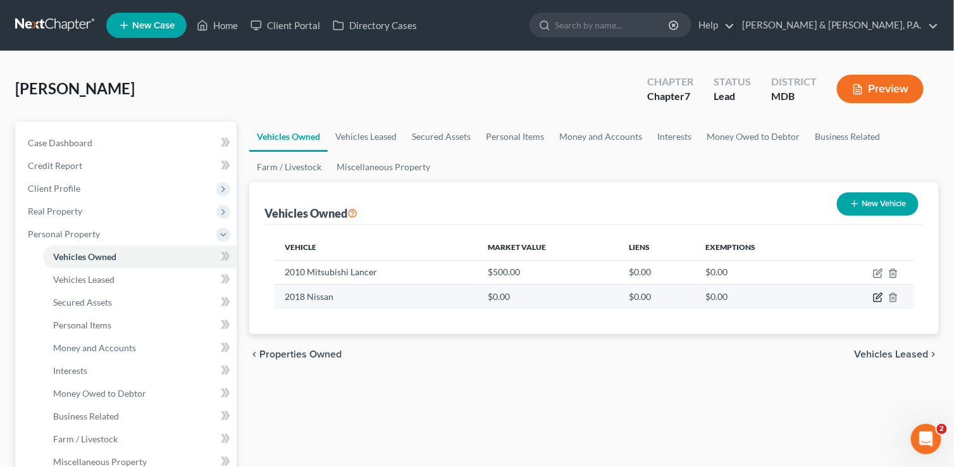
click at [880, 295] on icon "button" at bounding box center [879, 297] width 6 height 6
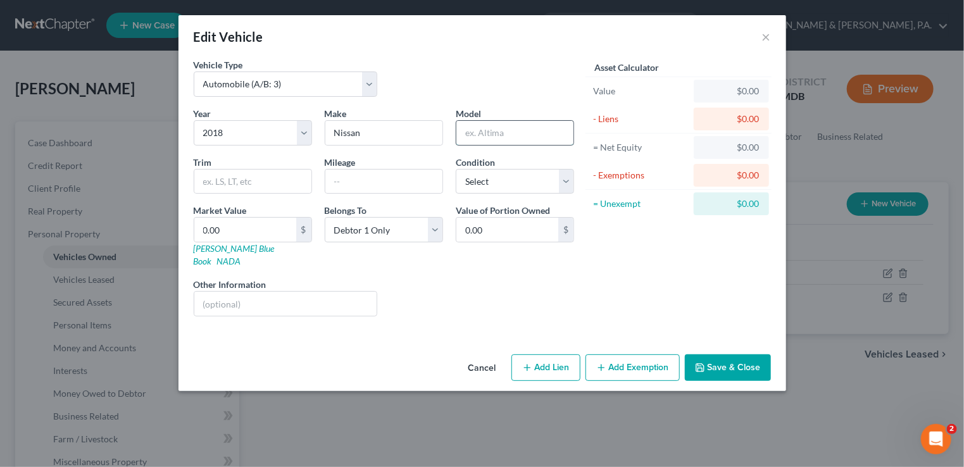
click at [475, 135] on input "text" at bounding box center [514, 133] width 117 height 24
click at [570, 183] on select "Select Excellent Very Good Good Fair Poor" at bounding box center [515, 181] width 118 height 25
click at [456, 169] on select "Select Excellent Very Good Good Fair Poor" at bounding box center [515, 181] width 118 height 25
click at [230, 247] on link "[PERSON_NAME] Blue Book" at bounding box center [234, 254] width 81 height 23
click at [736, 357] on button "Save & Close" at bounding box center [728, 367] width 86 height 27
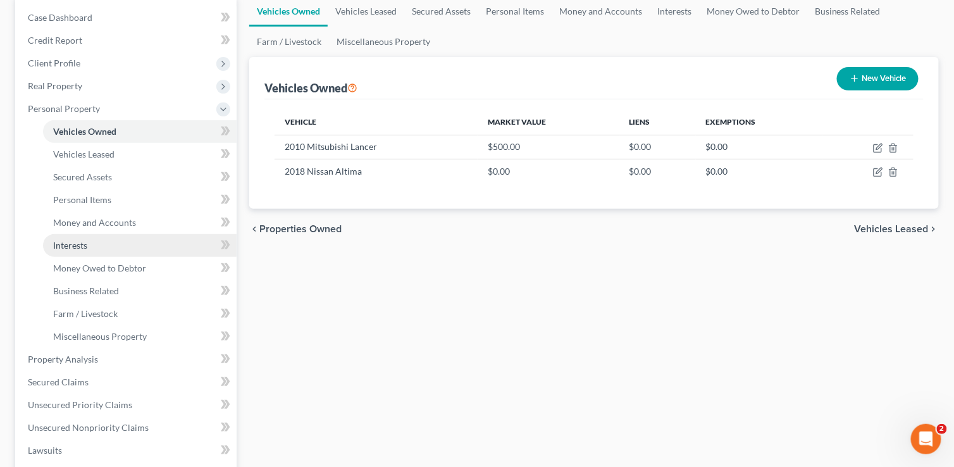
scroll to position [127, 0]
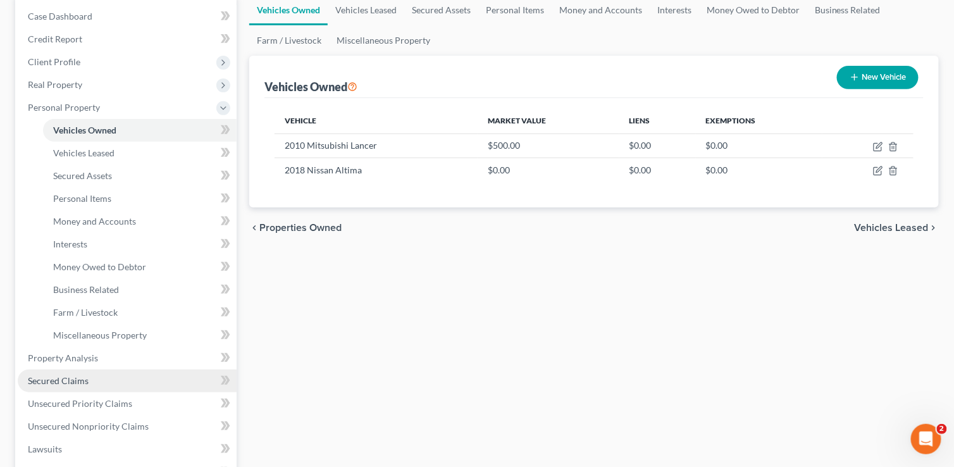
click at [77, 378] on span "Secured Claims" at bounding box center [58, 380] width 61 height 11
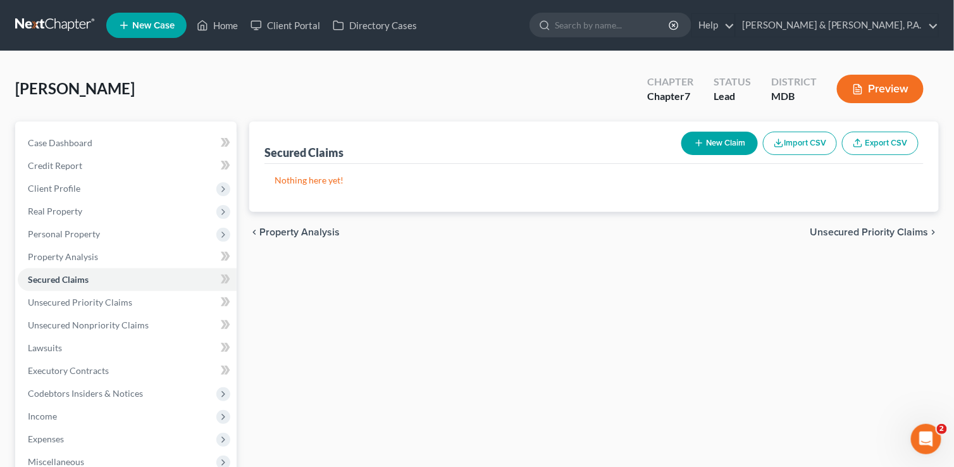
click at [704, 142] on button "New Claim" at bounding box center [719, 143] width 77 height 23
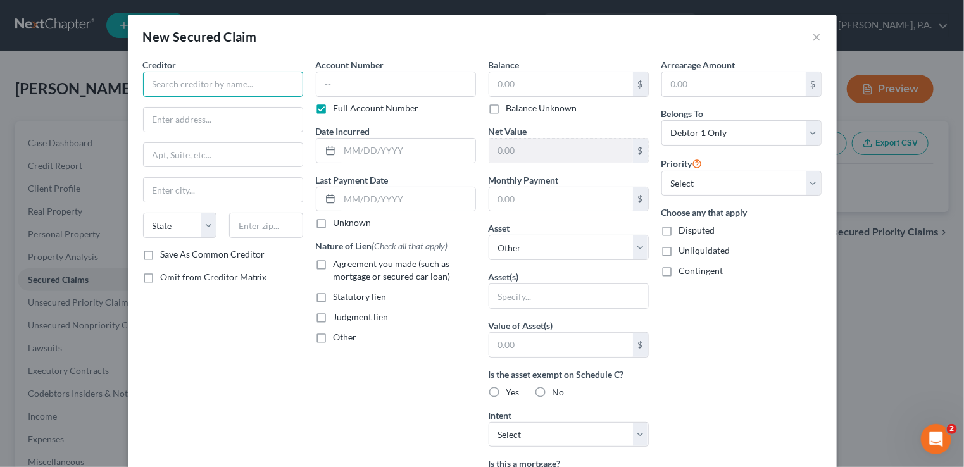
click at [157, 88] on input "text" at bounding box center [223, 83] width 160 height 25
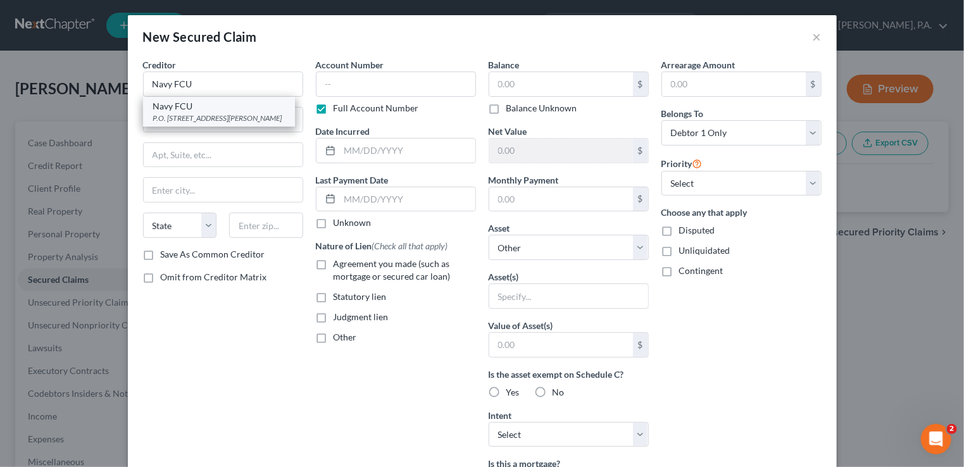
click at [177, 101] on div "Navy FCU" at bounding box center [219, 106] width 132 height 13
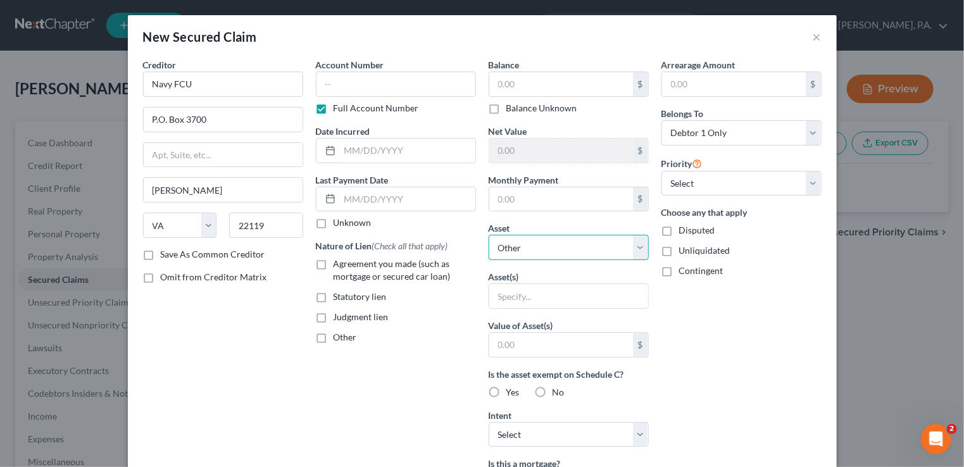
click at [636, 243] on select "Select Other Multiple Assets 2010 Mitsubishi Lancer - $500.0 Navy FCU (Checking…" at bounding box center [568, 247] width 160 height 25
click at [488, 235] on select "Select Other Multiple Assets 2010 Mitsubishi Lancer - $500.0 Navy FCU (Checking…" at bounding box center [568, 247] width 160 height 25
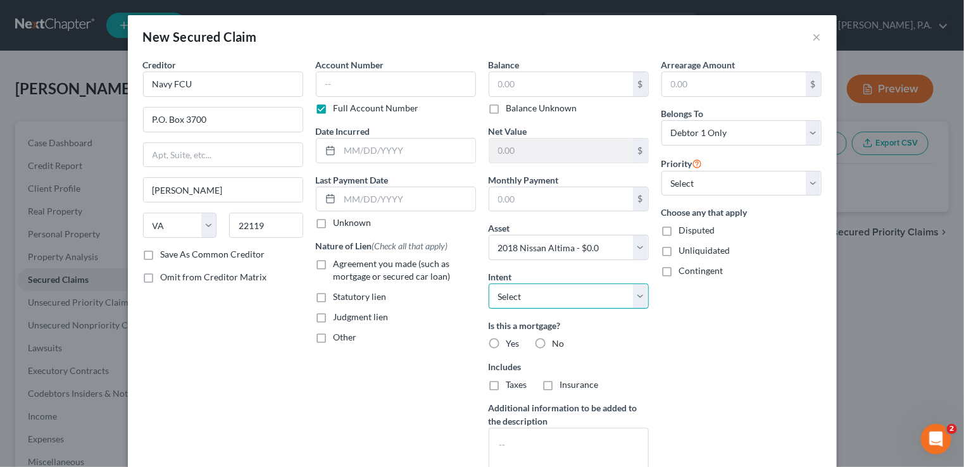
click at [639, 291] on select "Select Surrender Redeem Reaffirm Avoid Other" at bounding box center [568, 295] width 160 height 25
click at [488, 283] on select "Select Surrender Redeem Reaffirm Avoid Other" at bounding box center [568, 295] width 160 height 25
click at [552, 341] on label "No" at bounding box center [558, 343] width 12 height 13
click at [557, 341] on input "No" at bounding box center [561, 341] width 8 height 8
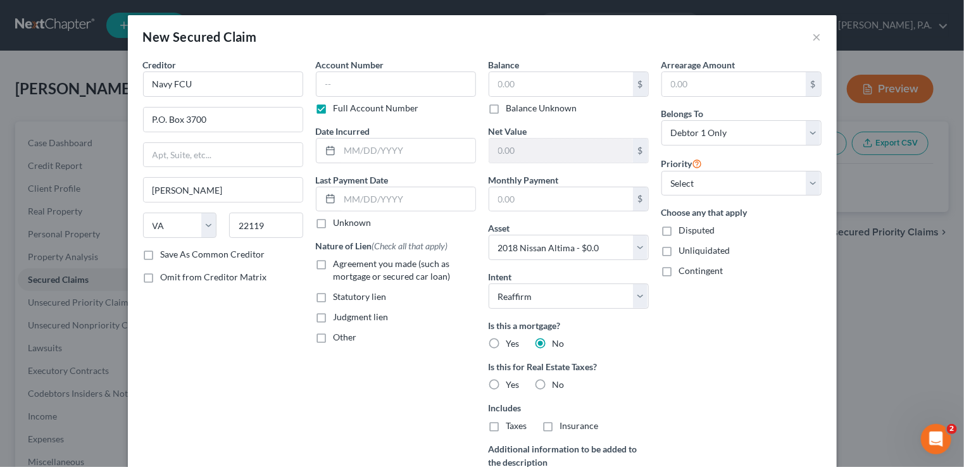
click at [552, 380] on label "No" at bounding box center [558, 384] width 12 height 13
click at [557, 380] on input "No" at bounding box center [561, 382] width 8 height 8
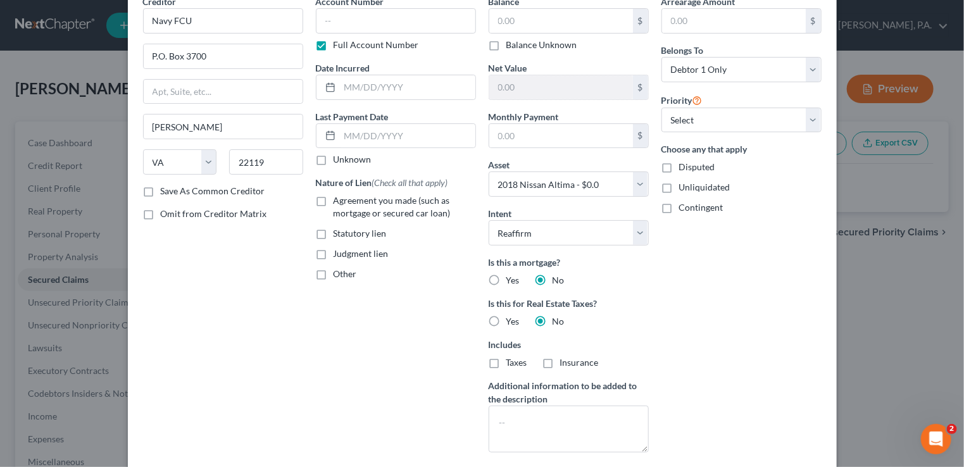
click at [560, 363] on label "Insurance" at bounding box center [579, 362] width 39 height 13
click at [565, 363] on input "Insurance" at bounding box center [569, 360] width 8 height 8
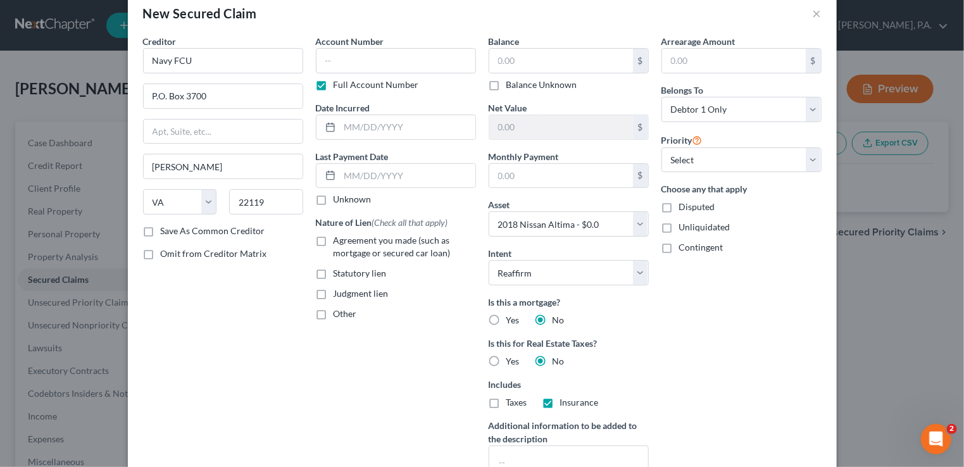
scroll to position [0, 0]
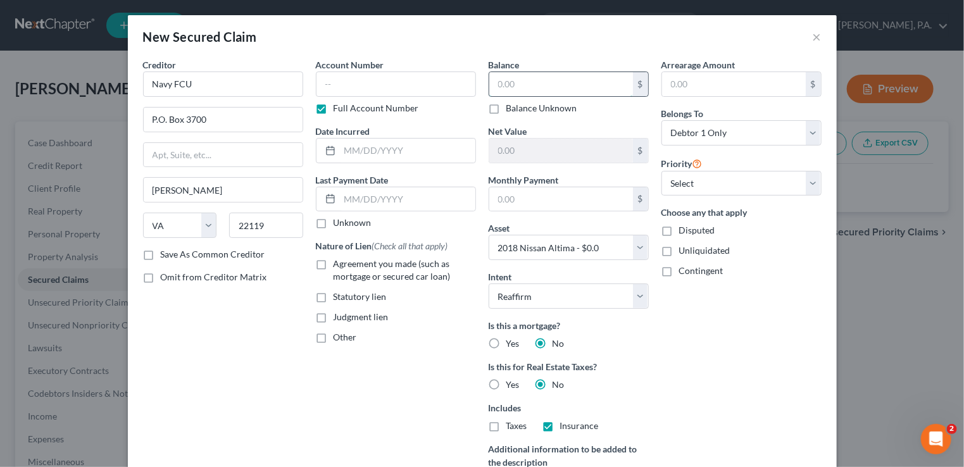
click at [489, 84] on input "text" at bounding box center [561, 84] width 144 height 24
click at [530, 200] on input "text" at bounding box center [561, 199] width 144 height 24
click at [808, 175] on select "Select 1st 2nd 3rd 4th 5th 6th 7th 8th 9th 10th 11th 12th 13th 14th 15th 16th 1…" at bounding box center [741, 183] width 160 height 25
click at [661, 171] on select "Select 1st 2nd 3rd 4th 5th 6th 7th 8th 9th 10th 11th 12th 13th 14th 15th 16th 1…" at bounding box center [741, 183] width 160 height 25
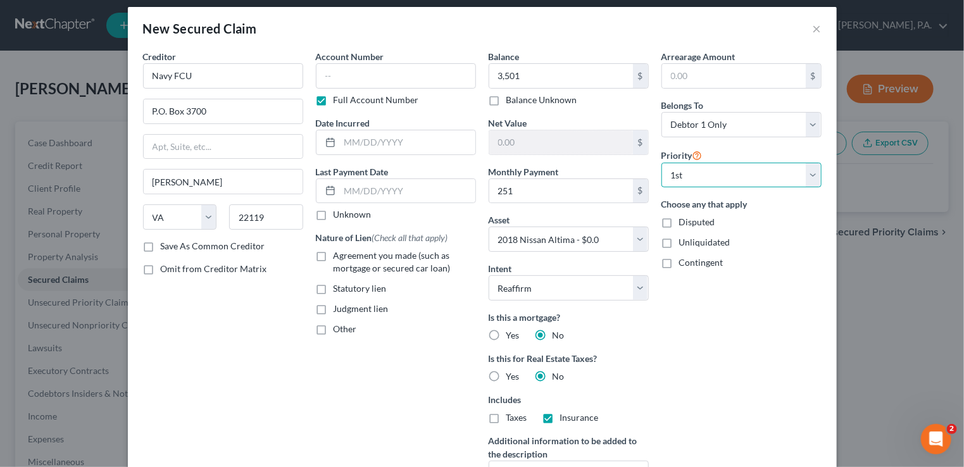
scroll to position [135, 0]
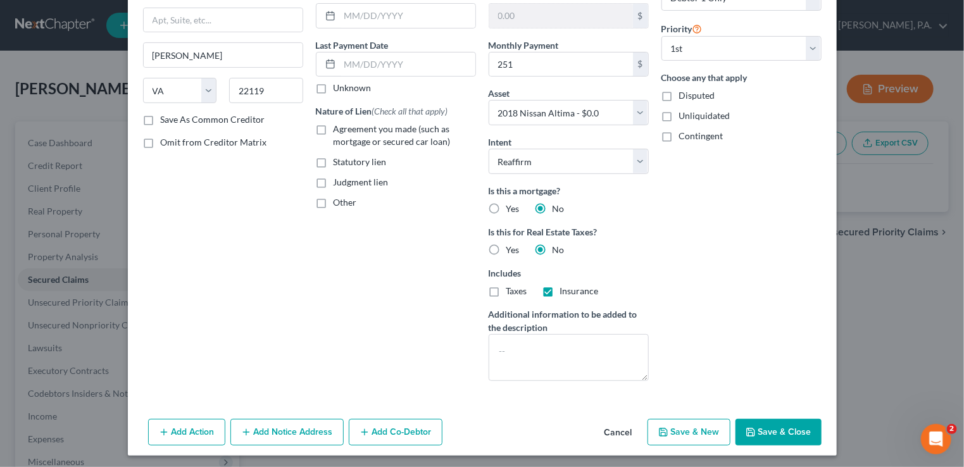
click at [686, 427] on button "Save & New" at bounding box center [688, 432] width 83 height 27
